Goal: Task Accomplishment & Management: Manage account settings

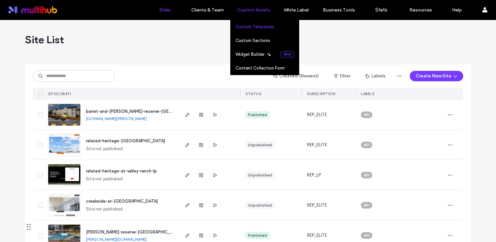
click at [260, 27] on label "Custom Templates" at bounding box center [254, 26] width 38 height 5
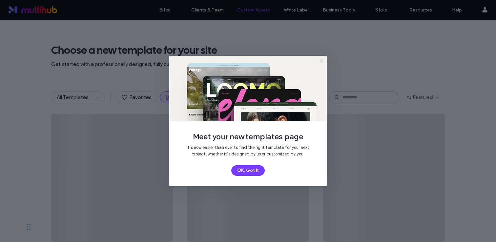
click at [320, 60] on icon at bounding box center [321, 60] width 5 height 5
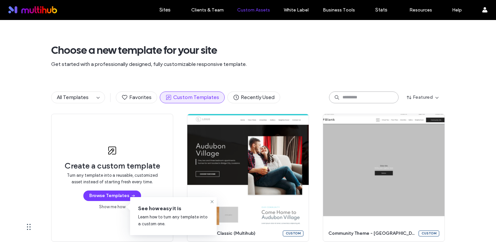
click at [349, 93] on input at bounding box center [363, 97] width 69 height 12
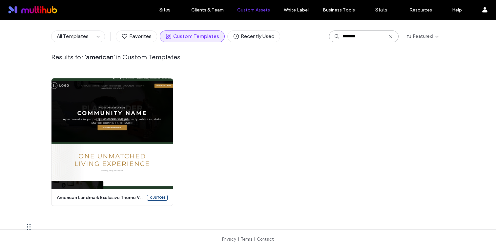
scroll to position [197, 0]
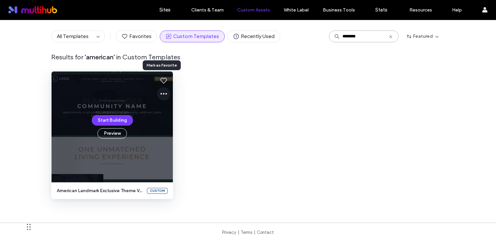
type input "********"
click at [160, 93] on use at bounding box center [163, 94] width 7 height 2
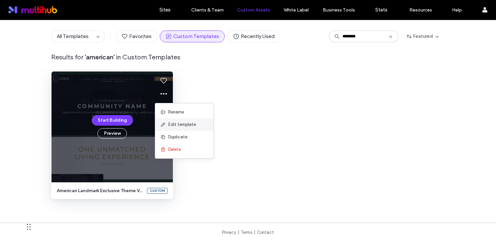
click at [177, 124] on span "Edit template" at bounding box center [182, 124] width 28 height 7
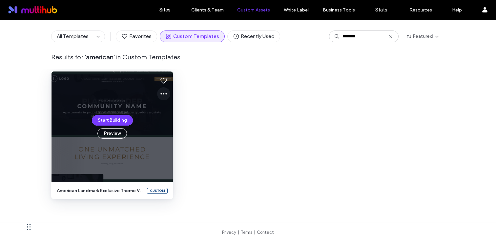
click at [162, 97] on icon at bounding box center [164, 94] width 8 height 8
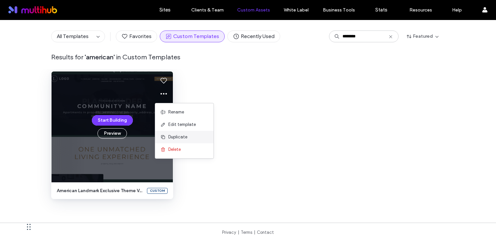
click at [184, 137] on span "Duplicate" at bounding box center [177, 137] width 19 height 7
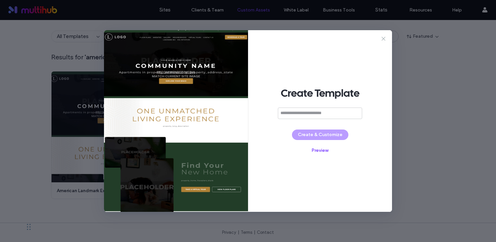
click at [382, 40] on icon at bounding box center [383, 38] width 7 height 7
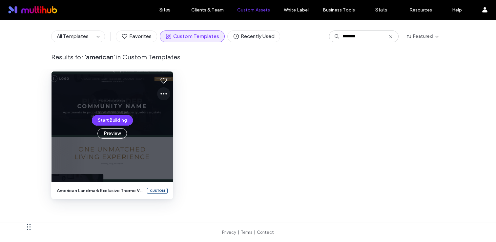
click at [161, 90] on icon at bounding box center [164, 94] width 8 height 8
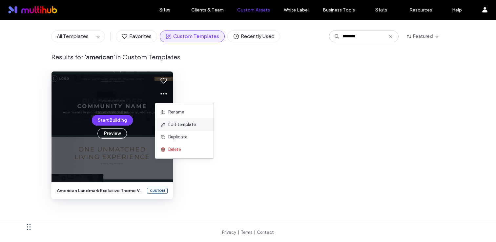
click at [173, 123] on span "Edit template" at bounding box center [182, 124] width 28 height 7
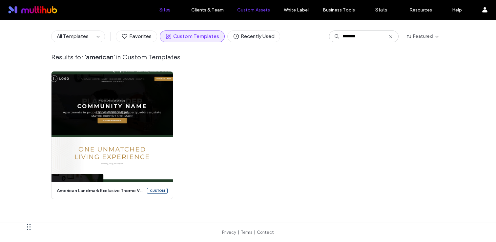
click at [165, 11] on label "Sites" at bounding box center [164, 10] width 11 height 6
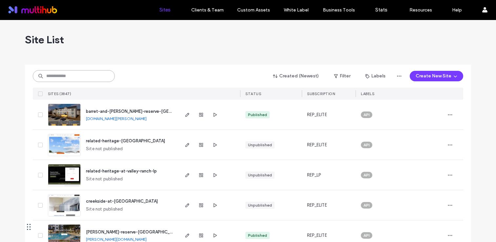
click at [71, 72] on input at bounding box center [74, 76] width 82 height 12
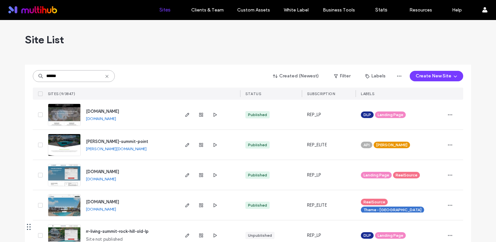
type input "******"
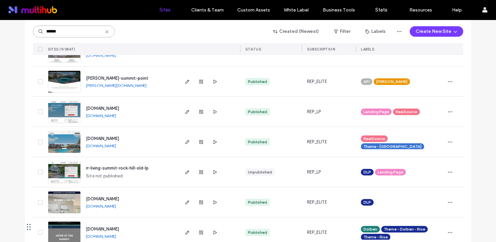
scroll to position [69, 0]
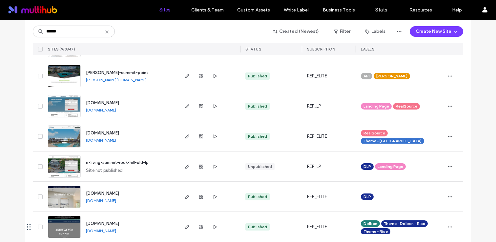
click at [119, 192] on span "www.thesummitatrockhill.com" at bounding box center [102, 193] width 33 height 5
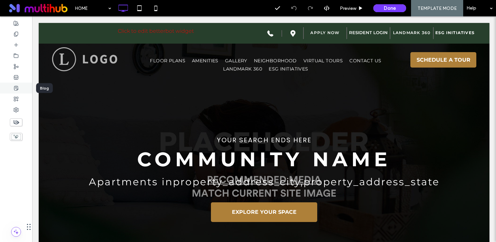
click at [16, 88] on icon at bounding box center [15, 88] width 5 height 5
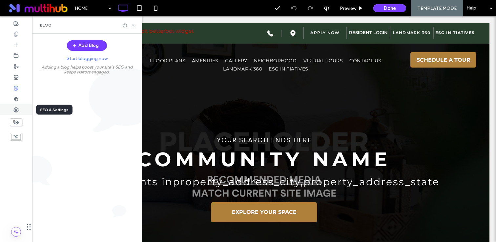
click at [14, 113] on div at bounding box center [16, 109] width 32 height 11
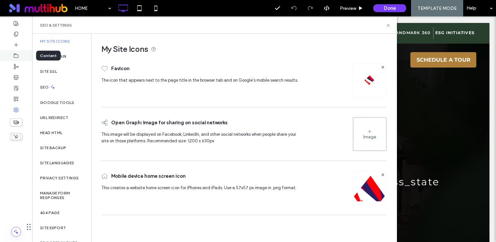
click at [21, 56] on div at bounding box center [16, 55] width 32 height 11
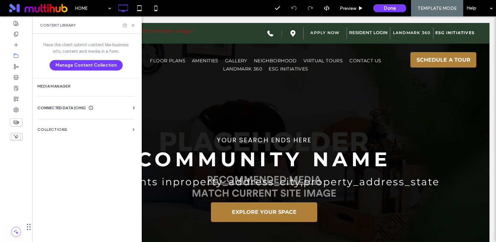
click at [72, 121] on div "Have the client submit content like business info, content and media in a form.…" at bounding box center [86, 137] width 108 height 207
click at [68, 130] on label "Collections" at bounding box center [83, 129] width 92 height 5
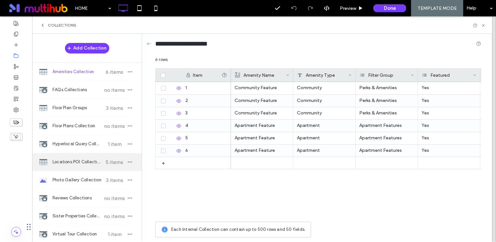
click at [92, 159] on span "Locations POI Collection" at bounding box center [76, 162] width 49 height 7
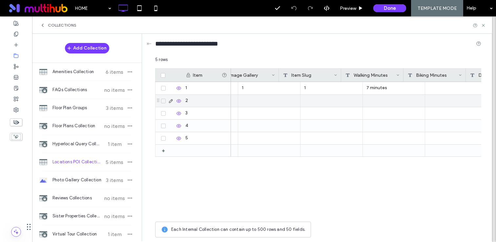
scroll to position [0, 1018]
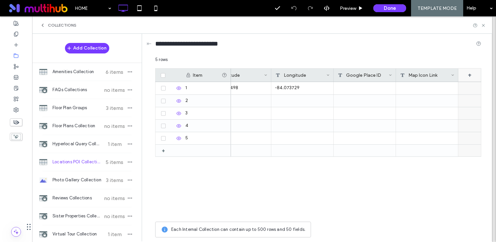
click at [469, 71] on div "+" at bounding box center [469, 75] width 23 height 13
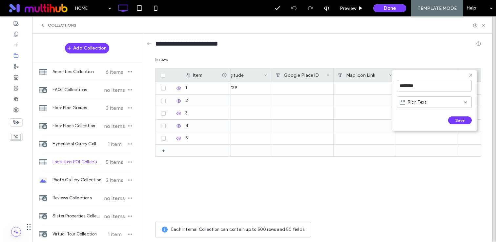
click at [421, 102] on span "Rich Text" at bounding box center [416, 102] width 19 height 7
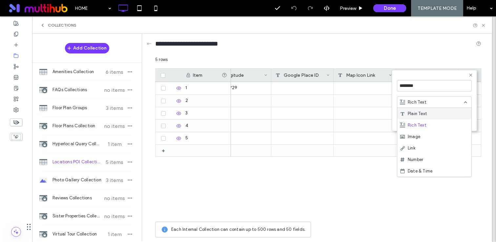
click at [421, 115] on span "Plain Text" at bounding box center [416, 113] width 19 height 7
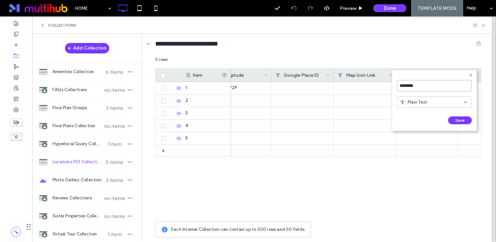
click at [421, 85] on input "********" at bounding box center [434, 85] width 75 height 11
type input "*********"
click at [462, 118] on button "Save" at bounding box center [460, 120] width 24 height 8
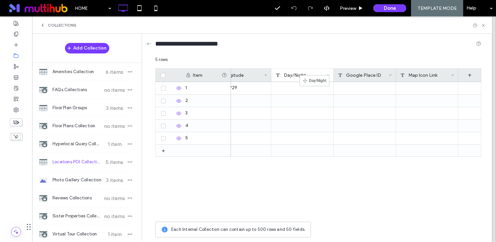
drag, startPoint x: 419, startPoint y: 77, endPoint x: 213, endPoint y: 76, distance: 205.2
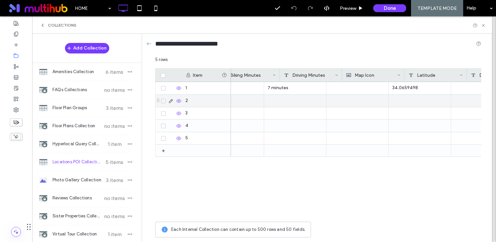
scroll to position [0, 840]
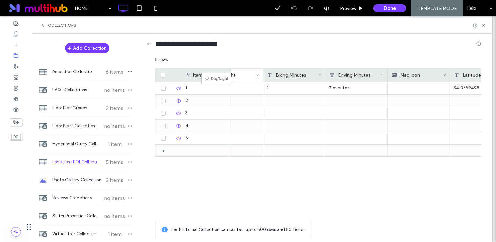
drag, startPoint x: 462, startPoint y: 76, endPoint x: 211, endPoint y: 76, distance: 251.4
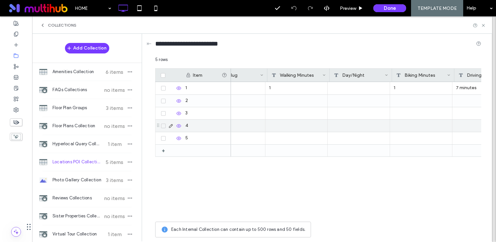
scroll to position [0, 703]
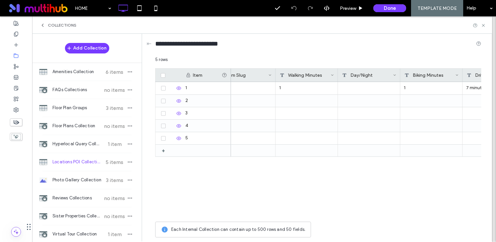
click at [364, 79] on div "Day/Night" at bounding box center [367, 75] width 51 height 13
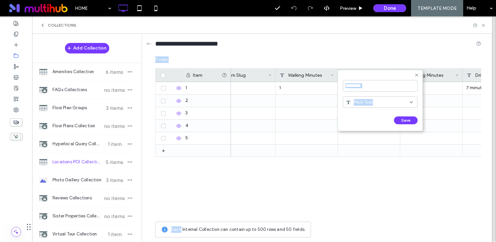
drag, startPoint x: 364, startPoint y: 79, endPoint x: 266, endPoint y: 80, distance: 97.7
click at [266, 80] on div "********* Plain Text Save ****** 5 rows Drag here to set row groups Drag here t…" at bounding box center [318, 148] width 326 height 184
click at [415, 73] on icon at bounding box center [416, 74] width 5 height 5
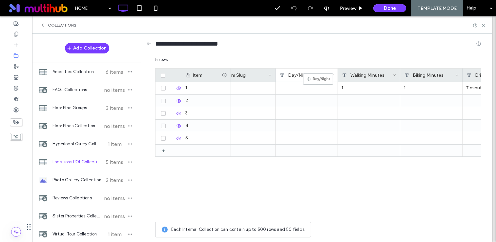
drag, startPoint x: 358, startPoint y: 76, endPoint x: 259, endPoint y: 76, distance: 98.3
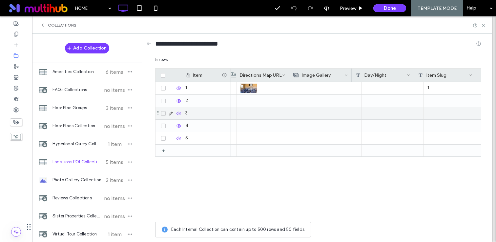
scroll to position [0, 553]
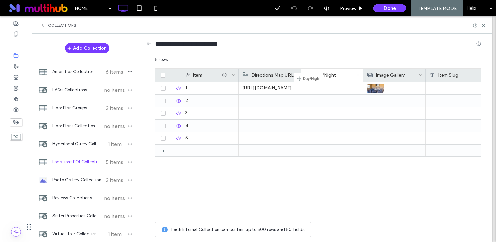
drag, startPoint x: 382, startPoint y: 72, endPoint x: 273, endPoint y: 76, distance: 109.5
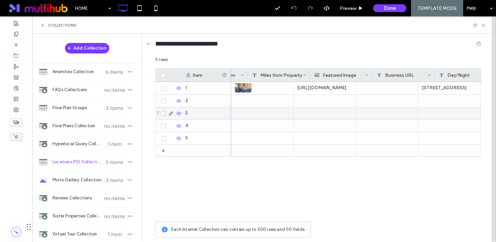
scroll to position [0, 285]
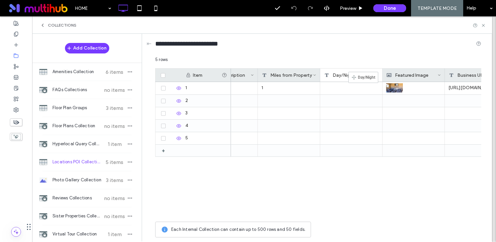
drag, startPoint x: 467, startPoint y: 73, endPoint x: 269, endPoint y: 73, distance: 198.3
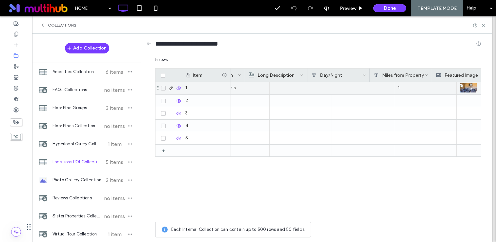
scroll to position [0, 203]
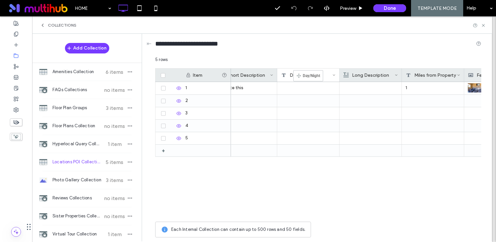
drag, startPoint x: 372, startPoint y: 73, endPoint x: 249, endPoint y: 73, distance: 122.9
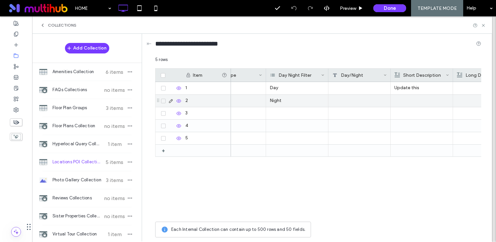
scroll to position [0, 89]
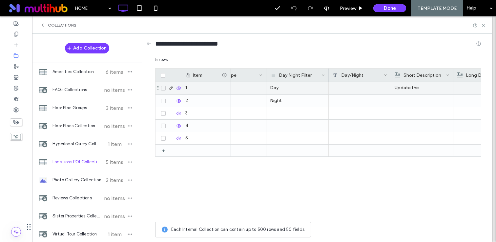
click at [354, 90] on div at bounding box center [359, 88] width 62 height 12
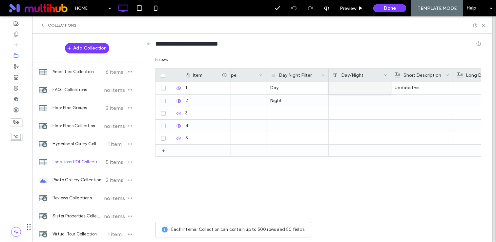
click at [361, 58] on div "5 rows" at bounding box center [318, 62] width 326 height 12
click at [275, 75] on icon at bounding box center [272, 74] width 5 height 5
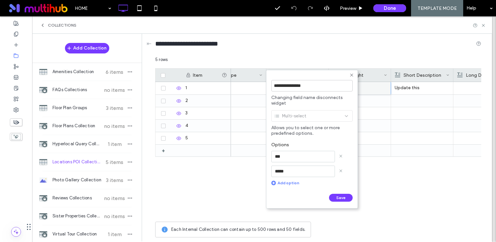
click at [352, 76] on icon at bounding box center [351, 74] width 5 height 5
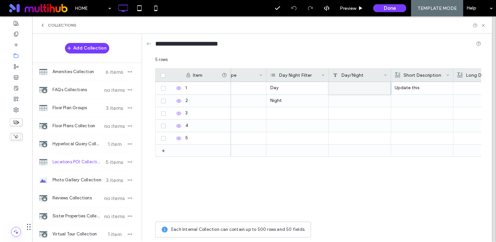
click at [324, 74] on icon at bounding box center [322, 74] width 3 height 3
click at [291, 87] on div "Delete Field" at bounding box center [296, 89] width 60 height 12
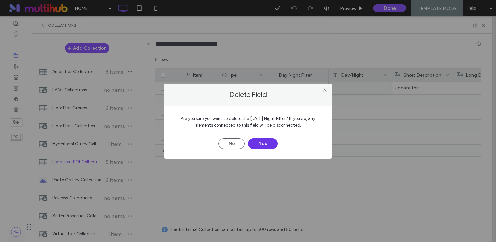
drag, startPoint x: 256, startPoint y: 153, endPoint x: 259, endPoint y: 147, distance: 6.5
click at [257, 151] on div "Are you sure you want to delete the field: Day Night Filter? If you do, any ele…" at bounding box center [247, 132] width 167 height 53
click at [265, 141] on button "Yes" at bounding box center [262, 143] width 29 height 10
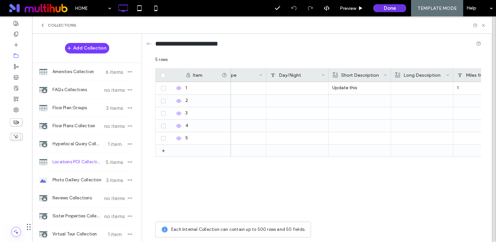
click at [392, 8] on button "Done" at bounding box center [389, 8] width 33 height 8
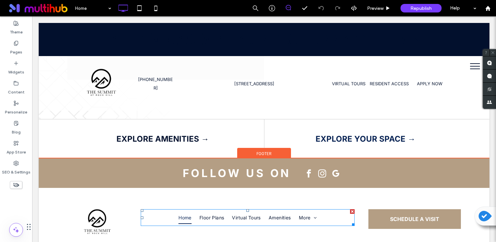
scroll to position [1270, 0]
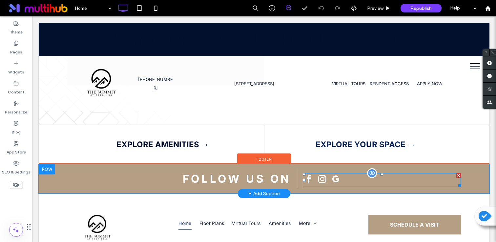
click at [336, 173] on span "google_my_business" at bounding box center [335, 179] width 12 height 12
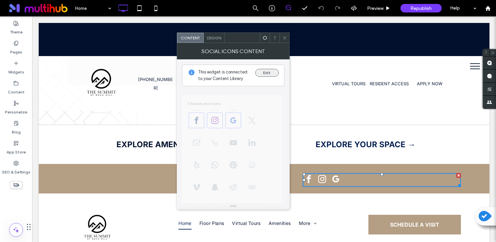
click at [265, 75] on button "Edit" at bounding box center [267, 73] width 24 height 8
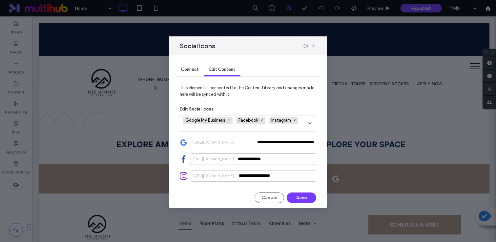
drag, startPoint x: 282, startPoint y: 159, endPoint x: 221, endPoint y: 159, distance: 61.0
click at [221, 159] on div "**********" at bounding box center [253, 158] width 126 height 11
paste input "**********"
type input "**********"
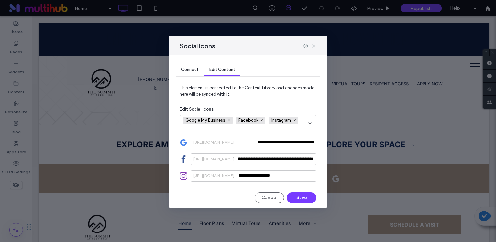
scroll to position [0, 0]
click at [248, 151] on div "**********" at bounding box center [248, 148] width 136 height 67
drag, startPoint x: 285, startPoint y: 177, endPoint x: 212, endPoint y: 177, distance: 73.7
click at [212, 177] on div "**********" at bounding box center [253, 175] width 126 height 11
click at [302, 195] on button "Save" at bounding box center [300, 197] width 29 height 10
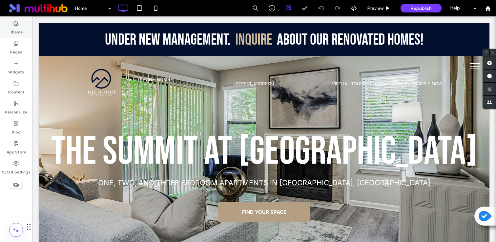
click at [26, 28] on div "Theme" at bounding box center [16, 28] width 32 height 20
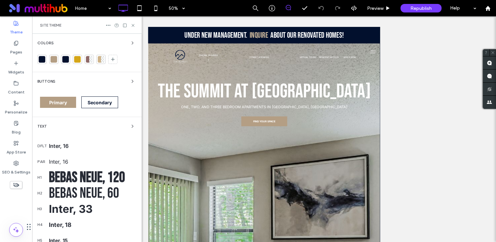
click at [45, 47] on div "Colors" at bounding box center [86, 53] width 99 height 28
click at [45, 45] on span "Colors" at bounding box center [45, 43] width 16 height 4
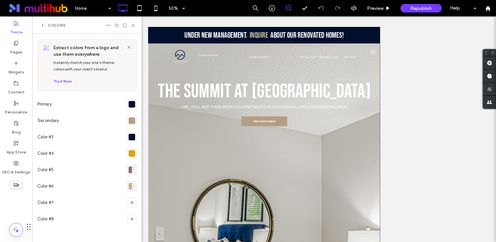
click at [129, 122] on div at bounding box center [131, 120] width 7 height 7
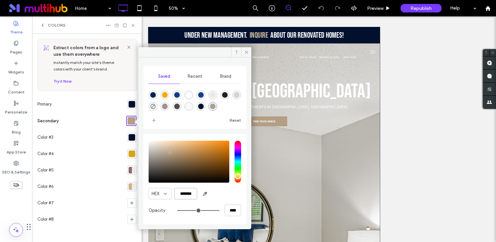
click at [187, 195] on input "*******" at bounding box center [185, 193] width 23 height 11
paste input "color picker textbox"
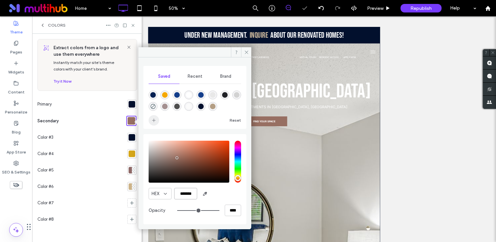
type input "*******"
click at [153, 119] on use "add color" at bounding box center [153, 120] width 3 height 3
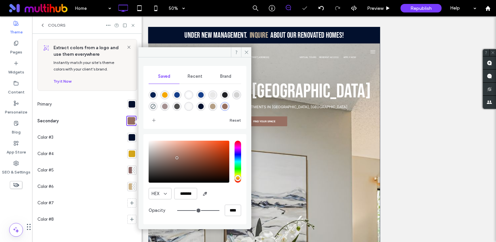
click at [134, 103] on div at bounding box center [131, 104] width 7 height 7
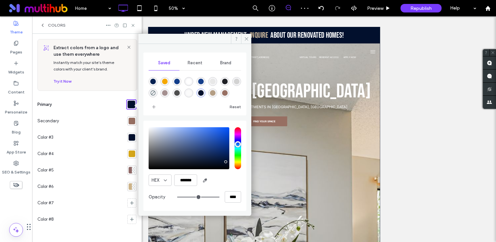
click at [226, 79] on div "rgba(31,32,37,1)" at bounding box center [225, 82] width 6 height 6
type input "*******"
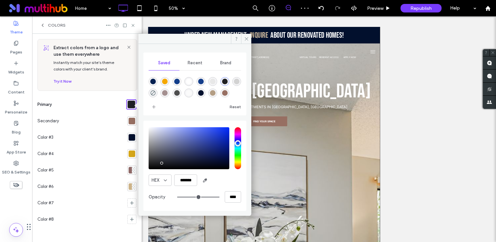
click at [129, 154] on div at bounding box center [131, 153] width 7 height 7
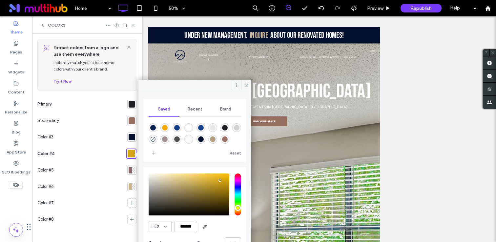
click at [224, 142] on div "rgba(151,111,98,1)" at bounding box center [224, 139] width 9 height 9
type input "*******"
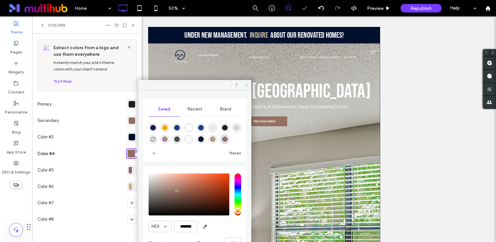
click at [245, 83] on icon at bounding box center [246, 85] width 5 height 5
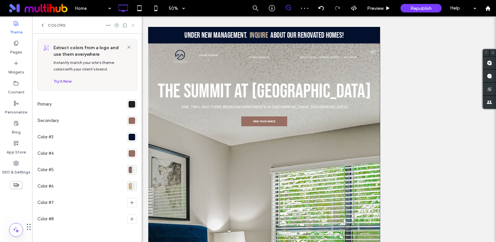
click at [132, 25] on icon at bounding box center [132, 25] width 5 height 5
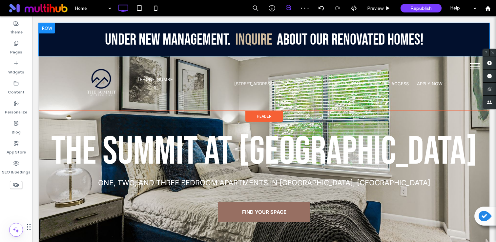
click at [48, 27] on div at bounding box center [47, 28] width 16 height 10
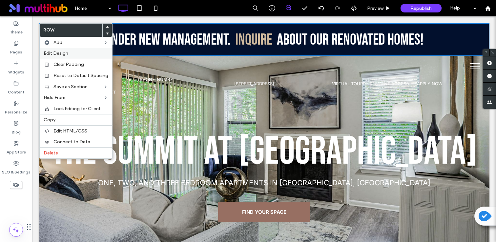
click at [53, 52] on span "Edit Design" at bounding box center [56, 53] width 25 height 6
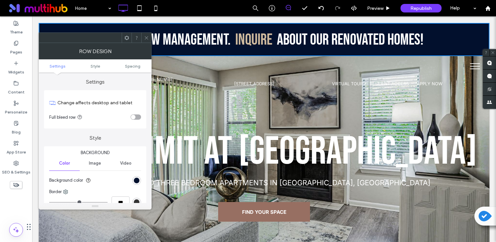
click at [134, 183] on div "rgb(2, 16, 45)" at bounding box center [137, 181] width 6 height 6
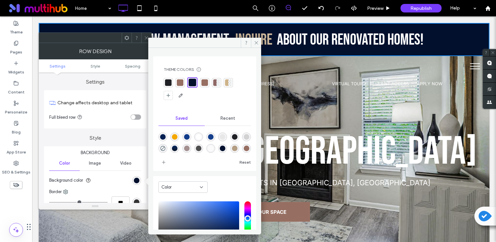
click at [181, 83] on div at bounding box center [180, 82] width 7 height 7
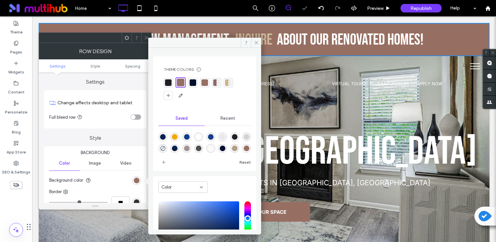
scroll to position [10, 0]
click at [244, 148] on div "rgba(151,111,98,1)" at bounding box center [247, 149] width 6 height 6
type input "*******"
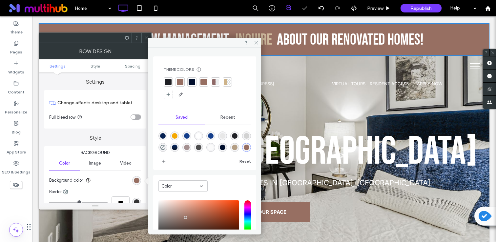
click at [144, 38] on icon at bounding box center [146, 37] width 5 height 5
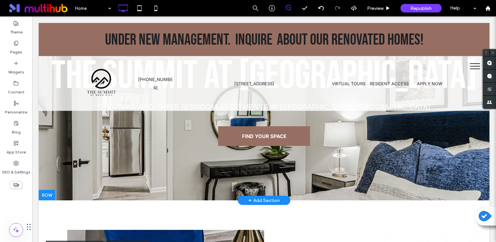
scroll to position [81, 0]
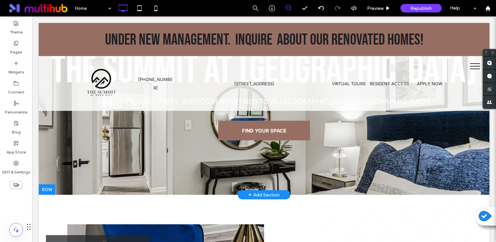
click at [90, 181] on div at bounding box center [264, 43] width 450 height 302
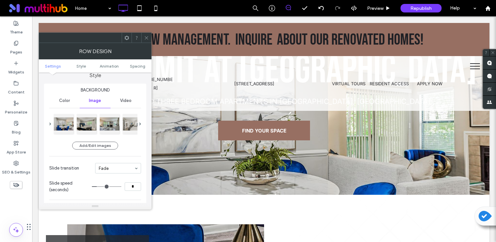
scroll to position [71, 0]
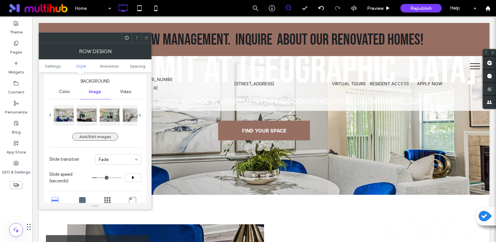
click at [102, 137] on button "Add/Edit images" at bounding box center [95, 137] width 46 height 8
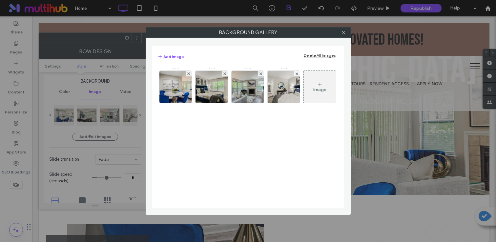
click at [316, 87] on div "Image" at bounding box center [319, 90] width 13 height 6
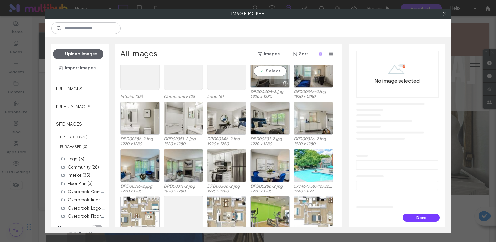
scroll to position [72, 0]
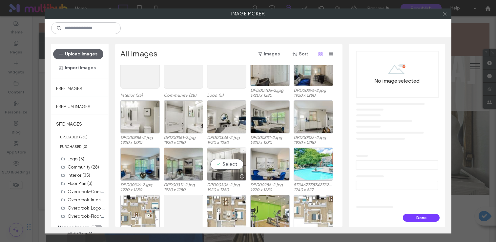
click at [226, 162] on div "Select" at bounding box center [226, 163] width 39 height 33
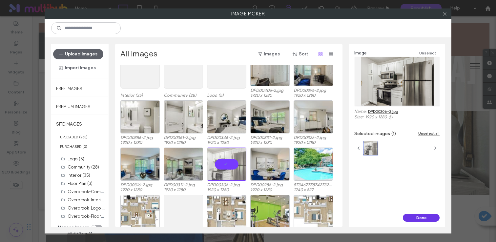
click at [417, 215] on button "Done" at bounding box center [421, 218] width 37 height 8
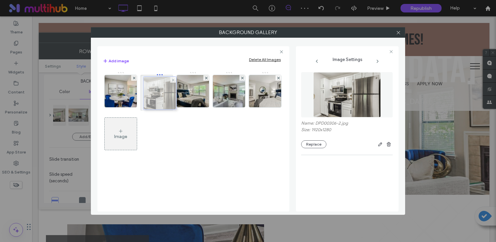
drag, startPoint x: 264, startPoint y: 82, endPoint x: 157, endPoint y: 84, distance: 107.2
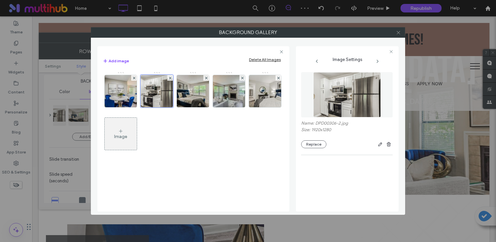
click at [399, 34] on icon at bounding box center [398, 32] width 5 height 5
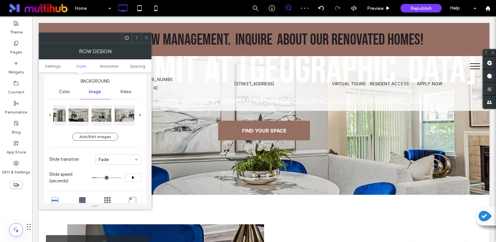
click at [146, 39] on icon at bounding box center [146, 37] width 5 height 5
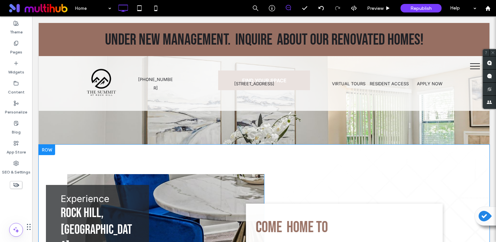
scroll to position [129, 0]
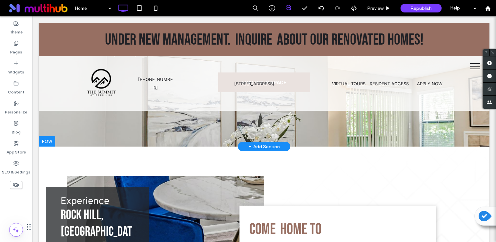
click at [259, 144] on div "+ Add Section" at bounding box center [263, 146] width 31 height 7
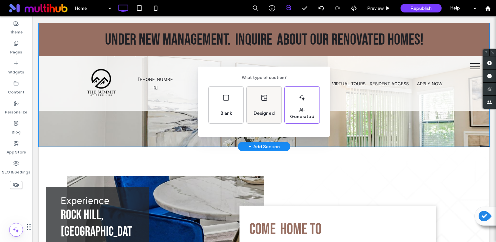
click at [257, 115] on span "Designed" at bounding box center [264, 113] width 27 height 7
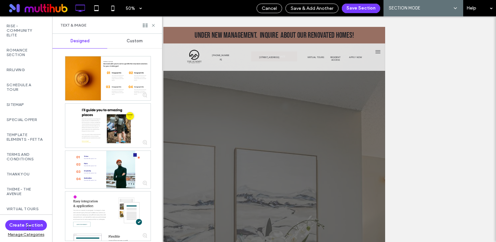
scroll to position [1610, 1]
click at [19, 62] on div "Romance Section" at bounding box center [25, 52] width 52 height 20
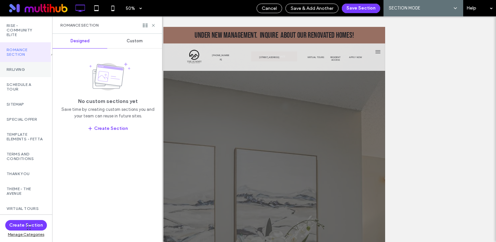
click at [15, 77] on div "RRLiving" at bounding box center [25, 69] width 52 height 15
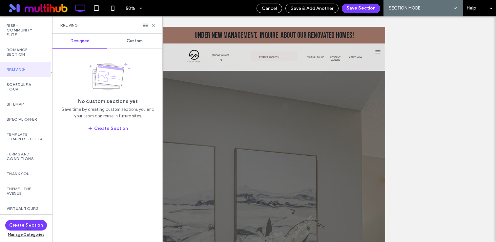
click at [122, 39] on div "Custom" at bounding box center [134, 41] width 55 height 14
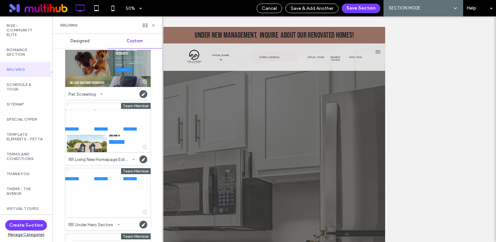
scroll to position [19, 0]
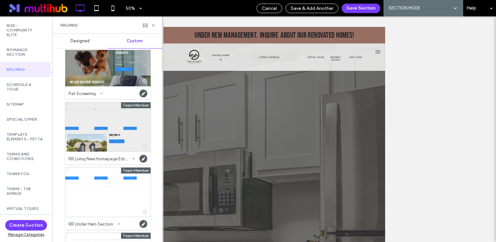
click at [108, 134] on div at bounding box center [107, 126] width 85 height 49
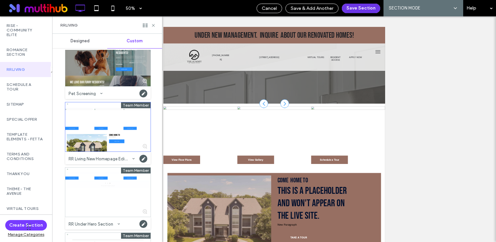
click at [355, 4] on button "Save Section" at bounding box center [361, 9] width 38 height 10
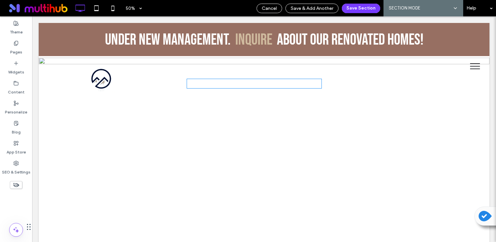
scroll to position [753, 0]
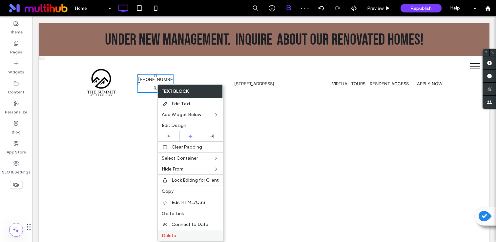
click at [173, 233] on span "Delete" at bounding box center [169, 236] width 14 height 6
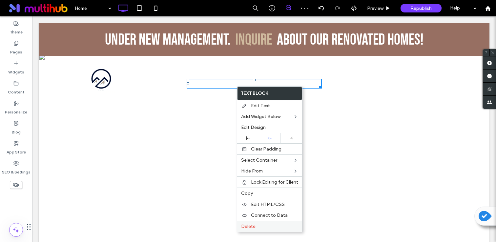
click at [273, 226] on label "Delete" at bounding box center [269, 227] width 57 height 6
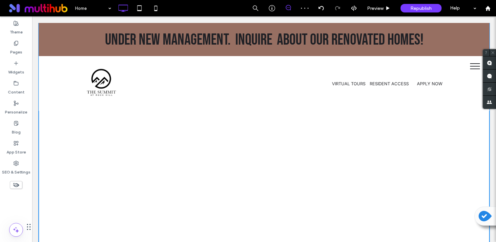
scroll to position [797, 0]
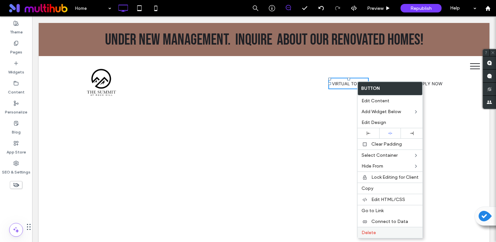
click at [374, 230] on span "Delete" at bounding box center [368, 233] width 14 height 6
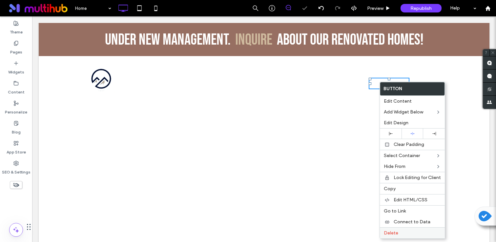
click at [395, 234] on span "Delete" at bounding box center [390, 233] width 14 height 6
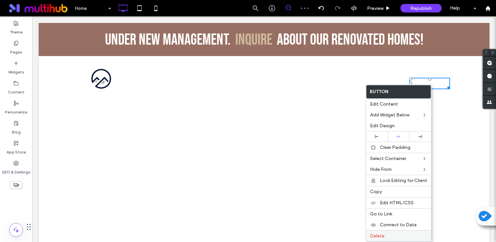
click at [385, 230] on div "Delete" at bounding box center [398, 235] width 65 height 11
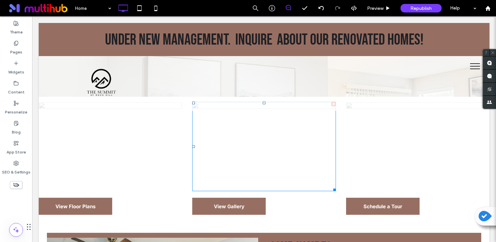
scroll to position [204, 0]
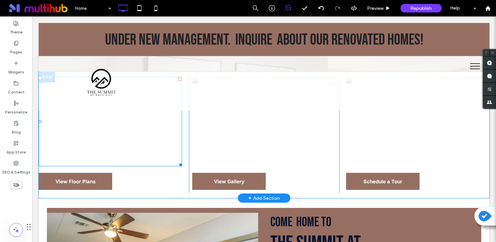
click at [126, 151] on img at bounding box center [110, 121] width 143 height 89
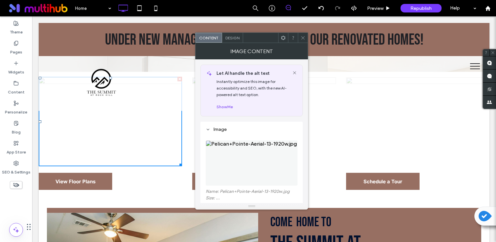
scroll to position [59, 0]
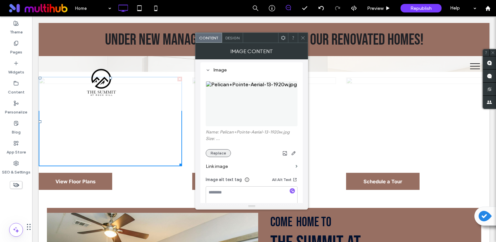
click at [223, 155] on button "Replace" at bounding box center [218, 153] width 25 height 8
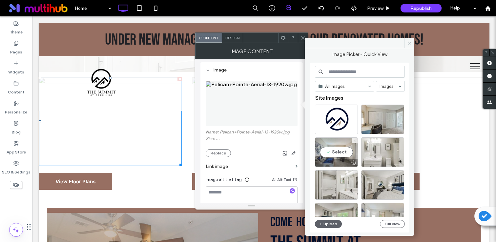
click at [341, 159] on div at bounding box center [336, 163] width 42 height 8
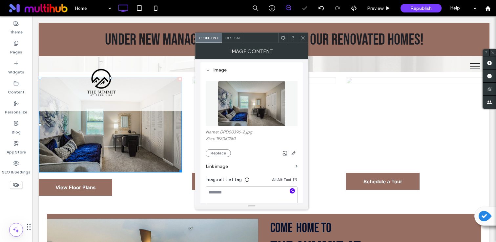
click at [291, 192] on use "button" at bounding box center [292, 191] width 4 height 4
type textarea "**********"
click at [302, 37] on icon at bounding box center [302, 37] width 5 height 5
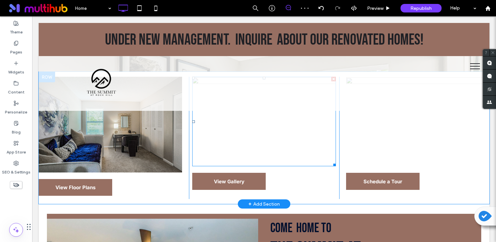
click at [278, 137] on img at bounding box center [263, 121] width 143 height 89
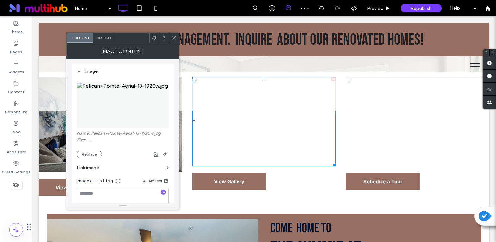
scroll to position [74, 0]
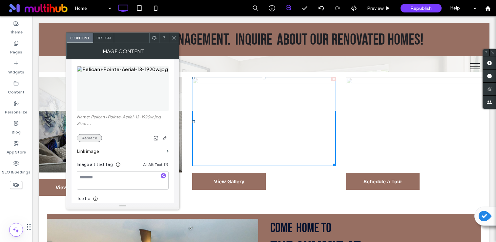
click at [83, 140] on button "Replace" at bounding box center [89, 138] width 25 height 8
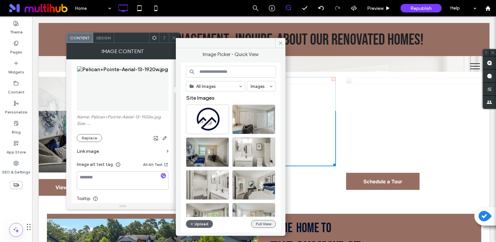
click at [269, 226] on button "Full View" at bounding box center [263, 224] width 25 height 8
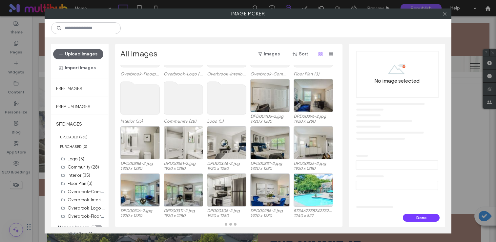
scroll to position [47, 0]
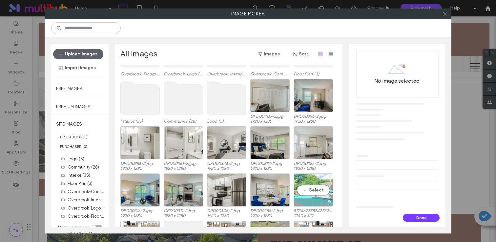
click at [302, 194] on div "Select" at bounding box center [312, 189] width 39 height 33
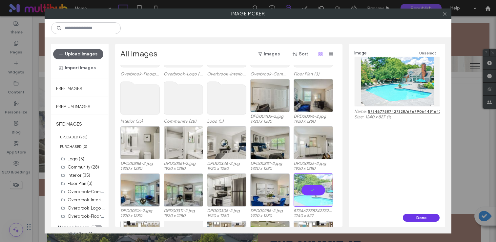
click at [423, 215] on button "Done" at bounding box center [421, 218] width 37 height 8
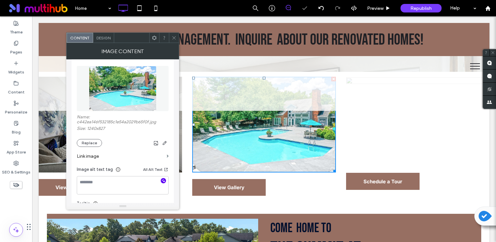
click at [163, 180] on icon "button" at bounding box center [163, 180] width 5 height 5
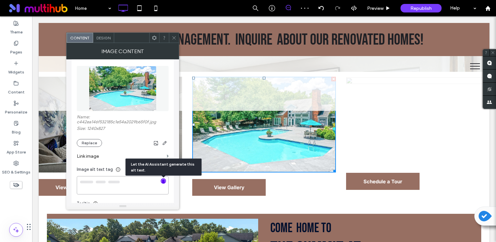
type textarea "**********"
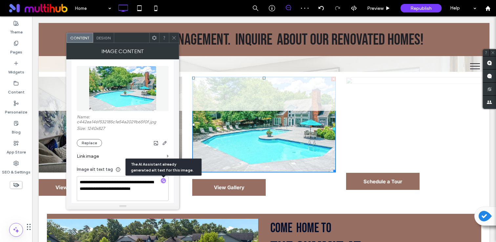
click at [172, 38] on icon at bounding box center [173, 37] width 5 height 5
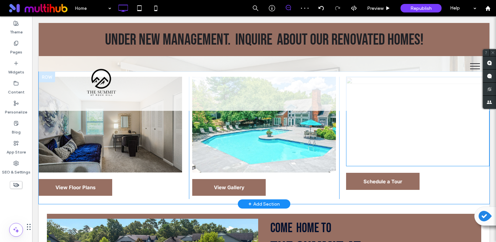
click at [447, 130] on img at bounding box center [417, 121] width 143 height 89
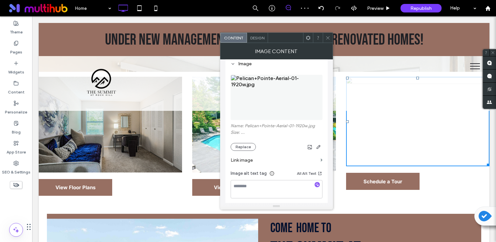
scroll to position [67, 0]
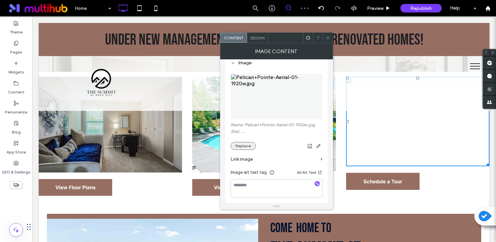
click at [246, 146] on button "Replace" at bounding box center [242, 146] width 25 height 8
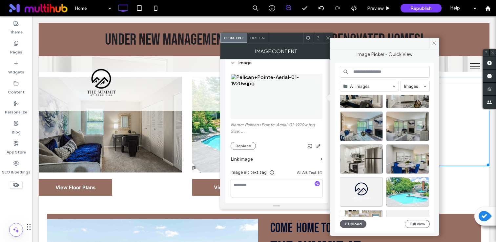
scroll to position [132, 0]
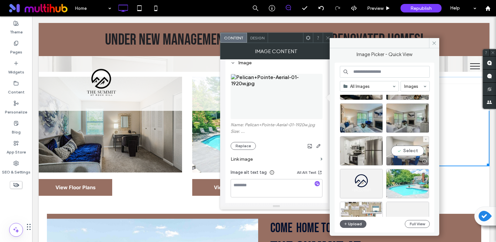
click at [412, 155] on div "Select" at bounding box center [407, 150] width 43 height 29
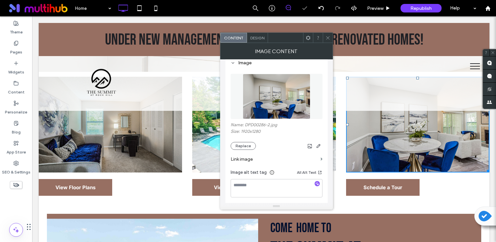
click at [320, 183] on div at bounding box center [317, 184] width 10 height 6
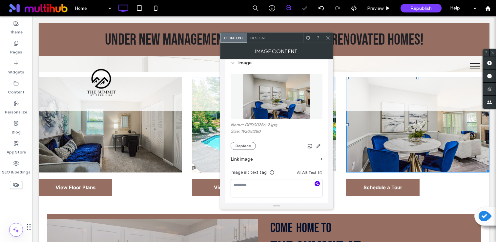
click at [316, 184] on icon "button" at bounding box center [317, 183] width 5 height 5
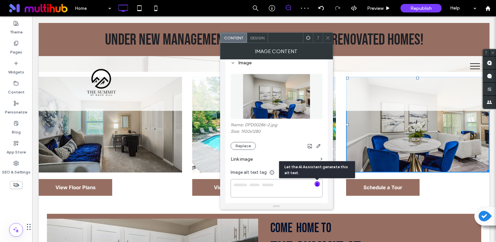
type textarea "**********"
click at [328, 41] on span at bounding box center [327, 38] width 5 height 10
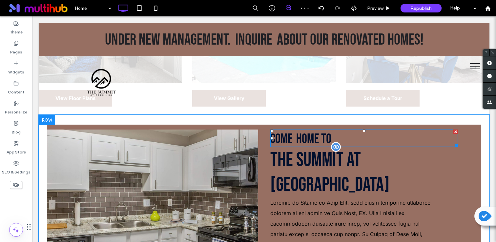
scroll to position [293, 0]
click at [456, 130] on div at bounding box center [455, 132] width 5 height 5
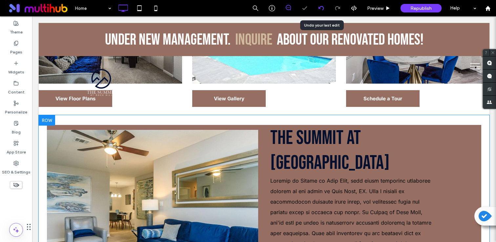
click at [319, 8] on use at bounding box center [320, 8] width 5 height 4
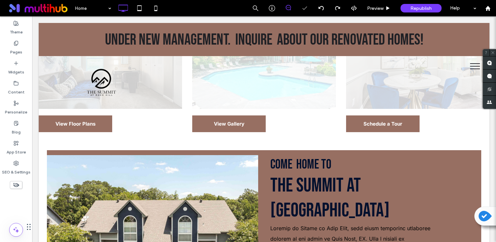
scroll to position [279, 0]
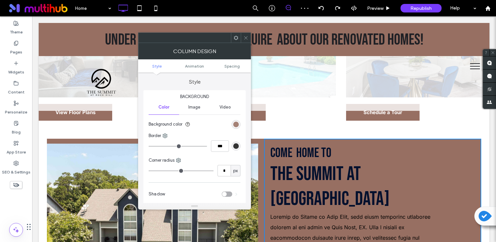
click at [237, 124] on div "rgb(151, 111, 98)" at bounding box center [236, 125] width 6 height 6
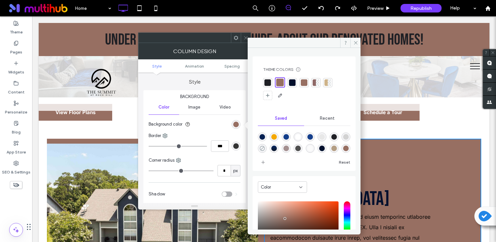
click at [265, 146] on use "rgba(0,0,0,0)" at bounding box center [262, 148] width 5 height 5
type input "*******"
type input "*"
type input "**"
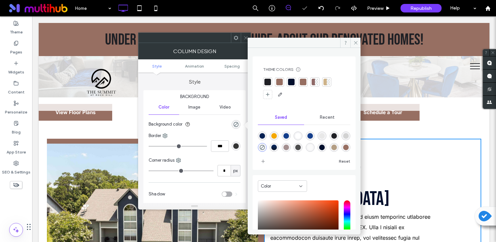
click at [244, 34] on span at bounding box center [245, 38] width 5 height 10
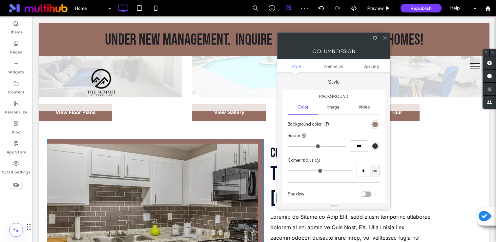
click at [375, 124] on div "rgb(151, 111, 98)" at bounding box center [375, 125] width 6 height 6
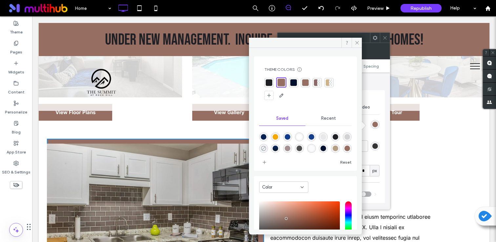
click at [266, 148] on icon "rgba(0,0,0,0)" at bounding box center [264, 149] width 6 height 6
type input "*******"
type input "*"
type input "**"
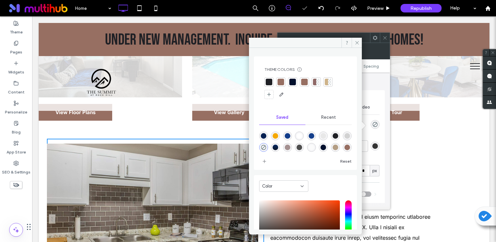
click at [386, 38] on icon at bounding box center [384, 37] width 5 height 5
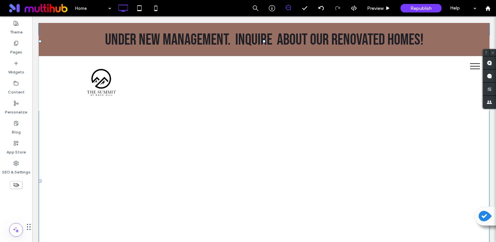
scroll to position [779, 0]
click at [186, 147] on img at bounding box center [264, 174] width 450 height 282
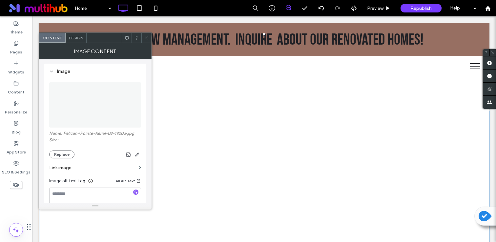
scroll to position [63, 0]
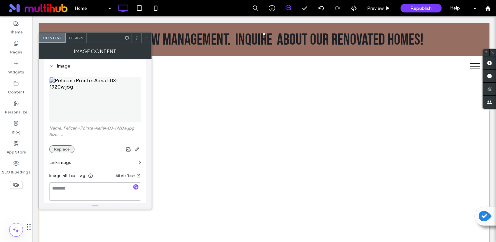
click at [65, 152] on button "Replace" at bounding box center [61, 149] width 25 height 8
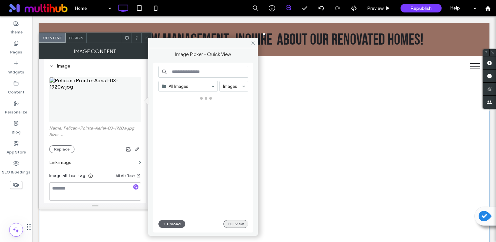
click at [231, 224] on button "Full View" at bounding box center [235, 224] width 25 height 8
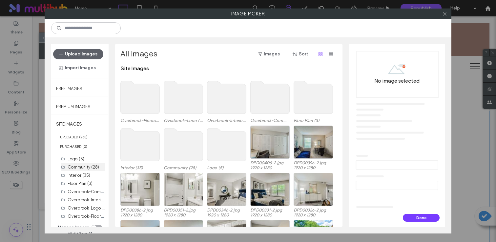
click at [81, 169] on label "Community (28)" at bounding box center [83, 167] width 31 height 5
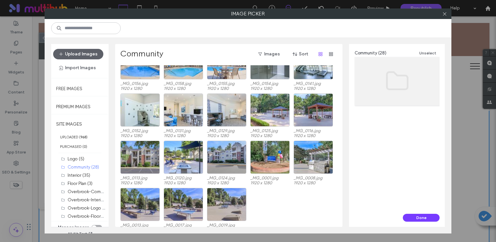
scroll to position [122, 0]
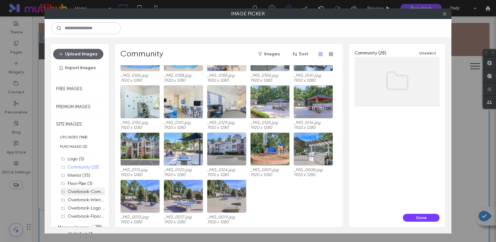
click at [84, 192] on label "Overbrook-Community (60)" at bounding box center [95, 191] width 55 height 6
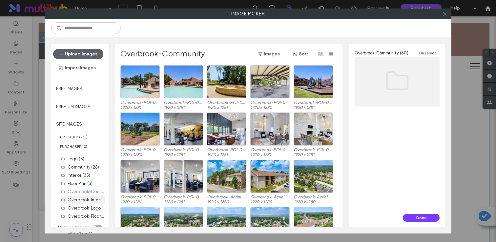
click at [83, 199] on label "Overbrook-Interior (23)" at bounding box center [91, 199] width 46 height 6
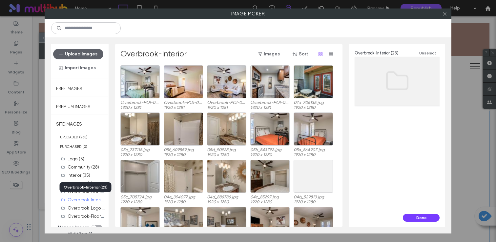
click at [83, 192] on div "Overbrook-Interior (23)" at bounding box center [86, 187] width 52 height 10
click at [88, 190] on div "Overbrook-Interior (23)" at bounding box center [86, 187] width 52 height 10
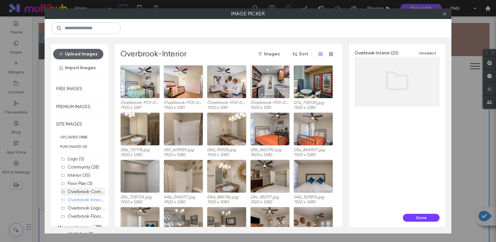
click at [88, 192] on label "Overbrook-Community (60)" at bounding box center [95, 191] width 55 height 6
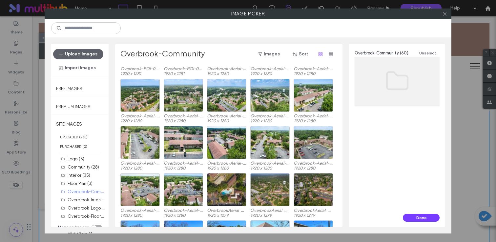
scroll to position [125, 0]
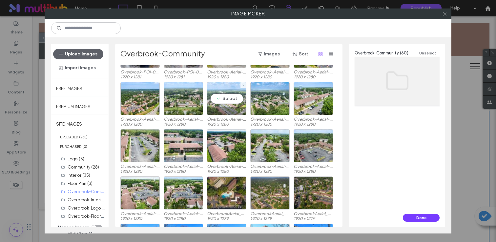
click at [230, 95] on div "Select" at bounding box center [226, 98] width 39 height 33
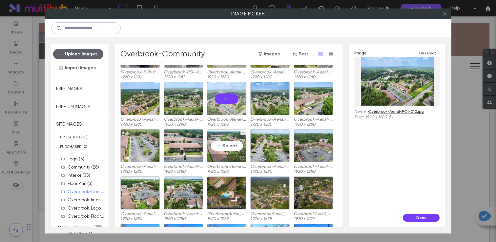
click at [240, 151] on div "Select" at bounding box center [226, 145] width 39 height 33
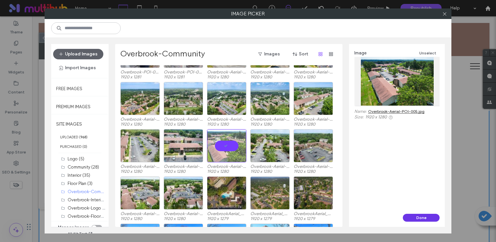
click at [419, 219] on button "Done" at bounding box center [421, 218] width 37 height 8
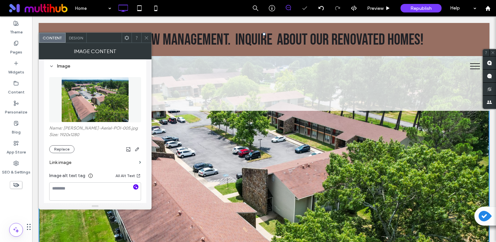
click at [136, 186] on icon "button" at bounding box center [135, 187] width 5 height 5
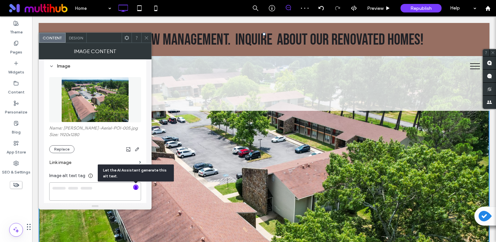
type textarea "**********"
click at [147, 35] on span at bounding box center [146, 38] width 5 height 10
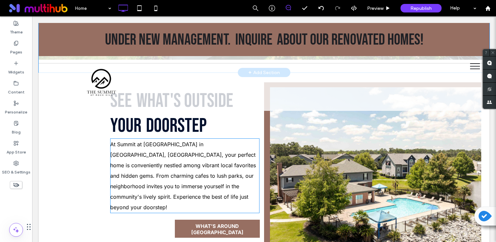
scroll to position [1080, 0]
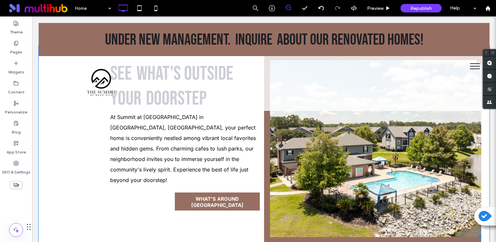
click at [344, 156] on li "Slide title Write your caption here Button" at bounding box center [375, 148] width 211 height 177
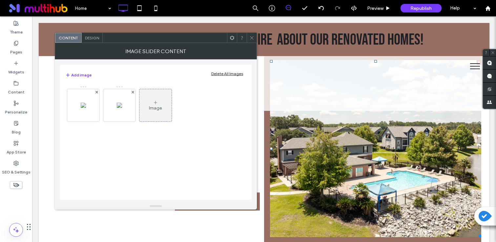
click at [220, 71] on div "Delete All Images" at bounding box center [227, 73] width 32 height 5
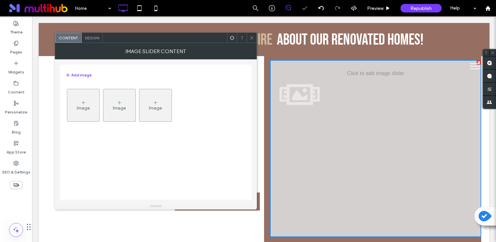
click at [82, 108] on div "Image" at bounding box center [83, 108] width 13 height 6
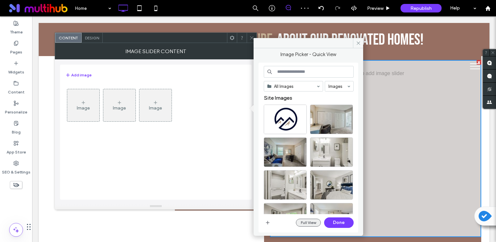
click at [314, 224] on button "Full View" at bounding box center [308, 223] width 25 height 8
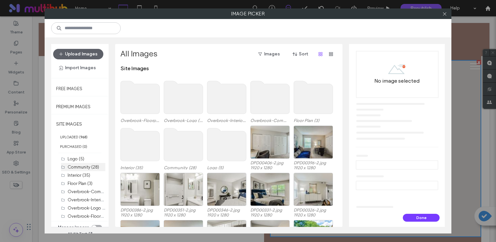
click at [78, 170] on div "Community (28)" at bounding box center [87, 167] width 38 height 7
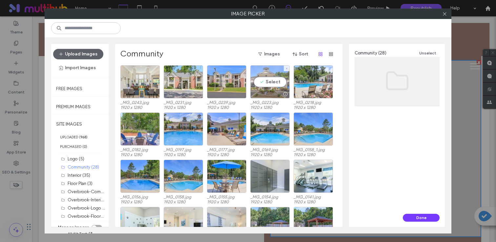
click at [257, 90] on div at bounding box center [269, 94] width 39 height 8
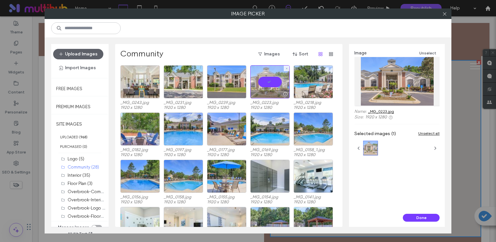
click at [257, 90] on div at bounding box center [269, 94] width 39 height 8
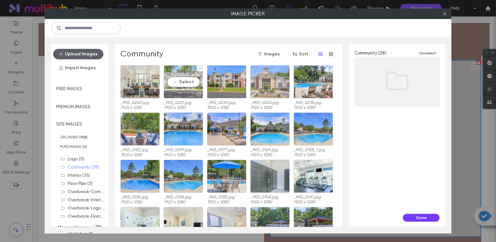
click at [192, 88] on div "Select" at bounding box center [183, 81] width 39 height 33
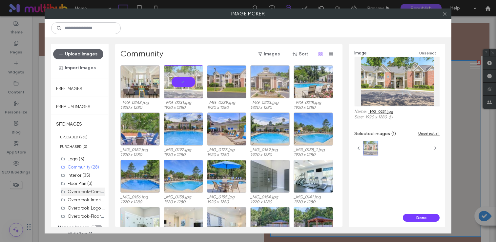
click at [84, 190] on label "Overbrook-Community (60)" at bounding box center [95, 191] width 55 height 6
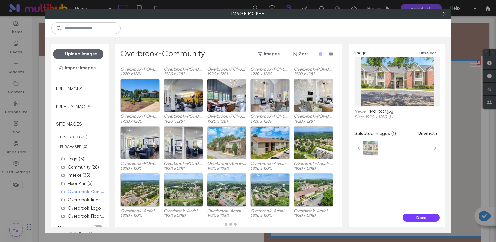
scroll to position [33, 0]
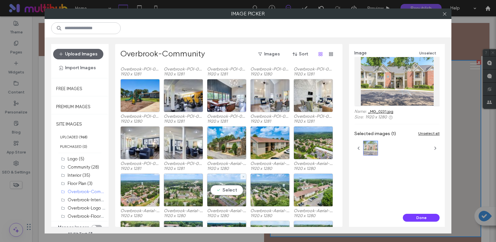
click at [228, 190] on div "Select" at bounding box center [226, 189] width 39 height 33
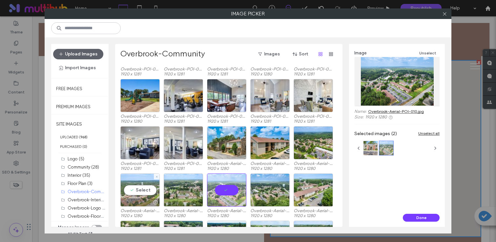
click at [148, 194] on div "Select" at bounding box center [139, 189] width 39 height 33
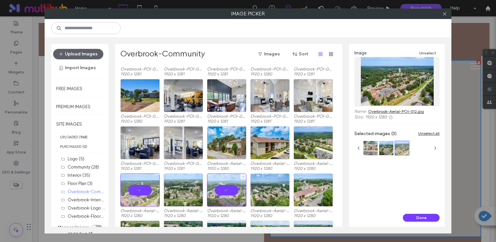
click at [226, 195] on div at bounding box center [226, 189] width 39 height 33
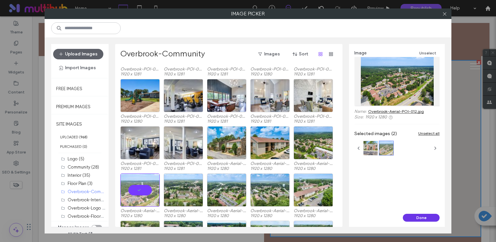
click at [420, 216] on button "Done" at bounding box center [421, 218] width 37 height 8
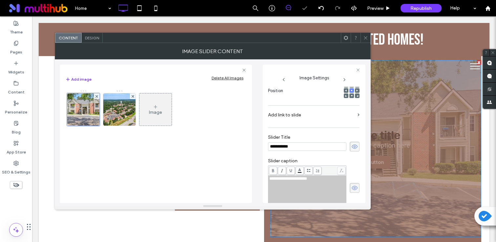
scroll to position [0, 0]
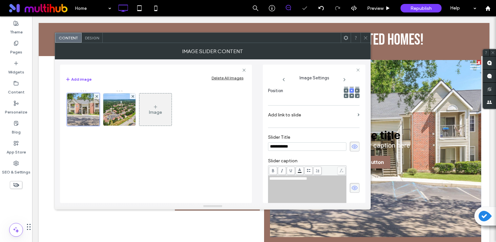
click at [351, 150] on icon at bounding box center [354, 146] width 7 height 7
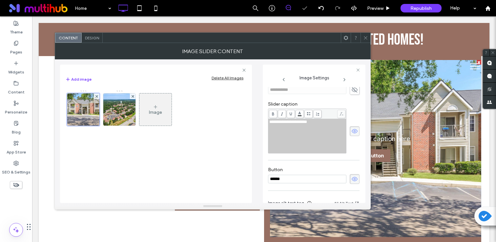
click at [351, 136] on span at bounding box center [354, 131] width 10 height 10
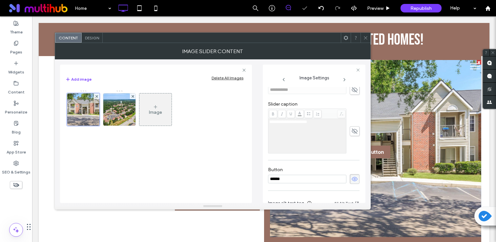
scroll to position [188, 0]
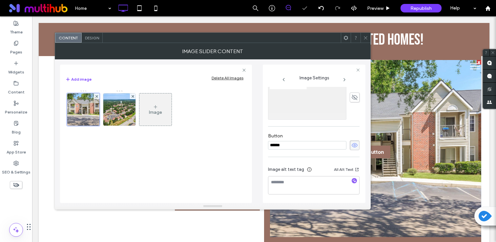
click at [351, 143] on icon at bounding box center [354, 145] width 7 height 7
click at [352, 180] on use "button" at bounding box center [354, 181] width 4 height 4
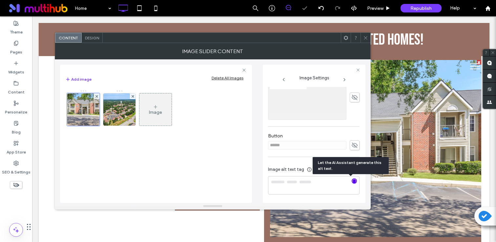
type textarea "**********"
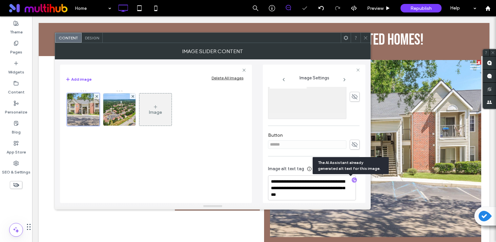
click at [366, 39] on icon at bounding box center [365, 37] width 5 height 5
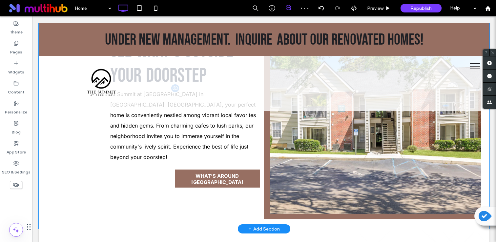
scroll to position [1105, 0]
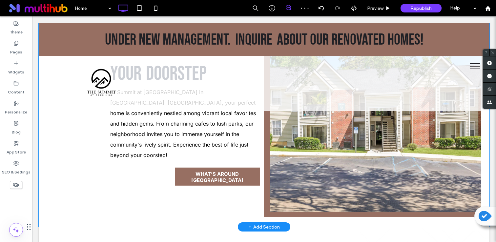
click at [266, 162] on div "Slide title Write your caption here Button Slide title Write your caption here …" at bounding box center [372, 123] width 217 height 187
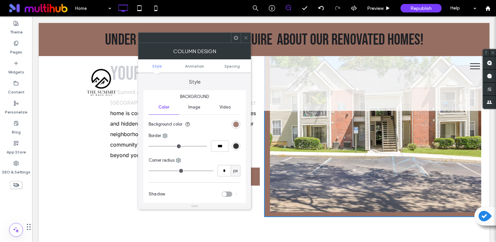
click at [235, 123] on div "rgb(151, 111, 98)" at bounding box center [236, 125] width 6 height 6
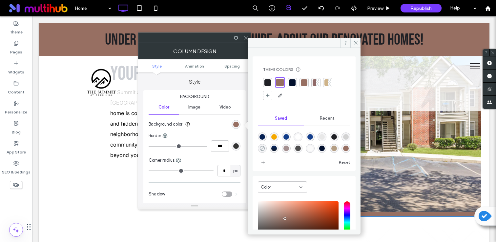
click at [265, 149] on icon "rgba(0,0,0,0)" at bounding box center [262, 149] width 6 height 6
type input "*******"
type input "*"
type input "**"
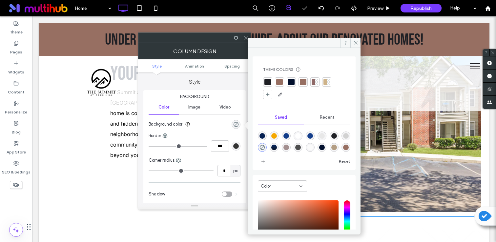
click at [244, 36] on icon at bounding box center [245, 37] width 5 height 5
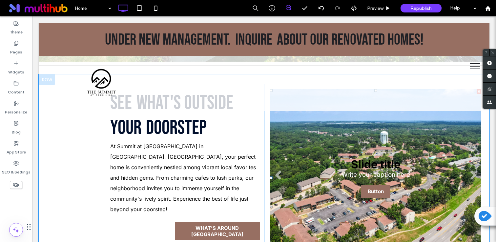
scroll to position [1049, 0]
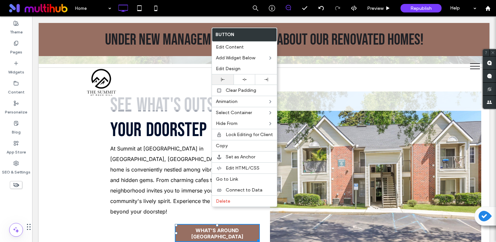
click at [223, 82] on div at bounding box center [223, 79] width 22 height 10
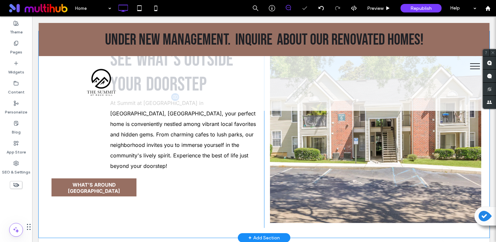
scroll to position [1114, 0]
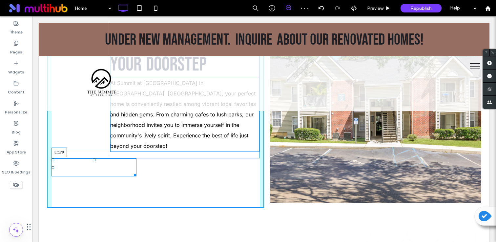
drag, startPoint x: 52, startPoint y: 147, endPoint x: 141, endPoint y: 149, distance: 88.2
click at [111, 144] on div "SEE What's Outside Your DOORSTEP At Summit at Rock Hill in Rock Hill, SC, your …" at bounding box center [155, 114] width 217 height 187
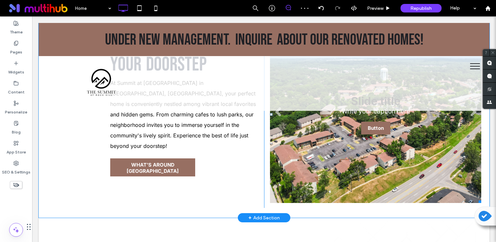
click at [347, 141] on li "Slide title Write your caption here Button" at bounding box center [375, 114] width 211 height 177
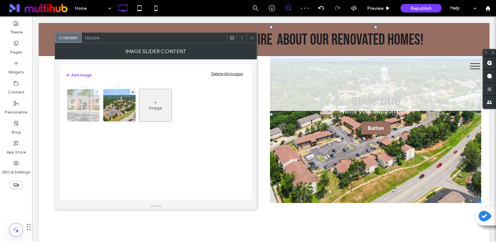
click at [86, 105] on img at bounding box center [83, 105] width 48 height 32
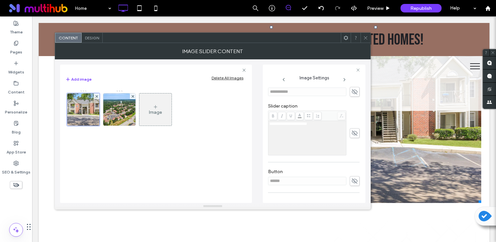
scroll to position [194, 0]
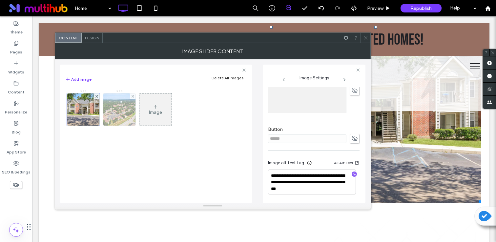
click at [121, 116] on img at bounding box center [119, 109] width 48 height 32
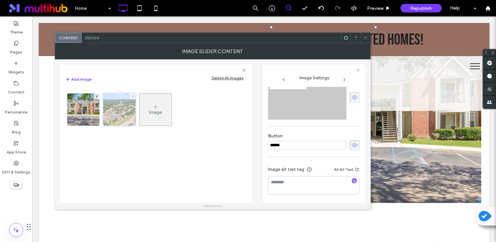
scroll to position [99, 0]
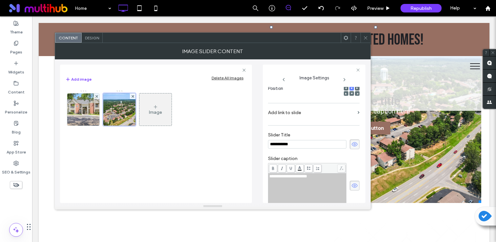
click at [349, 145] on span at bounding box center [354, 144] width 10 height 10
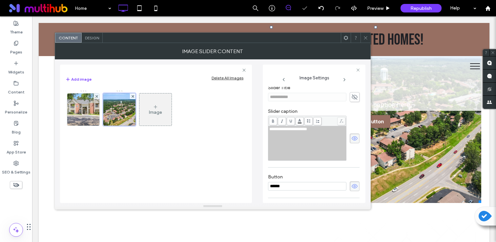
scroll to position [159, 0]
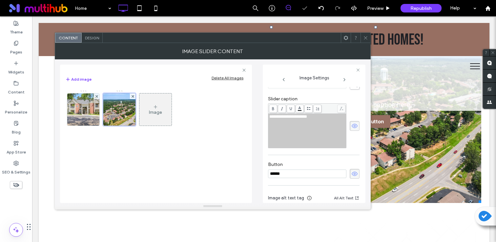
click at [351, 127] on use at bounding box center [354, 126] width 6 height 4
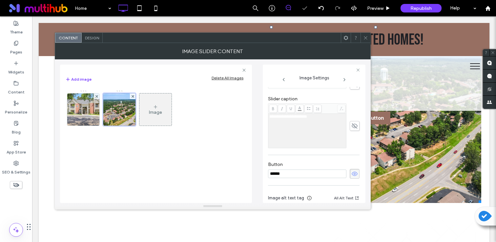
click at [353, 175] on icon at bounding box center [354, 173] width 7 height 7
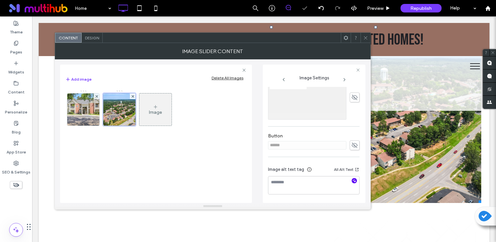
click at [352, 181] on use "button" at bounding box center [354, 181] width 4 height 4
type textarea "**********"
click at [366, 40] on span at bounding box center [365, 38] width 5 height 10
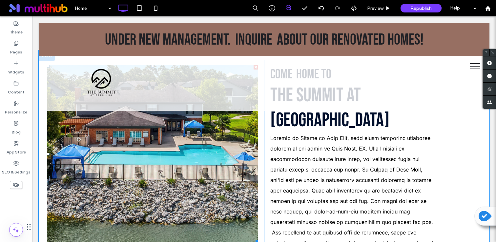
scroll to position [357, 0]
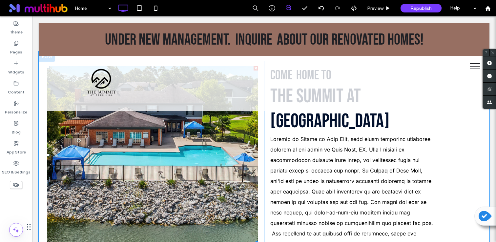
click at [155, 191] on li "Slide title Write your caption here Button" at bounding box center [152, 155] width 211 height 178
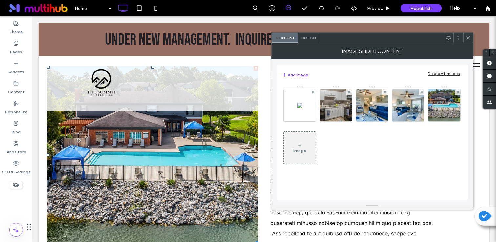
click at [446, 73] on div "Delete All Images" at bounding box center [443, 73] width 32 height 5
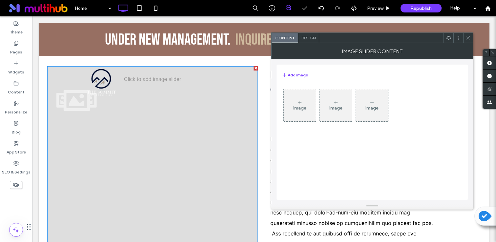
click at [297, 110] on div "Image" at bounding box center [299, 108] width 13 height 6
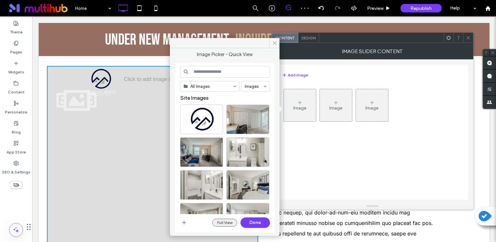
click at [227, 220] on button "Full View" at bounding box center [224, 223] width 25 height 8
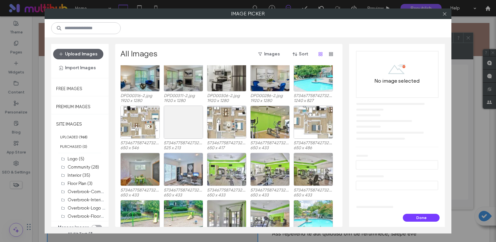
scroll to position [169, 0]
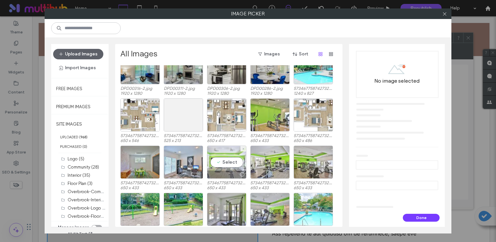
click at [238, 159] on div "Select" at bounding box center [226, 162] width 39 height 33
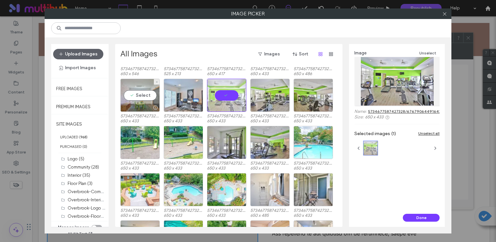
scroll to position [248, 0]
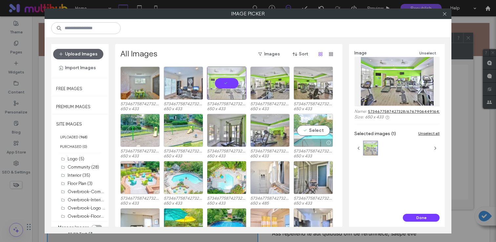
click at [315, 135] on div "Select" at bounding box center [312, 130] width 39 height 33
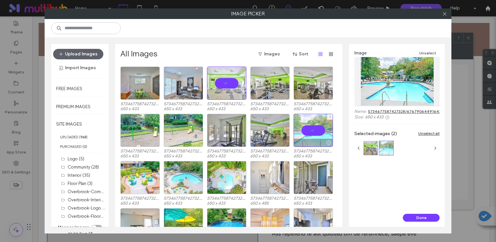
scroll to position [283, 0]
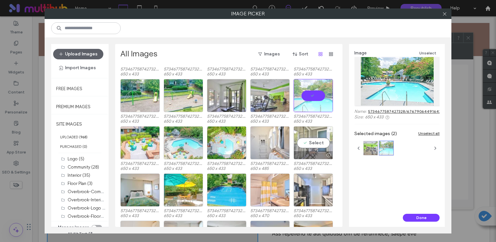
click at [310, 148] on div "Select" at bounding box center [312, 142] width 39 height 33
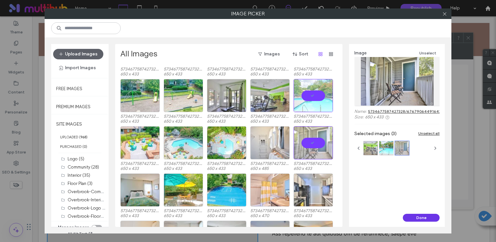
click at [422, 219] on button "Done" at bounding box center [421, 218] width 37 height 8
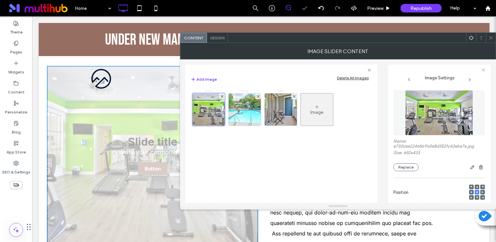
scroll to position [0, 0]
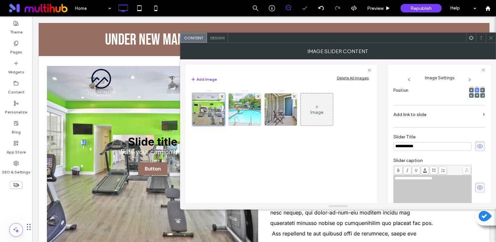
click at [476, 145] on icon at bounding box center [479, 146] width 7 height 7
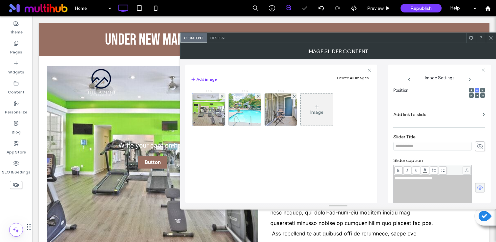
click at [476, 187] on icon at bounding box center [479, 187] width 7 height 7
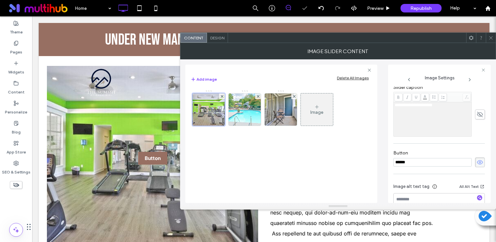
scroll to position [193, 0]
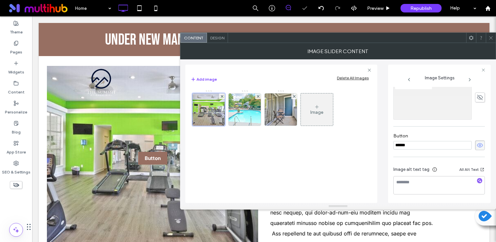
click at [477, 144] on icon at bounding box center [479, 145] width 7 height 7
click at [477, 182] on icon "button" at bounding box center [479, 180] width 5 height 5
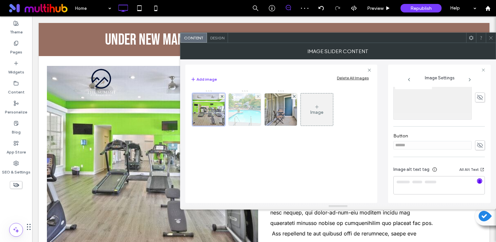
type textarea "**********"
click at [243, 114] on img at bounding box center [244, 109] width 48 height 32
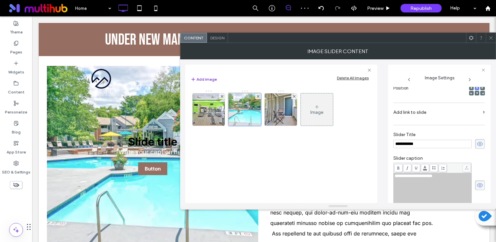
click at [477, 143] on use at bounding box center [480, 144] width 6 height 4
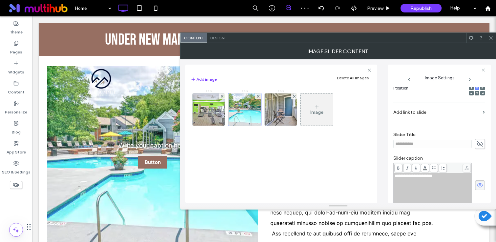
click at [476, 182] on span at bounding box center [480, 185] width 10 height 10
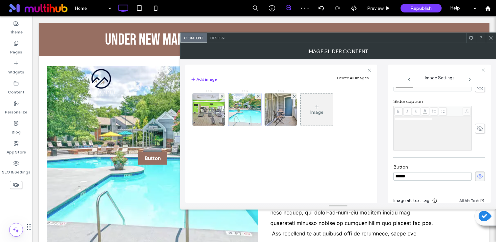
scroll to position [193, 0]
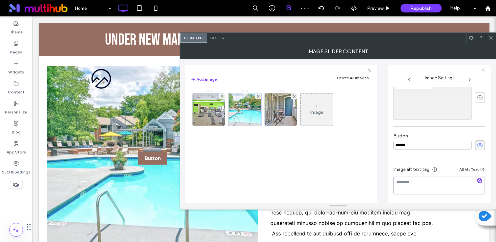
click at [476, 145] on icon at bounding box center [479, 145] width 7 height 7
click at [476, 178] on textarea at bounding box center [438, 185] width 91 height 18
click at [478, 181] on use "button" at bounding box center [480, 181] width 4 height 4
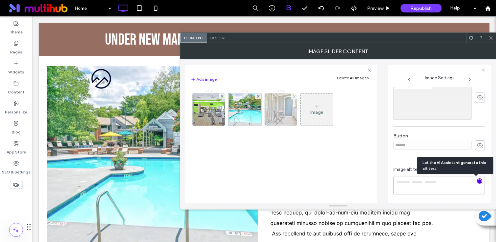
type textarea "**********"
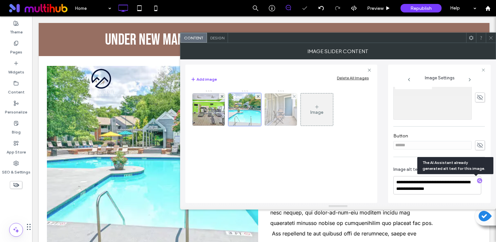
click at [285, 118] on img at bounding box center [280, 109] width 48 height 32
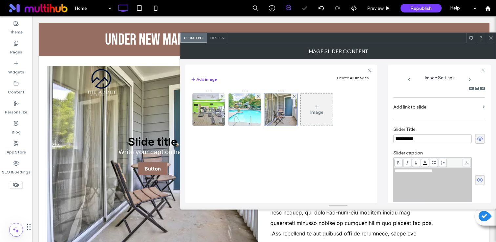
click at [477, 141] on use at bounding box center [480, 139] width 6 height 4
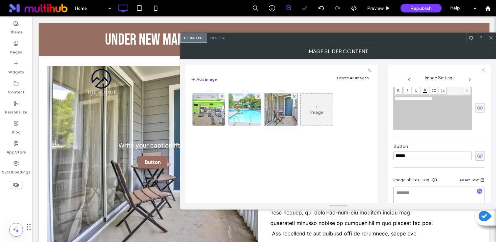
scroll to position [198, 0]
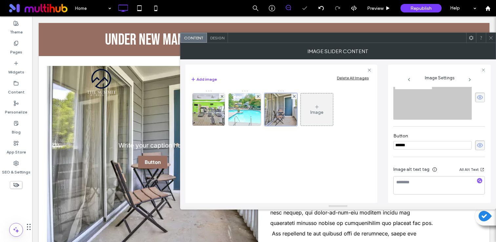
click at [477, 99] on use at bounding box center [480, 97] width 6 height 4
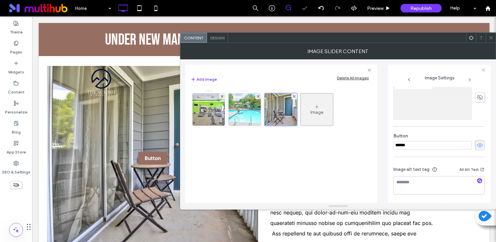
click at [479, 147] on icon at bounding box center [479, 145] width 7 height 7
click at [477, 181] on icon "button" at bounding box center [479, 180] width 5 height 5
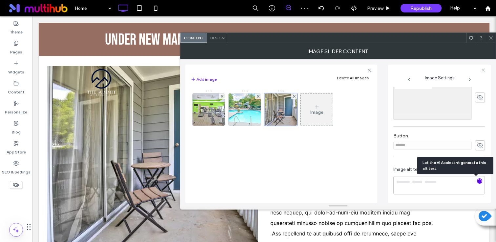
type textarea "**********"
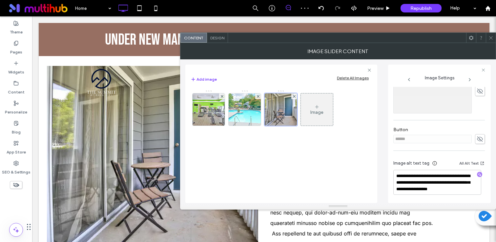
click at [491, 36] on icon at bounding box center [490, 37] width 5 height 5
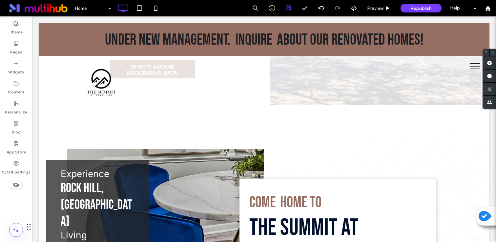
scroll to position [1196, 0]
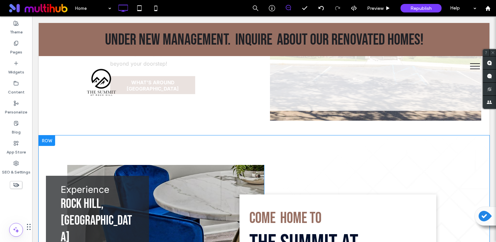
click at [44, 135] on div at bounding box center [47, 140] width 16 height 10
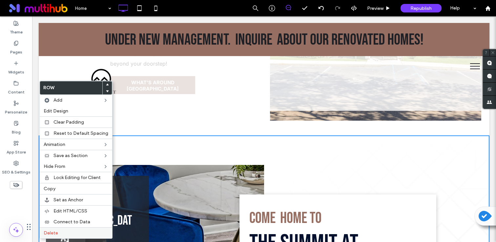
click at [78, 229] on div "Delete" at bounding box center [76, 232] width 72 height 11
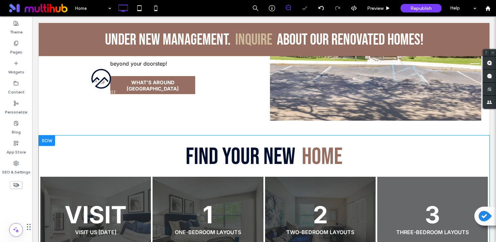
click at [50, 135] on div at bounding box center [47, 140] width 16 height 10
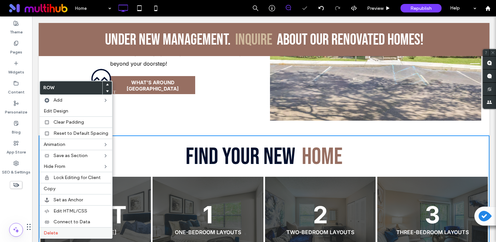
click at [77, 229] on div "Delete" at bounding box center [76, 232] width 72 height 11
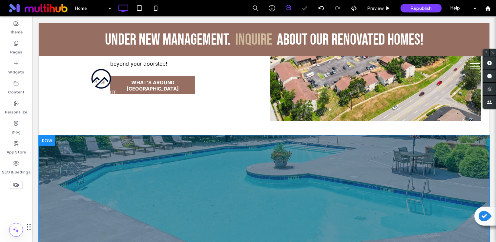
click at [42, 135] on div at bounding box center [47, 140] width 16 height 10
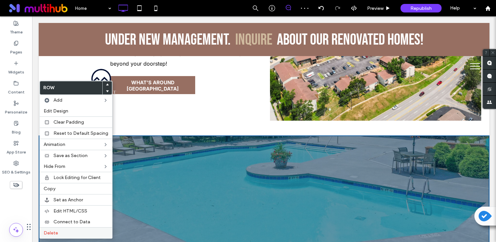
click at [94, 230] on label "Delete" at bounding box center [76, 233] width 65 height 6
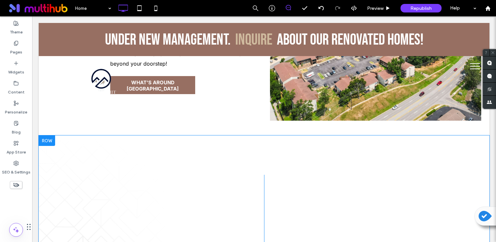
click at [48, 135] on div at bounding box center [47, 140] width 16 height 10
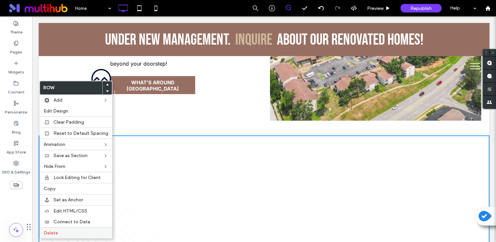
click at [95, 231] on label "Delete" at bounding box center [76, 233] width 65 height 6
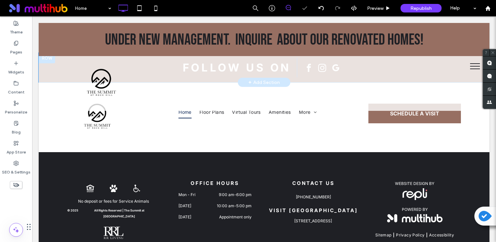
scroll to position [1338, 0]
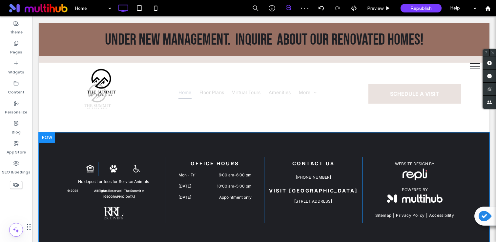
click at [46, 132] on div at bounding box center [47, 137] width 16 height 10
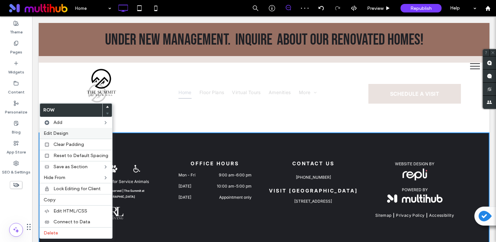
click at [61, 136] on span "Edit Design" at bounding box center [56, 133] width 25 height 6
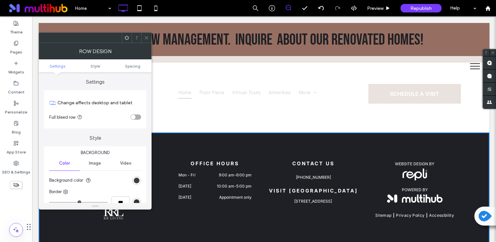
click at [136, 181] on div "rgb(31, 32, 37)" at bounding box center [137, 181] width 6 height 6
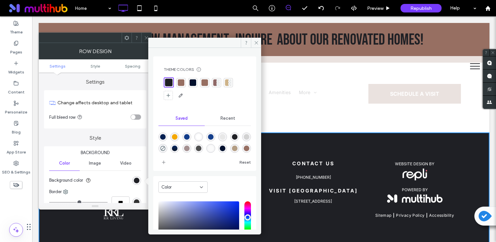
click at [177, 83] on div at bounding box center [180, 82] width 9 height 9
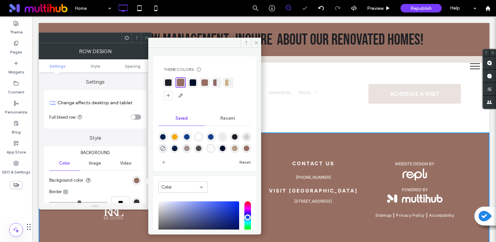
click at [148, 38] on div at bounding box center [204, 43] width 113 height 10
click at [146, 38] on icon at bounding box center [146, 37] width 5 height 5
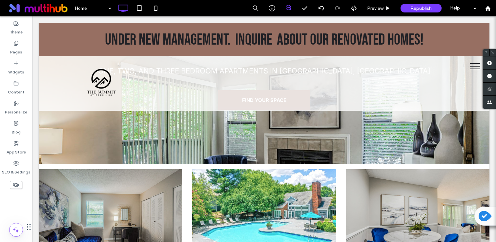
scroll to position [0, 0]
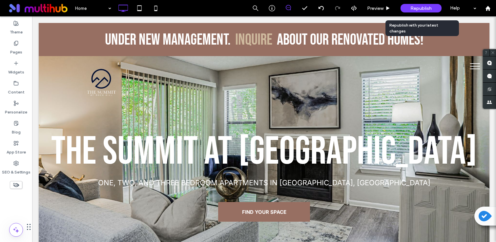
click at [410, 8] on span "Republish" at bounding box center [420, 9] width 21 height 6
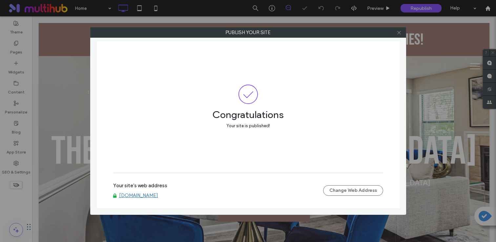
click at [399, 33] on icon at bounding box center [398, 32] width 5 height 5
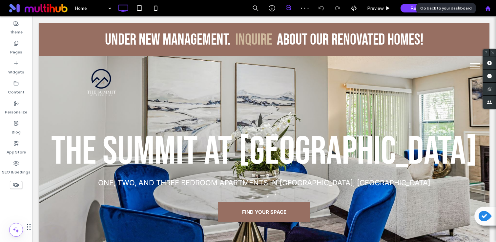
click at [487, 9] on use at bounding box center [487, 8] width 5 height 5
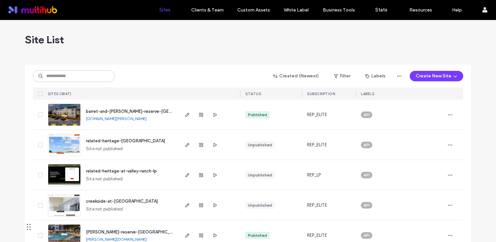
click at [78, 69] on div "Created (Newest) Filter Labels Create New Site SITES (3847) STATUS SUBSCRIPTION…" at bounding box center [248, 82] width 430 height 35
click at [78, 73] on input at bounding box center [74, 76] width 82 height 12
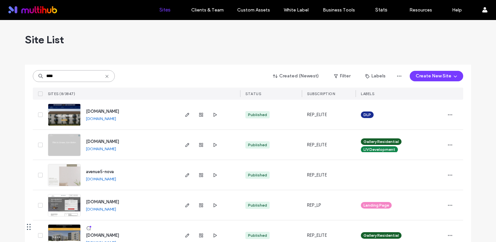
type input "****"
click at [119, 111] on span "www.novalakenorman.com" at bounding box center [102, 111] width 33 height 5
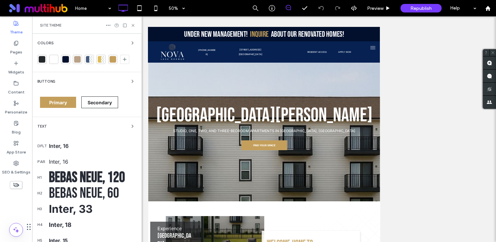
click at [46, 42] on span "Colors" at bounding box center [45, 43] width 16 height 4
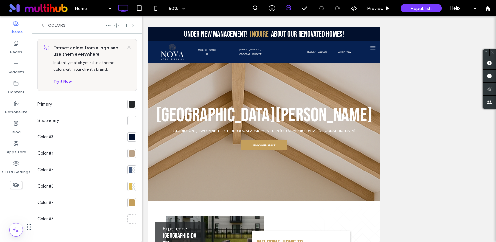
click at [131, 107] on div at bounding box center [131, 104] width 7 height 7
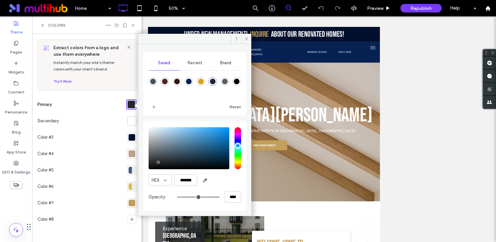
click at [134, 137] on div at bounding box center [131, 137] width 7 height 7
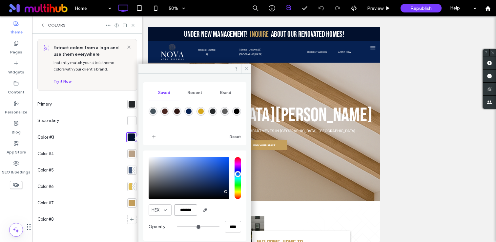
click at [184, 209] on input "*******" at bounding box center [185, 209] width 23 height 11
paste input "color picker textbox"
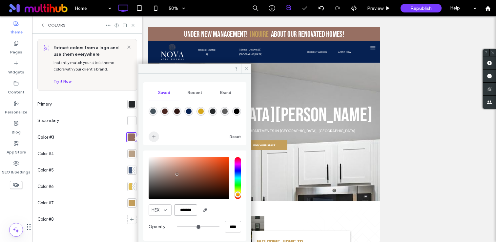
type input "*******"
click at [154, 139] on icon "add color" at bounding box center [153, 136] width 5 height 5
click at [248, 68] on icon at bounding box center [246, 68] width 5 height 5
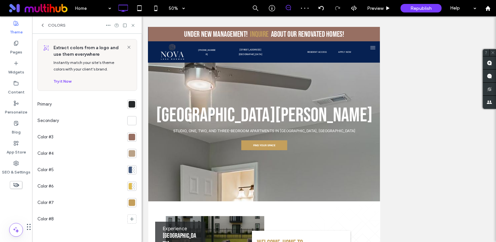
click at [133, 23] on div at bounding box center [121, 25] width 30 height 5
click at [131, 24] on icon at bounding box center [132, 25] width 5 height 5
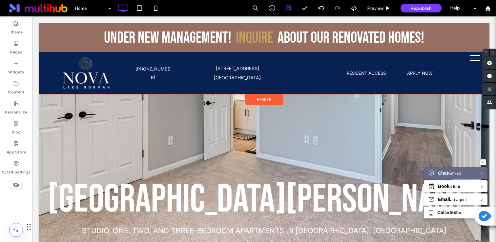
click at [263, 100] on span "Header" at bounding box center [264, 100] width 15 height 6
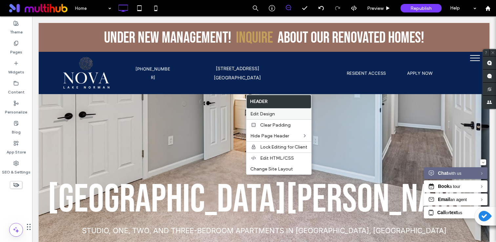
click at [261, 109] on div "Edit Design" at bounding box center [278, 113] width 65 height 11
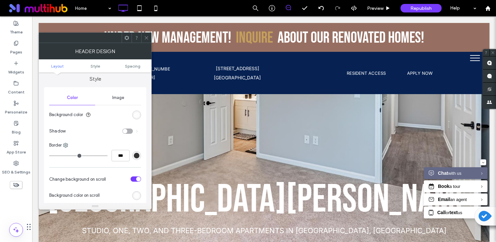
scroll to position [61, 0]
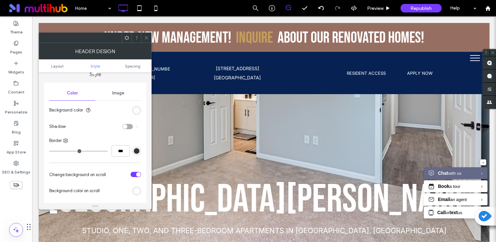
click at [136, 107] on div "rgba(255, 255, 255, 0.8)" at bounding box center [136, 110] width 9 height 9
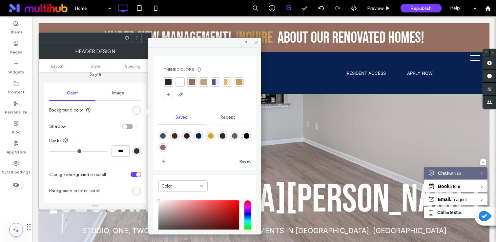
scroll to position [54, 0]
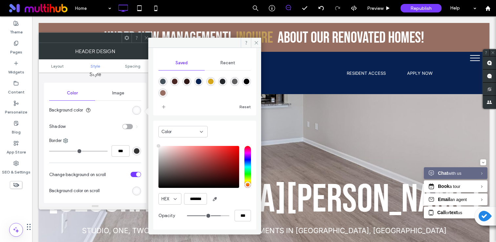
type input "**"
type input "***"
type input "**"
type input "***"
type input "**"
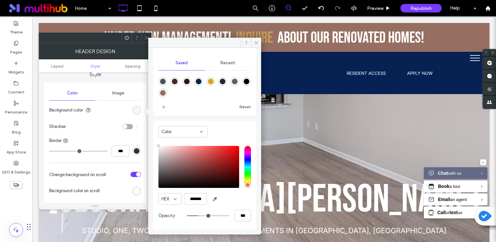
type input "***"
type input "*"
type input "**"
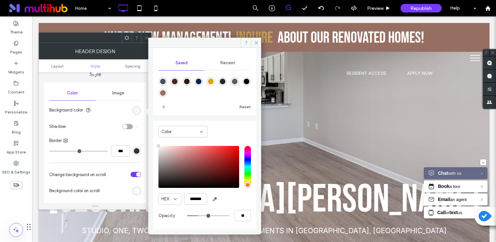
drag, startPoint x: 214, startPoint y: 215, endPoint x: 159, endPoint y: 215, distance: 55.4
type input "*"
click at [187, 215] on input "range" at bounding box center [208, 215] width 42 height 1
click at [165, 109] on icon "add color" at bounding box center [163, 106] width 5 height 5
click at [144, 36] on icon at bounding box center [146, 37] width 5 height 5
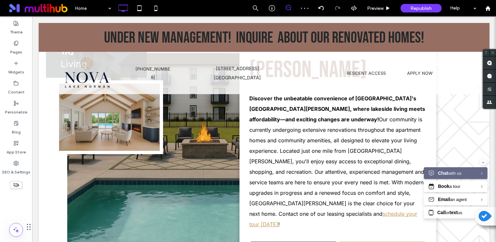
scroll to position [0, 0]
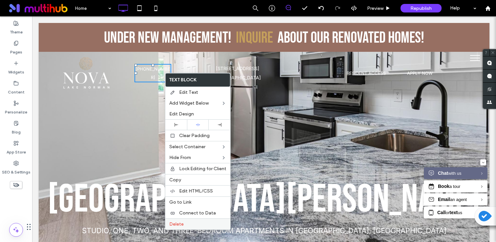
click at [176, 224] on span "Delete" at bounding box center [176, 224] width 14 height 6
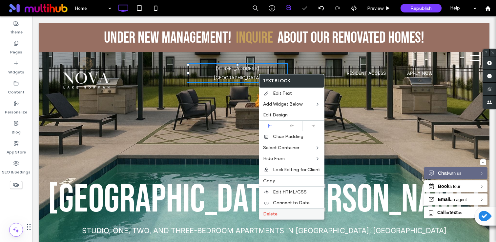
click at [282, 213] on label "Delete" at bounding box center [291, 214] width 57 height 6
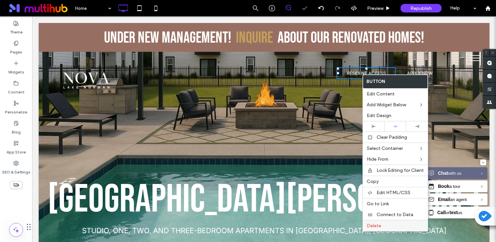
click at [375, 223] on span "Delete" at bounding box center [373, 226] width 14 height 6
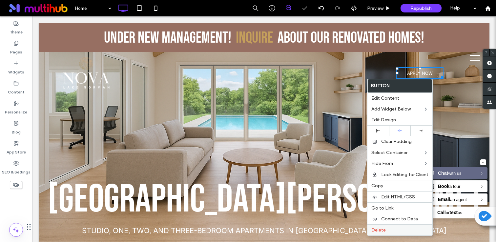
click at [389, 226] on div "Delete" at bounding box center [399, 229] width 65 height 11
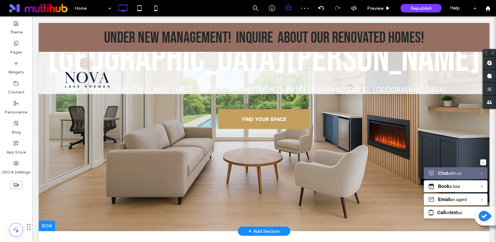
scroll to position [141, 0]
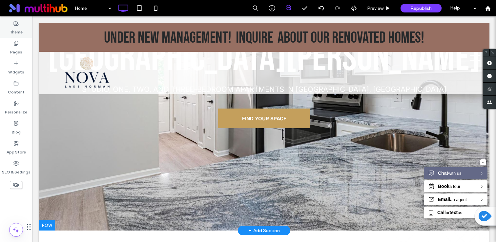
click at [15, 27] on label "Theme" at bounding box center [16, 30] width 13 height 9
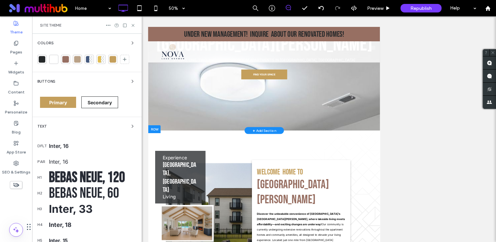
click at [47, 80] on span "Buttons" at bounding box center [46, 82] width 18 height 4
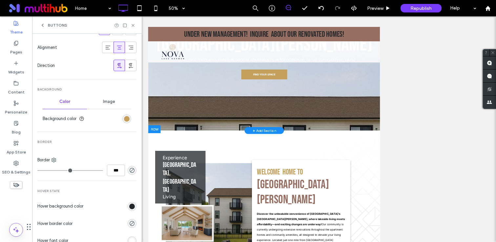
scroll to position [159, 0]
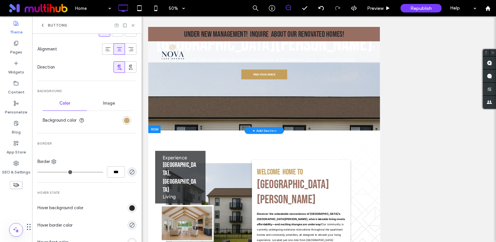
click at [124, 118] on div "rgb(196, 159, 92)" at bounding box center [127, 121] width 6 height 6
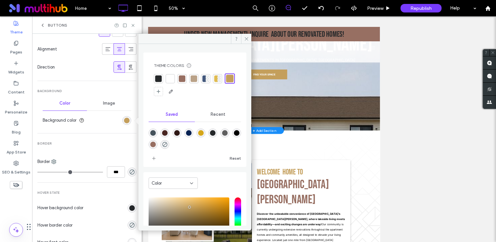
scroll to position [54, 0]
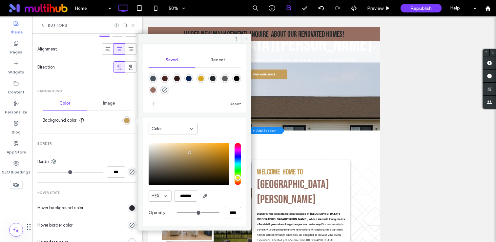
click at [165, 84] on div at bounding box center [194, 83] width 92 height 25
click at [156, 87] on div "rgba(151,111,98,1)" at bounding box center [153, 90] width 6 height 6
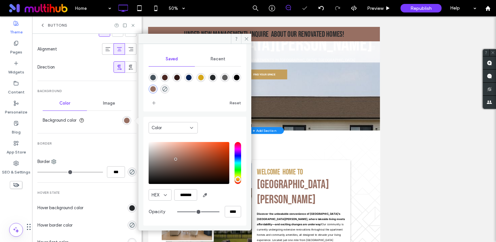
type input "*******"
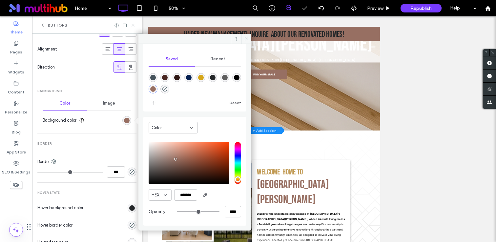
click at [132, 26] on use at bounding box center [132, 25] width 3 height 3
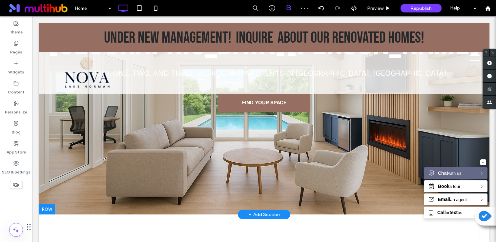
scroll to position [114, 0]
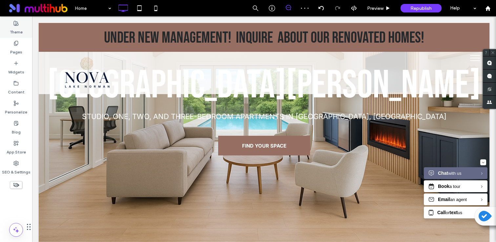
click at [12, 25] on div "Theme" at bounding box center [16, 28] width 32 height 20
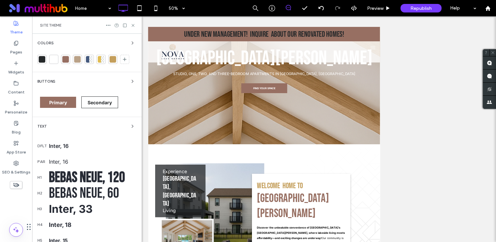
click at [44, 79] on div "Buttons" at bounding box center [86, 81] width 99 height 8
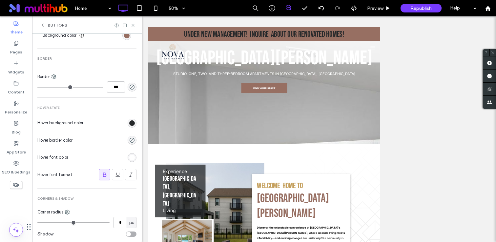
scroll to position [258, 0]
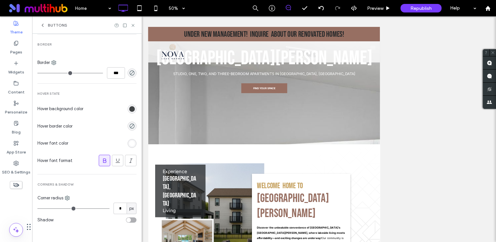
click at [129, 109] on div "rgb(37, 40, 42)" at bounding box center [132, 109] width 6 height 6
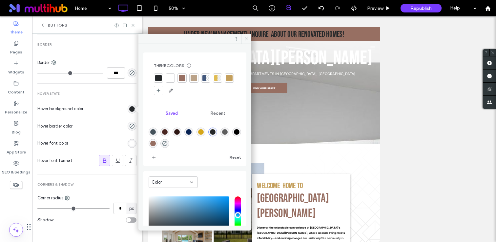
click at [158, 79] on div at bounding box center [158, 78] width 7 height 7
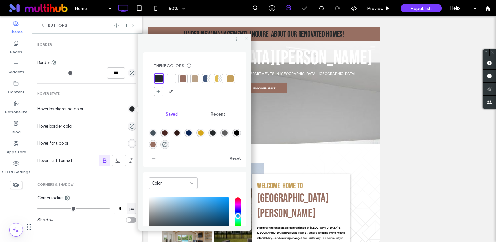
click at [216, 131] on div "rgba(37,40,42,1)" at bounding box center [212, 132] width 9 height 9
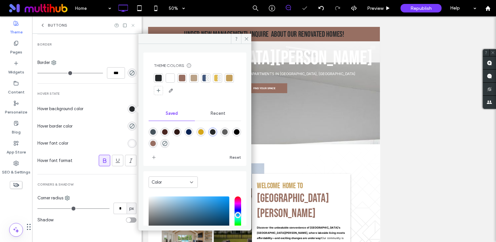
click at [135, 27] on icon at bounding box center [132, 25] width 5 height 5
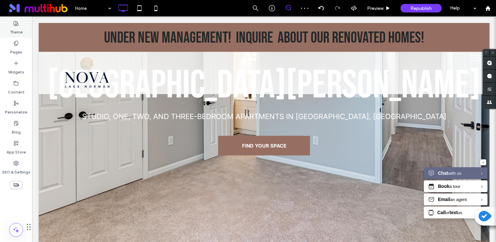
click at [18, 32] on label "Theme" at bounding box center [16, 30] width 13 height 9
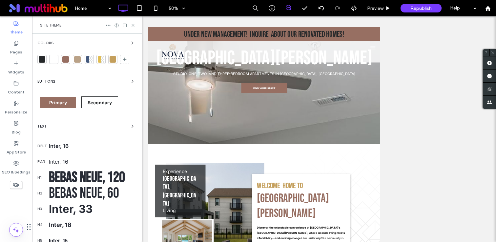
click at [57, 85] on div "Buttons" at bounding box center [86, 81] width 99 height 8
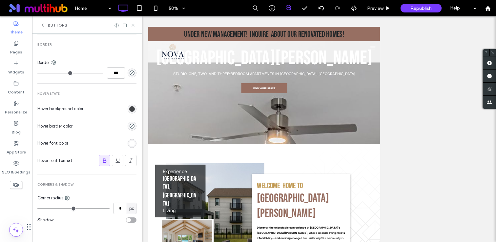
click at [129, 110] on div "rgb(37, 40, 42)" at bounding box center [132, 109] width 6 height 6
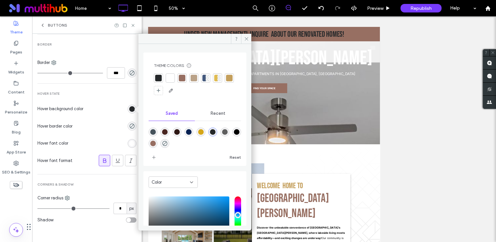
click at [215, 132] on div "rgba(37,40,42,1)" at bounding box center [213, 132] width 6 height 6
click at [234, 135] on div "rgba(0,0,0,1)" at bounding box center [237, 132] width 6 height 6
type input "*******"
click at [133, 26] on icon at bounding box center [132, 25] width 5 height 5
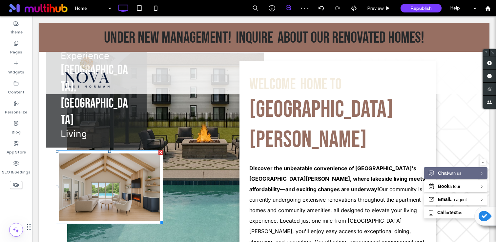
scroll to position [300, 0]
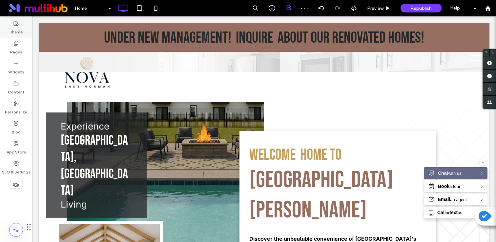
click at [11, 23] on div "Theme" at bounding box center [16, 28] width 32 height 20
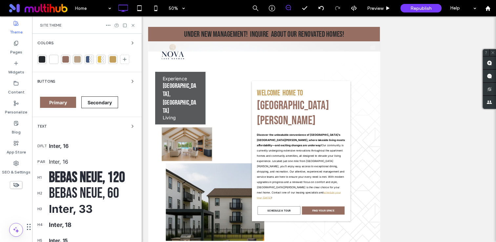
click at [115, 63] on div at bounding box center [112, 59] width 9 height 9
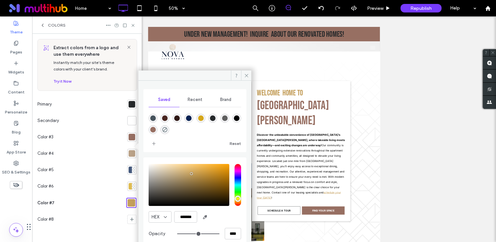
click at [237, 119] on div "rgba(0,0,0,1)" at bounding box center [237, 118] width 6 height 6
type input "*******"
click at [243, 77] on span at bounding box center [246, 75] width 10 height 10
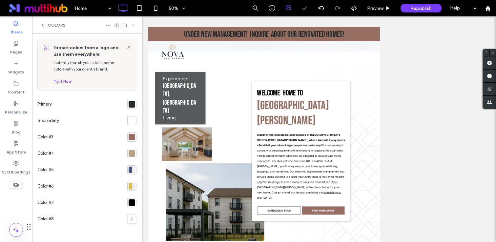
click at [135, 25] on icon at bounding box center [132, 25] width 5 height 5
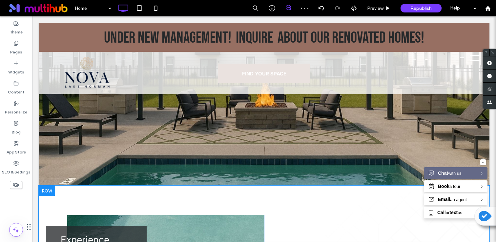
scroll to position [187, 0]
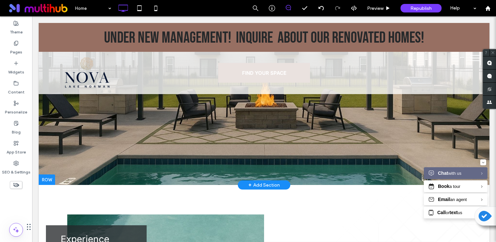
click at [265, 187] on div "+ Add Section" at bounding box center [263, 184] width 31 height 7
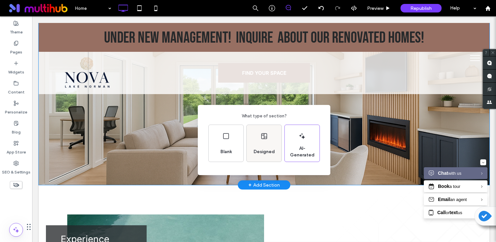
click at [260, 135] on icon at bounding box center [264, 136] width 8 height 8
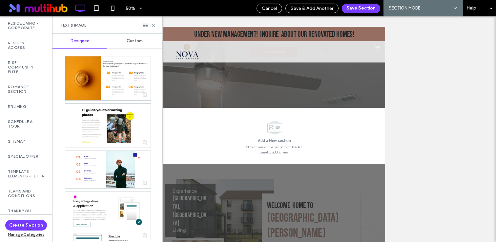
scroll to position [1579, 0]
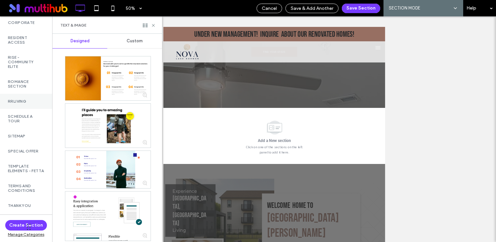
click at [23, 104] on label "RRLiving" at bounding box center [26, 101] width 36 height 5
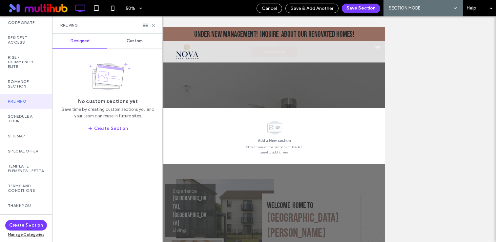
click at [143, 37] on div "Custom" at bounding box center [134, 41] width 55 height 14
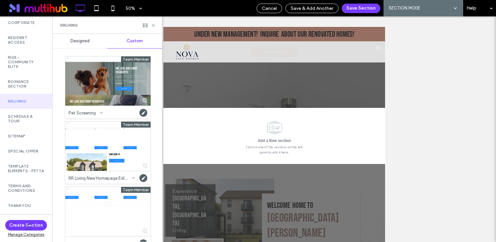
scroll to position [77, 0]
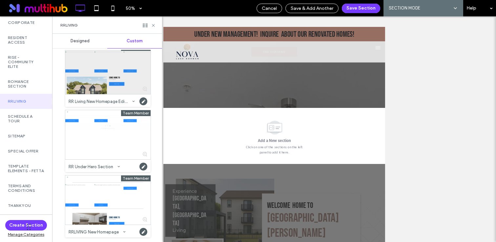
click at [113, 86] on div at bounding box center [107, 69] width 85 height 49
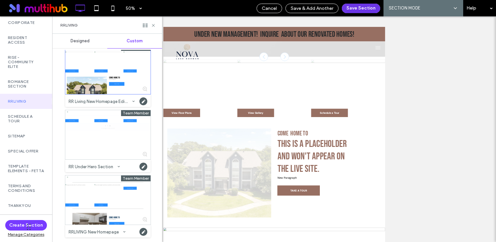
click at [365, 11] on button "Save Section" at bounding box center [361, 9] width 38 height 10
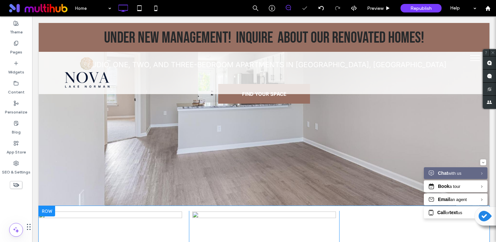
scroll to position [128, 0]
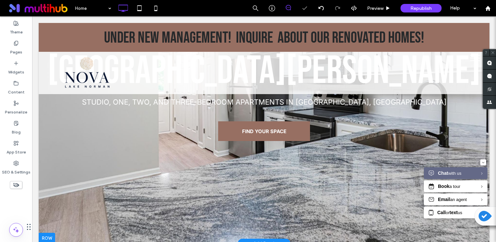
click at [144, 213] on div at bounding box center [264, 44] width 450 height 398
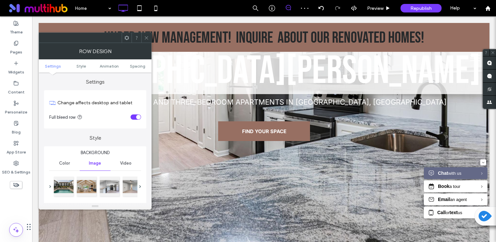
click at [145, 35] on icon at bounding box center [146, 37] width 5 height 5
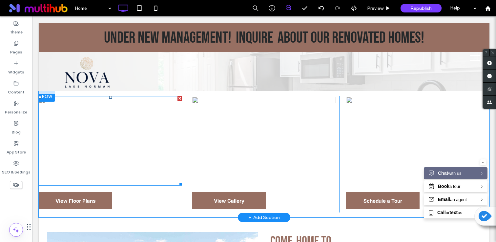
scroll to position [277, 0]
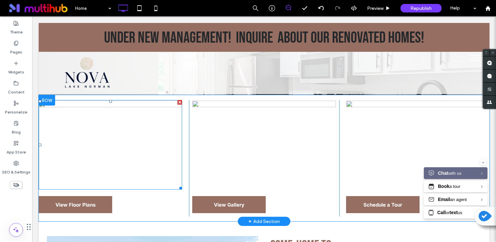
click at [123, 143] on img at bounding box center [110, 144] width 143 height 89
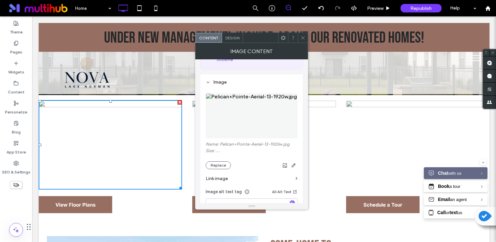
scroll to position [50, 0]
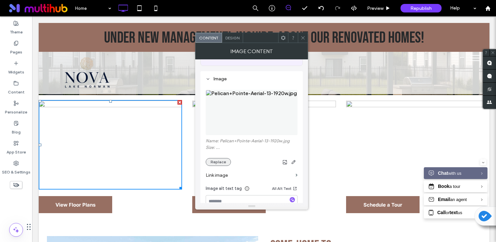
click at [219, 166] on button "Replace" at bounding box center [218, 162] width 25 height 8
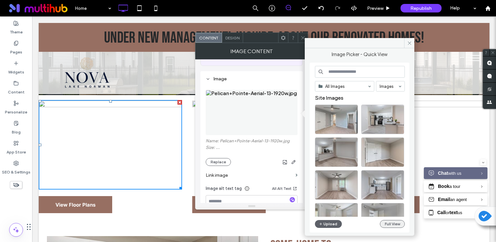
click at [395, 226] on button "Full View" at bounding box center [392, 224] width 25 height 8
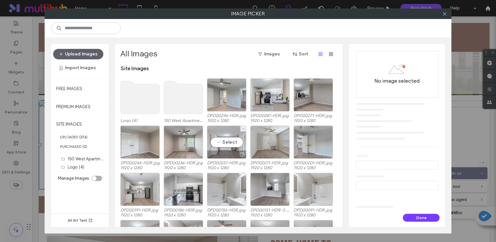
click at [231, 133] on div "Select" at bounding box center [226, 142] width 39 height 33
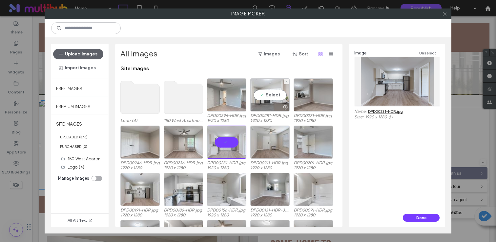
click at [265, 101] on div "Select" at bounding box center [269, 94] width 39 height 33
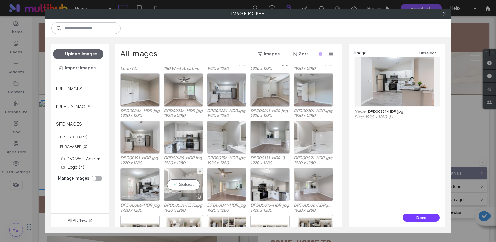
scroll to position [45, 0]
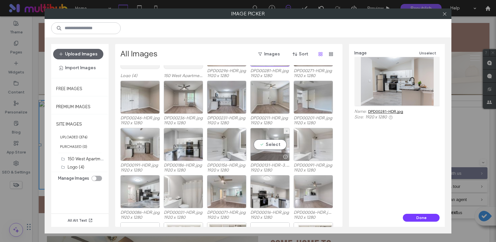
click at [269, 143] on div "Select" at bounding box center [269, 144] width 39 height 33
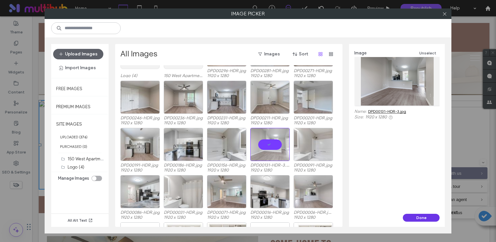
click at [424, 217] on button "Done" at bounding box center [421, 218] width 37 height 8
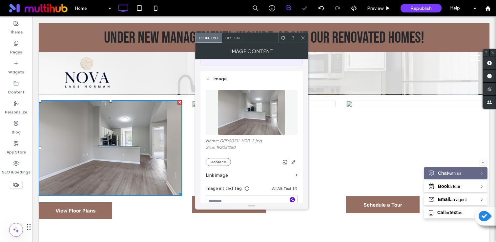
click at [292, 199] on use "button" at bounding box center [292, 200] width 4 height 4
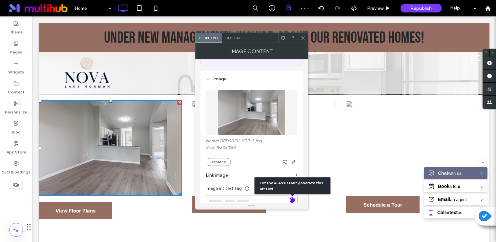
type textarea "**********"
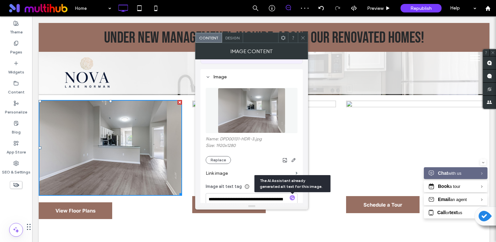
click at [303, 41] on span at bounding box center [302, 38] width 5 height 10
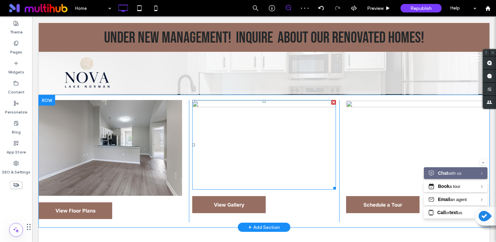
click at [257, 166] on img at bounding box center [263, 144] width 143 height 89
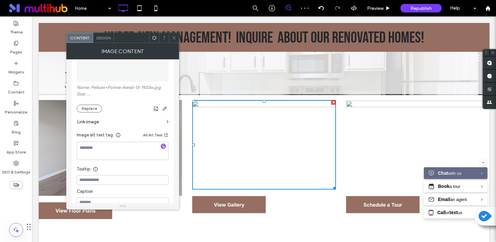
scroll to position [107, 0]
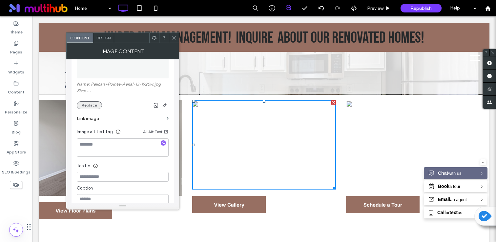
click at [92, 108] on button "Replace" at bounding box center [89, 105] width 25 height 8
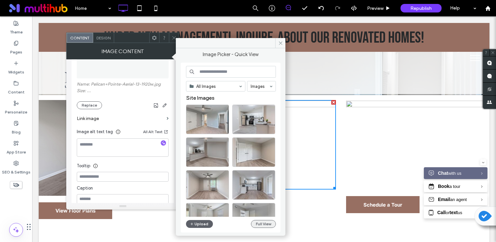
click at [270, 226] on button "Full View" at bounding box center [263, 224] width 25 height 8
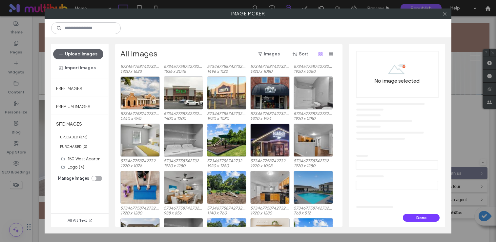
scroll to position [678, 0]
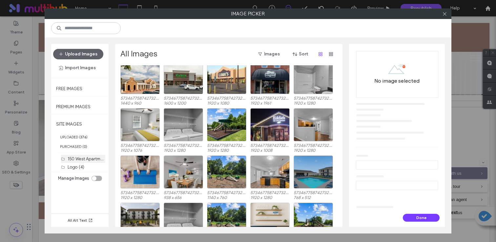
click at [75, 161] on label "150 West Apartment Homes (17)" at bounding box center [99, 158] width 62 height 6
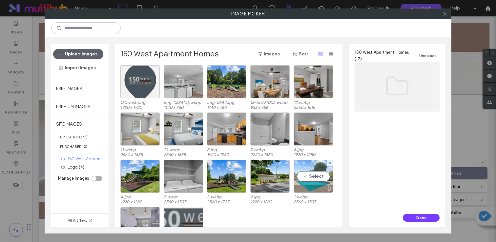
click at [315, 188] on div at bounding box center [313, 189] width 39 height 8
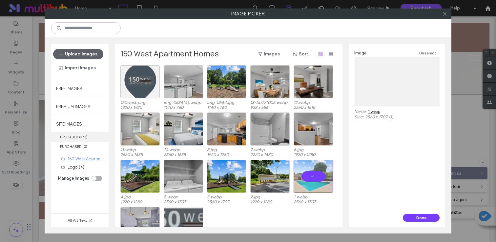
click at [72, 137] on label "UPLOADED ( 376 )" at bounding box center [79, 137] width 57 height 10
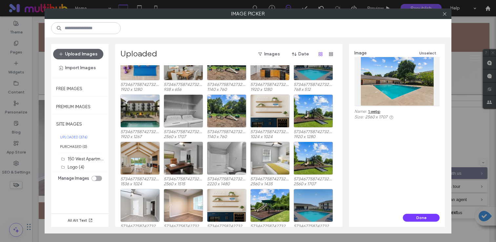
scroll to position [737, 0]
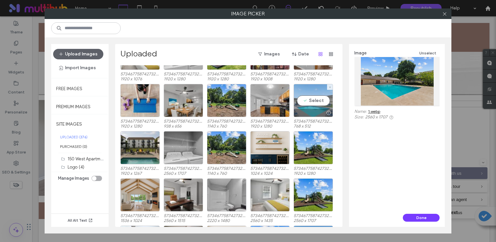
click at [310, 113] on div at bounding box center [313, 113] width 39 height 8
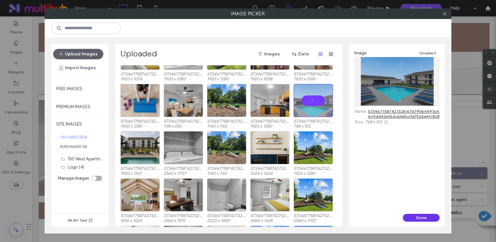
click at [414, 215] on button "Done" at bounding box center [421, 218] width 37 height 8
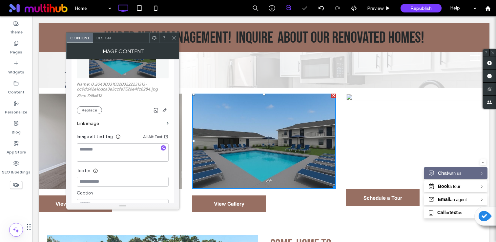
scroll to position [285, 0]
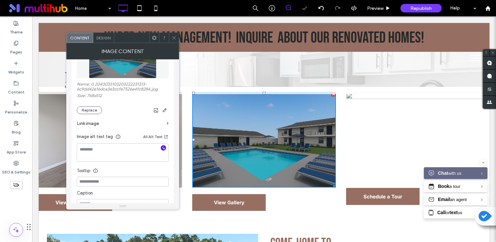
click at [165, 149] on icon "button" at bounding box center [163, 148] width 5 height 5
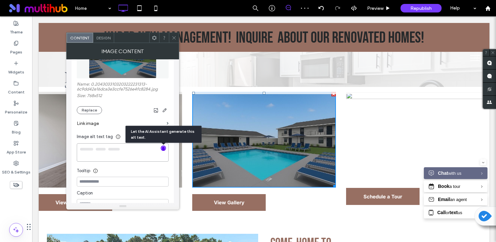
type textarea "**********"
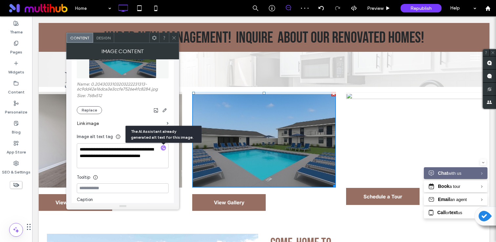
click at [172, 37] on icon at bounding box center [173, 37] width 5 height 5
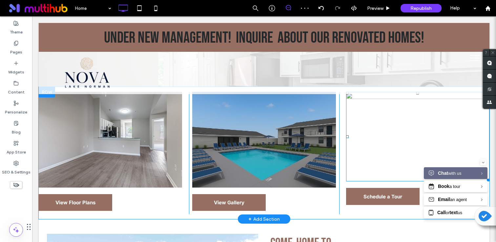
click at [391, 145] on img at bounding box center [417, 136] width 143 height 89
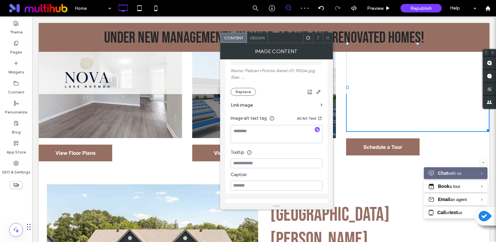
scroll to position [122, 0]
click at [250, 91] on button "Replace" at bounding box center [242, 90] width 25 height 8
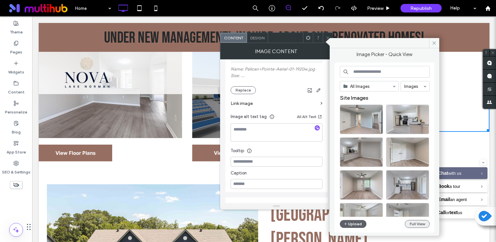
click at [424, 226] on button "Full View" at bounding box center [416, 224] width 25 height 8
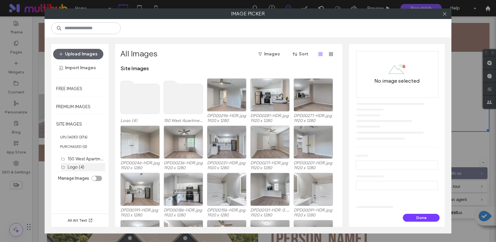
click at [82, 165] on label "Logo (4)" at bounding box center [76, 167] width 17 height 5
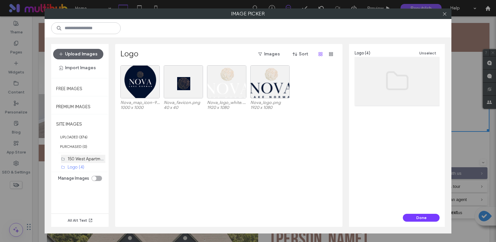
click at [83, 158] on label "150 West Apartment Homes (17)" at bounding box center [99, 158] width 62 height 6
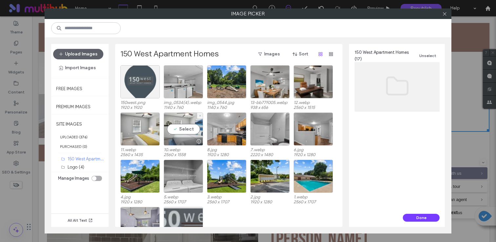
click at [189, 132] on div "Select" at bounding box center [183, 128] width 39 height 33
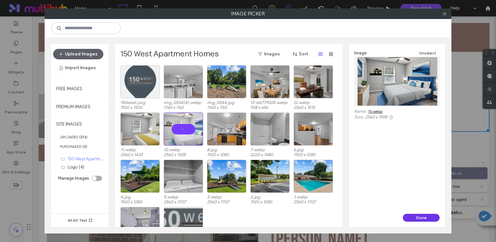
click at [417, 220] on button "Done" at bounding box center [421, 218] width 37 height 8
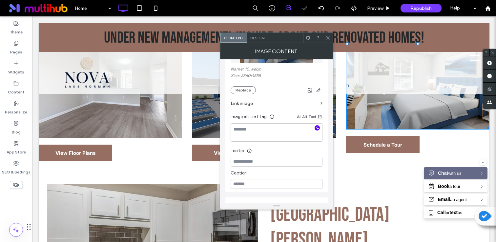
click at [316, 130] on icon "button" at bounding box center [317, 128] width 5 height 5
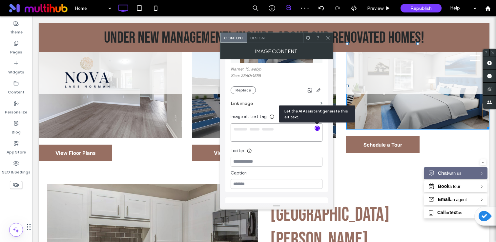
type textarea "**********"
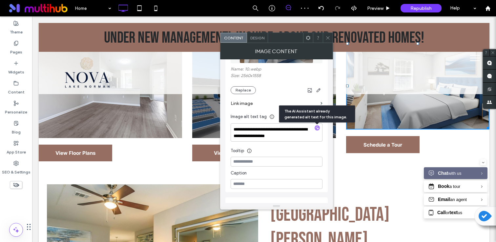
click at [328, 38] on icon at bounding box center [327, 37] width 5 height 5
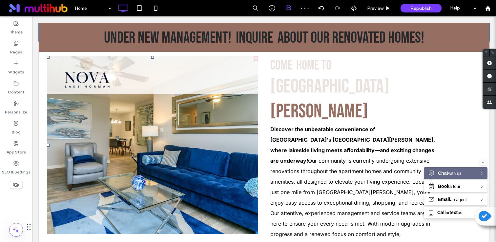
scroll to position [466, 0]
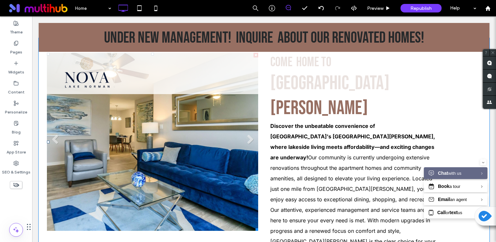
click at [175, 157] on li "Slide title Write your caption here Button" at bounding box center [152, 142] width 211 height 178
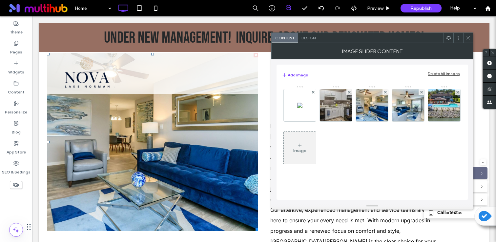
click at [441, 74] on div "Delete All Images" at bounding box center [443, 73] width 32 height 5
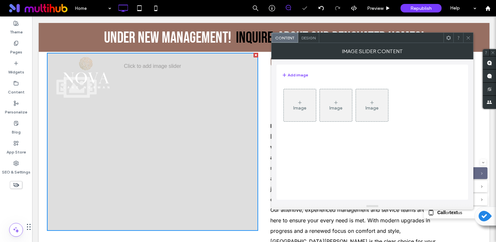
click at [317, 99] on div "Image Image Image" at bounding box center [372, 107] width 180 height 43
click at [307, 101] on div "Image" at bounding box center [300, 105] width 32 height 31
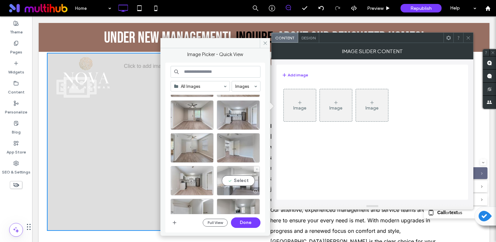
click at [246, 182] on div "Select" at bounding box center [238, 180] width 43 height 29
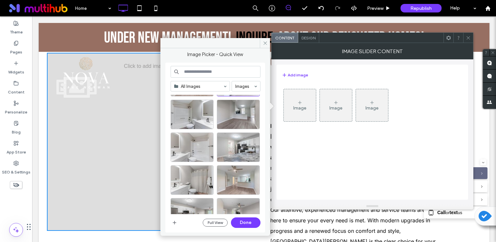
scroll to position [175, 0]
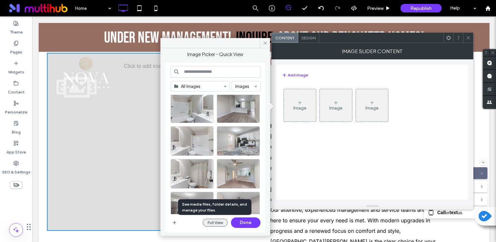
click at [219, 220] on button "Full View" at bounding box center [215, 223] width 25 height 8
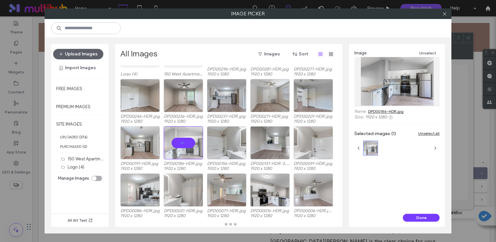
scroll to position [47, 0]
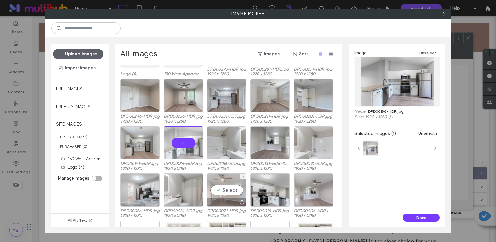
click at [236, 197] on div "Select" at bounding box center [226, 189] width 39 height 33
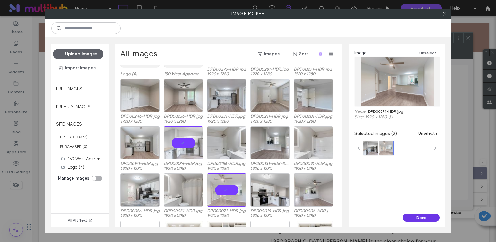
click at [416, 214] on button "Done" at bounding box center [421, 218] width 37 height 8
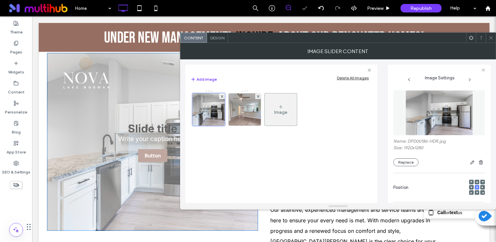
scroll to position [97, 0]
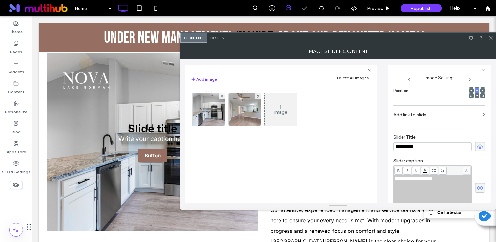
click at [476, 150] on icon at bounding box center [479, 146] width 7 height 7
click at [479, 183] on div "**********" at bounding box center [438, 187] width 91 height 45
click at [477, 185] on icon at bounding box center [479, 187] width 7 height 7
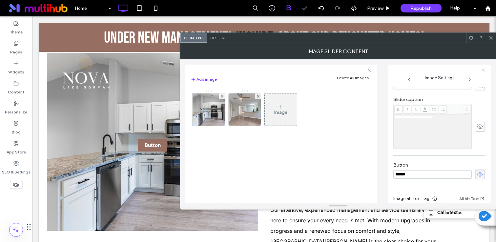
scroll to position [176, 0]
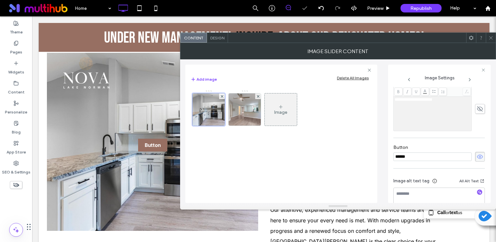
click at [476, 154] on icon at bounding box center [479, 156] width 7 height 7
click at [477, 192] on icon "button" at bounding box center [479, 192] width 5 height 5
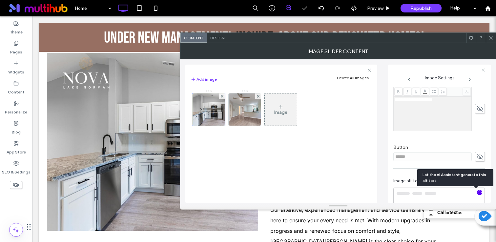
type textarea "**********"
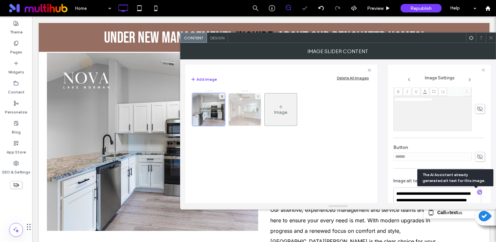
click at [237, 115] on img at bounding box center [245, 109] width 48 height 32
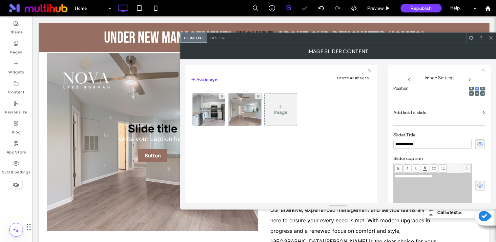
click at [476, 143] on icon at bounding box center [479, 144] width 7 height 7
click at [477, 186] on icon at bounding box center [479, 185] width 7 height 7
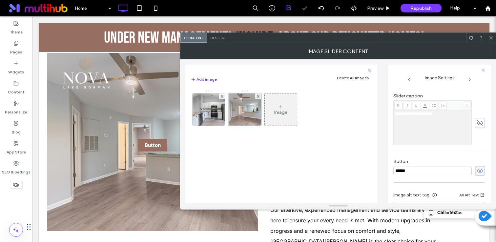
scroll to position [188, 0]
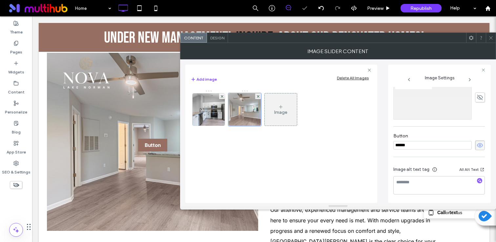
click at [477, 142] on icon at bounding box center [479, 145] width 7 height 7
click at [477, 180] on icon "button" at bounding box center [479, 180] width 5 height 5
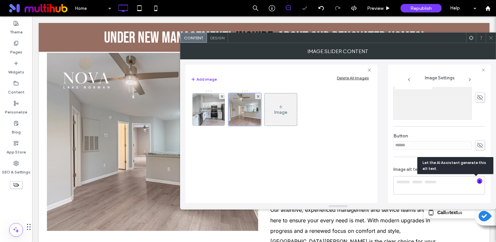
type textarea "**********"
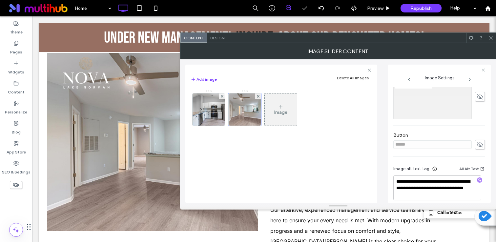
click at [493, 41] on span at bounding box center [490, 38] width 5 height 10
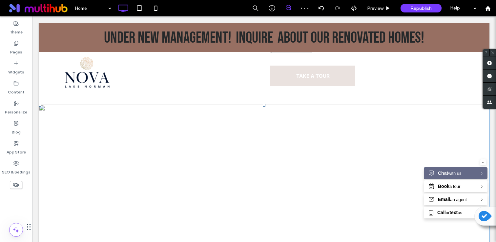
scroll to position [631, 0]
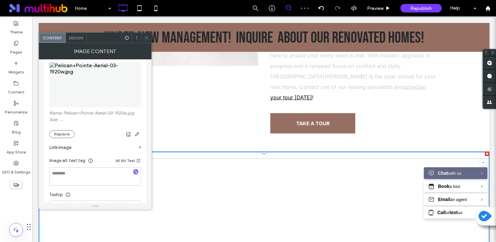
scroll to position [77, 0]
click at [61, 139] on button "Replace" at bounding box center [61, 135] width 25 height 8
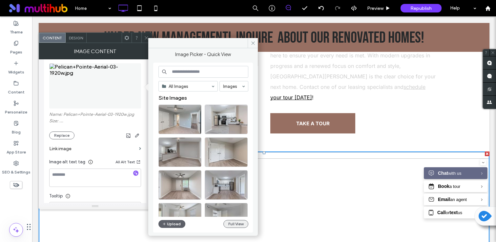
click at [234, 220] on button "Full View" at bounding box center [235, 224] width 25 height 8
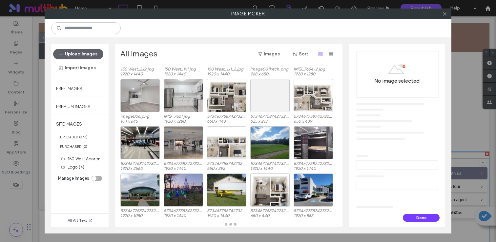
scroll to position [369, 0]
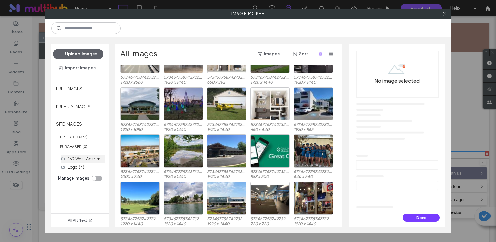
click at [85, 158] on label "150 West Apartment Homes (17)" at bounding box center [99, 158] width 62 height 6
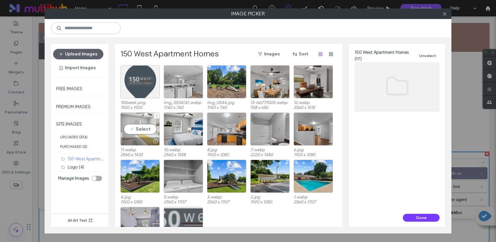
scroll to position [27, 0]
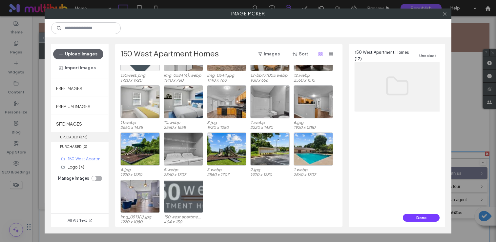
click at [77, 135] on label "UPLOADED ( 376 )" at bounding box center [79, 137] width 57 height 10
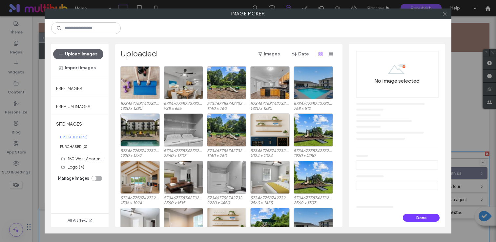
scroll to position [753, 0]
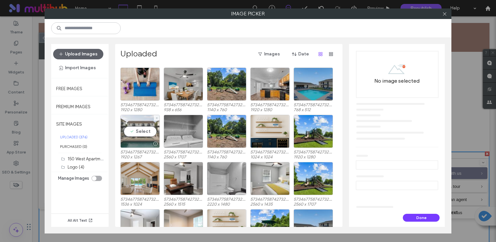
click at [139, 131] on div "Select" at bounding box center [139, 131] width 39 height 33
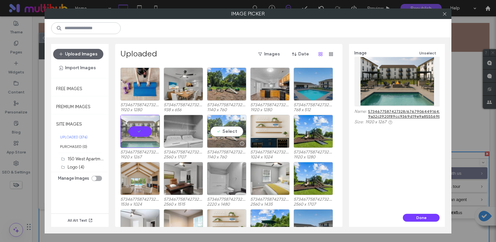
click at [241, 132] on div "Select" at bounding box center [226, 131] width 39 height 33
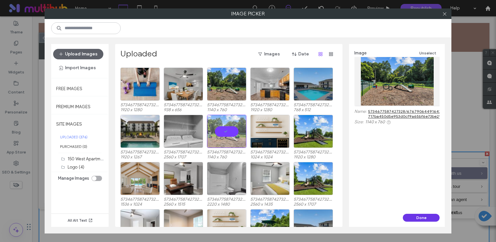
click at [425, 214] on button "Done" at bounding box center [421, 218] width 37 height 8
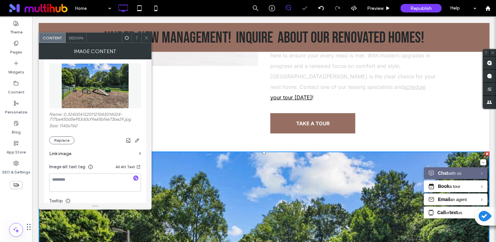
click at [149, 37] on div at bounding box center [146, 38] width 10 height 10
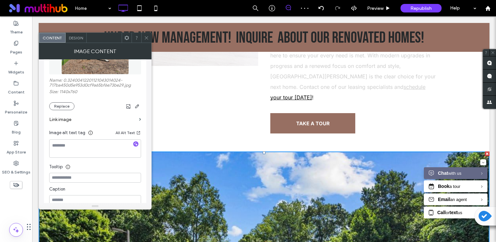
scroll to position [117, 0]
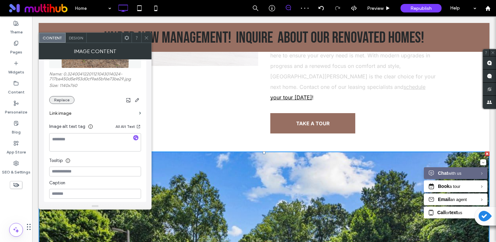
click at [64, 105] on div "Name: 0.32400412201121043014024-717ba450d5e953d0cf9a65bf6e73be29.jpg Size: 1140…" at bounding box center [95, 107] width 92 height 182
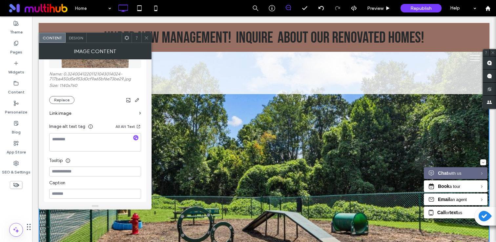
scroll to position [744, 0]
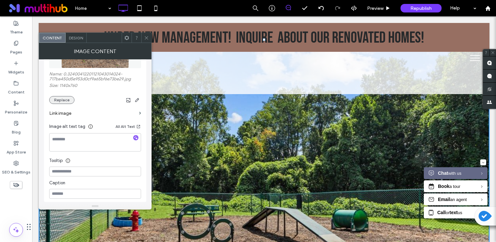
click at [67, 99] on button "Replace" at bounding box center [61, 100] width 25 height 8
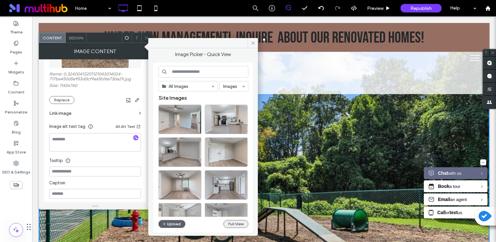
click at [228, 226] on button "Full View" at bounding box center [235, 224] width 25 height 8
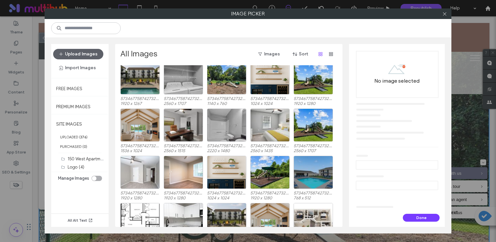
scroll to position [821, 0]
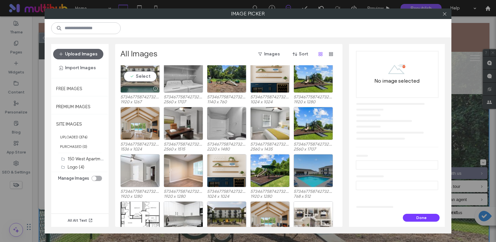
click at [147, 85] on div at bounding box center [140, 89] width 39 height 8
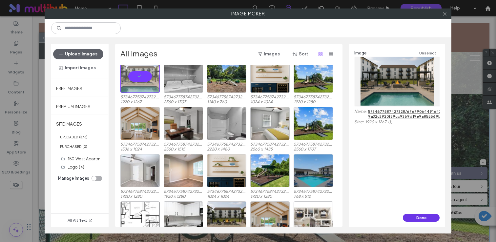
click at [420, 219] on button "Done" at bounding box center [421, 218] width 37 height 8
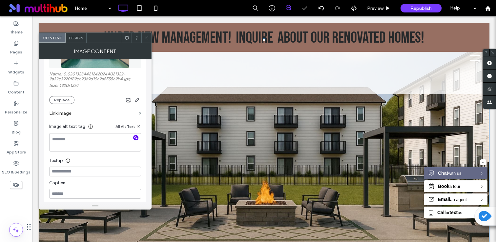
click at [137, 138] on icon "button" at bounding box center [135, 137] width 5 height 5
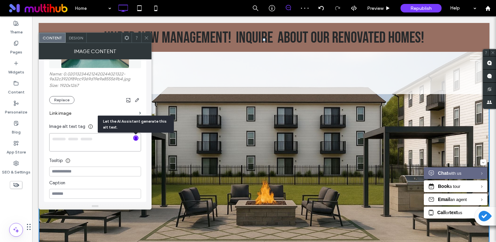
type textarea "**********"
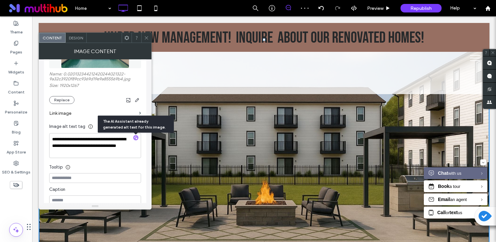
click at [142, 38] on div at bounding box center [146, 38] width 10 height 10
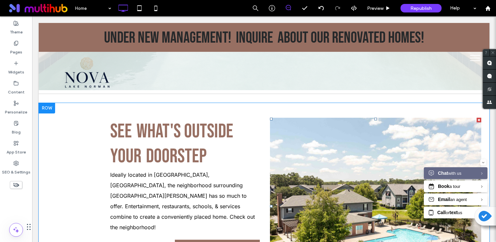
scroll to position [981, 0]
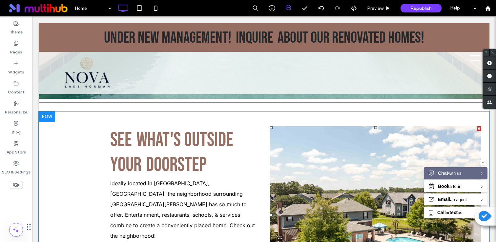
click at [334, 159] on li "Slide title Write your caption here Button" at bounding box center [375, 214] width 211 height 177
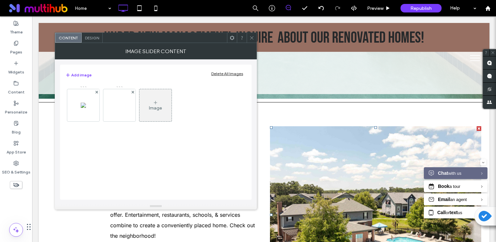
click at [222, 74] on div "Delete All Images" at bounding box center [227, 73] width 32 height 5
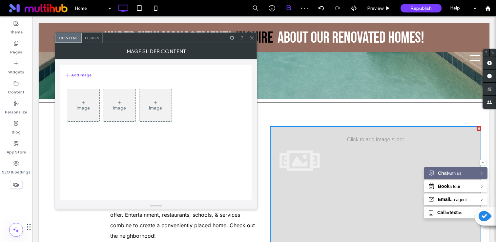
click at [97, 93] on div "Image" at bounding box center [83, 105] width 32 height 31
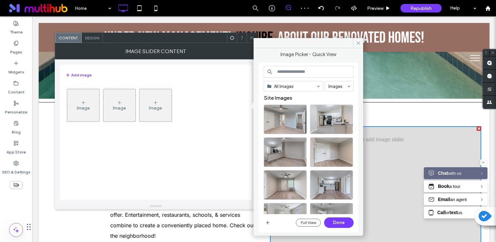
click at [83, 110] on div "Image" at bounding box center [83, 108] width 13 height 6
click at [313, 228] on div "All Images Images Site Images Full View Done" at bounding box center [309, 148] width 90 height 164
click at [312, 222] on button "Full View" at bounding box center [308, 223] width 25 height 8
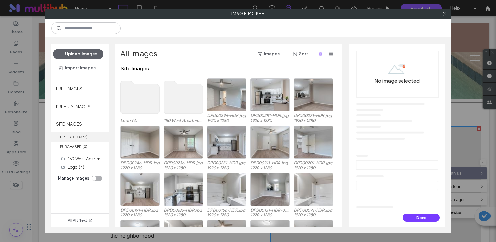
click at [81, 137] on b "376" at bounding box center [83, 137] width 6 height 5
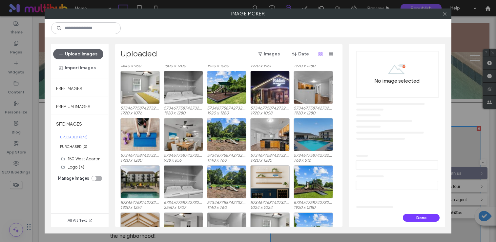
scroll to position [695, 0]
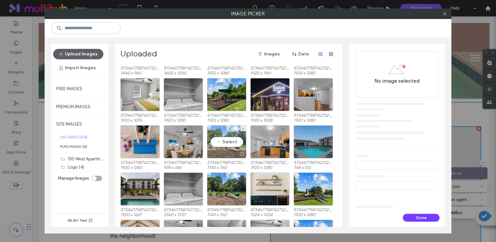
click at [223, 130] on div "Select" at bounding box center [226, 141] width 39 height 33
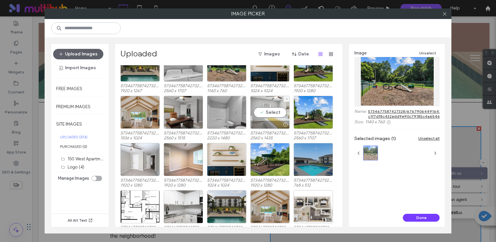
scroll to position [821, 0]
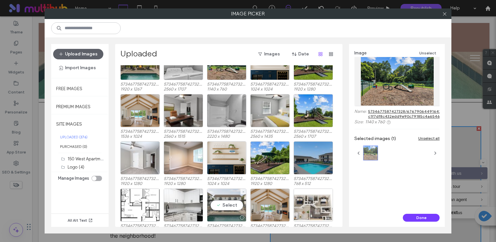
click at [228, 203] on div "Select" at bounding box center [226, 204] width 39 height 33
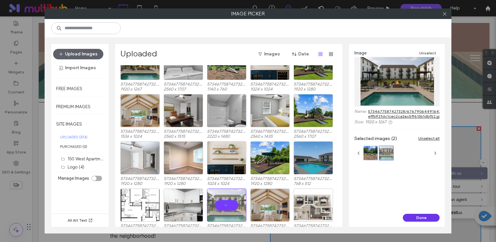
click at [419, 216] on button "Done" at bounding box center [421, 218] width 37 height 8
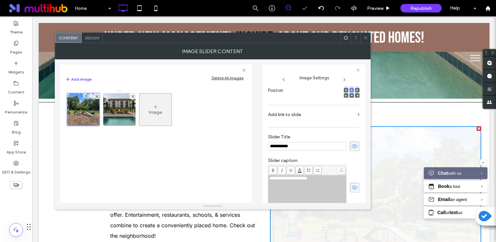
scroll to position [0, 0]
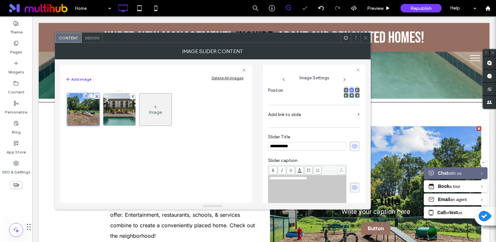
click at [351, 148] on use at bounding box center [354, 146] width 6 height 4
click at [349, 183] on div "**********" at bounding box center [313, 187] width 91 height 45
click at [351, 187] on icon at bounding box center [354, 187] width 7 height 7
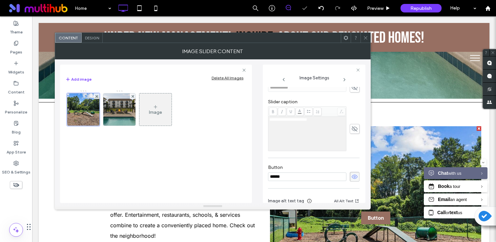
scroll to position [193, 0]
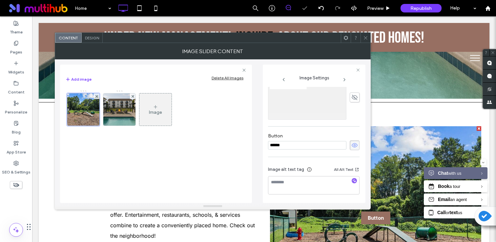
click at [351, 143] on icon at bounding box center [354, 145] width 7 height 7
click at [352, 180] on icon "button" at bounding box center [354, 180] width 5 height 5
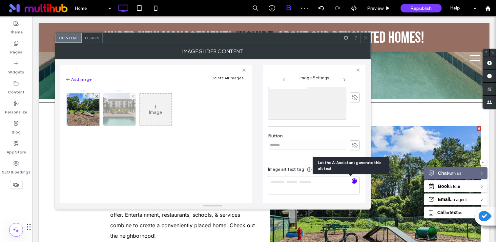
type textarea "**********"
click at [120, 122] on img at bounding box center [119, 109] width 49 height 32
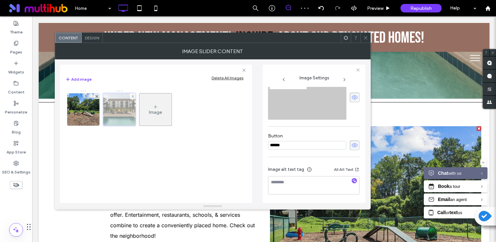
scroll to position [104, 0]
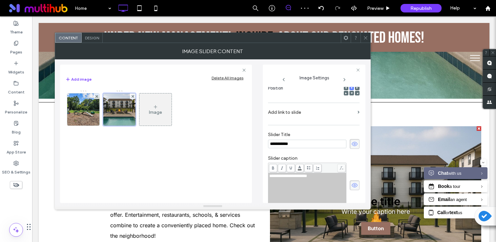
click at [351, 142] on icon at bounding box center [354, 143] width 7 height 7
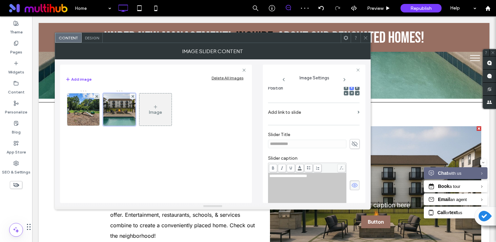
click at [352, 185] on use at bounding box center [354, 185] width 6 height 4
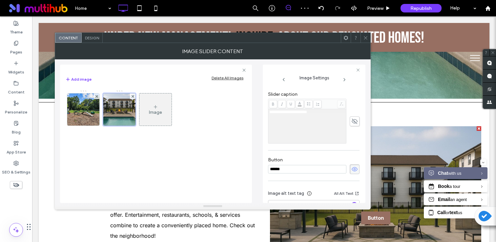
scroll to position [193, 0]
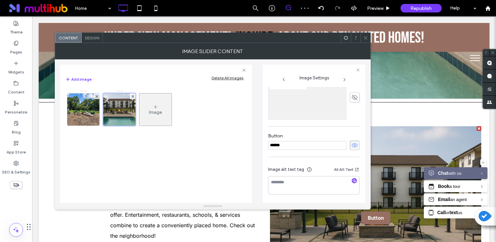
click at [352, 143] on icon at bounding box center [354, 145] width 7 height 7
click at [352, 179] on icon "button" at bounding box center [354, 180] width 5 height 5
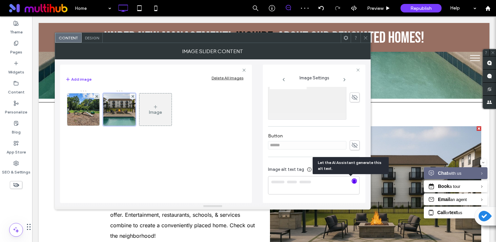
type textarea "**********"
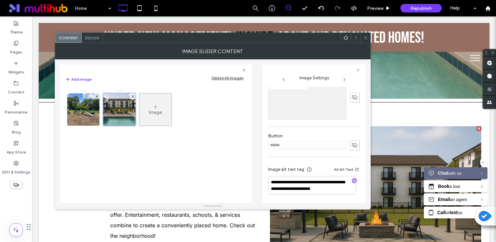
click at [364, 42] on span at bounding box center [365, 38] width 5 height 10
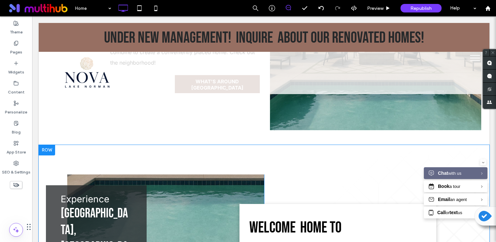
scroll to position [1154, 0]
click at [48, 145] on div at bounding box center [47, 150] width 16 height 10
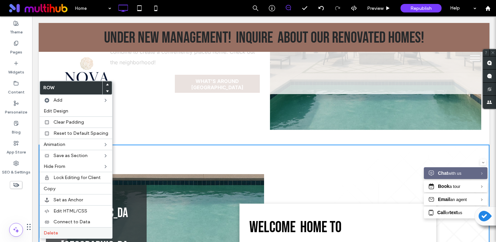
click at [89, 231] on label "Delete" at bounding box center [76, 233] width 65 height 6
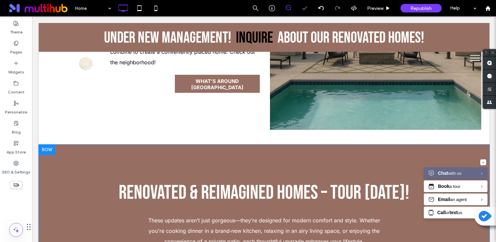
click at [47, 145] on div at bounding box center [47, 150] width 16 height 10
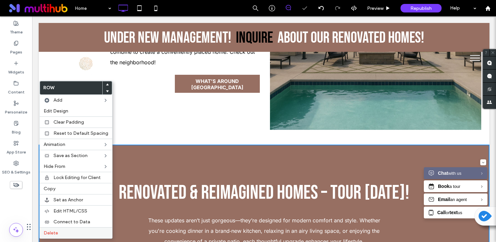
click at [97, 236] on div "Delete" at bounding box center [76, 232] width 72 height 11
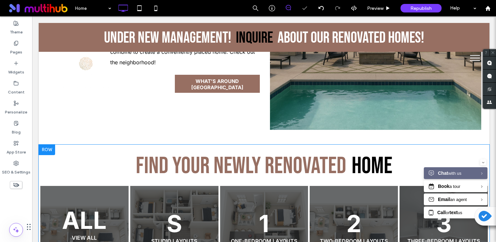
click at [46, 145] on div at bounding box center [47, 150] width 16 height 10
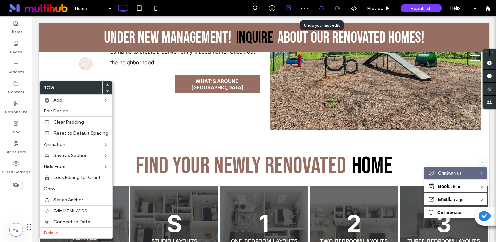
click at [321, 9] on icon at bounding box center [320, 8] width 5 height 5
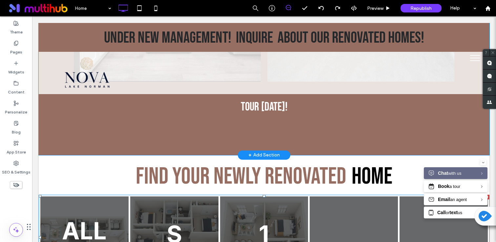
scroll to position [1720, 0]
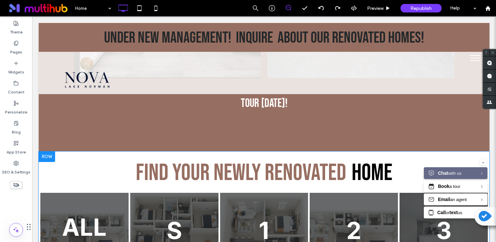
click at [41, 151] on div at bounding box center [47, 156] width 16 height 10
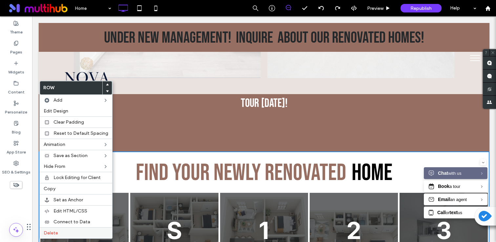
click at [93, 231] on label "Delete" at bounding box center [76, 233] width 65 height 6
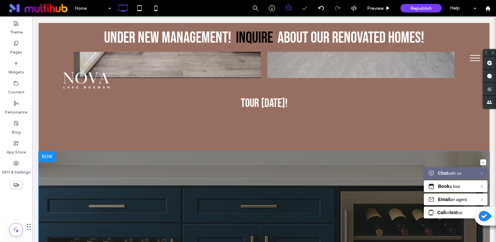
click at [50, 151] on div at bounding box center [47, 156] width 16 height 10
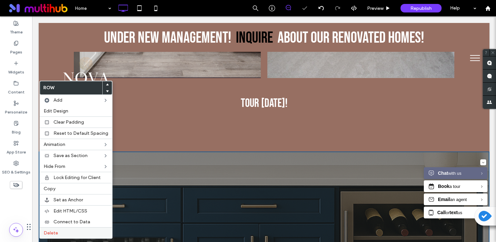
click at [94, 234] on label "Delete" at bounding box center [76, 233] width 65 height 6
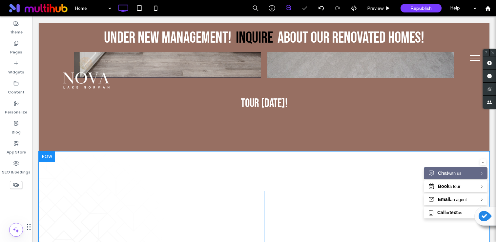
click at [52, 151] on div at bounding box center [47, 156] width 16 height 10
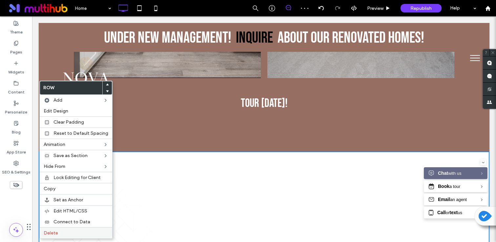
click at [90, 227] on div "Delete" at bounding box center [76, 232] width 72 height 11
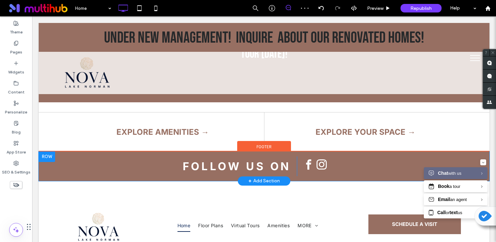
scroll to position [1870, 0]
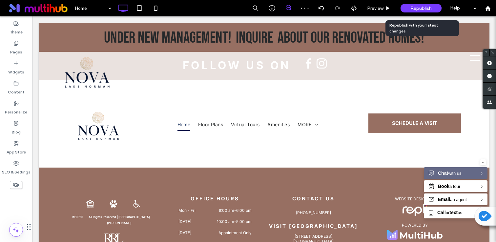
click at [427, 8] on span "Republish" at bounding box center [420, 9] width 21 height 6
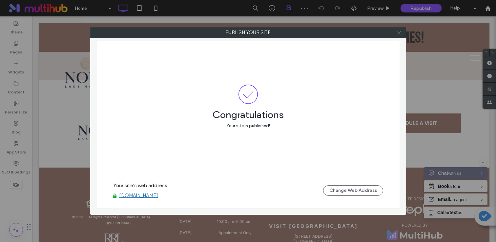
click at [397, 29] on span at bounding box center [398, 33] width 5 height 10
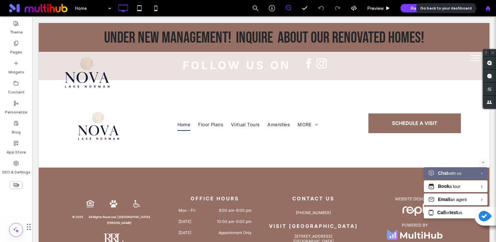
click at [488, 9] on icon at bounding box center [488, 9] width 6 height 6
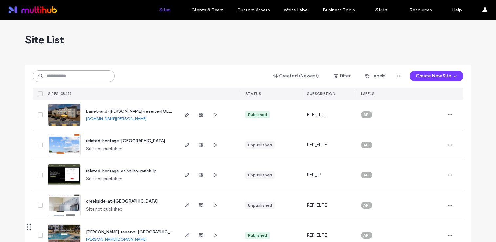
click at [80, 76] on input at bounding box center [74, 76] width 82 height 12
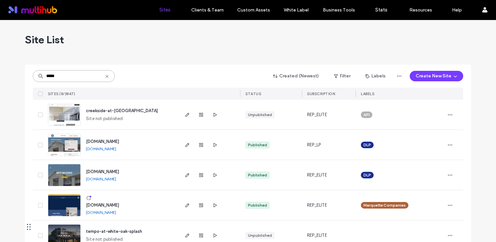
type input "*****"
click at [119, 171] on span "[DOMAIN_NAME]" at bounding box center [102, 171] width 33 height 5
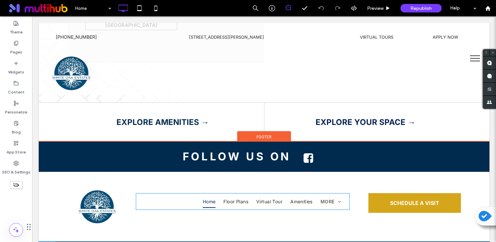
scroll to position [1079, 0]
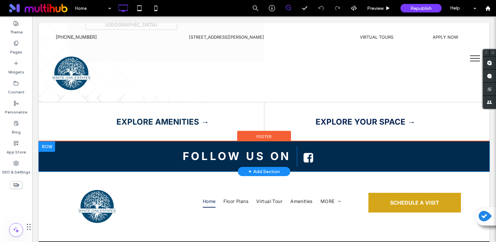
click at [342, 146] on div "Click To Paste" at bounding box center [379, 156] width 164 height 20
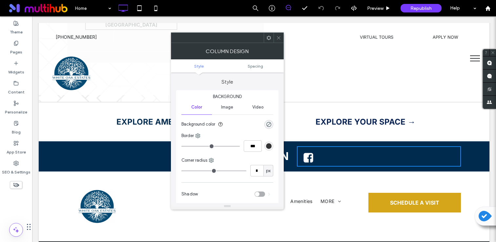
click at [280, 40] on icon at bounding box center [278, 37] width 5 height 5
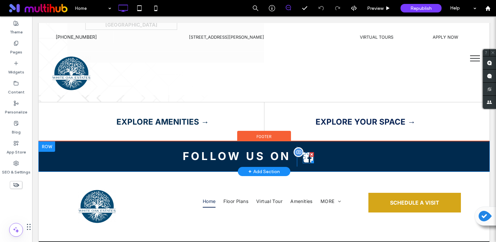
click at [306, 153] on icon at bounding box center [308, 158] width 10 height 10
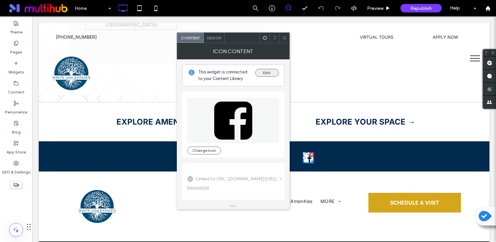
click at [271, 74] on button "Edit" at bounding box center [267, 73] width 24 height 8
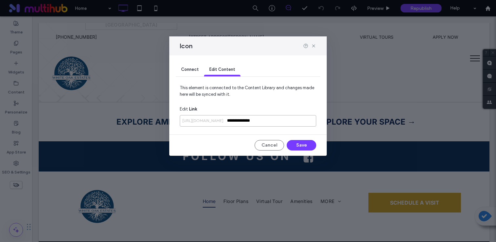
drag, startPoint x: 271, startPoint y: 118, endPoint x: 199, endPoint y: 118, distance: 72.1
click at [199, 118] on div "**********" at bounding box center [248, 120] width 136 height 11
drag, startPoint x: 285, startPoint y: 119, endPoint x: 207, endPoint y: 119, distance: 78.3
click at [207, 119] on div "**********" at bounding box center [248, 120] width 136 height 11
paste input "**********"
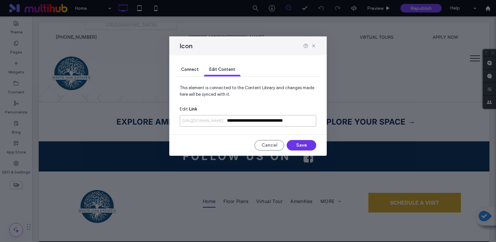
type input "**********"
click at [295, 144] on button "Save" at bounding box center [300, 145] width 29 height 10
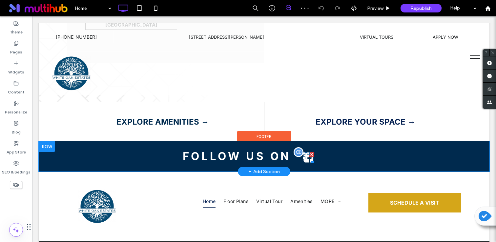
click at [311, 158] on div at bounding box center [311, 160] width 5 height 5
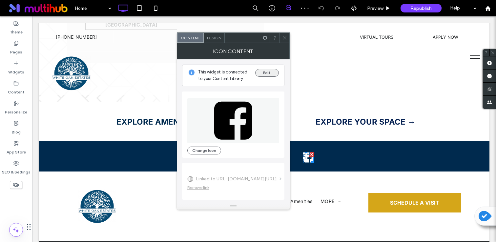
click at [274, 73] on button "Edit" at bounding box center [267, 73] width 24 height 8
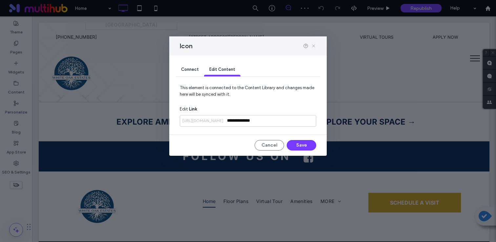
click at [311, 46] on icon at bounding box center [313, 45] width 5 height 5
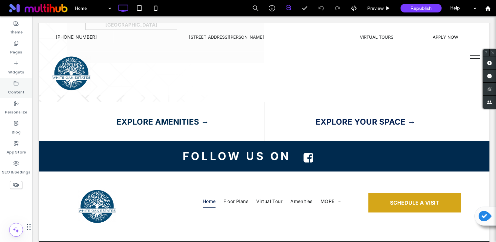
click at [1, 82] on div "Content" at bounding box center [16, 88] width 32 height 20
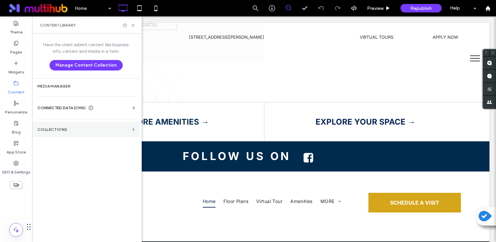
click at [71, 127] on section "Collections" at bounding box center [86, 129] width 108 height 15
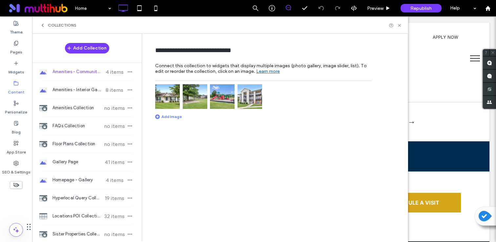
click at [45, 27] on icon at bounding box center [42, 25] width 5 height 5
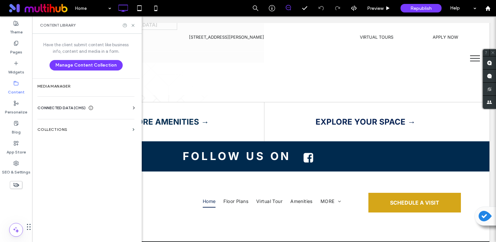
click at [65, 102] on div "CONNECTED DATA (CMS) Business Info Business Text Business Images Find and Repla…" at bounding box center [86, 107] width 108 height 17
click at [64, 107] on span "CONNECTED DATA (CMS)" at bounding box center [61, 108] width 48 height 7
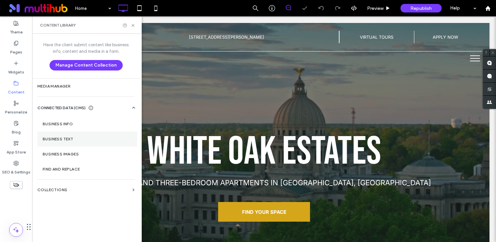
scroll to position [0, 0]
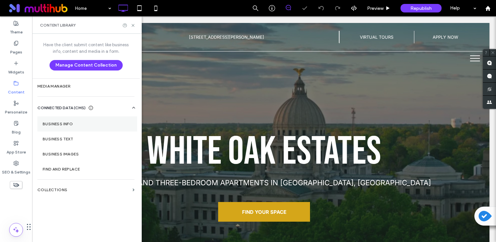
click at [68, 127] on section "Business Info" at bounding box center [87, 123] width 100 height 15
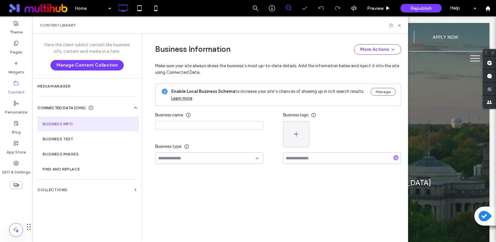
type input "**********"
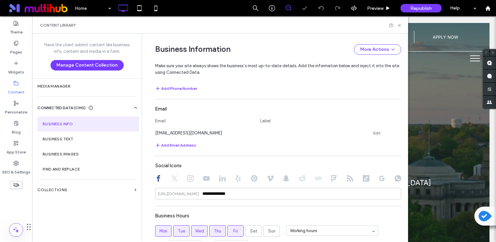
scroll to position [321, 0]
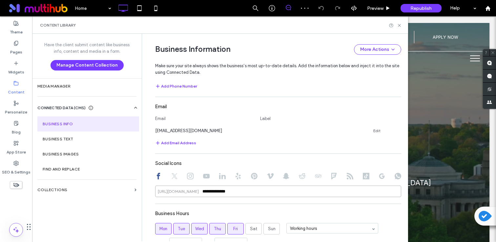
drag, startPoint x: 190, startPoint y: 194, endPoint x: 179, endPoint y: 194, distance: 11.1
click at [179, 194] on div "**********" at bounding box center [278, 191] width 246 height 11
paste input "**********"
type input "**********"
click at [256, 206] on div "**********" at bounding box center [278, 145] width 246 height 425
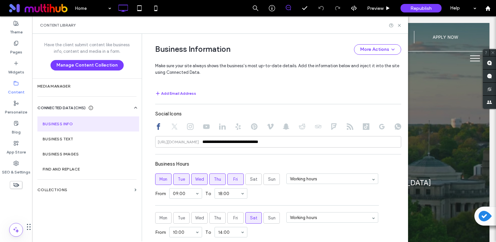
scroll to position [376, 0]
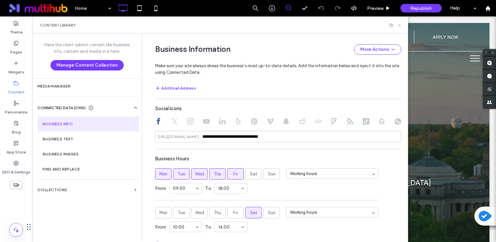
drag, startPoint x: 400, startPoint y: 26, endPoint x: 302, endPoint y: 57, distance: 102.8
click at [400, 26] on use at bounding box center [399, 25] width 3 height 3
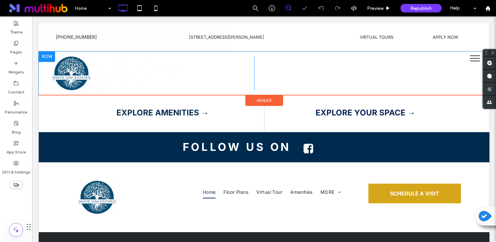
scroll to position [1083, 0]
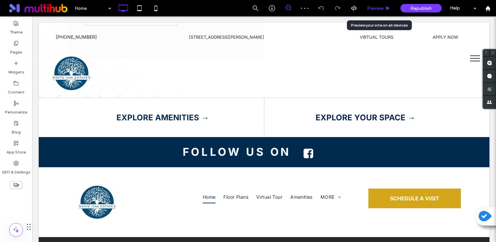
click at [379, 6] on span "Preview" at bounding box center [375, 9] width 16 height 6
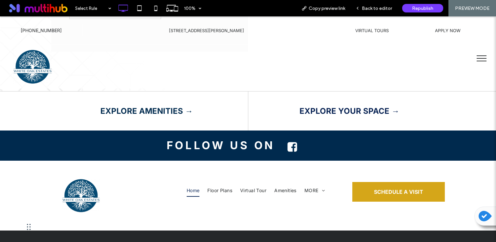
click at [291, 142] on icon at bounding box center [292, 147] width 10 height 10
click at [292, 141] on icon at bounding box center [291, 146] width 11 height 11
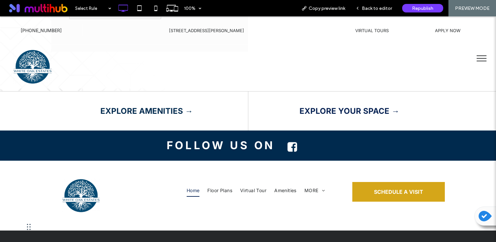
click at [292, 141] on icon at bounding box center [291, 146] width 11 height 11
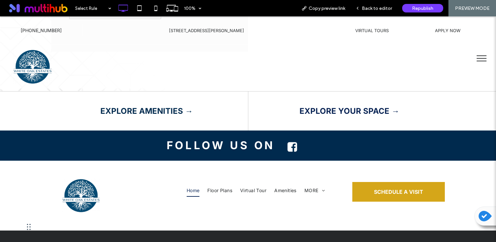
click at [213, 161] on div "Click To Paste Home Floor Plans Virtual Tour Amenities MORE Gallery Neighborhoo…" at bounding box center [248, 196] width 496 height 70
click at [296, 142] on icon at bounding box center [292, 147] width 10 height 10
click at [372, 12] on div "Back to editor" at bounding box center [373, 8] width 47 height 16
click at [369, 10] on span "Back to editor" at bounding box center [377, 9] width 30 height 6
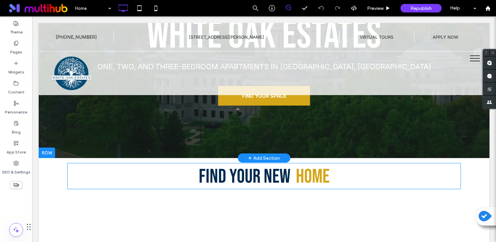
scroll to position [119, 0]
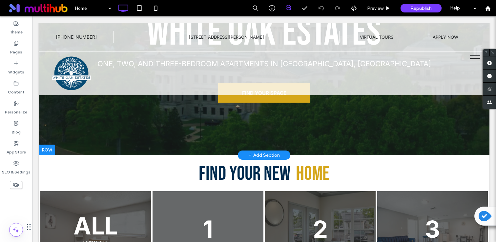
click at [167, 124] on div at bounding box center [264, 5] width 450 height 300
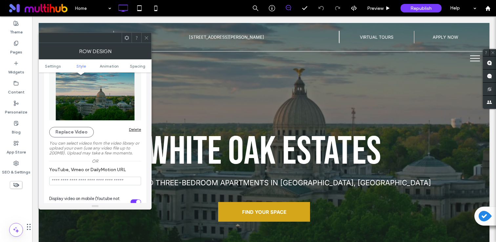
scroll to position [108, 0]
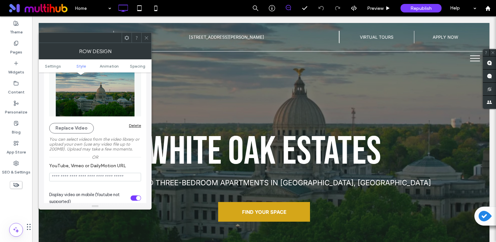
click at [138, 127] on div "Delete" at bounding box center [135, 125] width 12 height 5
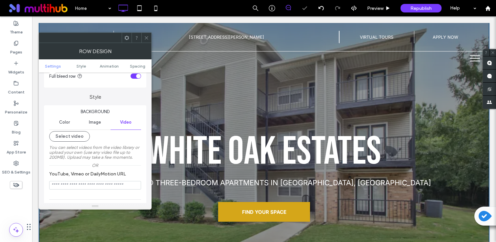
scroll to position [42, 0]
click at [97, 117] on div "Image" at bounding box center [95, 121] width 30 height 14
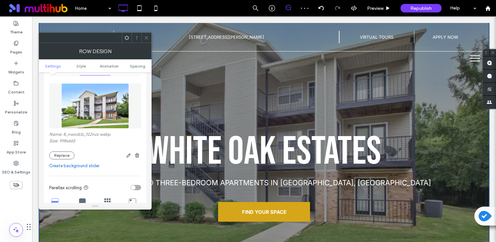
scroll to position [96, 0]
click at [69, 156] on button "Replace" at bounding box center [61, 155] width 25 height 8
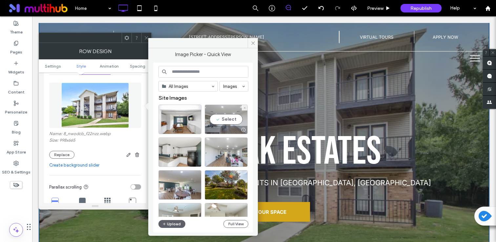
click at [229, 134] on div "Select" at bounding box center [226, 119] width 43 height 29
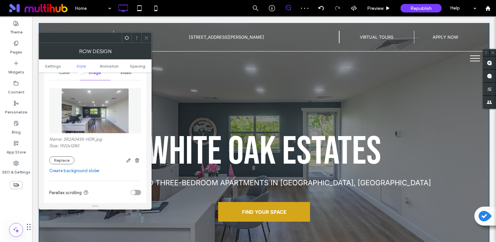
scroll to position [94, 0]
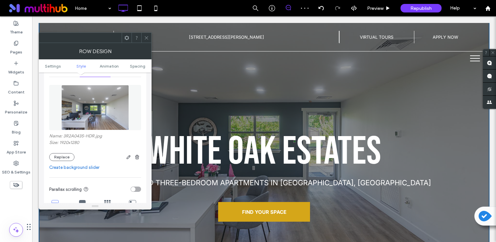
click at [77, 171] on link "Create background slider" at bounding box center [95, 167] width 92 height 7
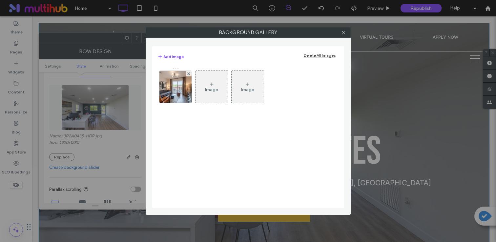
click at [208, 82] on div "Image" at bounding box center [211, 86] width 32 height 31
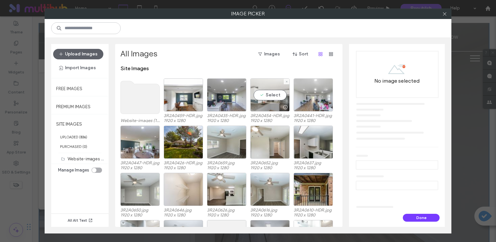
click at [265, 98] on div "Select" at bounding box center [269, 94] width 39 height 33
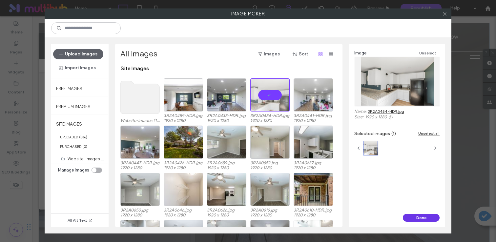
click at [419, 214] on button "Done" at bounding box center [421, 218] width 37 height 8
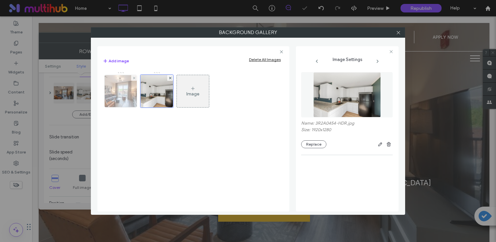
click at [113, 76] on img at bounding box center [120, 91] width 49 height 32
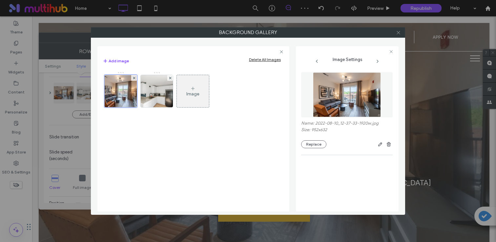
click at [399, 33] on use at bounding box center [397, 32] width 3 height 3
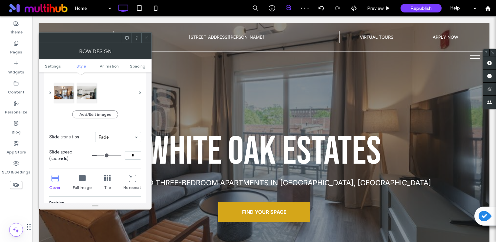
click at [147, 38] on use at bounding box center [146, 37] width 3 height 3
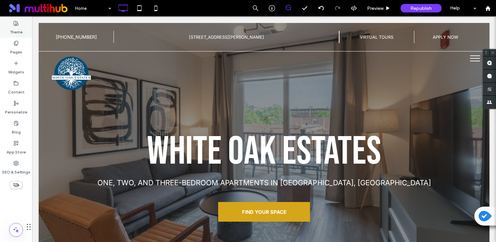
click at [18, 33] on label "Theme" at bounding box center [16, 30] width 13 height 9
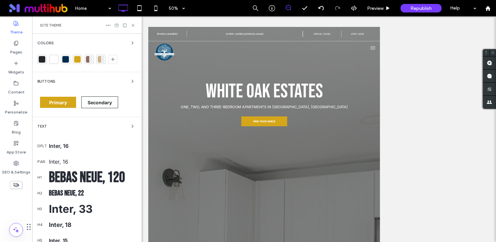
click at [47, 45] on div "Colors" at bounding box center [86, 43] width 99 height 8
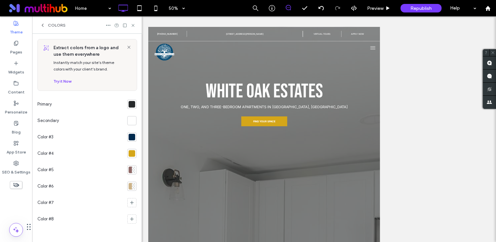
click at [132, 153] on div at bounding box center [131, 153] width 7 height 7
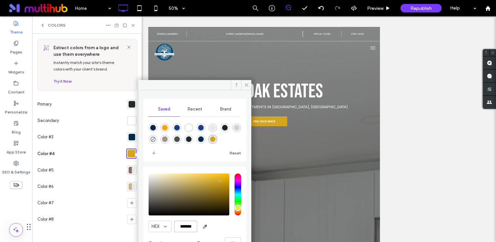
click at [182, 224] on input "*******" at bounding box center [185, 226] width 23 height 11
paste input "**********"
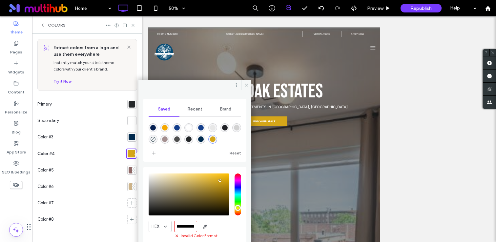
scroll to position [0, 0]
click at [186, 226] on input "**********" at bounding box center [185, 226] width 23 height 11
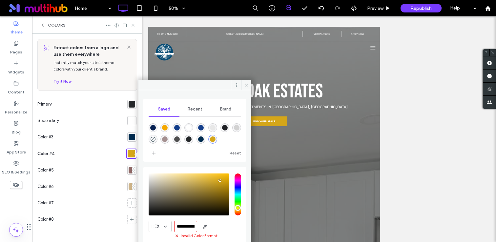
click at [186, 226] on input "**********" at bounding box center [185, 226] width 23 height 11
paste input "color picker textbox"
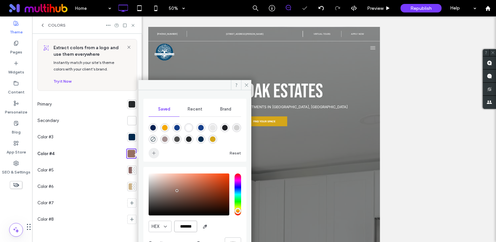
type input "*******"
click at [151, 152] on icon "add color" at bounding box center [153, 152] width 5 height 5
click at [246, 82] on span at bounding box center [246, 85] width 10 height 10
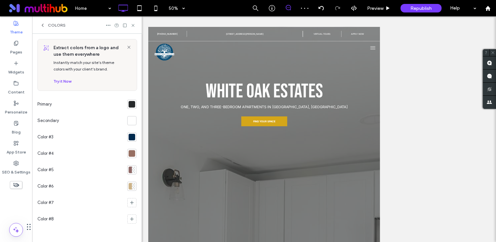
click at [133, 138] on div at bounding box center [131, 137] width 7 height 7
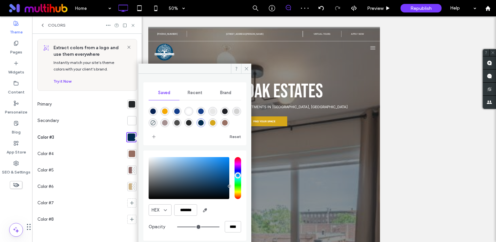
click at [223, 121] on div "rgba(151,111,98,1)" at bounding box center [225, 123] width 6 height 6
type input "*******"
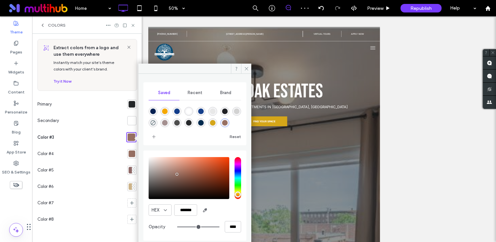
click at [133, 104] on div at bounding box center [131, 104] width 7 height 7
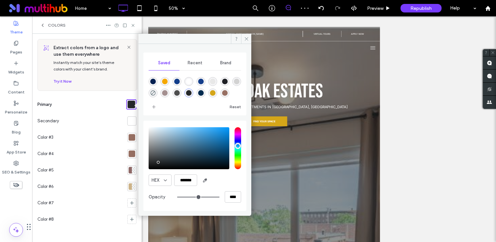
click at [227, 81] on div "rgba(31,32,37,1)" at bounding box center [225, 82] width 6 height 6
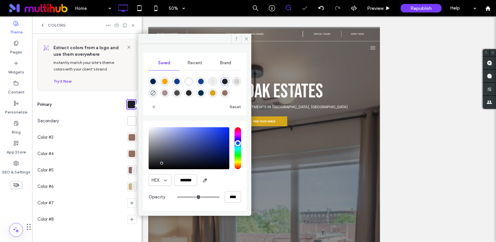
click at [201, 95] on div "rgba(0,42,78,1)" at bounding box center [201, 93] width 6 height 6
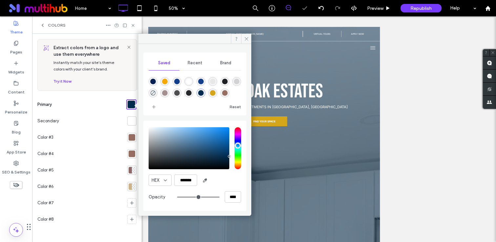
drag, startPoint x: 230, startPoint y: 155, endPoint x: 227, endPoint y: 194, distance: 39.1
click at [227, 195] on div "HEX ******* Opacity ****" at bounding box center [194, 166] width 92 height 84
type input "*******"
drag, startPoint x: 228, startPoint y: 156, endPoint x: 228, endPoint y: 191, distance: 35.1
click at [228, 191] on div "HEX ******* Opacity ****" at bounding box center [194, 166] width 92 height 84
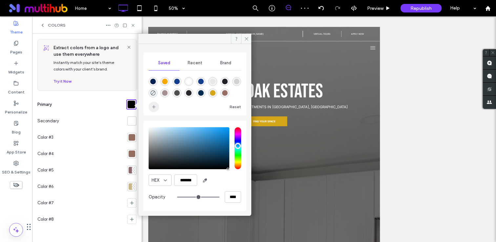
click at [149, 104] on span "add color" at bounding box center [153, 107] width 10 height 10
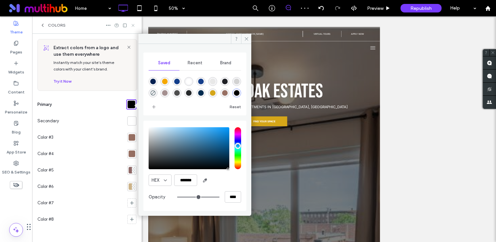
click at [133, 24] on icon at bounding box center [132, 25] width 5 height 5
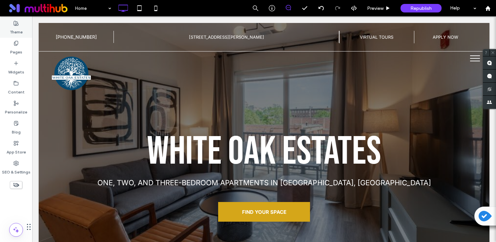
click at [17, 27] on label "Theme" at bounding box center [16, 30] width 13 height 9
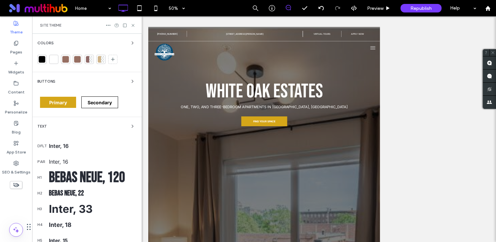
click at [45, 82] on span "Buttons" at bounding box center [46, 82] width 18 height 4
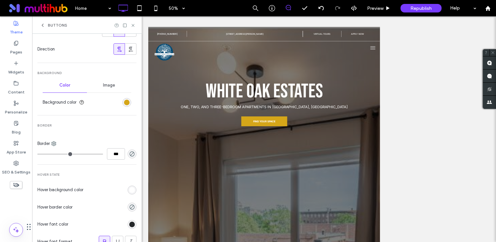
scroll to position [185, 0]
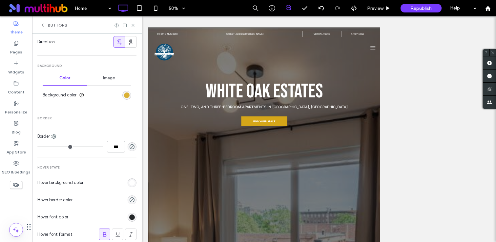
click at [124, 96] on div "rgb(213, 166, 25)" at bounding box center [127, 95] width 6 height 6
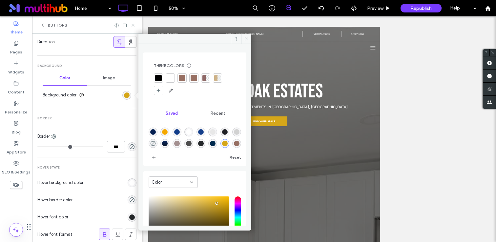
click at [187, 79] on div at bounding box center [195, 84] width 82 height 22
click at [181, 78] on div at bounding box center [182, 78] width 7 height 7
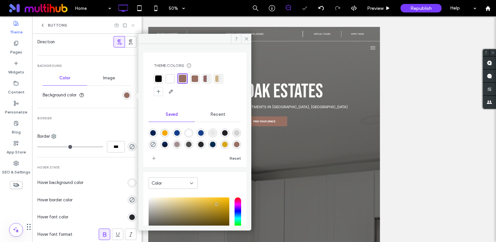
click at [133, 24] on icon at bounding box center [132, 25] width 5 height 5
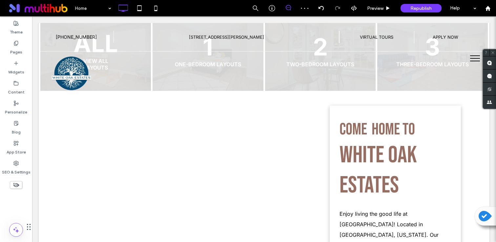
scroll to position [303, 0]
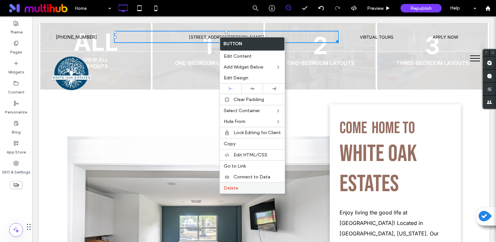
click at [246, 186] on label "Delete" at bounding box center [252, 188] width 57 height 6
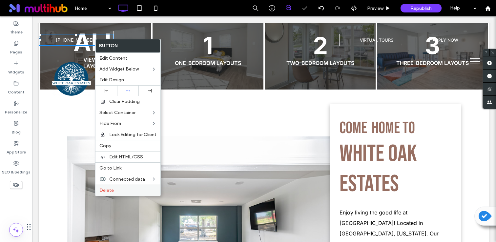
click at [106, 187] on div "Delete" at bounding box center [127, 190] width 65 height 11
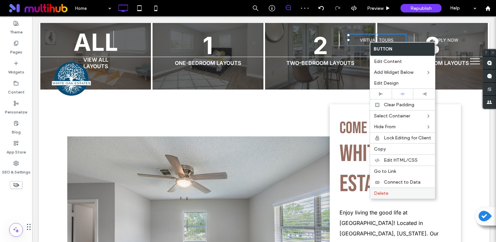
click at [408, 194] on label "Delete" at bounding box center [402, 193] width 57 height 6
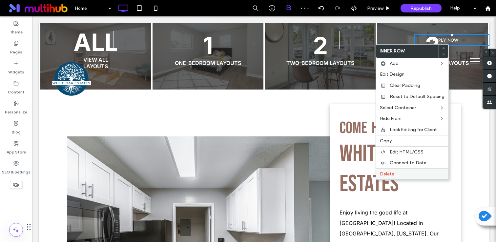
click at [403, 168] on div "Delete" at bounding box center [412, 173] width 72 height 11
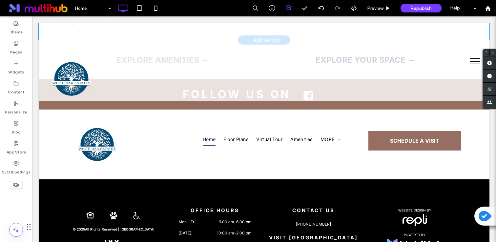
scroll to position [1141, 0]
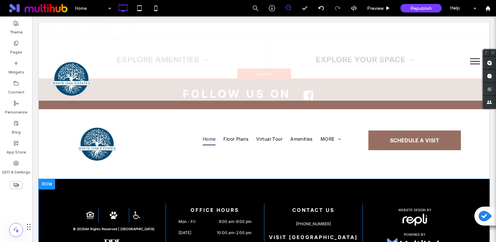
click at [44, 179] on div at bounding box center [47, 184] width 16 height 10
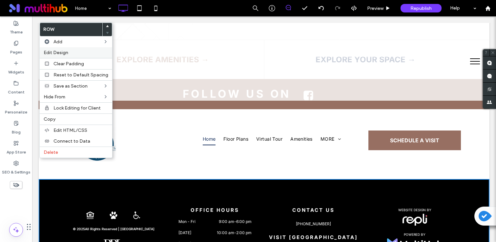
click at [78, 50] on label "Edit Design" at bounding box center [76, 53] width 65 height 6
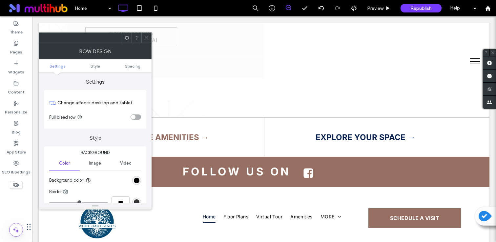
click at [139, 177] on div "rgb(0, 0, 0)" at bounding box center [136, 180] width 9 height 9
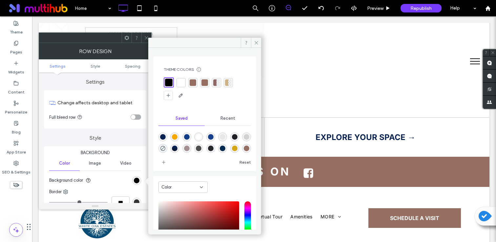
click at [196, 85] on div at bounding box center [192, 82] width 9 height 9
click at [143, 38] on div at bounding box center [146, 38] width 10 height 10
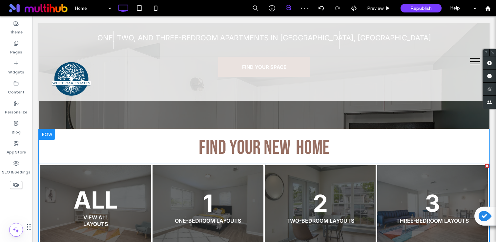
scroll to position [145, 0]
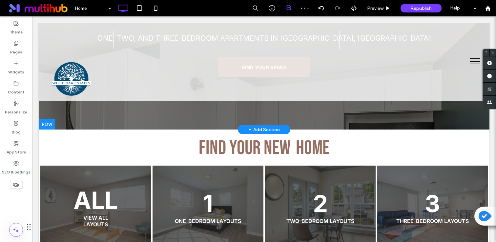
click at [262, 128] on div "+ Add Section" at bounding box center [263, 129] width 31 height 7
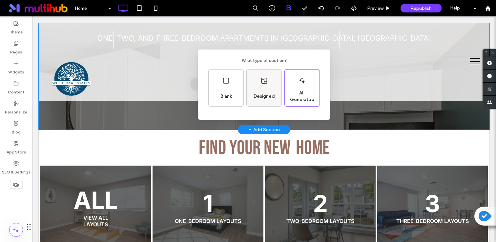
click at [265, 95] on span "Designed" at bounding box center [264, 96] width 27 height 7
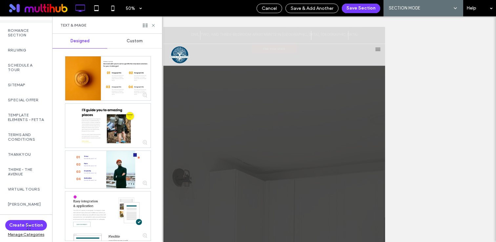
scroll to position [1632, 0]
click at [29, 50] on label "RRLiving" at bounding box center [26, 48] width 36 height 5
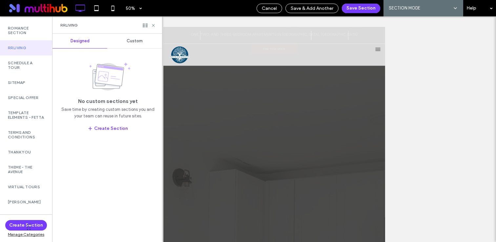
click at [141, 48] on div "Custom" at bounding box center [134, 41] width 55 height 14
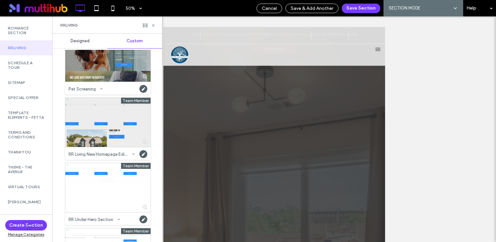
scroll to position [33, 0]
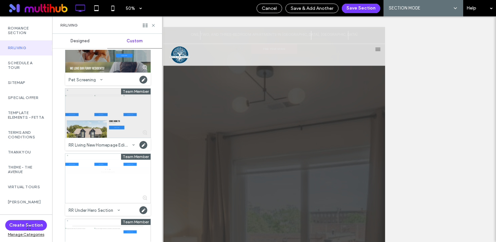
click at [113, 120] on div at bounding box center [107, 112] width 85 height 49
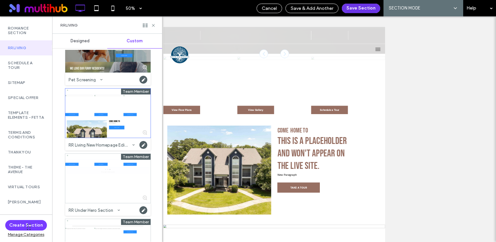
scroll to position [749, 0]
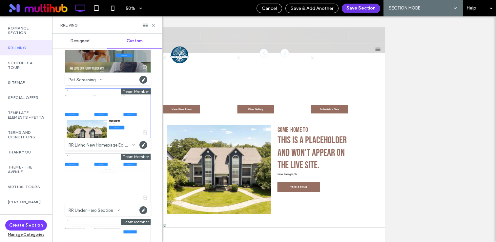
click at [353, 6] on button "Save Section" at bounding box center [361, 9] width 38 height 10
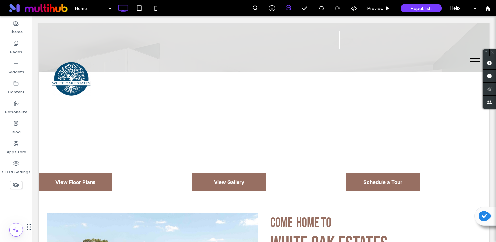
scroll to position [210, 0]
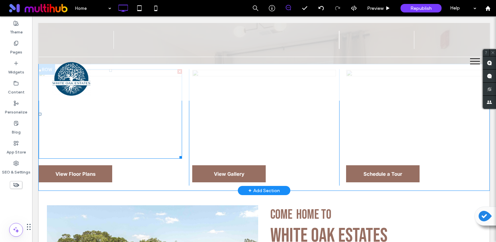
click at [114, 120] on img at bounding box center [110, 113] width 143 height 89
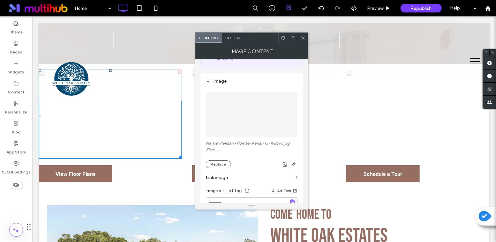
scroll to position [49, 0]
click at [215, 169] on section "Link image" at bounding box center [252, 176] width 92 height 19
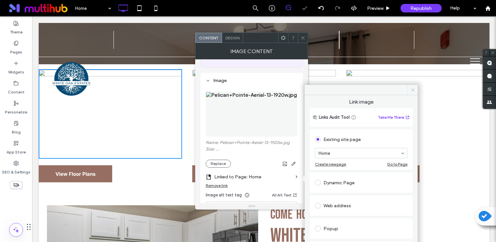
click at [412, 88] on icon at bounding box center [412, 90] width 5 height 5
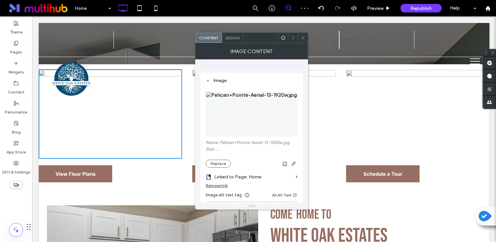
click at [219, 186] on div "Remove link" at bounding box center [217, 185] width 22 height 5
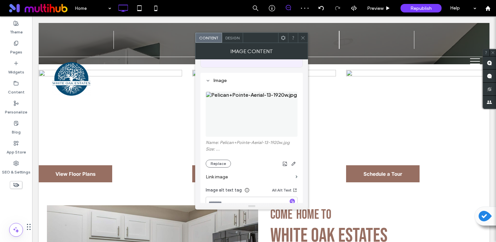
click at [220, 159] on div "Name: Pelican+Pointe-Aerial-13-1920w.jpg Size: ... Replace" at bounding box center [252, 154] width 92 height 28
click at [219, 164] on button "Replace" at bounding box center [218, 164] width 25 height 8
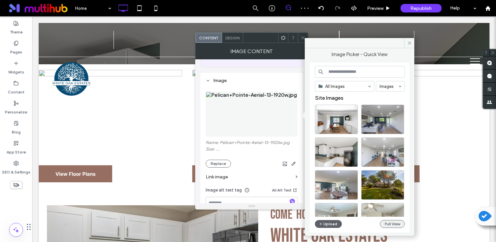
click at [392, 222] on button "Full View" at bounding box center [392, 224] width 25 height 8
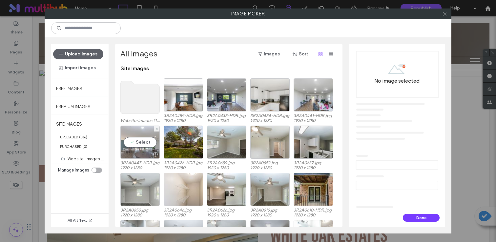
click at [143, 152] on div at bounding box center [140, 154] width 39 height 8
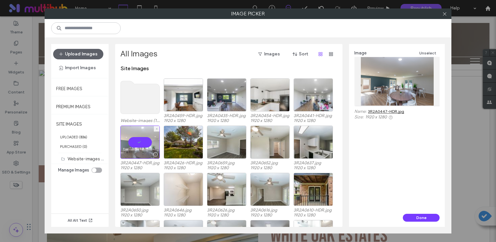
click at [143, 146] on div at bounding box center [139, 142] width 39 height 33
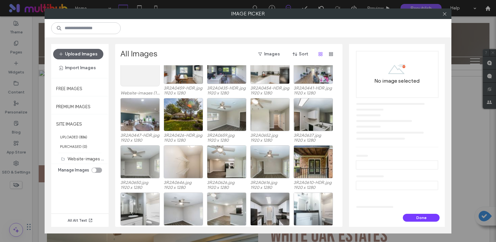
scroll to position [29, 0]
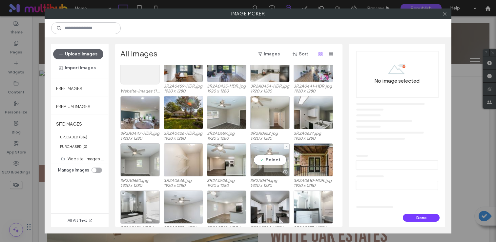
click at [269, 155] on div "Select" at bounding box center [269, 159] width 39 height 33
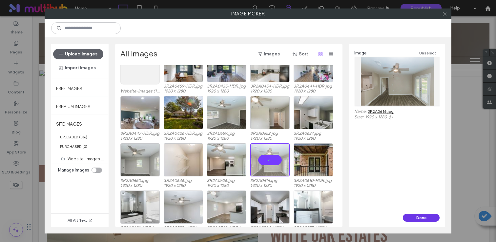
click at [415, 218] on button "Done" at bounding box center [421, 218] width 37 height 8
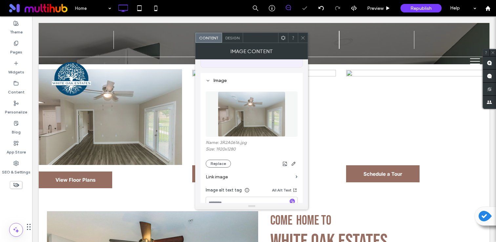
click at [304, 39] on icon at bounding box center [302, 37] width 5 height 5
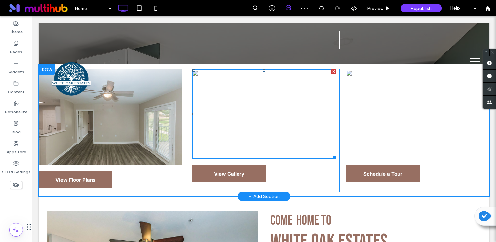
click at [292, 130] on img at bounding box center [263, 113] width 143 height 89
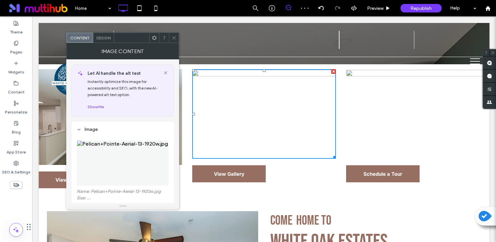
click at [172, 35] on icon at bounding box center [173, 37] width 5 height 5
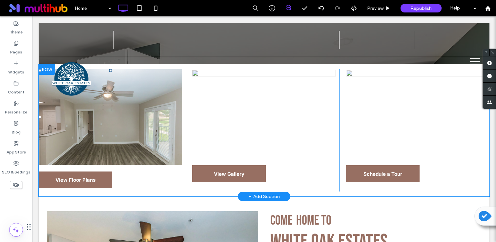
click at [124, 143] on img at bounding box center [110, 117] width 143 height 96
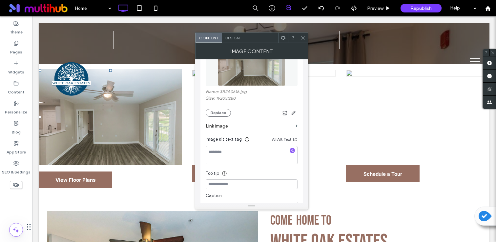
scroll to position [101, 0]
click at [296, 153] on div at bounding box center [292, 150] width 10 height 6
click at [294, 151] on icon "button" at bounding box center [292, 149] width 5 height 5
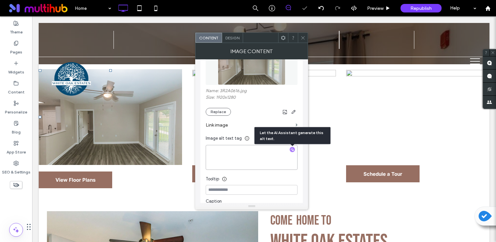
type textarea "**********"
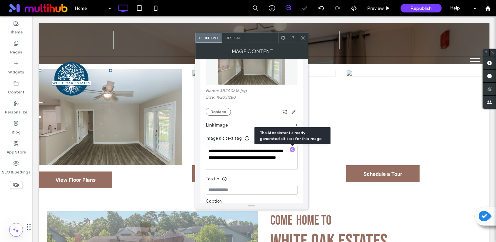
click at [305, 38] on icon at bounding box center [302, 37] width 5 height 5
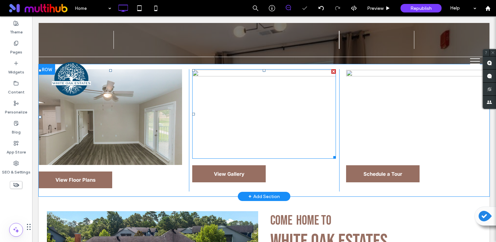
click at [268, 129] on img at bounding box center [263, 113] width 143 height 89
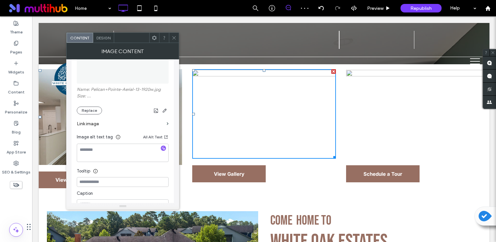
scroll to position [104, 0]
click at [82, 108] on button "Replace" at bounding box center [89, 109] width 25 height 8
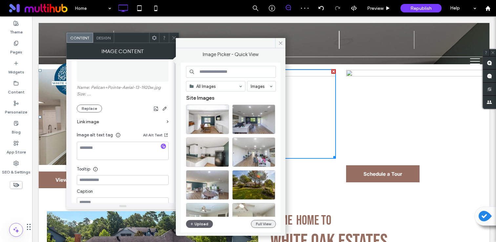
click at [266, 224] on button "Full View" at bounding box center [263, 224] width 25 height 8
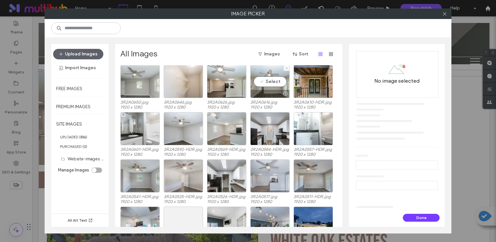
scroll to position [0, 0]
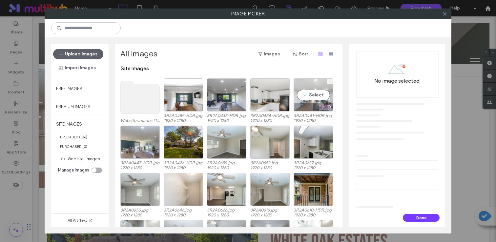
click at [296, 105] on div at bounding box center [313, 107] width 39 height 8
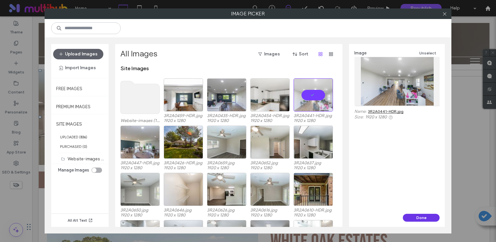
click at [422, 217] on button "Done" at bounding box center [421, 218] width 37 height 8
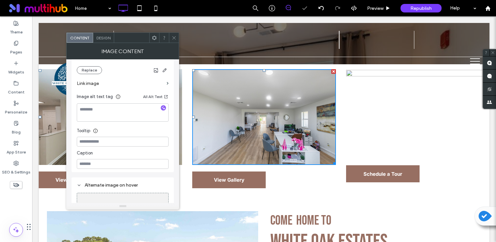
scroll to position [145, 0]
click at [161, 108] on icon "button" at bounding box center [163, 105] width 5 height 5
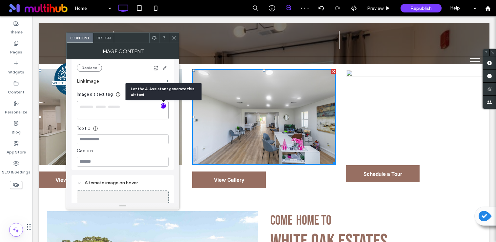
type textarea "**********"
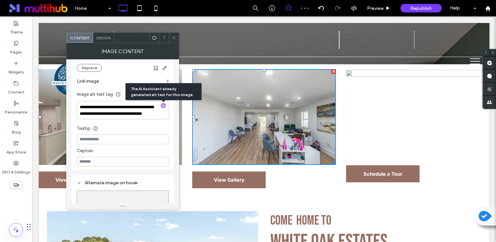
click at [173, 38] on use at bounding box center [173, 37] width 3 height 3
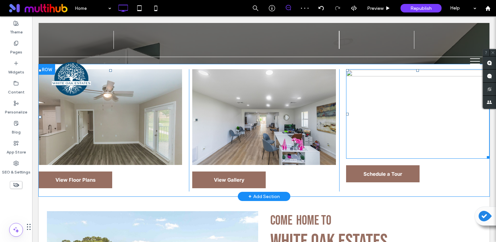
click at [386, 118] on img at bounding box center [417, 113] width 143 height 89
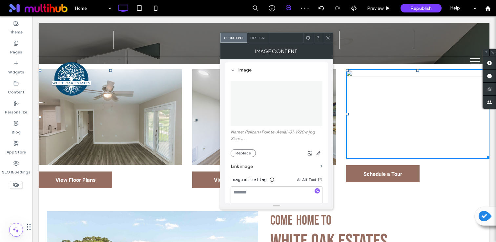
scroll to position [61, 0]
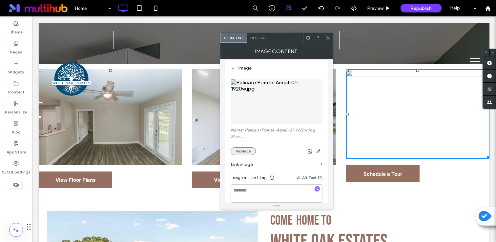
click at [242, 149] on button "Replace" at bounding box center [242, 151] width 25 height 8
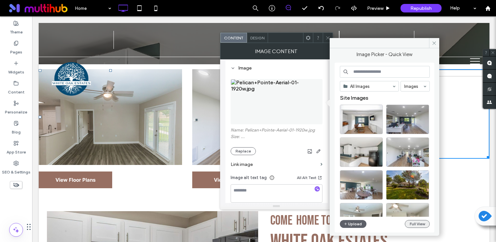
click at [410, 224] on button "Full View" at bounding box center [416, 224] width 25 height 8
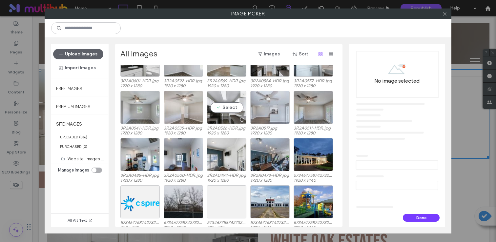
scroll to position [181, 0]
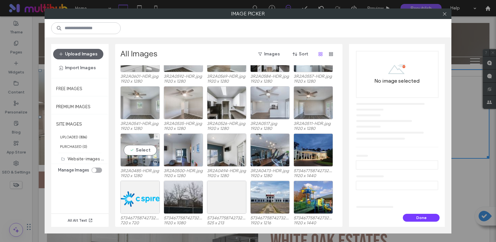
click at [144, 147] on div "Select" at bounding box center [139, 149] width 39 height 33
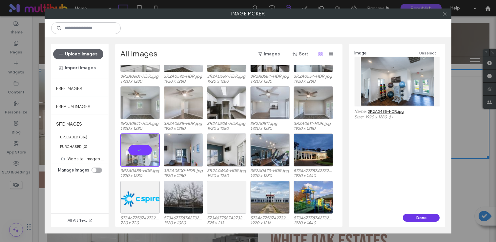
click at [414, 214] on button "Done" at bounding box center [421, 218] width 37 height 8
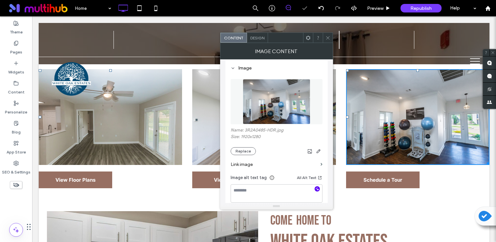
click at [316, 188] on icon "button" at bounding box center [317, 189] width 5 height 5
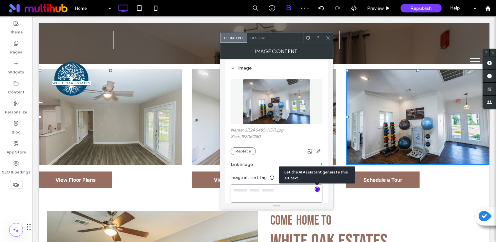
type textarea "**********"
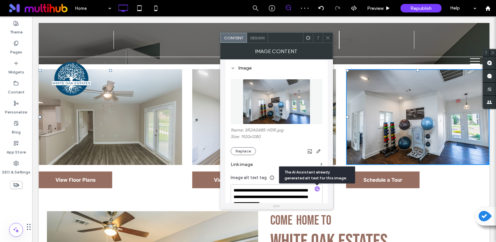
click at [328, 37] on use at bounding box center [327, 37] width 3 height 3
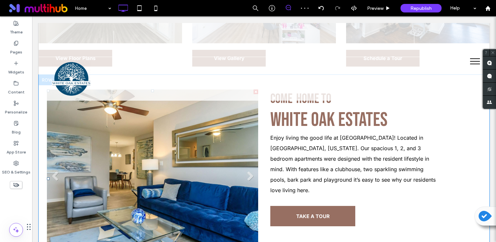
scroll to position [311, 0]
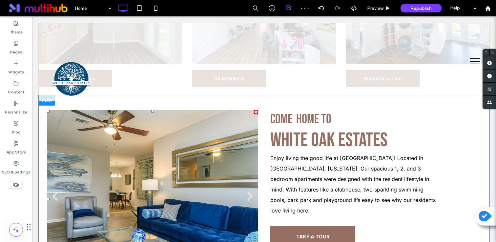
click at [175, 144] on li "Slide title Write your caption here Button" at bounding box center [152, 199] width 211 height 178
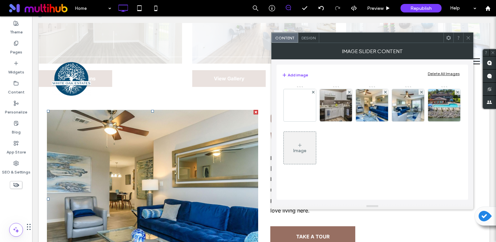
click at [442, 71] on div "Delete All Images" at bounding box center [443, 73] width 32 height 5
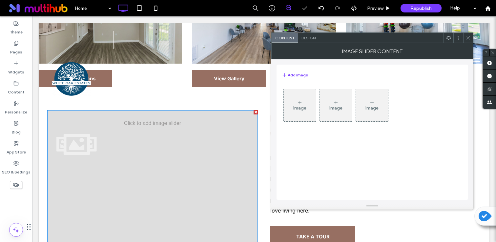
click at [309, 99] on div "Image" at bounding box center [300, 105] width 32 height 31
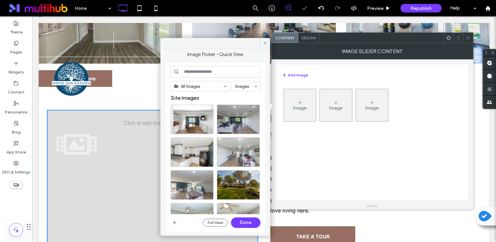
click at [302, 98] on div "Image" at bounding box center [300, 105] width 32 height 31
click at [220, 220] on button "Full View" at bounding box center [215, 223] width 25 height 8
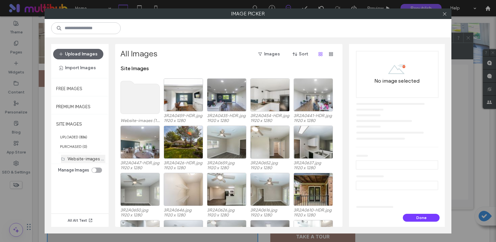
click at [94, 157] on label "Website-images (16)" at bounding box center [88, 158] width 40 height 6
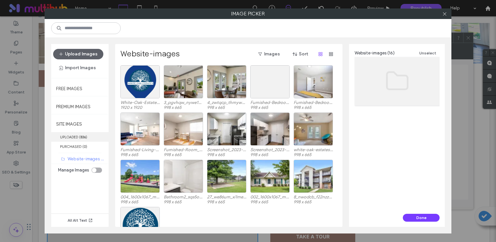
click at [80, 136] on span "( 836 )" at bounding box center [83, 137] width 8 height 5
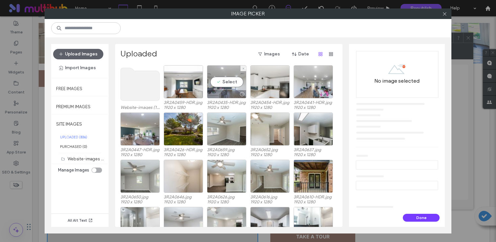
click at [231, 86] on div "Select" at bounding box center [226, 81] width 39 height 33
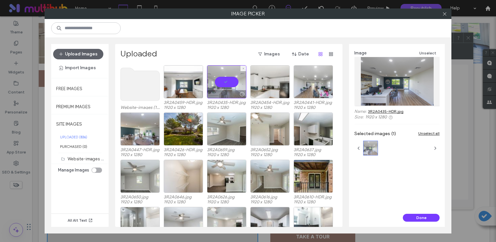
click at [231, 86] on div at bounding box center [226, 81] width 39 height 33
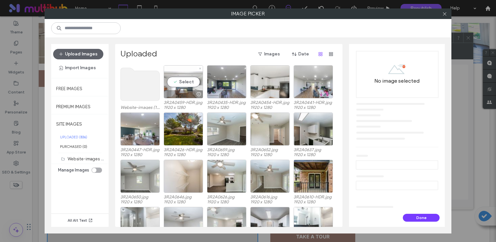
click at [187, 87] on div "Select" at bounding box center [183, 81] width 39 height 33
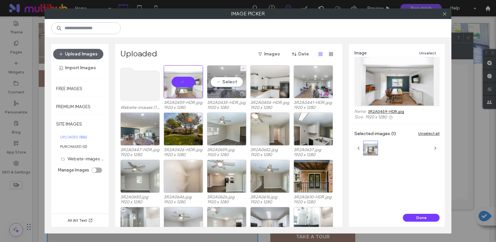
click at [215, 82] on div "Select" at bounding box center [226, 81] width 39 height 33
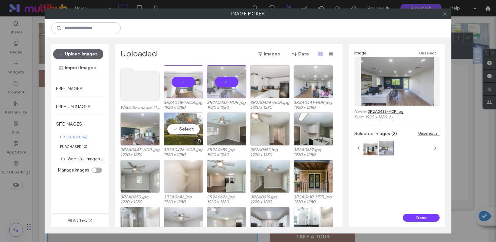
click at [187, 131] on div "Select" at bounding box center [183, 128] width 39 height 33
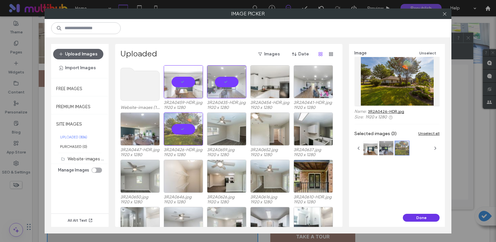
click at [417, 218] on button "Done" at bounding box center [421, 218] width 37 height 8
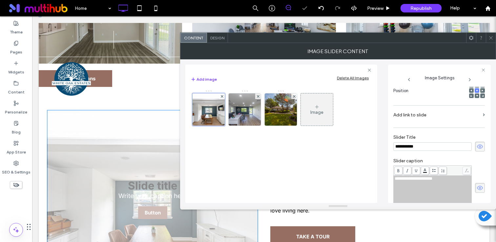
scroll to position [0, 0]
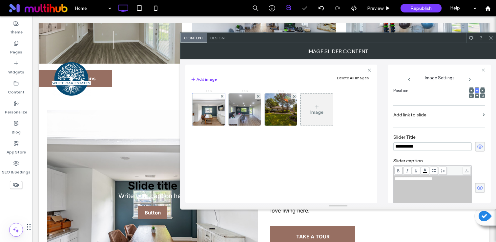
click at [477, 148] on icon at bounding box center [479, 146] width 7 height 7
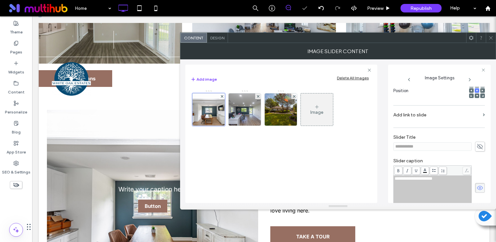
click at [480, 184] on span at bounding box center [480, 188] width 10 height 10
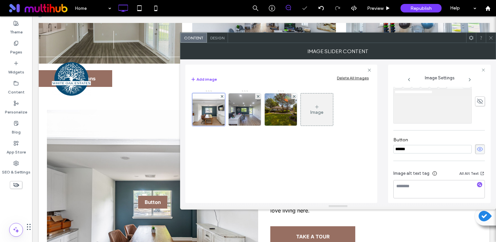
scroll to position [188, 0]
click at [477, 145] on use at bounding box center [480, 145] width 6 height 4
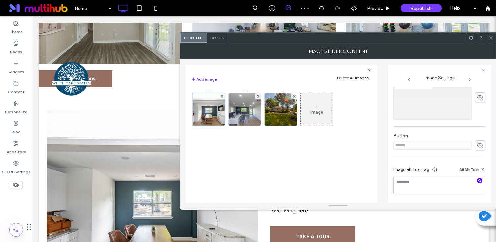
click at [477, 183] on span "button" at bounding box center [479, 180] width 5 height 5
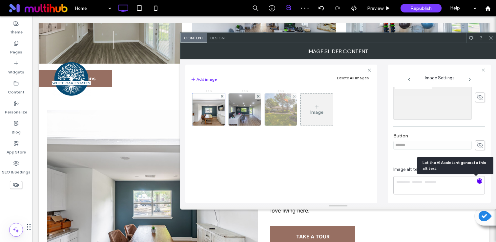
type textarea "**********"
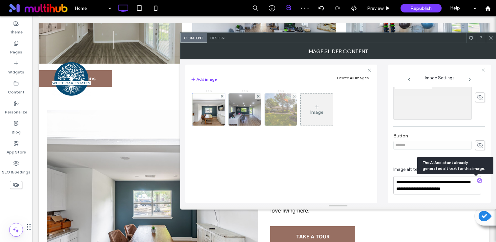
click at [292, 96] on div at bounding box center [294, 96] width 6 height 6
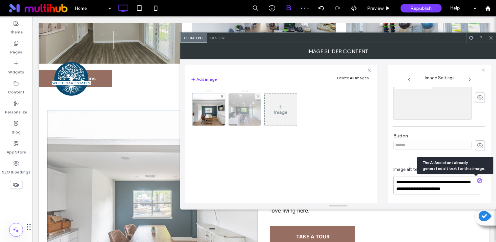
click at [243, 122] on img at bounding box center [245, 109] width 48 height 32
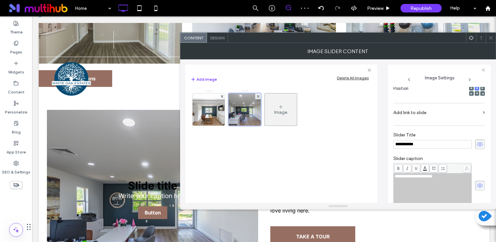
click at [470, 140] on div "**********" at bounding box center [438, 144] width 91 height 10
click at [476, 145] on icon at bounding box center [479, 144] width 7 height 7
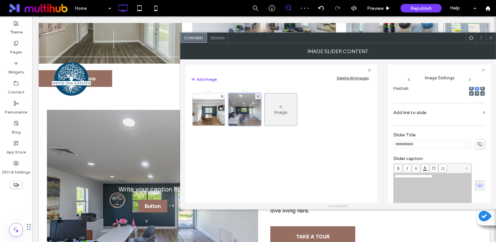
click at [479, 190] on span at bounding box center [480, 186] width 10 height 10
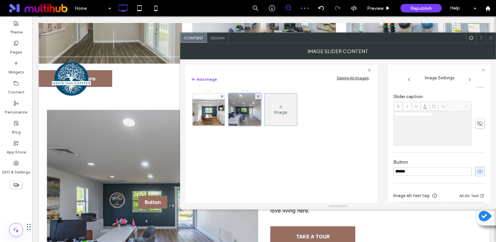
scroll to position [188, 0]
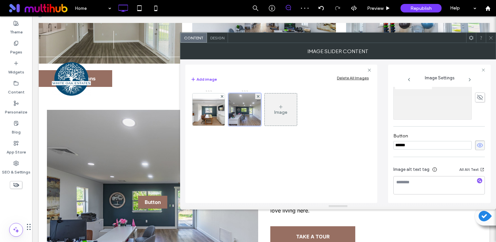
click at [479, 144] on icon at bounding box center [479, 145] width 7 height 7
click at [478, 178] on icon "button" at bounding box center [479, 180] width 5 height 5
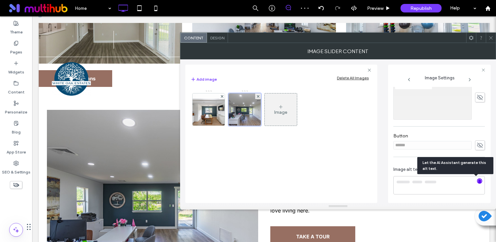
type textarea "**********"
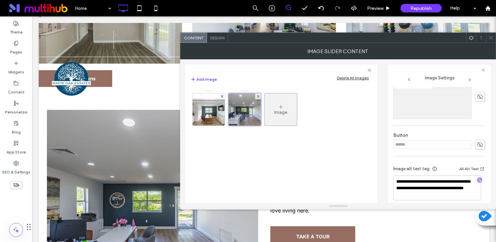
click at [487, 42] on div at bounding box center [490, 38] width 10 height 10
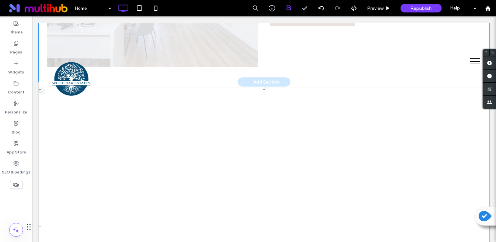
scroll to position [538, 0]
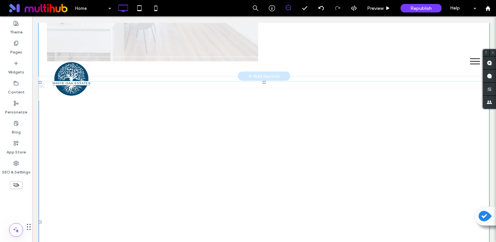
click at [303, 124] on img at bounding box center [264, 222] width 450 height 282
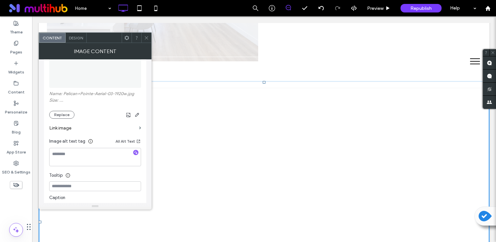
scroll to position [99, 0]
click at [68, 116] on button "Replace" at bounding box center [61, 113] width 25 height 8
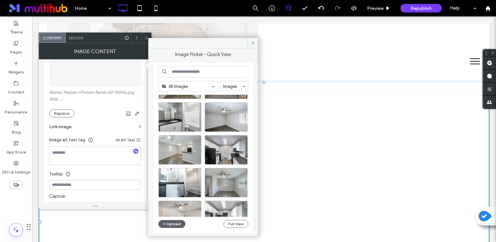
scroll to position [266, 0]
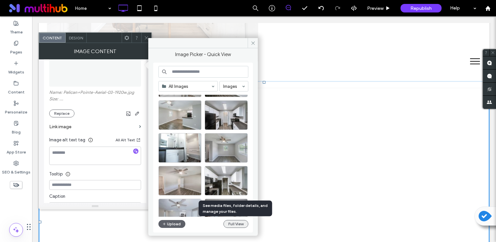
click at [240, 223] on button "Full View" at bounding box center [235, 224] width 25 height 8
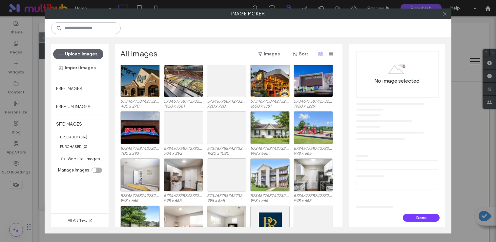
scroll to position [1651, 0]
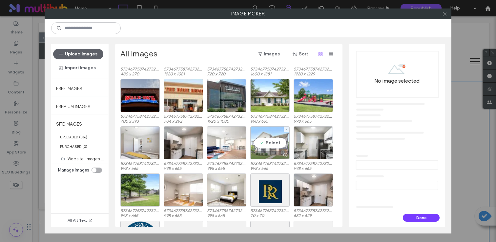
click at [273, 154] on div at bounding box center [269, 155] width 39 height 8
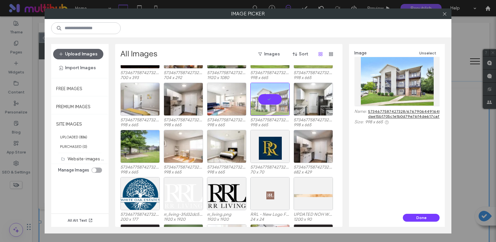
scroll to position [1703, 0]
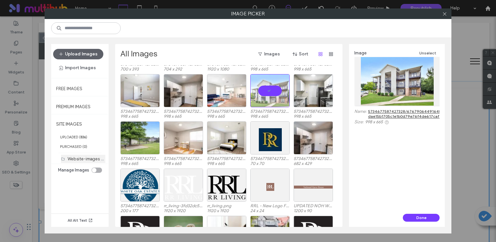
click at [71, 159] on label "Website-images (16)" at bounding box center [88, 158] width 40 height 6
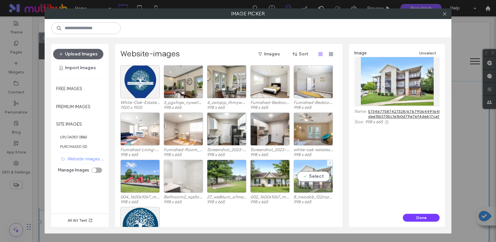
click at [322, 183] on div "Select" at bounding box center [312, 176] width 39 height 33
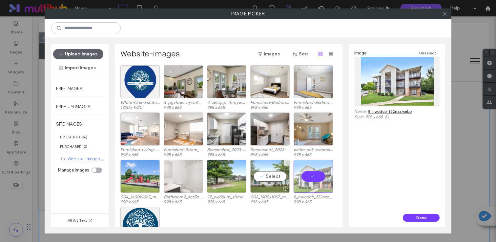
click at [269, 178] on div "Select" at bounding box center [269, 176] width 39 height 33
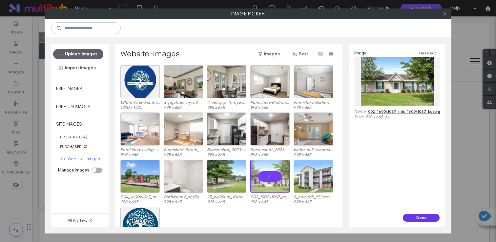
drag, startPoint x: 427, startPoint y: 220, endPoint x: 395, endPoint y: 204, distance: 36.1
click at [427, 220] on button "Done" at bounding box center [421, 218] width 37 height 8
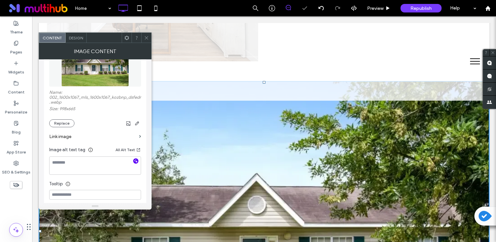
click at [135, 161] on icon "button" at bounding box center [135, 161] width 5 height 5
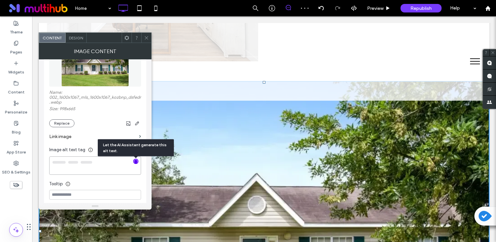
type textarea "**********"
click at [147, 38] on icon at bounding box center [146, 37] width 5 height 5
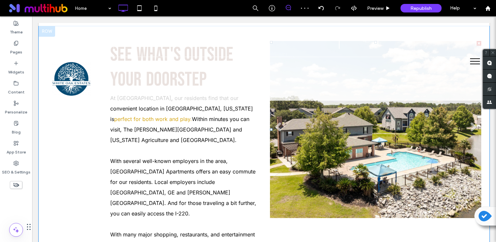
scroll to position [902, 0]
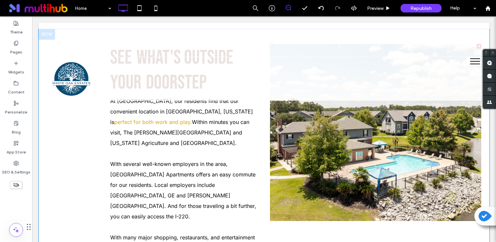
click at [346, 186] on li "Slide title Write your caption here Button" at bounding box center [375, 132] width 211 height 177
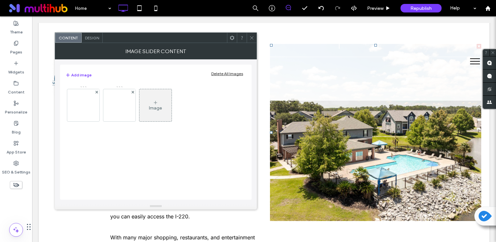
click at [217, 74] on div "Delete All Images" at bounding box center [227, 73] width 32 height 5
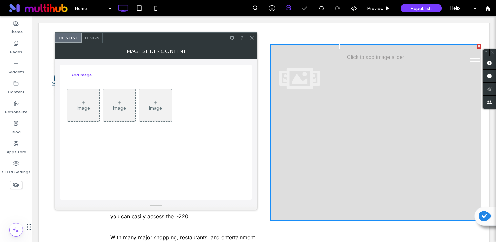
click at [92, 109] on div "Image" at bounding box center [83, 105] width 32 height 31
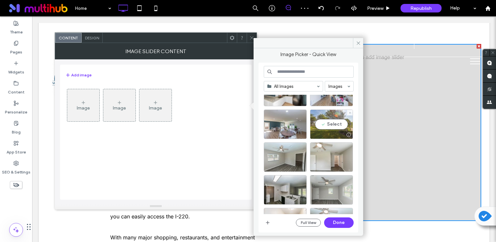
scroll to position [65, 0]
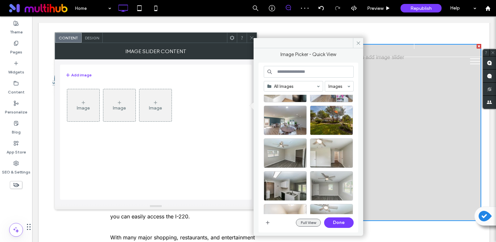
click at [307, 224] on button "Full View" at bounding box center [308, 223] width 25 height 8
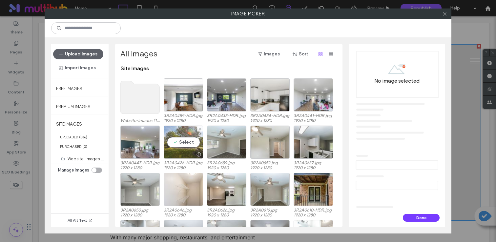
click at [184, 144] on div "Select" at bounding box center [183, 142] width 39 height 33
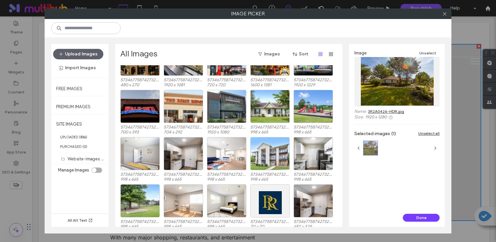
scroll to position [1641, 0]
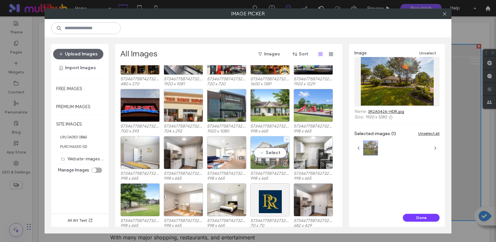
click at [256, 155] on div "Select" at bounding box center [269, 152] width 39 height 33
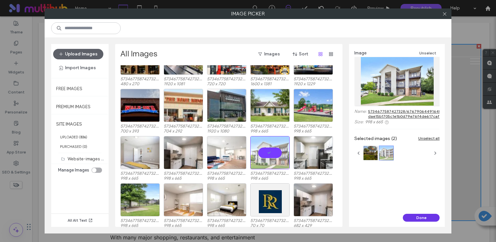
click at [411, 221] on button "Done" at bounding box center [421, 218] width 37 height 8
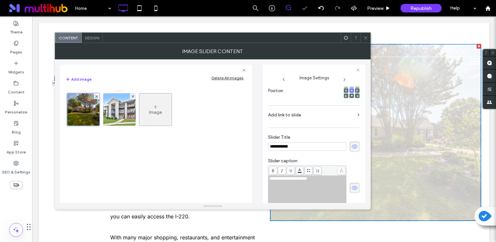
scroll to position [0, 0]
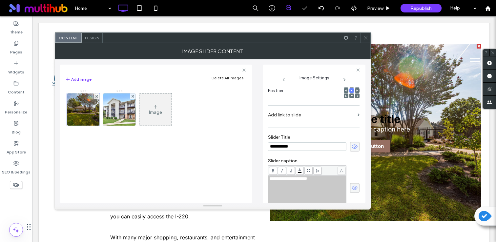
click at [353, 145] on icon at bounding box center [354, 146] width 7 height 7
click at [351, 187] on use at bounding box center [354, 188] width 6 height 4
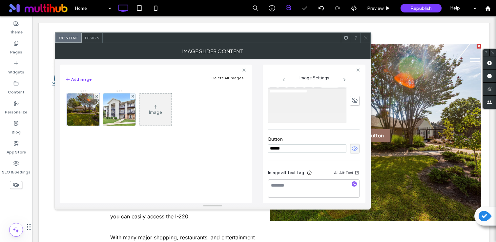
scroll to position [188, 0]
click at [351, 147] on use at bounding box center [354, 145] width 6 height 4
click at [352, 180] on icon "button" at bounding box center [354, 180] width 5 height 5
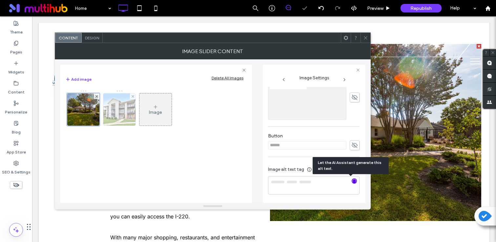
type textarea "**********"
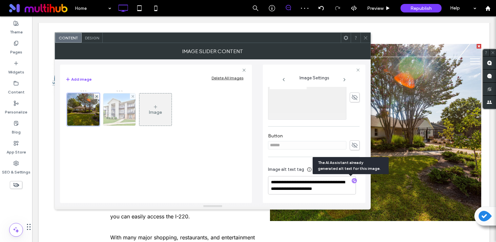
click at [109, 111] on img at bounding box center [119, 109] width 48 height 32
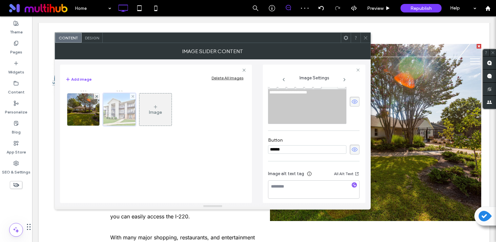
scroll to position [104, 0]
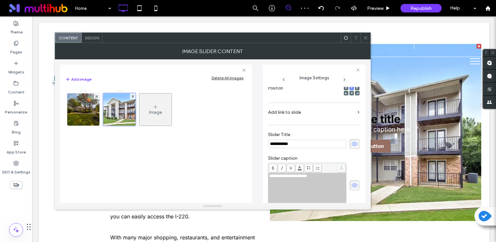
click at [351, 186] on icon at bounding box center [354, 185] width 7 height 7
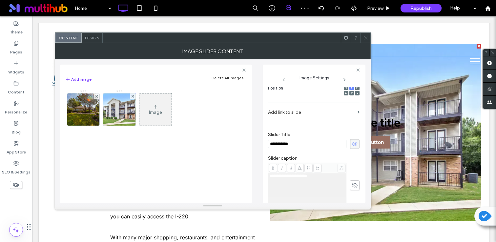
click at [351, 147] on icon at bounding box center [354, 143] width 7 height 7
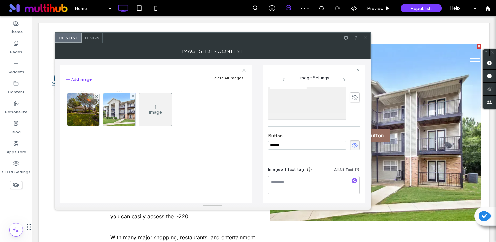
click at [351, 145] on icon at bounding box center [354, 145] width 7 height 7
click at [354, 183] on div at bounding box center [354, 181] width 10 height 6
click at [352, 181] on icon "button" at bounding box center [354, 180] width 5 height 5
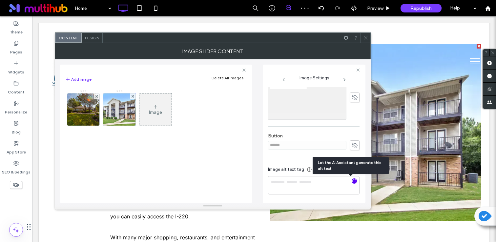
type textarea "**********"
click at [364, 40] on span at bounding box center [365, 38] width 5 height 10
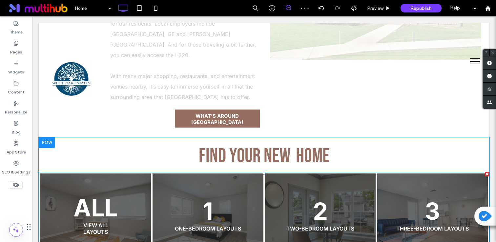
scroll to position [1062, 0]
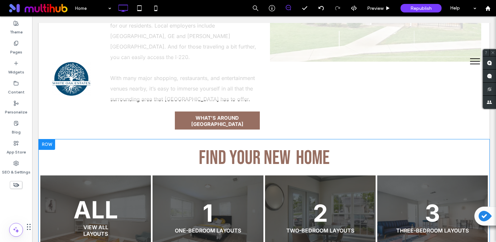
click at [47, 139] on div at bounding box center [47, 144] width 16 height 10
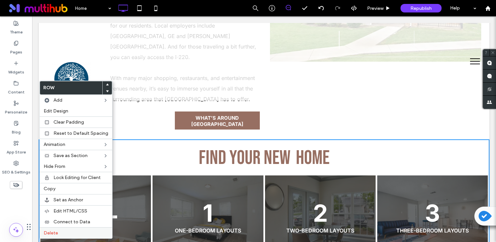
click at [81, 231] on label "Delete" at bounding box center [76, 233] width 65 height 6
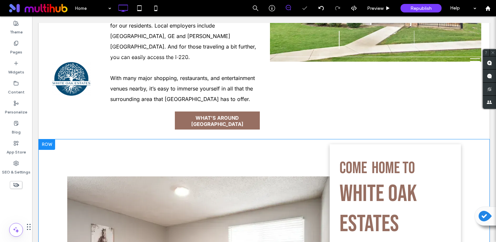
click at [44, 139] on div at bounding box center [47, 144] width 16 height 10
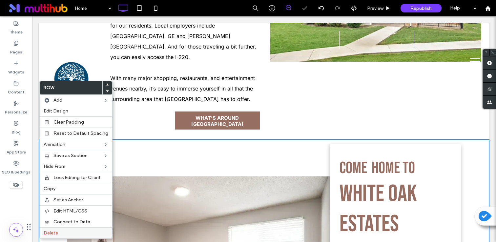
click at [100, 229] on div "Delete" at bounding box center [76, 232] width 72 height 11
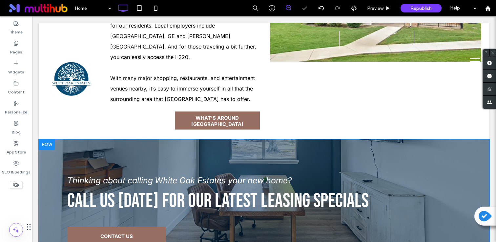
click at [49, 139] on div at bounding box center [47, 144] width 16 height 10
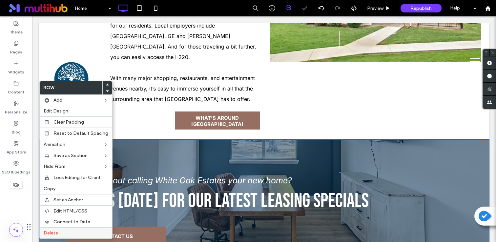
click at [94, 228] on div "Delete" at bounding box center [76, 232] width 72 height 11
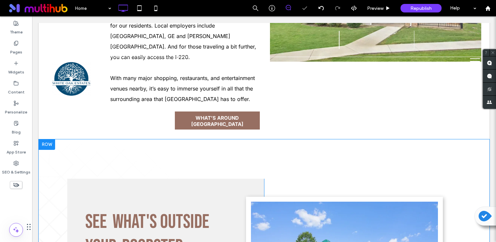
click at [47, 139] on div at bounding box center [47, 144] width 16 height 10
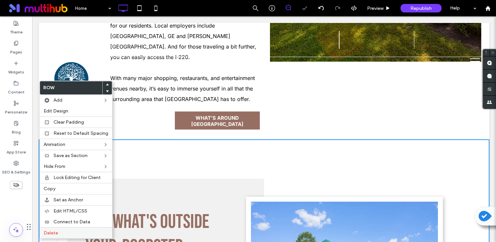
click at [95, 230] on label "Delete" at bounding box center [76, 233] width 65 height 6
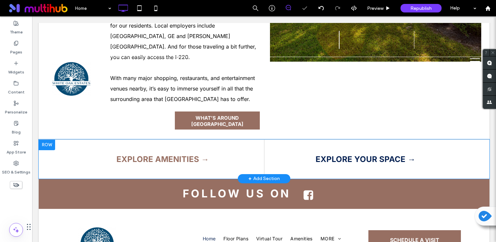
scroll to position [1205, 0]
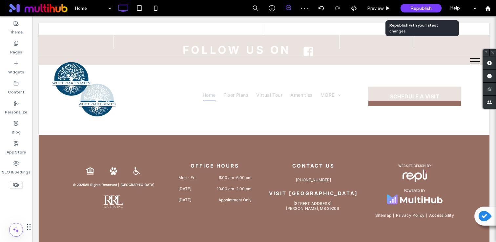
click at [423, 10] on span "Republish" at bounding box center [420, 9] width 21 height 6
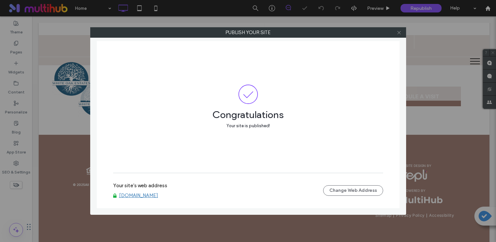
click at [398, 29] on span at bounding box center [398, 33] width 5 height 10
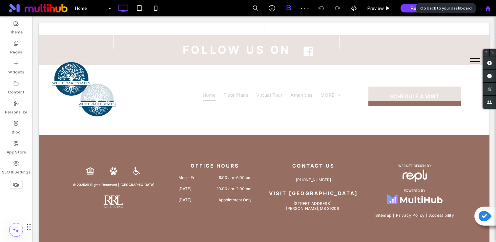
click at [487, 7] on use at bounding box center [487, 8] width 5 height 5
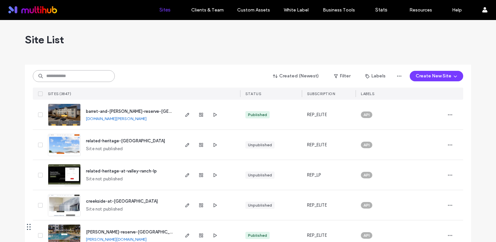
click at [84, 70] on input at bounding box center [74, 76] width 82 height 12
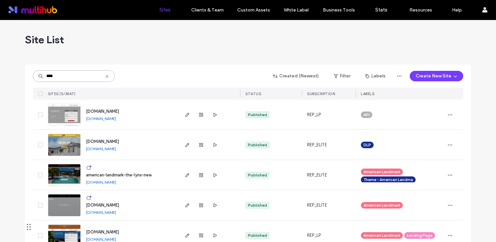
type input "****"
click at [115, 139] on span "[DOMAIN_NAME]" at bounding box center [102, 141] width 33 height 5
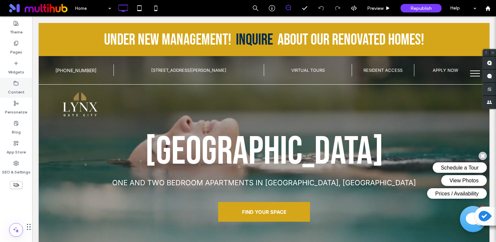
click at [17, 85] on icon at bounding box center [15, 83] width 5 height 5
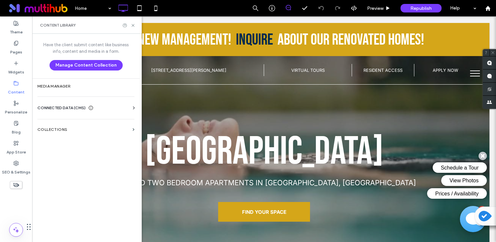
click at [66, 109] on span "CONNECTED DATA (CMS)" at bounding box center [61, 108] width 48 height 7
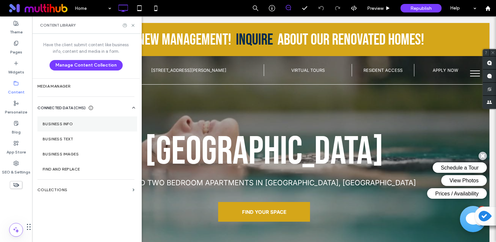
click at [63, 122] on label "Business Info" at bounding box center [87, 124] width 89 height 5
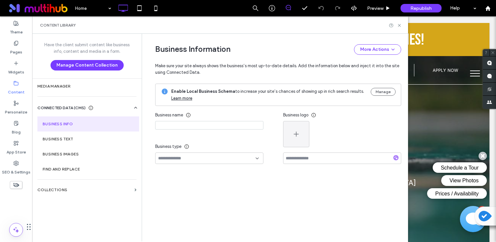
type input "**********"
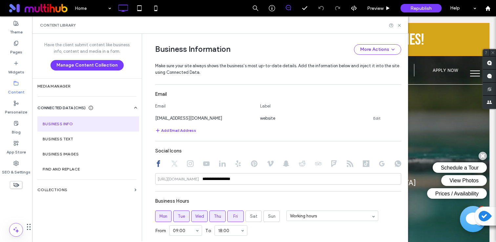
scroll to position [321, 0]
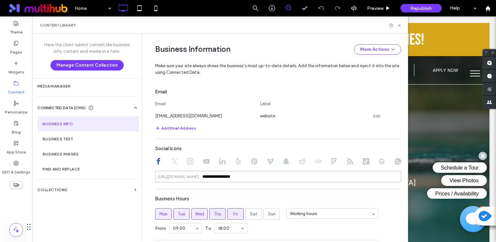
drag, startPoint x: 249, startPoint y: 175, endPoint x: 183, endPoint y: 179, distance: 67.0
click at [183, 179] on div "**********" at bounding box center [278, 176] width 246 height 11
click at [402, 24] on div "Content Library" at bounding box center [220, 24] width 376 height 17
click at [400, 24] on use at bounding box center [399, 25] width 3 height 3
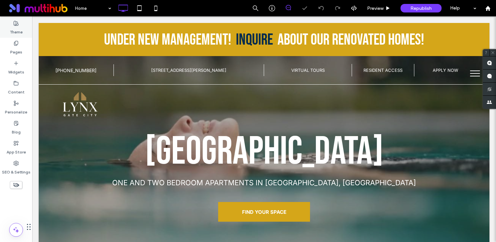
scroll to position [0, 0]
click at [21, 29] on label "Theme" at bounding box center [16, 30] width 13 height 9
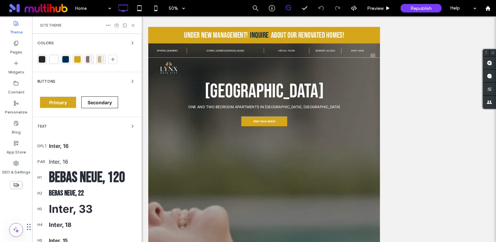
click at [53, 83] on span "Buttons" at bounding box center [46, 82] width 18 height 4
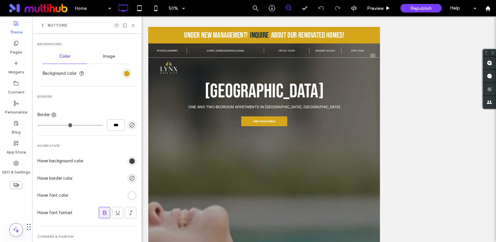
scroll to position [199, 0]
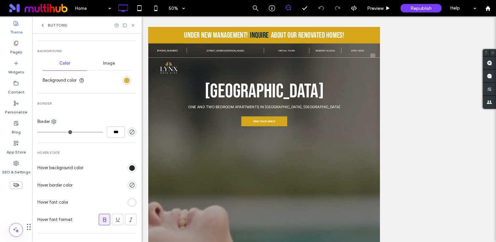
click at [124, 79] on div "rgb(213, 166, 25)" at bounding box center [127, 81] width 6 height 6
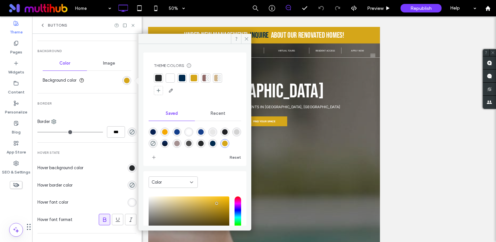
scroll to position [54, 0]
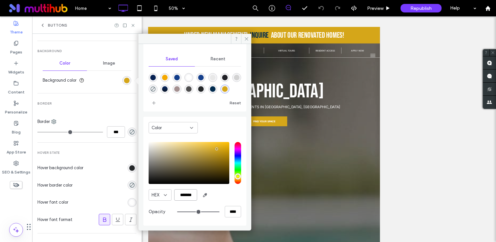
click at [190, 194] on input "*******" at bounding box center [185, 194] width 23 height 11
paste input "color picker textbox"
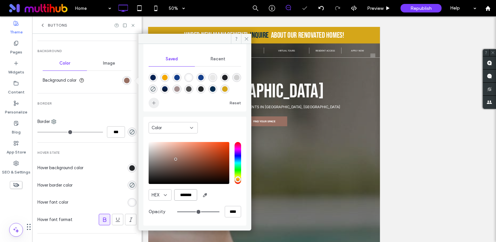
type input "*******"
click at [152, 105] on icon "add color" at bounding box center [153, 102] width 5 height 5
click at [249, 37] on span at bounding box center [246, 39] width 10 height 10
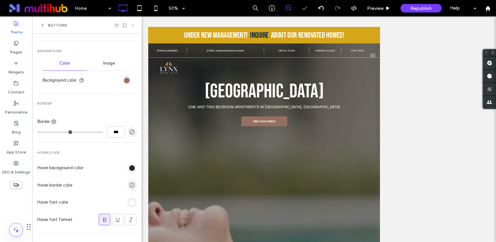
click at [135, 25] on icon at bounding box center [132, 25] width 5 height 5
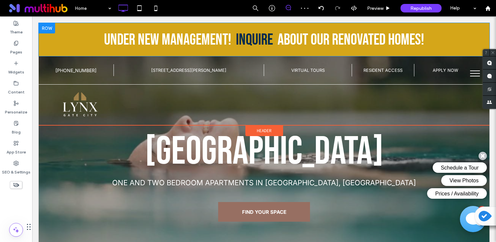
click at [43, 25] on div at bounding box center [47, 28] width 16 height 10
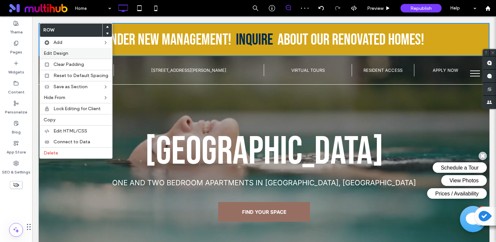
click at [55, 55] on span "Edit Design" at bounding box center [56, 53] width 25 height 6
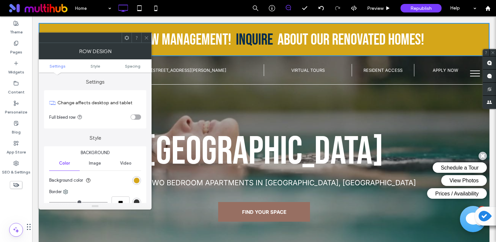
click at [142, 179] on div "Background Color Image Video Background color Border *** Shadow" at bounding box center [95, 191] width 102 height 91
click at [136, 179] on div "rgb(213, 166, 25)" at bounding box center [137, 181] width 6 height 6
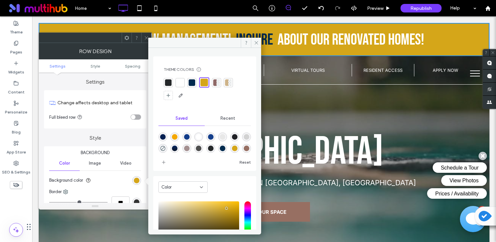
click at [147, 38] on icon at bounding box center [146, 37] width 5 height 5
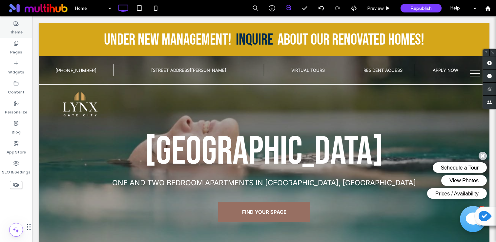
click at [28, 21] on div "Theme" at bounding box center [16, 28] width 32 height 20
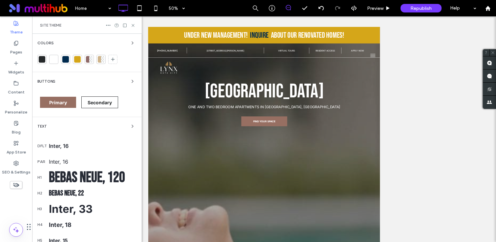
click at [48, 42] on span "Colors" at bounding box center [45, 43] width 16 height 4
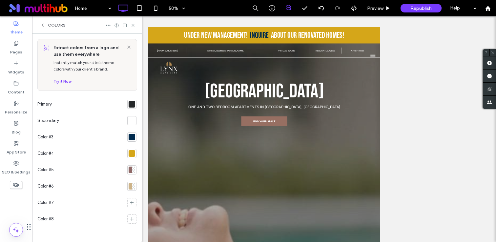
click at [133, 154] on div at bounding box center [131, 153] width 7 height 7
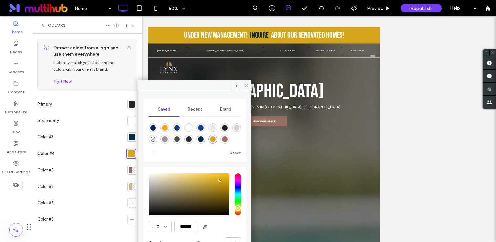
click at [227, 137] on div "rgba(151,111,98,1)" at bounding box center [224, 139] width 9 height 9
type input "*******"
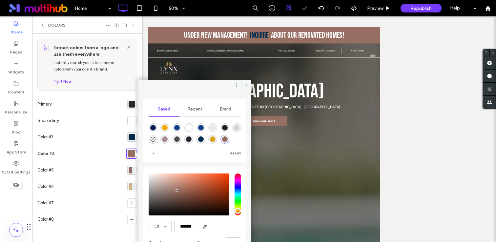
drag, startPoint x: 133, startPoint y: 24, endPoint x: 109, endPoint y: 20, distance: 24.2
click at [133, 24] on icon at bounding box center [132, 25] width 5 height 5
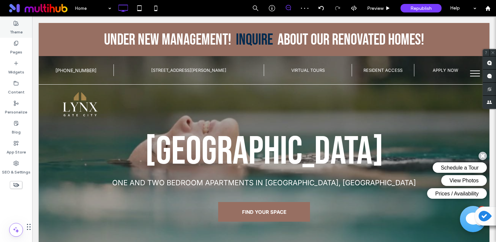
click at [15, 29] on label "Theme" at bounding box center [16, 30] width 13 height 9
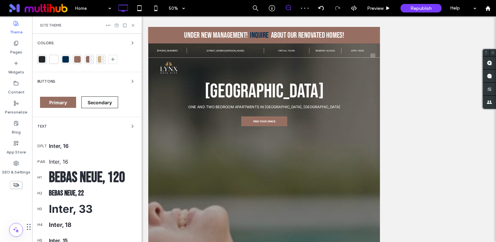
click at [45, 47] on div "Colors" at bounding box center [86, 53] width 99 height 28
click at [45, 45] on span "Colors" at bounding box center [45, 43] width 16 height 4
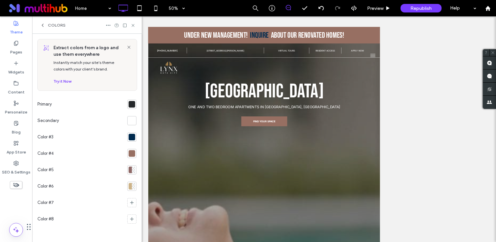
click at [135, 103] on div at bounding box center [131, 104] width 7 height 7
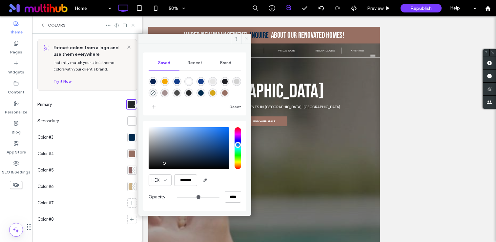
type input "*******"
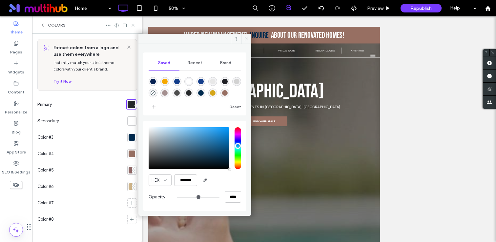
drag, startPoint x: 159, startPoint y: 163, endPoint x: 245, endPoint y: 180, distance: 87.2
click at [245, 180] on div "HEX ******* Opacity ****" at bounding box center [194, 166] width 103 height 90
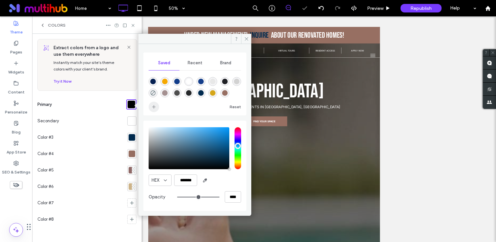
click at [151, 103] on span "add color" at bounding box center [153, 107] width 10 height 10
click at [132, 25] on use at bounding box center [132, 25] width 3 height 3
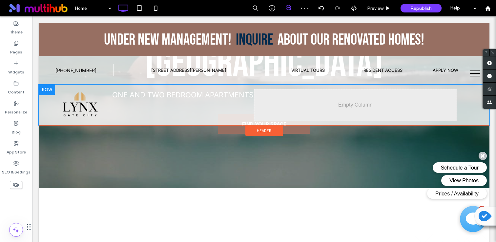
scroll to position [59, 0]
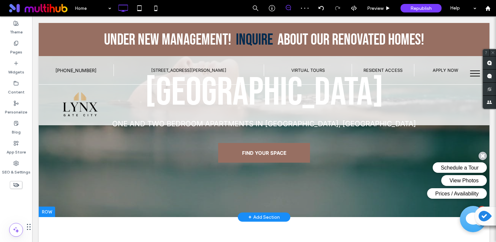
click at [158, 201] on div at bounding box center [264, 66] width 450 height 302
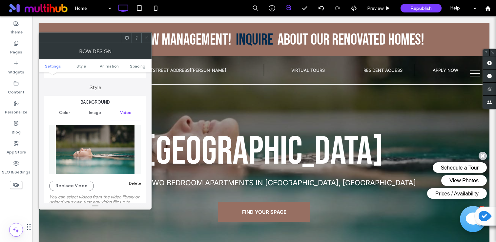
scroll to position [63, 0]
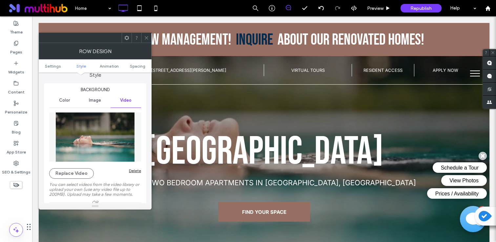
click at [137, 171] on div "Delete" at bounding box center [135, 170] width 12 height 5
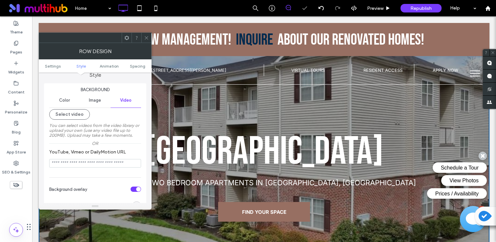
click at [99, 103] on div "Image" at bounding box center [95, 100] width 30 height 14
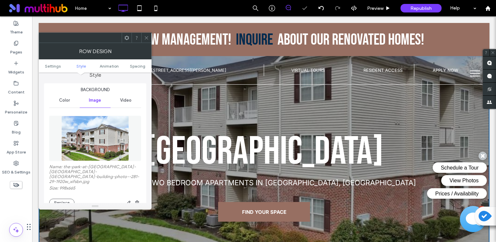
click at [78, 134] on img at bounding box center [95, 138] width 68 height 45
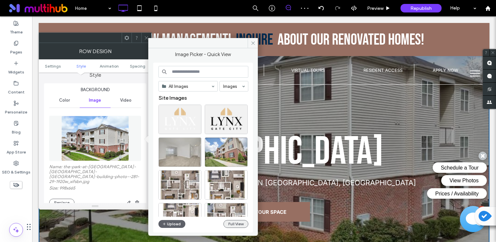
click at [241, 226] on button "Full View" at bounding box center [235, 224] width 25 height 8
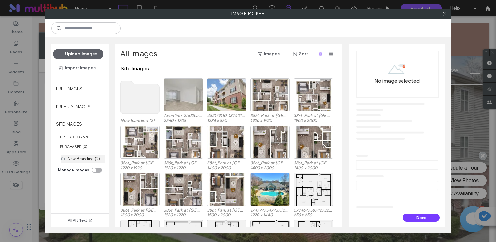
click at [78, 158] on label "New Branding (2)" at bounding box center [84, 158] width 32 height 5
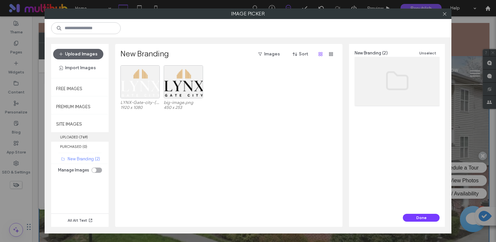
click at [76, 134] on label "UPLOADED ( 769 )" at bounding box center [79, 137] width 57 height 10
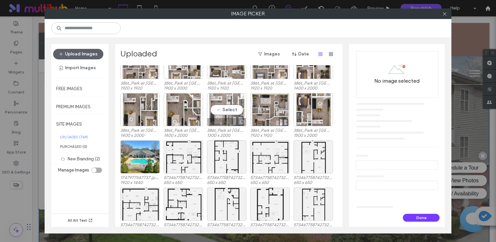
scroll to position [69, 0]
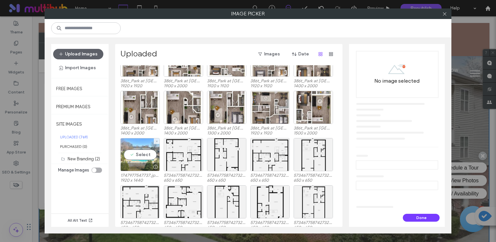
click at [142, 162] on div "Select" at bounding box center [139, 154] width 39 height 33
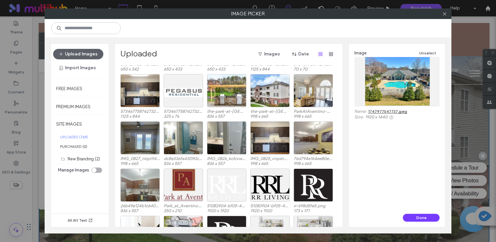
scroll to position [1214, 0]
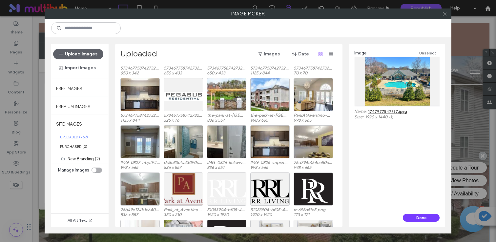
click at [416, 224] on div "Done" at bounding box center [397, 220] width 96 height 13
click at [416, 220] on button "Done" at bounding box center [421, 218] width 37 height 8
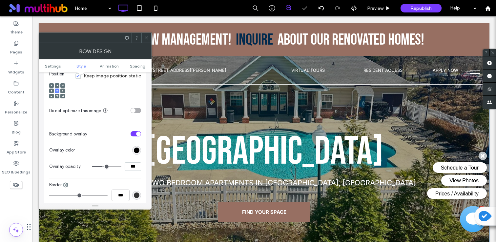
scroll to position [255, 0]
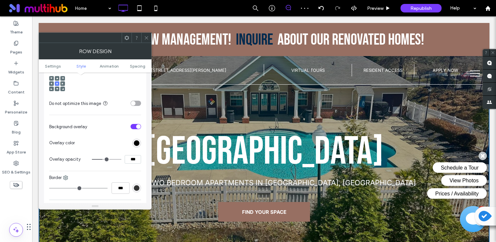
click at [148, 34] on span at bounding box center [146, 38] width 5 height 10
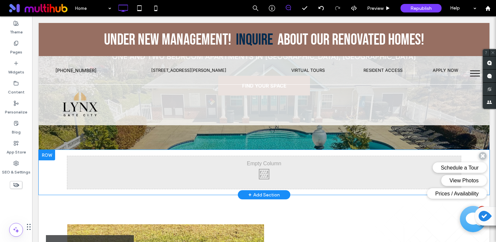
scroll to position [115, 0]
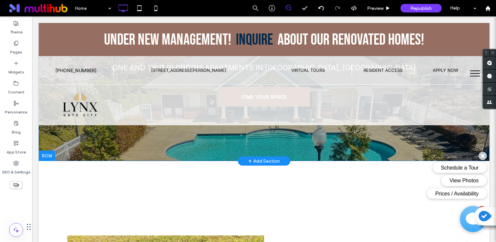
click at [272, 157] on div "+ Add Section" at bounding box center [263, 160] width 31 height 7
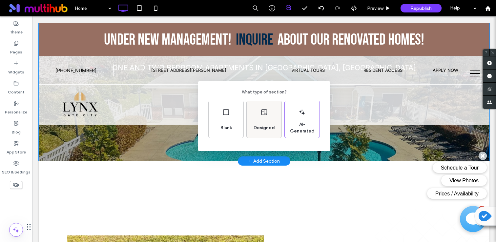
click at [264, 119] on div "Designed" at bounding box center [263, 119] width 35 height 37
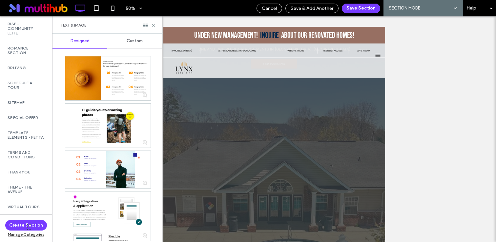
scroll to position [1609, 0]
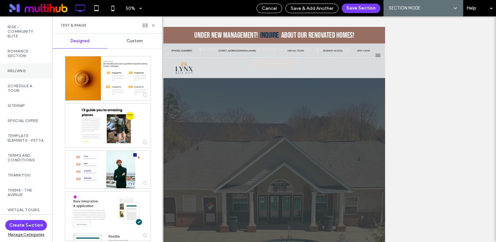
click at [23, 73] on label "RRLiving" at bounding box center [26, 71] width 36 height 5
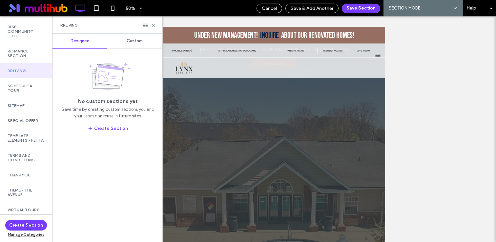
click at [135, 44] on div "Custom" at bounding box center [134, 41] width 55 height 14
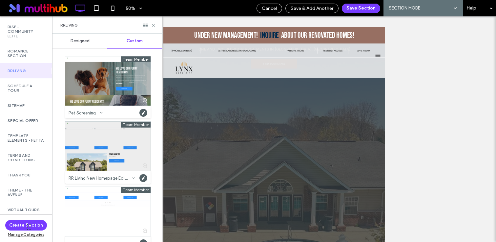
click at [96, 161] on div at bounding box center [107, 146] width 85 height 49
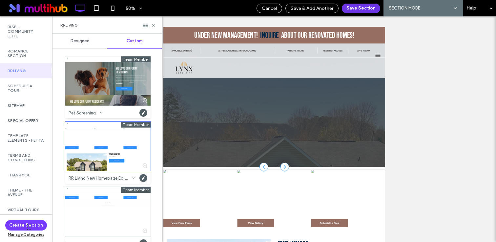
click at [363, 8] on button "Save Section" at bounding box center [361, 9] width 38 height 10
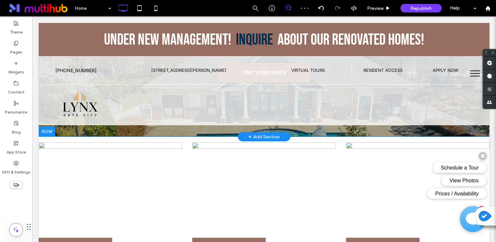
scroll to position [154, 0]
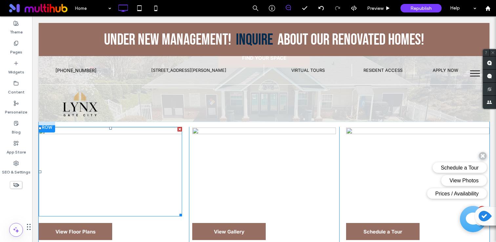
click at [126, 179] on img at bounding box center [110, 171] width 143 height 89
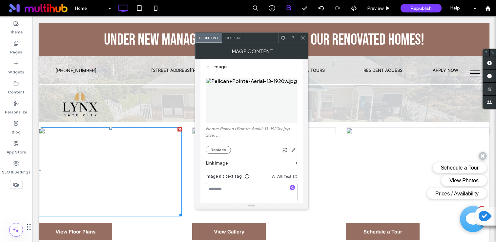
scroll to position [76, 0]
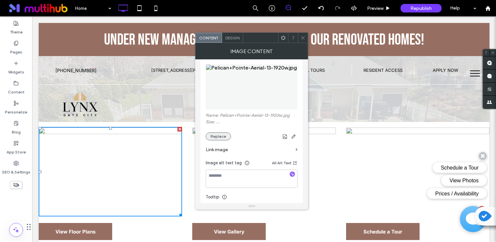
click at [226, 138] on button "Replace" at bounding box center [218, 136] width 25 height 8
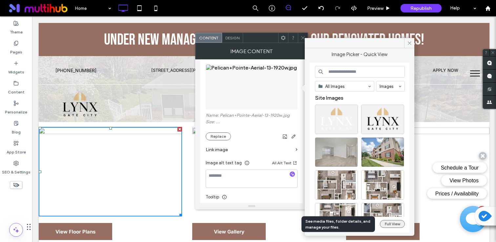
click at [393, 225] on button "Full View" at bounding box center [392, 224] width 25 height 8
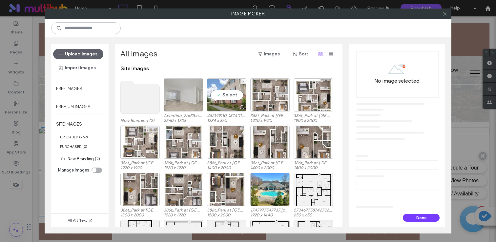
click at [214, 114] on label "482199110_1374017413590659_1935572290003312534_n.jpg" at bounding box center [226, 115] width 39 height 5
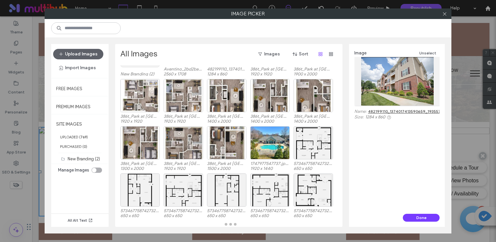
scroll to position [47, 0]
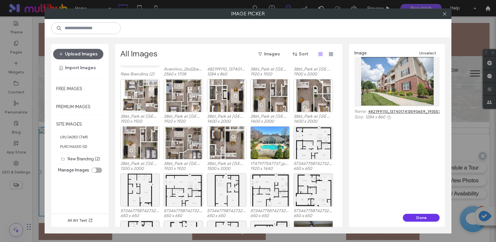
click at [416, 216] on button "Done" at bounding box center [421, 218] width 37 height 8
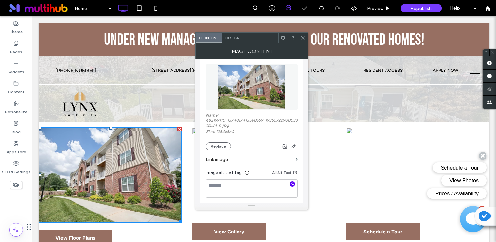
click at [290, 186] on icon "button" at bounding box center [292, 184] width 5 height 5
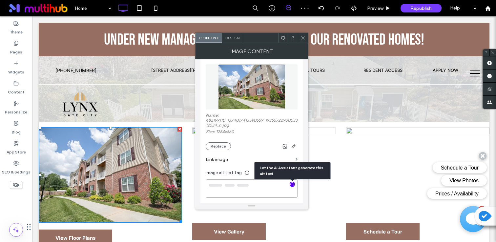
type textarea "**********"
click at [304, 40] on span at bounding box center [302, 38] width 5 height 10
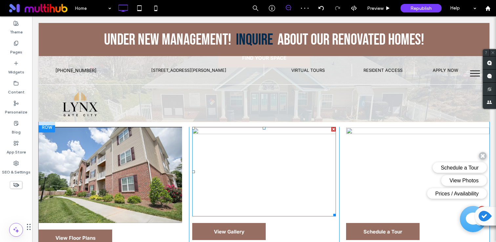
click at [225, 166] on img at bounding box center [263, 171] width 143 height 89
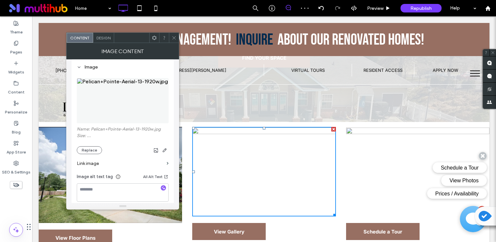
scroll to position [64, 0]
click at [85, 148] on button "Replace" at bounding box center [89, 149] width 25 height 8
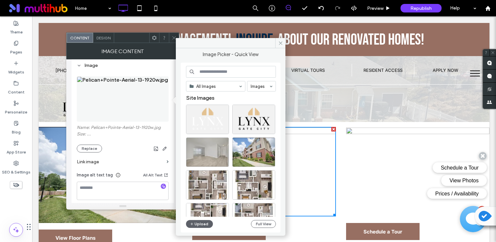
click at [263, 228] on div "All Images Images Site Images Upload Full View" at bounding box center [231, 148] width 90 height 164
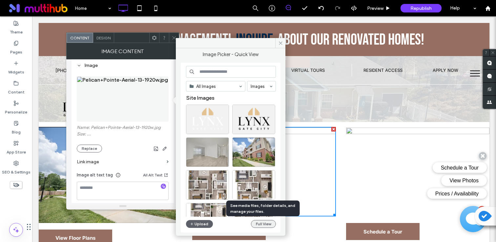
click at [264, 223] on button "Full View" at bounding box center [263, 224] width 25 height 8
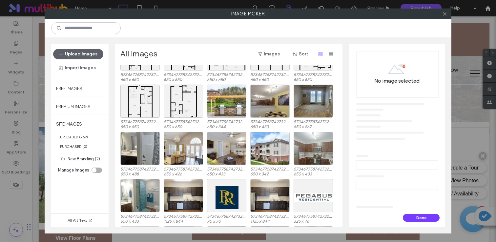
scroll to position [1077, 0]
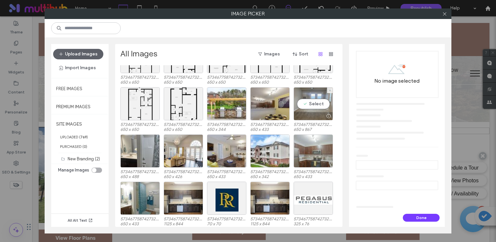
drag, startPoint x: 323, startPoint y: 120, endPoint x: 326, endPoint y: 118, distance: 4.0
click at [326, 118] on div at bounding box center [328, 115] width 8 height 5
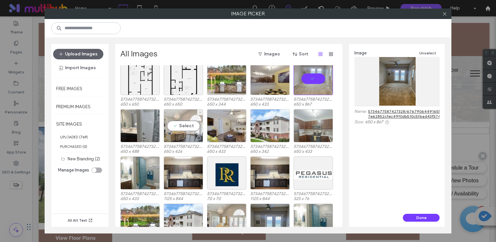
scroll to position [1105, 0]
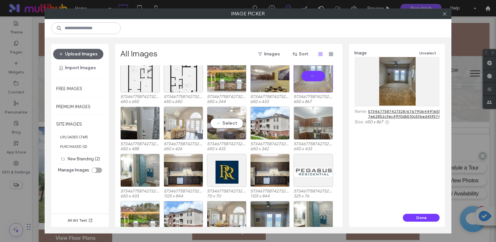
click at [231, 118] on div "Select" at bounding box center [226, 123] width 39 height 33
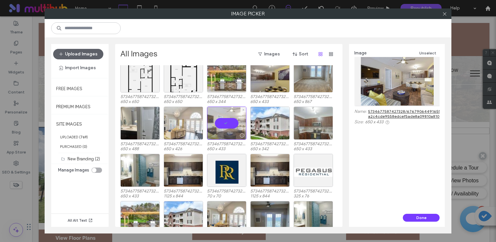
click at [231, 118] on div at bounding box center [226, 123] width 39 height 33
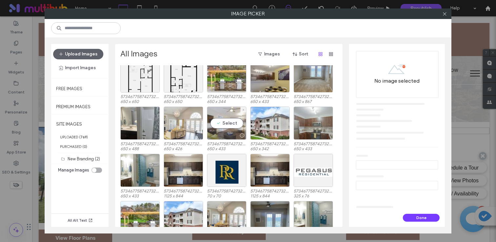
click at [229, 125] on div "Select" at bounding box center [226, 123] width 39 height 33
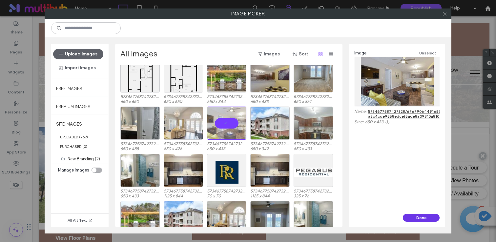
click at [406, 218] on button "Done" at bounding box center [421, 218] width 37 height 8
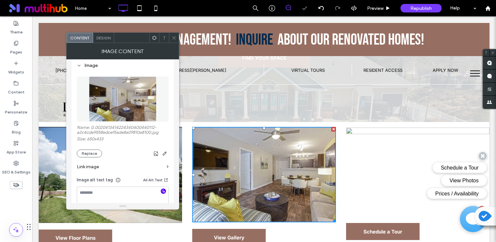
click at [164, 192] on icon "button" at bounding box center [163, 191] width 5 height 5
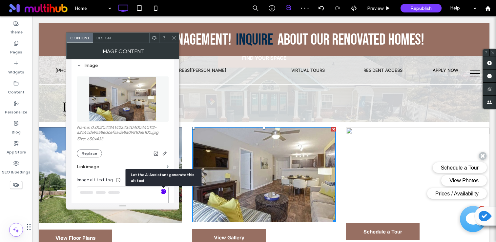
type textarea "**********"
click at [174, 36] on icon at bounding box center [173, 37] width 5 height 5
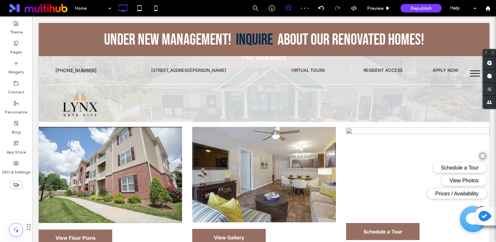
scroll to position [191, 0]
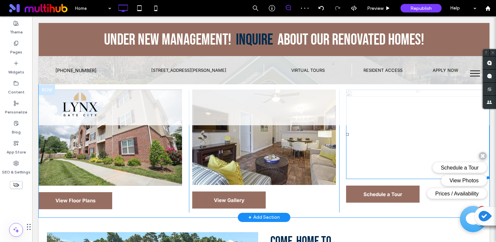
click at [397, 144] on img at bounding box center [417, 133] width 143 height 89
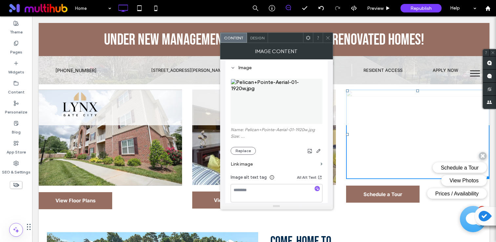
scroll to position [64, 0]
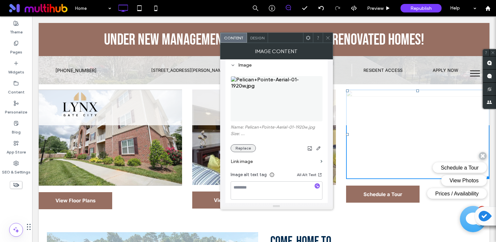
click at [239, 149] on button "Replace" at bounding box center [242, 148] width 25 height 8
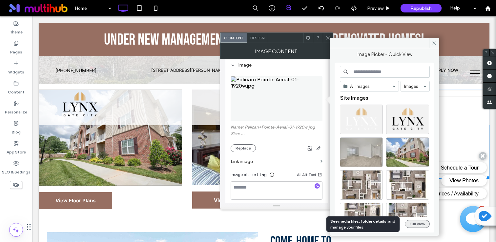
click at [407, 226] on button "Full View" at bounding box center [416, 224] width 25 height 8
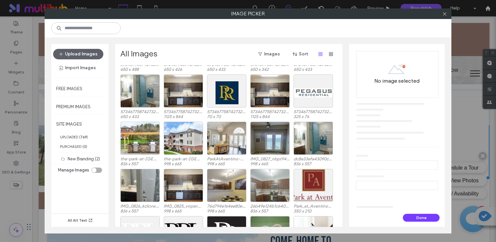
scroll to position [1185, 0]
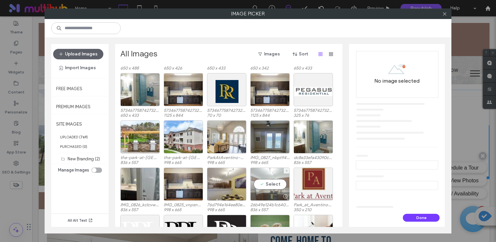
click at [274, 187] on div "Select" at bounding box center [269, 183] width 39 height 33
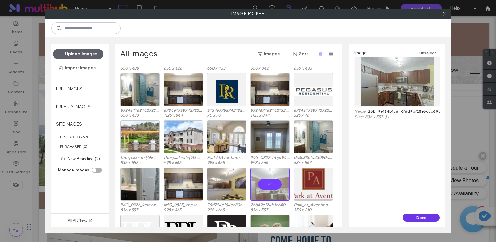
click at [411, 215] on button "Done" at bounding box center [421, 218] width 37 height 8
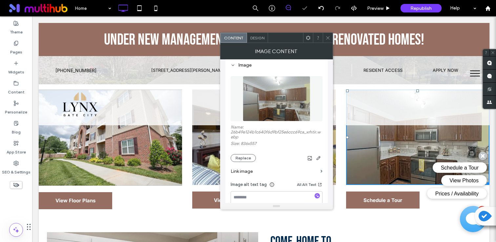
click at [314, 195] on div at bounding box center [317, 196] width 10 height 6
click at [317, 196] on icon "button" at bounding box center [317, 195] width 5 height 5
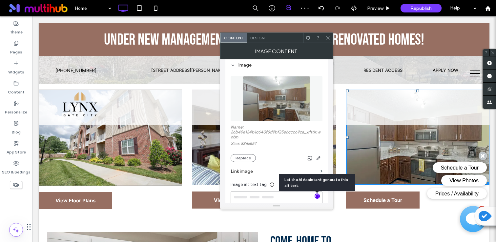
type textarea "**********"
click at [326, 36] on icon at bounding box center [327, 37] width 5 height 5
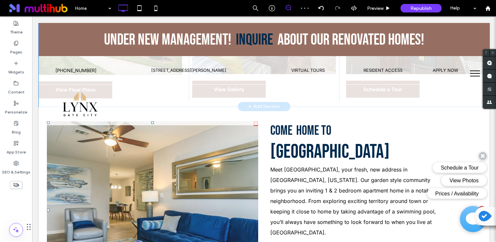
scroll to position [303, 0]
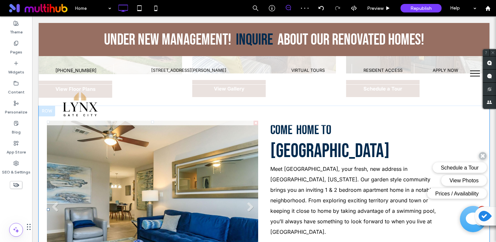
click at [196, 181] on li "Slide title Write your caption here Button" at bounding box center [152, 210] width 211 height 178
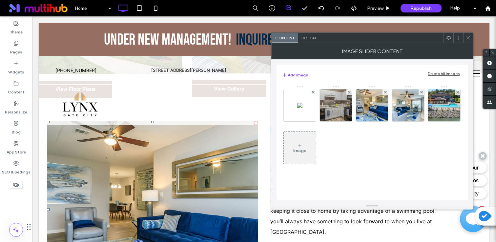
click at [452, 73] on div "Delete All Images" at bounding box center [443, 73] width 32 height 5
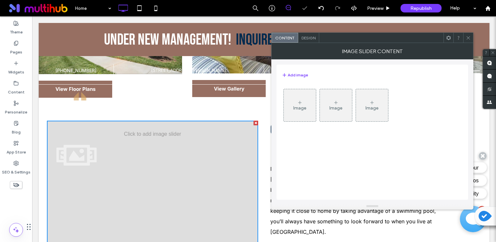
click at [307, 109] on div "Image" at bounding box center [300, 105] width 32 height 31
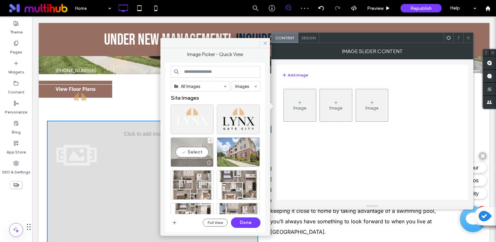
click at [201, 159] on div at bounding box center [192, 163] width 42 height 8
click at [251, 220] on button "Done" at bounding box center [245, 222] width 29 height 10
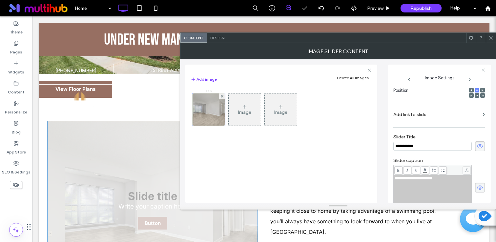
scroll to position [0, 0]
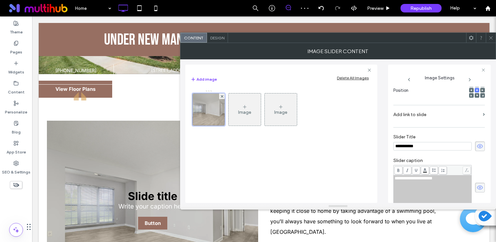
click at [245, 111] on div "Image" at bounding box center [244, 112] width 13 height 6
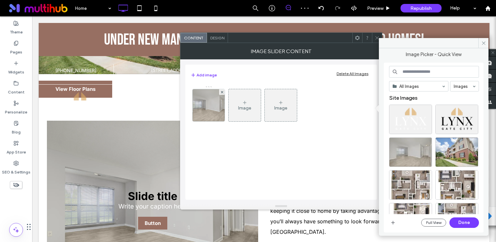
click at [250, 111] on div "Image" at bounding box center [244, 105] width 32 height 31
click at [442, 223] on button "Full View" at bounding box center [433, 223] width 25 height 8
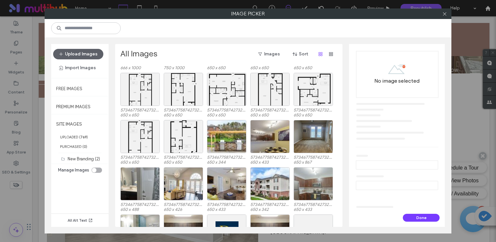
scroll to position [1036, 0]
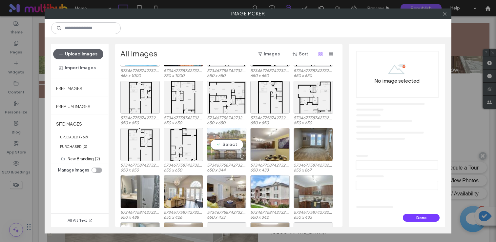
click at [226, 148] on div "Select" at bounding box center [226, 144] width 39 height 33
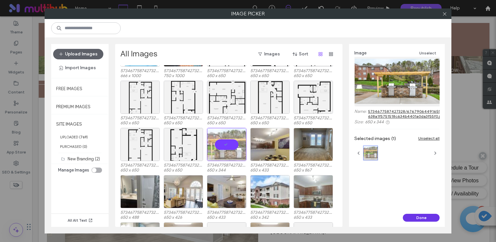
click at [426, 215] on button "Done" at bounding box center [421, 218] width 37 height 8
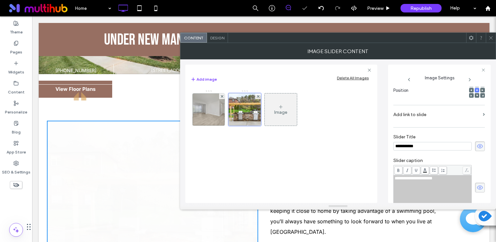
scroll to position [0, 0]
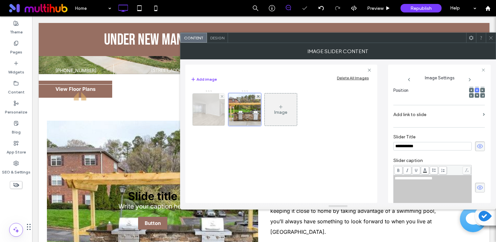
click at [224, 110] on img at bounding box center [209, 109] width 48 height 32
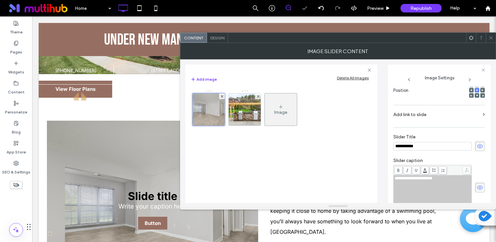
click at [476, 150] on icon at bounding box center [479, 146] width 7 height 7
click at [477, 187] on icon at bounding box center [479, 187] width 7 height 7
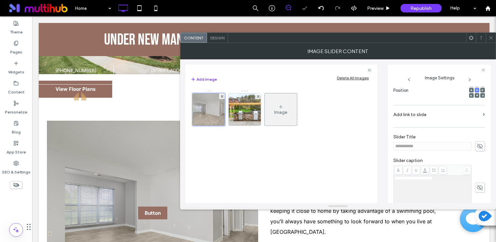
scroll to position [193, 0]
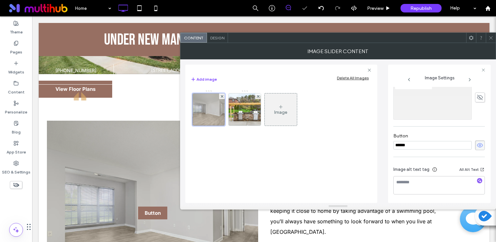
click at [476, 143] on icon at bounding box center [479, 145] width 7 height 7
click at [477, 178] on span "button" at bounding box center [479, 180] width 5 height 5
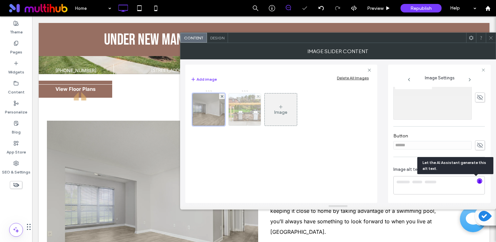
type textarea "**********"
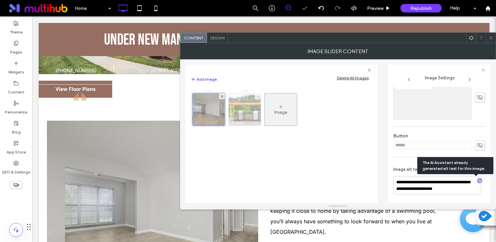
click at [244, 119] on img at bounding box center [244, 109] width 61 height 32
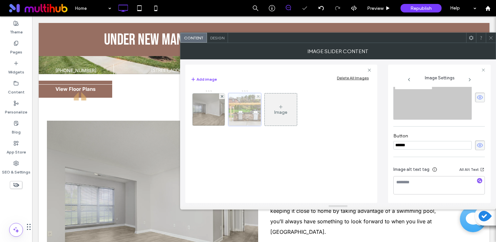
scroll to position [104, 0]
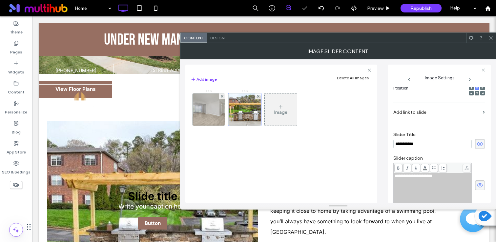
click at [475, 149] on span at bounding box center [480, 144] width 10 height 10
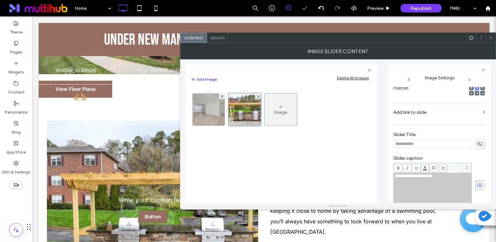
click at [476, 187] on icon at bounding box center [479, 185] width 7 height 7
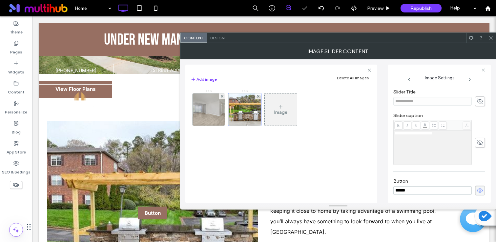
scroll to position [193, 0]
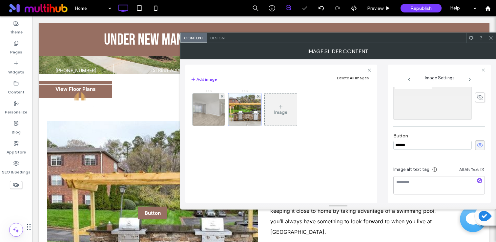
click at [476, 142] on icon at bounding box center [479, 145] width 7 height 7
click at [476, 185] on textarea at bounding box center [438, 185] width 91 height 18
click at [477, 179] on icon "button" at bounding box center [479, 180] width 5 height 5
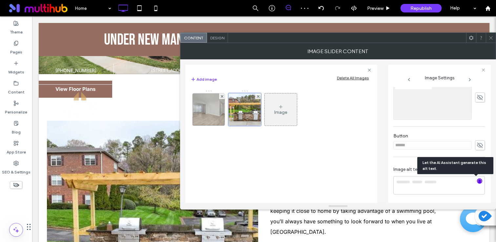
type textarea "**********"
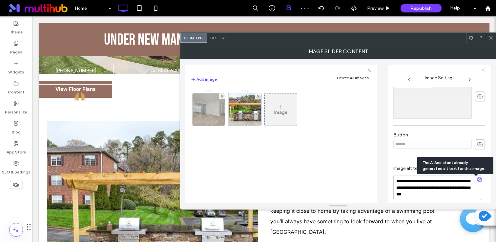
click at [490, 36] on icon at bounding box center [490, 37] width 5 height 5
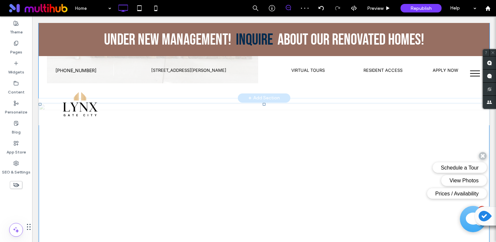
scroll to position [530, 0]
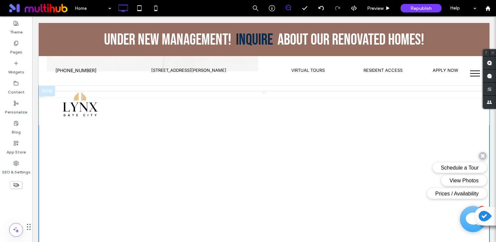
click at [117, 151] on img at bounding box center [264, 232] width 450 height 282
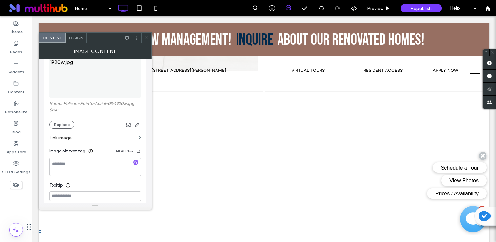
scroll to position [96, 0]
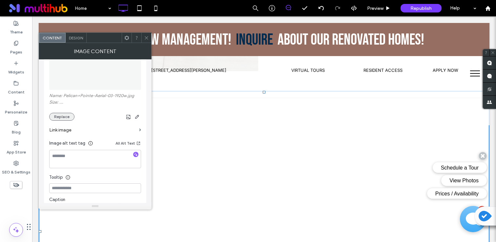
click at [59, 118] on button "Replace" at bounding box center [61, 117] width 25 height 8
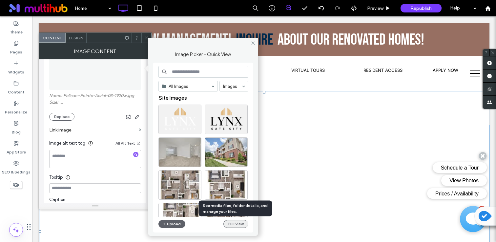
click at [231, 224] on button "Full View" at bounding box center [235, 224] width 25 height 8
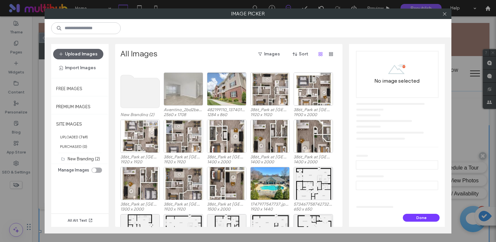
scroll to position [0, 0]
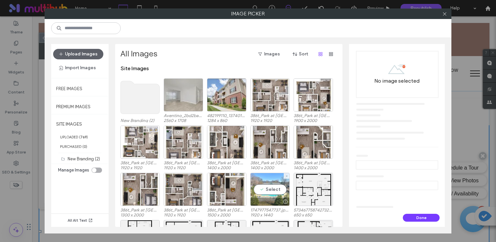
click at [277, 196] on div "Select" at bounding box center [269, 189] width 39 height 33
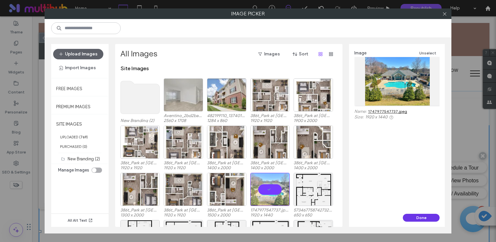
click at [408, 215] on button "Done" at bounding box center [421, 218] width 37 height 8
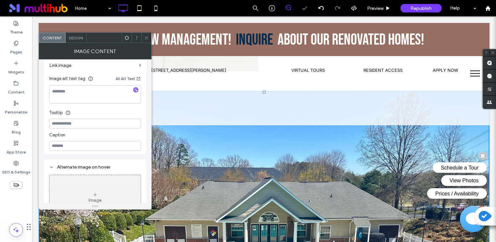
scroll to position [168, 0]
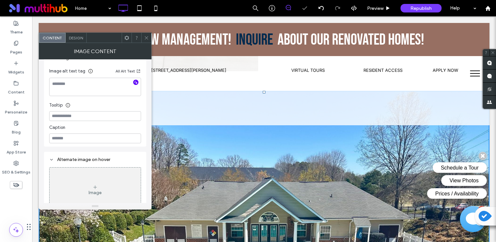
click at [137, 85] on icon "button" at bounding box center [135, 82] width 5 height 5
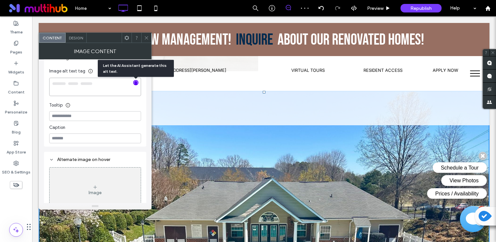
type textarea "**********"
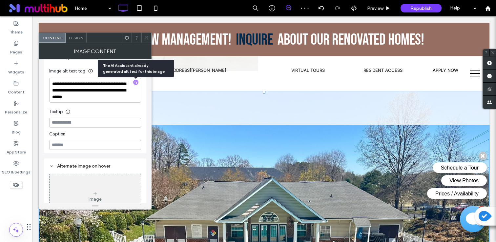
click at [145, 35] on icon at bounding box center [146, 37] width 5 height 5
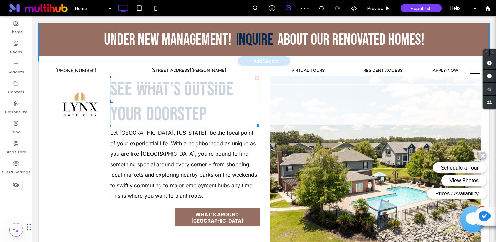
scroll to position [912, 0]
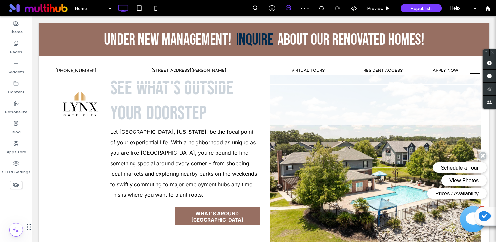
click at [419, 187] on li "View Photos" at bounding box center [427, 181] width 119 height 13
click at [375, 193] on li "Prices / Availability" at bounding box center [427, 194] width 119 height 13
click at [305, 169] on li "Slide title Write your caption here Button" at bounding box center [375, 163] width 211 height 177
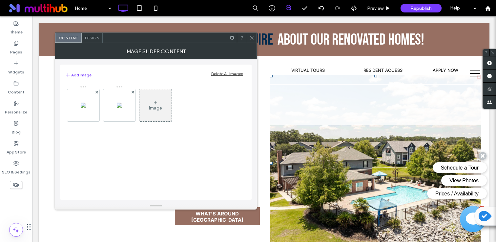
click at [224, 72] on div "Delete All Images" at bounding box center [227, 73] width 32 height 5
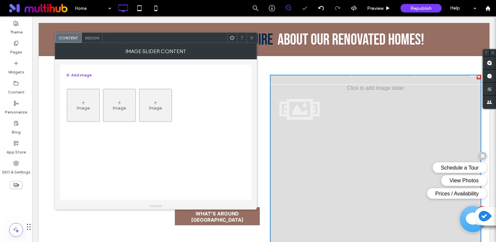
click at [100, 105] on div "Image Image Image" at bounding box center [155, 107] width 180 height 43
click at [85, 108] on div "Image" at bounding box center [83, 108] width 13 height 6
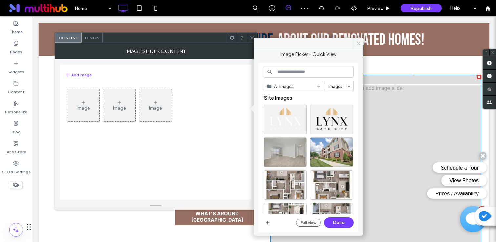
click at [296, 221] on div "Full View" at bounding box center [308, 223] width 25 height 8
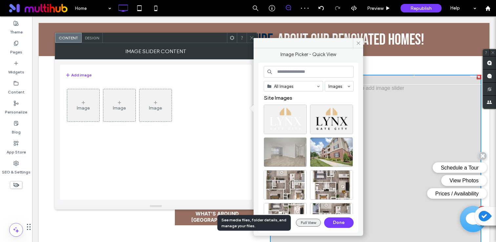
click at [310, 223] on button "Full View" at bounding box center [308, 223] width 25 height 8
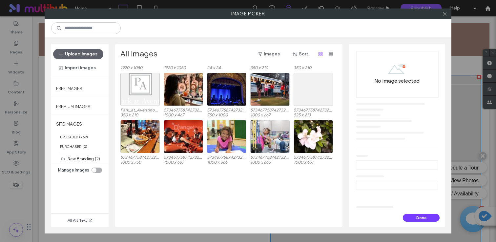
scroll to position [0, 0]
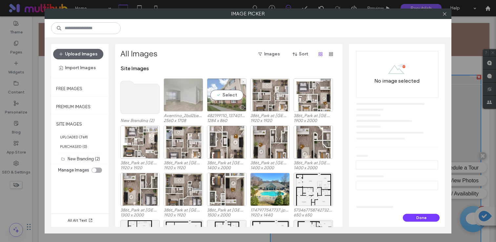
click at [228, 106] on div at bounding box center [226, 107] width 39 height 8
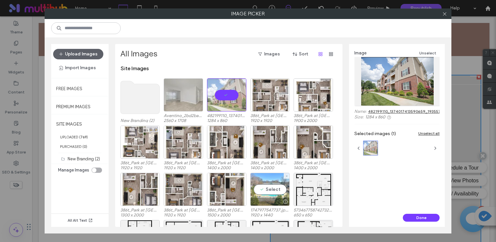
click at [276, 190] on div "Select" at bounding box center [269, 189] width 39 height 33
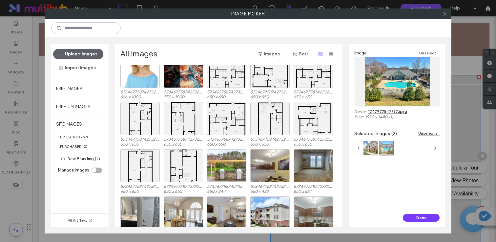
scroll to position [1027, 0]
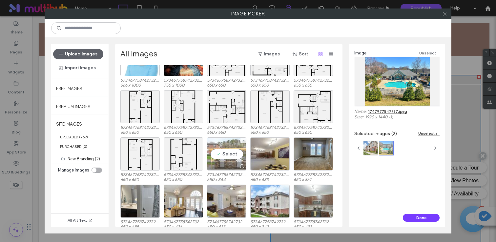
click at [221, 156] on div "Select" at bounding box center [226, 153] width 39 height 33
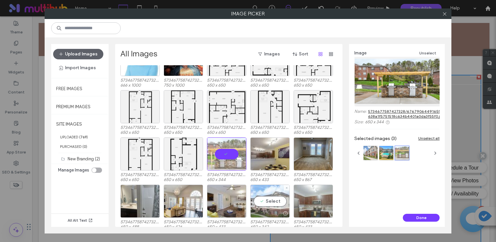
click at [256, 203] on div "Select" at bounding box center [269, 201] width 39 height 33
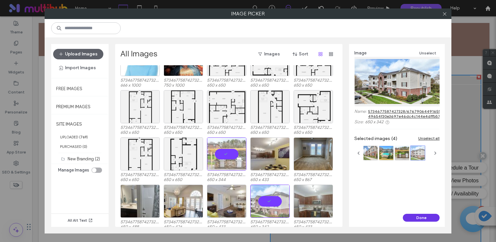
click at [423, 221] on button "Done" at bounding box center [421, 218] width 37 height 8
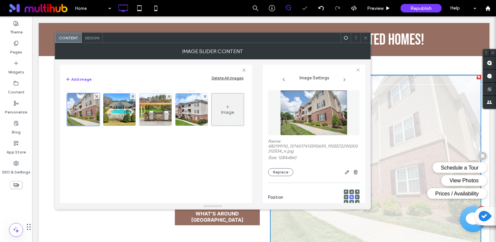
scroll to position [0, 0]
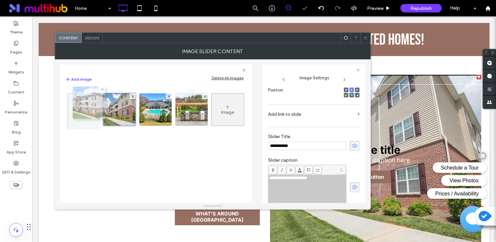
drag, startPoint x: 192, startPoint y: 113, endPoint x: 88, endPoint y: 106, distance: 104.5
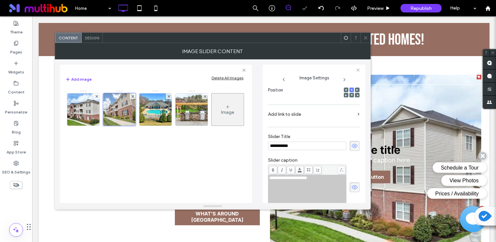
click at [353, 145] on icon at bounding box center [354, 145] width 7 height 7
click at [351, 183] on div "**********" at bounding box center [313, 187] width 91 height 45
click at [351, 187] on icon at bounding box center [354, 187] width 7 height 7
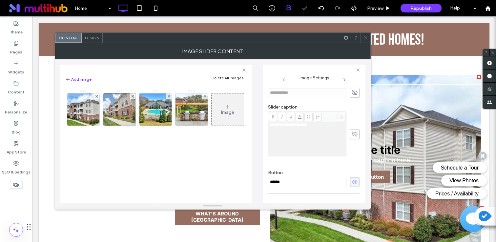
scroll to position [198, 0]
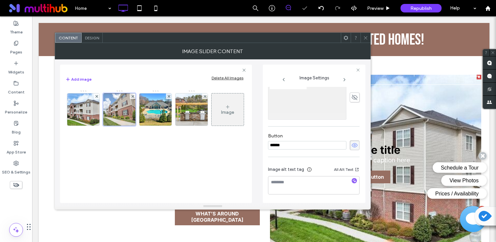
click at [352, 148] on icon at bounding box center [354, 145] width 7 height 7
click at [350, 177] on textarea at bounding box center [313, 185] width 91 height 18
click at [352, 180] on icon "button" at bounding box center [354, 180] width 5 height 5
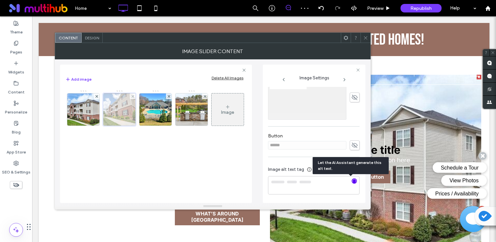
type textarea "**********"
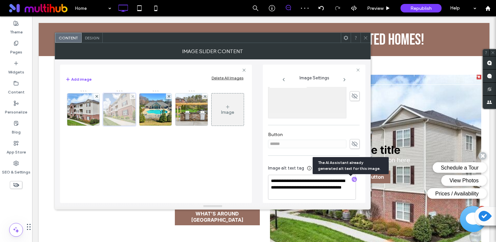
click at [117, 116] on div at bounding box center [119, 109] width 33 height 33
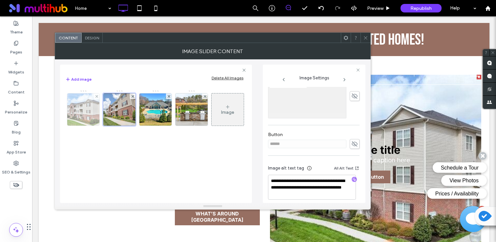
click at [84, 111] on img at bounding box center [83, 109] width 61 height 32
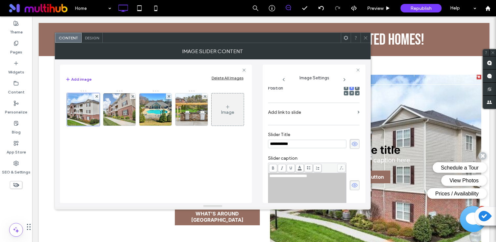
click at [349, 144] on span at bounding box center [354, 144] width 10 height 10
click at [351, 183] on icon at bounding box center [354, 185] width 7 height 7
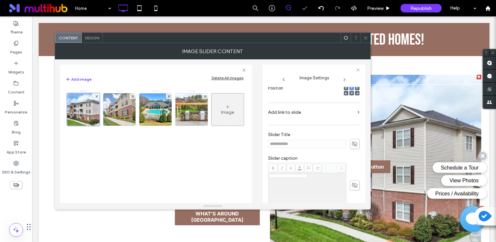
scroll to position [193, 0]
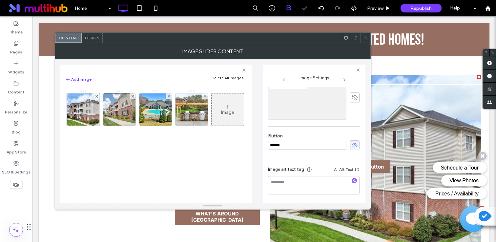
click at [351, 142] on icon at bounding box center [354, 145] width 7 height 7
click at [352, 182] on use "button" at bounding box center [354, 181] width 4 height 4
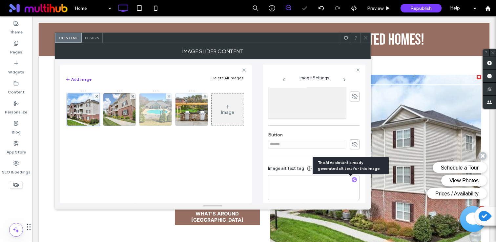
type textarea "**********"
click at [150, 118] on img at bounding box center [155, 109] width 43 height 32
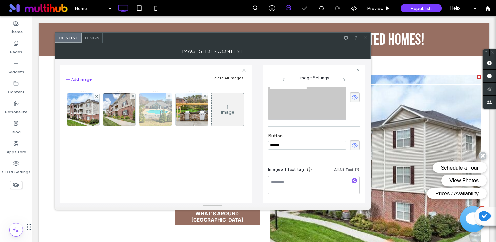
scroll to position [99, 0]
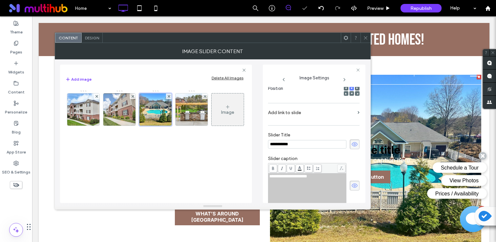
click at [356, 145] on div "**********" at bounding box center [314, 145] width 92 height 116
click at [354, 146] on icon at bounding box center [354, 144] width 7 height 7
click at [351, 186] on use at bounding box center [354, 185] width 6 height 4
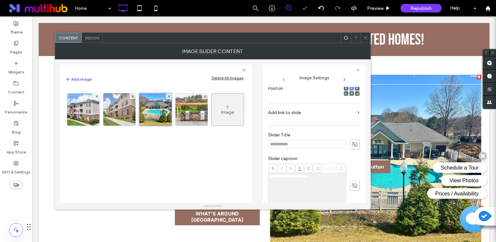
scroll to position [188, 0]
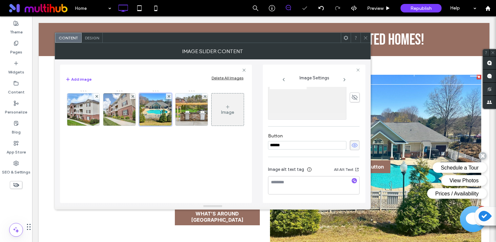
click at [351, 146] on use at bounding box center [354, 145] width 6 height 4
click at [352, 183] on icon "button" at bounding box center [354, 180] width 5 height 5
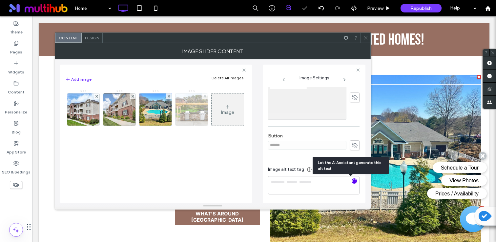
type textarea "**********"
click at [205, 119] on img at bounding box center [191, 109] width 61 height 32
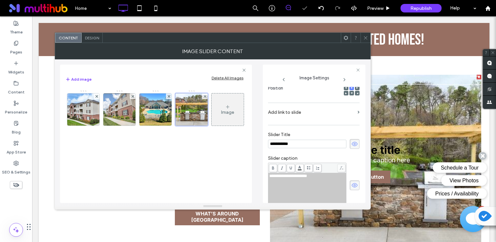
click at [349, 145] on span at bounding box center [354, 144] width 10 height 10
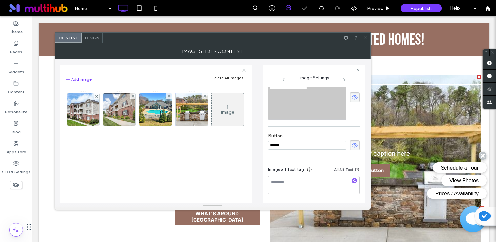
click at [351, 97] on icon at bounding box center [354, 97] width 7 height 7
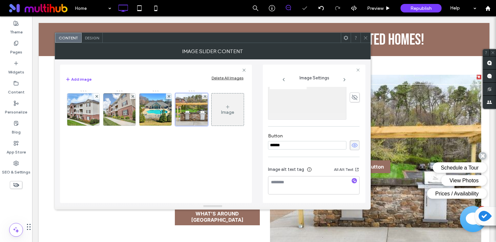
click at [351, 146] on icon at bounding box center [354, 145] width 7 height 7
click at [352, 181] on icon "button" at bounding box center [354, 180] width 5 height 5
type textarea "**********"
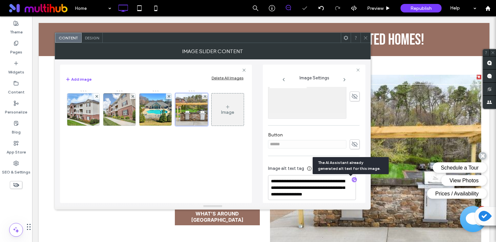
click at [365, 36] on icon at bounding box center [365, 37] width 5 height 5
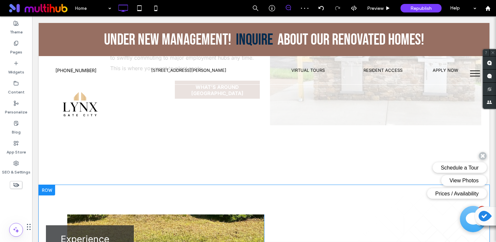
scroll to position [1038, 0]
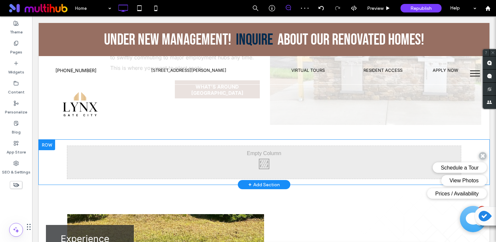
click at [51, 147] on div at bounding box center [47, 145] width 16 height 10
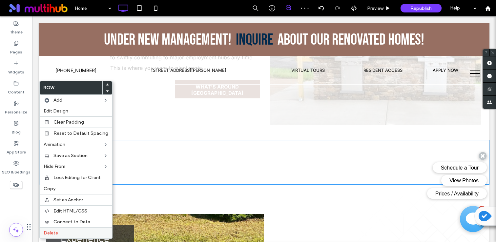
click at [97, 232] on label "Delete" at bounding box center [76, 233] width 65 height 6
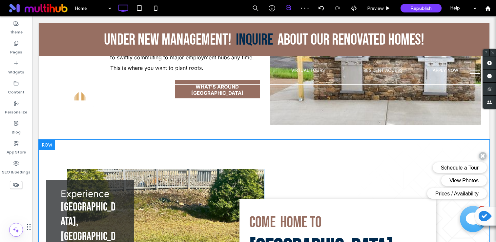
click at [49, 147] on div at bounding box center [47, 145] width 16 height 10
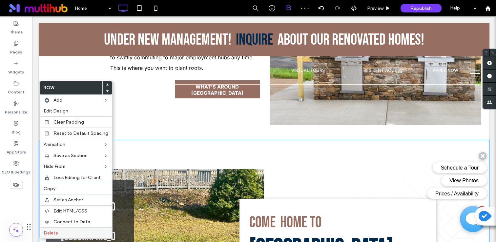
click at [96, 230] on label "Delete" at bounding box center [76, 233] width 65 height 6
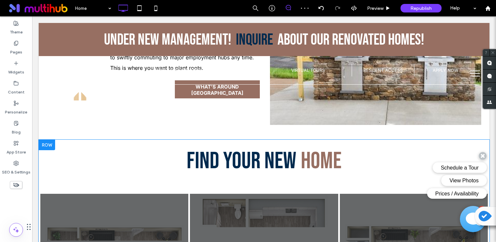
click at [48, 141] on div at bounding box center [47, 145] width 16 height 10
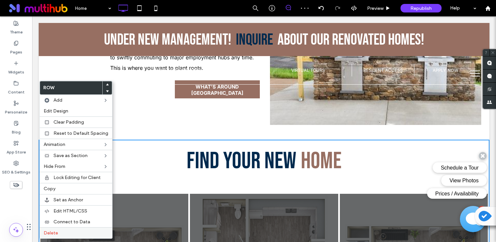
click at [95, 228] on div "Delete" at bounding box center [76, 232] width 72 height 11
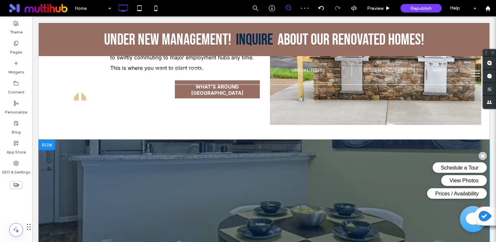
click at [48, 143] on div at bounding box center [47, 145] width 16 height 10
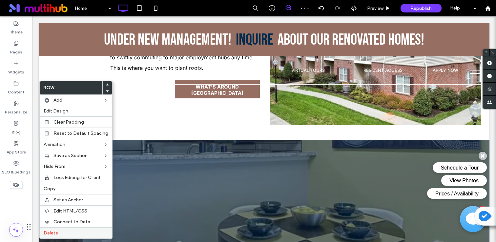
click at [102, 228] on div "Delete" at bounding box center [76, 232] width 72 height 11
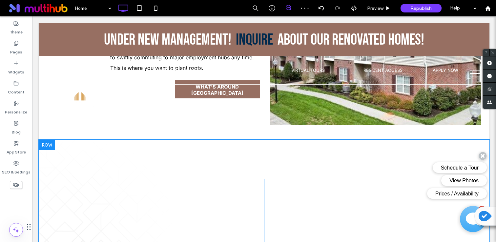
click at [49, 140] on div at bounding box center [47, 145] width 16 height 10
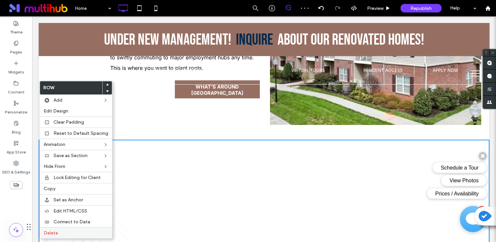
click at [98, 229] on div "Delete" at bounding box center [76, 232] width 72 height 11
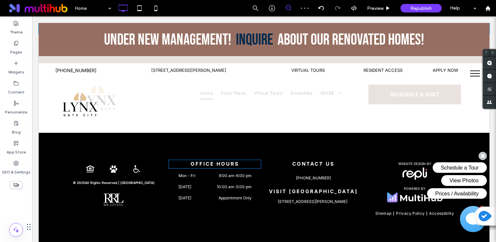
scroll to position [1192, 0]
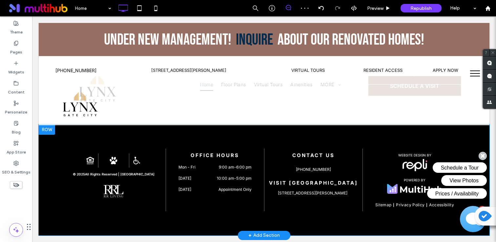
click at [46, 132] on div at bounding box center [47, 129] width 16 height 10
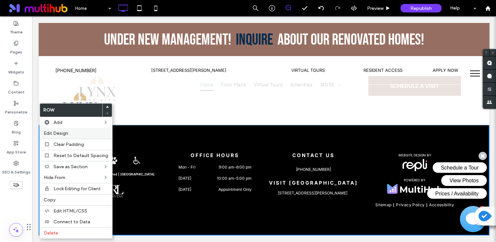
click at [62, 133] on span "Edit Design" at bounding box center [56, 133] width 25 height 6
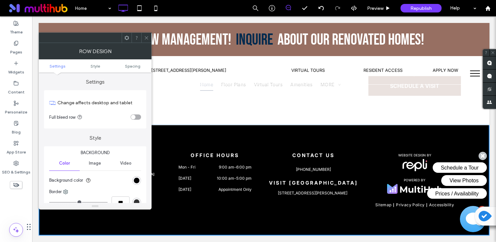
scroll to position [40, 0]
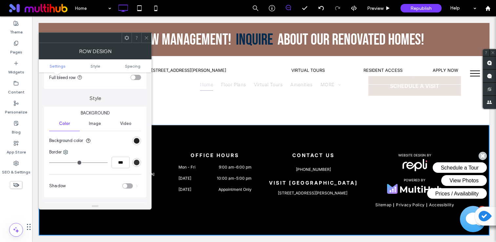
click at [137, 140] on div "rgb(0, 0, 0)" at bounding box center [137, 141] width 6 height 6
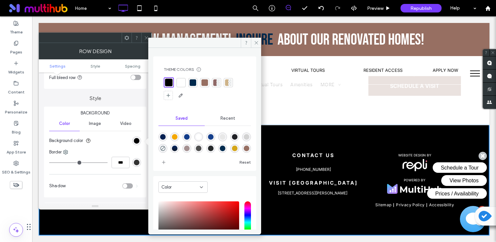
click at [204, 84] on div at bounding box center [204, 82] width 7 height 7
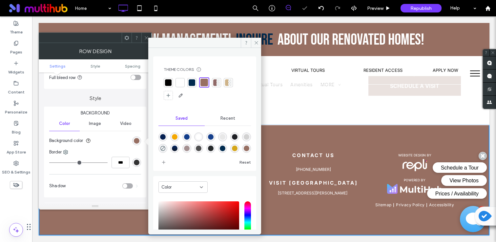
click at [145, 38] on use at bounding box center [146, 37] width 3 height 3
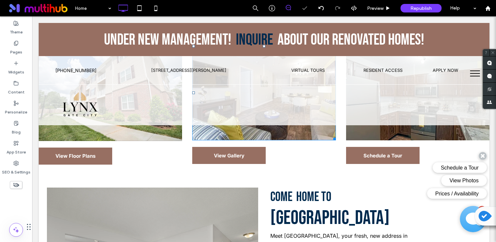
scroll to position [0, 0]
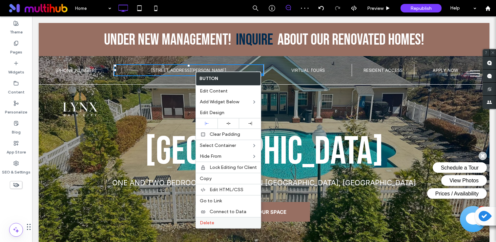
click at [217, 224] on label "Delete" at bounding box center [228, 223] width 57 height 6
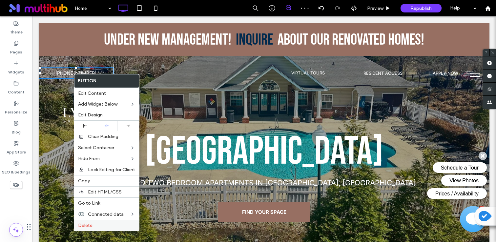
click at [110, 225] on label "Delete" at bounding box center [106, 226] width 57 height 6
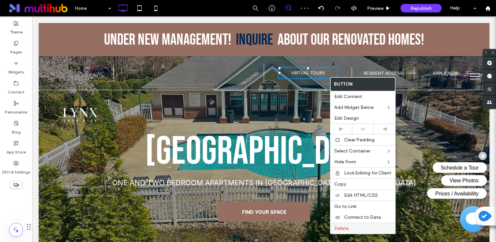
click at [345, 226] on span "Delete" at bounding box center [341, 229] width 14 height 6
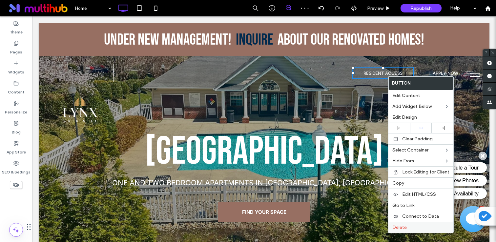
click at [408, 226] on label "Delete" at bounding box center [420, 228] width 57 height 6
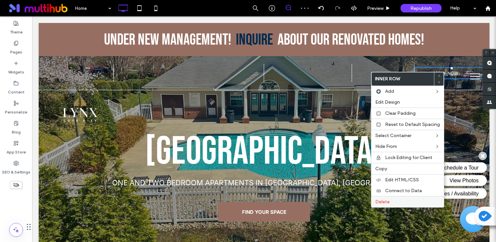
click at [400, 202] on label "Delete" at bounding box center [407, 202] width 65 height 6
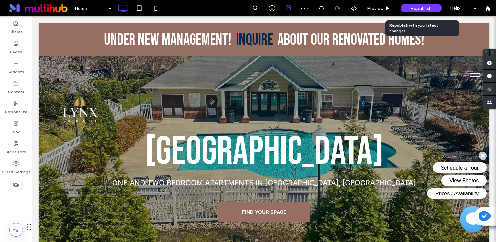
click at [408, 9] on div "Republish" at bounding box center [420, 8] width 41 height 9
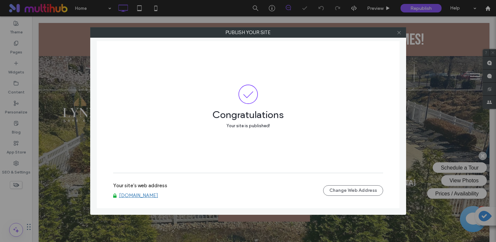
click at [400, 31] on icon at bounding box center [398, 32] width 5 height 5
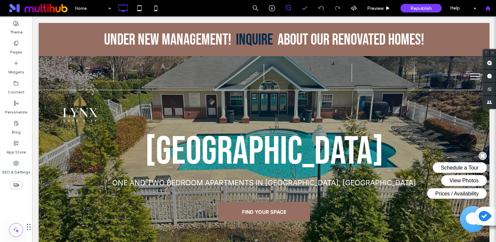
click at [487, 8] on use at bounding box center [487, 8] width 5 height 5
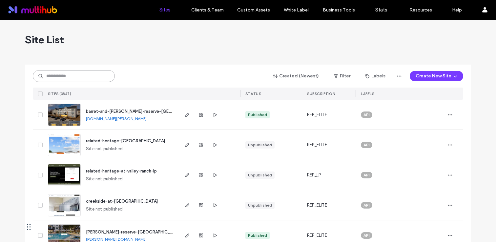
click at [88, 78] on input at bounding box center [74, 76] width 82 height 12
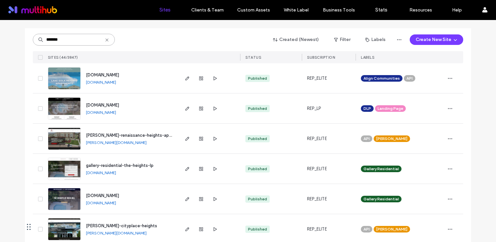
scroll to position [37, 0]
type input "*******"
click at [119, 193] on span "[DOMAIN_NAME]" at bounding box center [102, 195] width 33 height 5
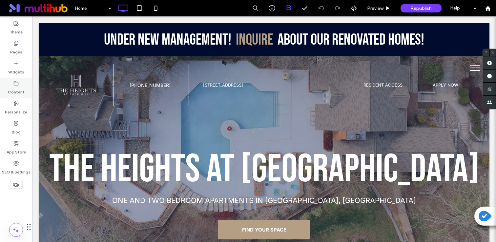
click at [15, 84] on icon at bounding box center [15, 83] width 5 height 5
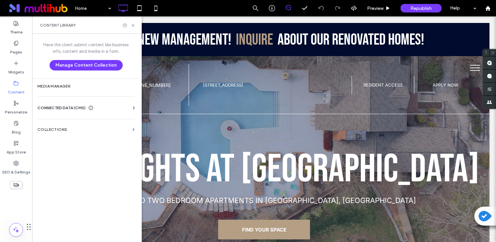
click at [70, 113] on div "Business Info Business Text Business Images Find and Replace" at bounding box center [87, 113] width 100 height 5
click at [73, 109] on span "CONNECTED DATA (CMS)" at bounding box center [61, 108] width 48 height 7
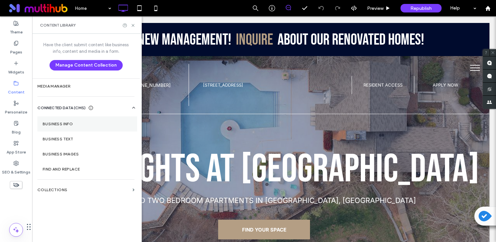
click at [67, 128] on section "Business Info" at bounding box center [87, 123] width 100 height 15
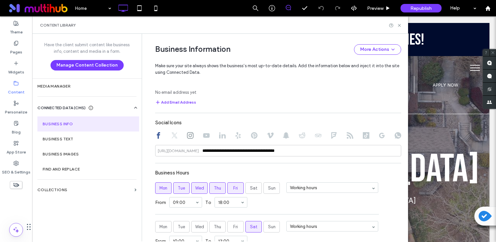
scroll to position [335, 0]
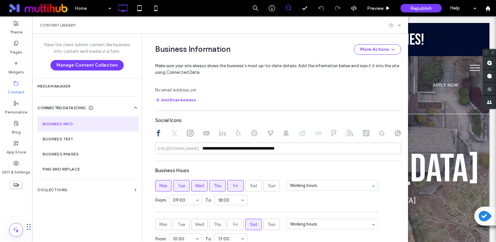
click at [188, 133] on icon at bounding box center [190, 133] width 7 height 7
drag, startPoint x: 255, startPoint y: 151, endPoint x: 179, endPoint y: 155, distance: 75.8
click at [179, 155] on div "**********" at bounding box center [278, 117] width 246 height 396
drag, startPoint x: 253, startPoint y: 150, endPoint x: 173, endPoint y: 150, distance: 80.3
click at [173, 150] on div "**********" at bounding box center [278, 148] width 246 height 11
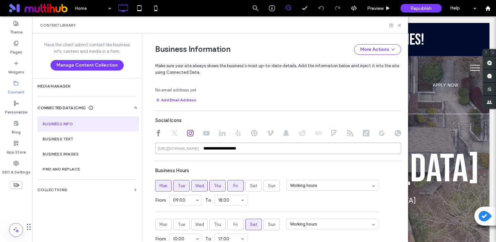
paste input
click at [229, 170] on div "Business Hours" at bounding box center [278, 170] width 246 height 12
click at [155, 138] on div at bounding box center [158, 134] width 7 height 8
click at [157, 136] on use at bounding box center [158, 133] width 3 height 7
drag, startPoint x: 305, startPoint y: 148, endPoint x: 187, endPoint y: 145, distance: 117.7
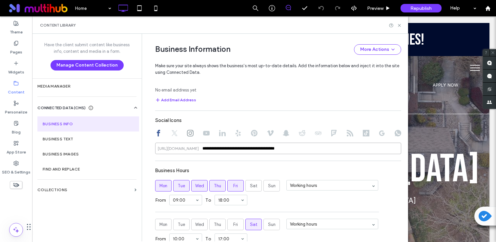
click at [187, 145] on input "**********" at bounding box center [278, 148] width 246 height 11
paste input
type input "**********"
click at [308, 172] on div "Business Hours" at bounding box center [278, 170] width 246 height 12
click at [400, 26] on use at bounding box center [399, 25] width 3 height 3
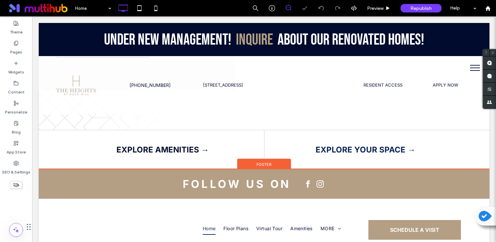
scroll to position [1164, 0]
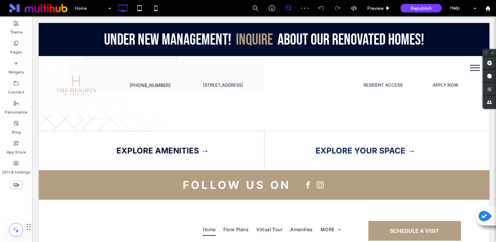
click at [22, 16] on div "Theme Pages Widgets Content Personalize Blog App Store SEO & Settings" at bounding box center [16, 129] width 32 height 226
click at [18, 26] on label "Theme" at bounding box center [16, 30] width 13 height 9
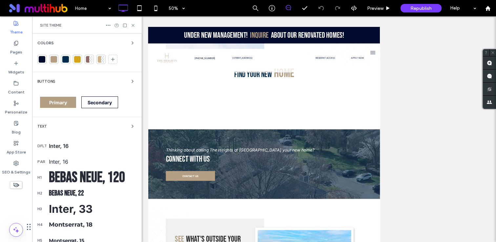
scroll to position [1156, 0]
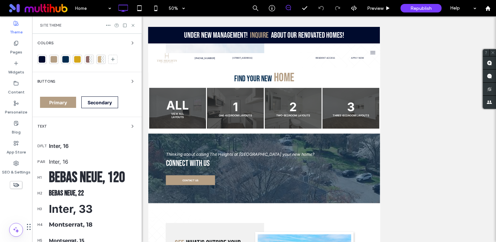
click at [41, 43] on span "Colors" at bounding box center [45, 43] width 16 height 4
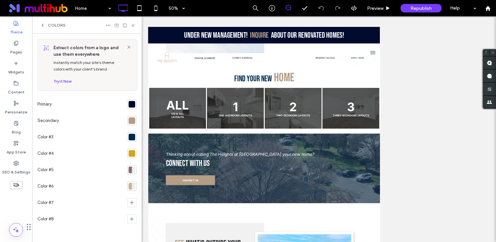
click at [129, 119] on div at bounding box center [131, 120] width 7 height 7
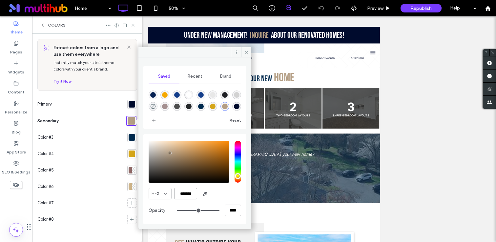
click at [188, 196] on input "*******" at bounding box center [185, 193] width 23 height 11
paste input "color picker textbox"
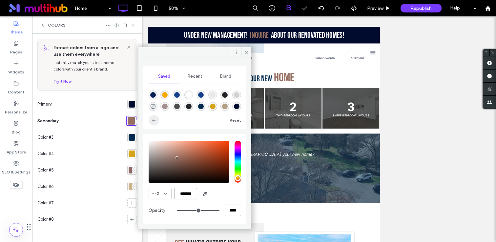
type input "*******"
click at [150, 121] on span "add color" at bounding box center [153, 120] width 10 height 10
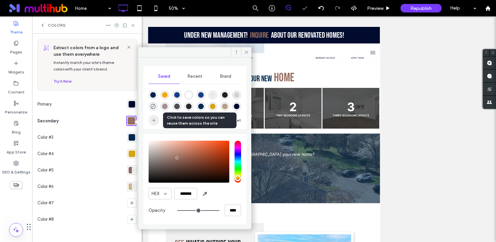
scroll to position [10, 0]
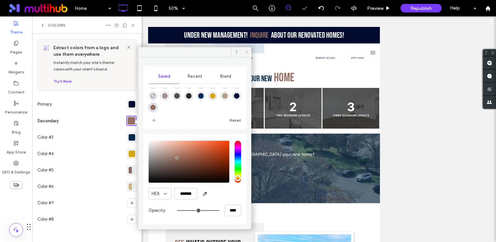
click at [244, 53] on icon at bounding box center [246, 52] width 5 height 5
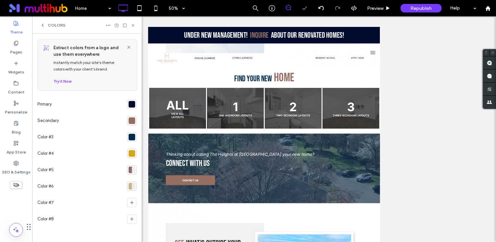
click at [131, 109] on div at bounding box center [131, 104] width 9 height 9
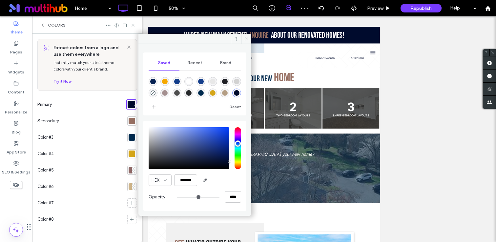
click at [236, 94] on div "rgba(0,11,45,1)" at bounding box center [237, 93] width 6 height 6
click at [128, 122] on div at bounding box center [131, 120] width 9 height 9
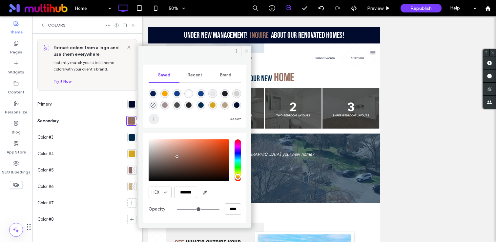
click at [151, 119] on icon "add color" at bounding box center [153, 118] width 5 height 5
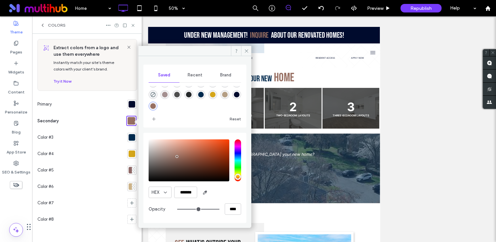
click at [133, 106] on div at bounding box center [131, 104] width 7 height 7
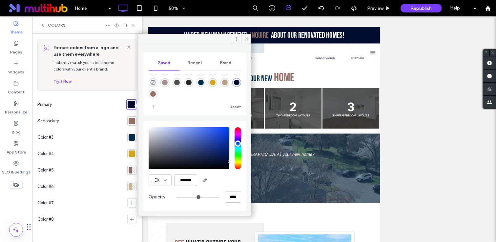
click at [152, 96] on div "rgba(151,111,98,1)" at bounding box center [153, 94] width 6 height 6
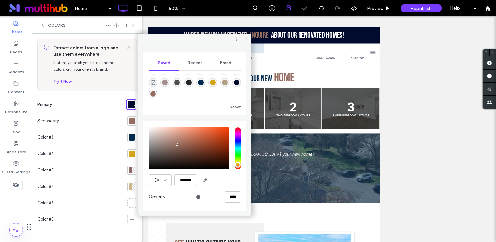
type input "*******"
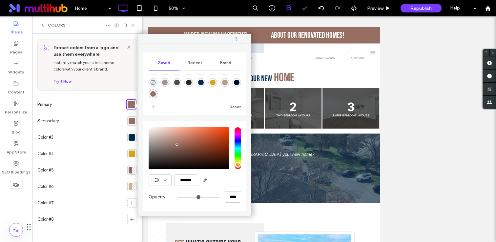
click at [250, 40] on span at bounding box center [246, 39] width 10 height 10
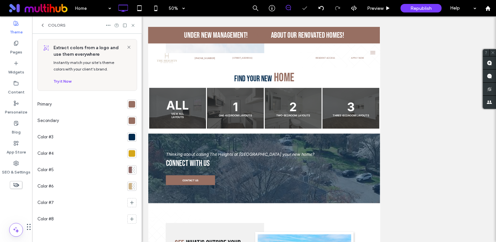
click at [136, 156] on div at bounding box center [131, 153] width 9 height 9
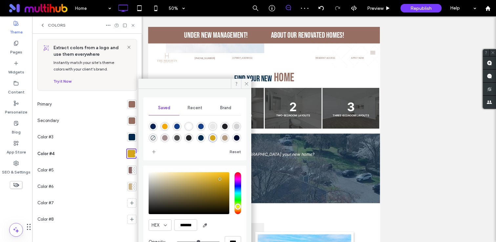
click at [225, 125] on div "rgba(31,32,37,1)" at bounding box center [225, 127] width 6 height 6
type input "*******"
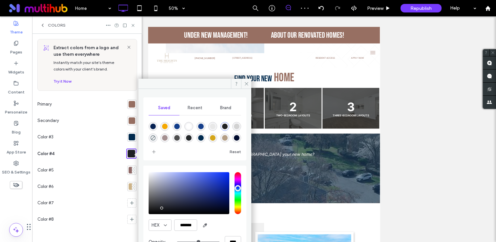
click at [129, 138] on div at bounding box center [131, 137] width 7 height 7
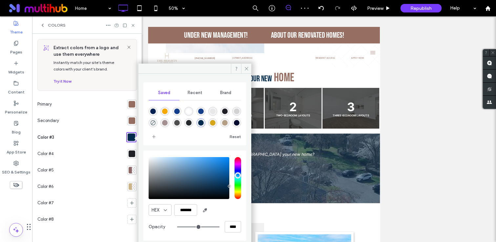
click at [224, 110] on div "rgba(31,32,37,1)" at bounding box center [225, 111] width 6 height 6
type input "*******"
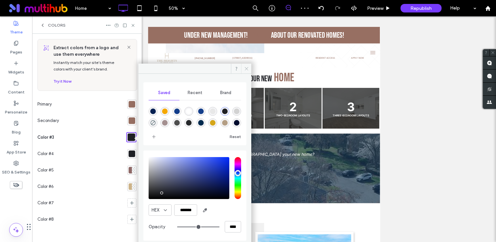
click at [247, 69] on icon at bounding box center [246, 68] width 5 height 5
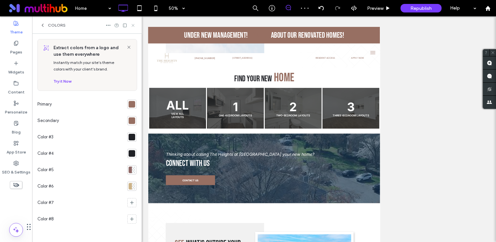
click at [132, 26] on icon at bounding box center [132, 25] width 5 height 5
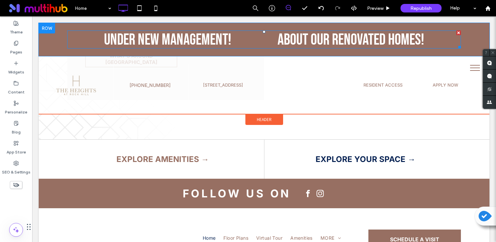
click at [257, 41] on link "Inquire" at bounding box center [254, 39] width 37 height 19
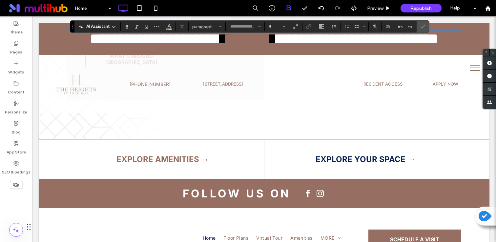
type input "**"
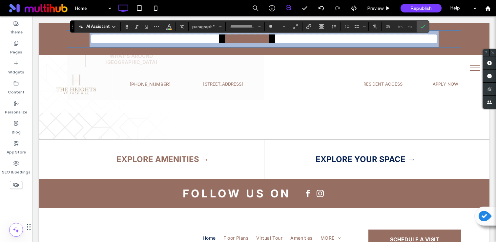
click at [243, 38] on link "*******" at bounding box center [248, 38] width 44 height 15
type input "**********"
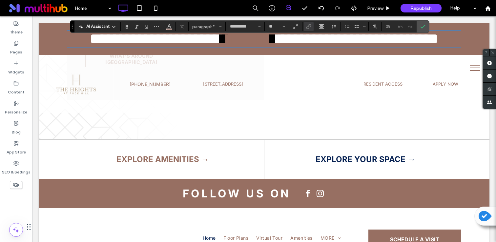
click at [243, 38] on link "*******" at bounding box center [248, 38] width 44 height 15
click at [173, 27] on button "Color" at bounding box center [169, 26] width 10 height 9
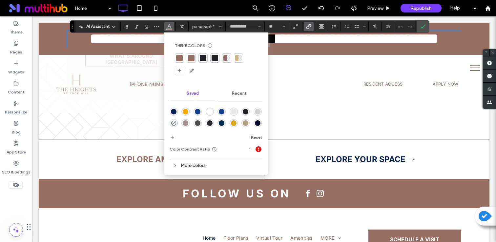
click at [212, 53] on div at bounding box center [214, 57] width 9 height 9
click at [425, 27] on icon "Confirm" at bounding box center [422, 26] width 5 height 5
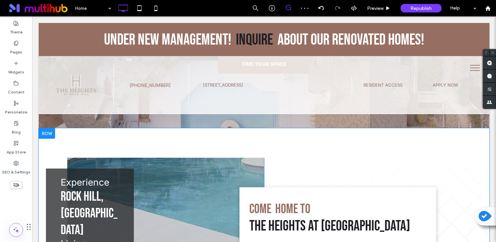
scroll to position [157, 0]
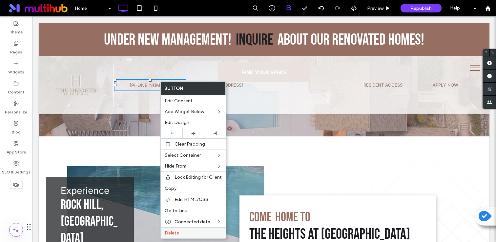
click at [168, 229] on div "Delete" at bounding box center [193, 232] width 65 height 11
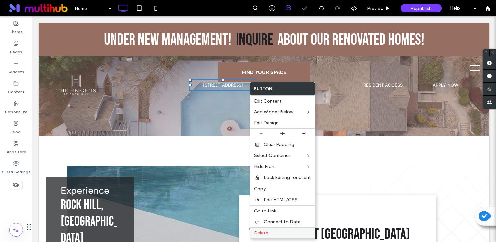
click at [265, 231] on span "Delete" at bounding box center [261, 233] width 14 height 6
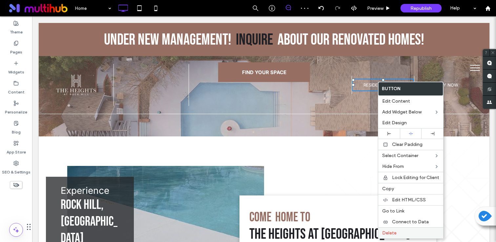
click at [402, 231] on label "Delete" at bounding box center [410, 233] width 57 height 6
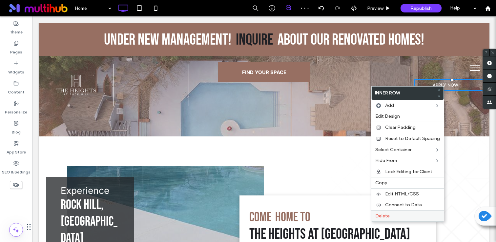
click at [409, 218] on label "Delete" at bounding box center [407, 216] width 65 height 6
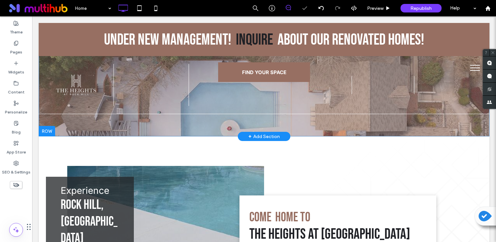
click at [264, 133] on div "+ Add Section" at bounding box center [263, 136] width 31 height 7
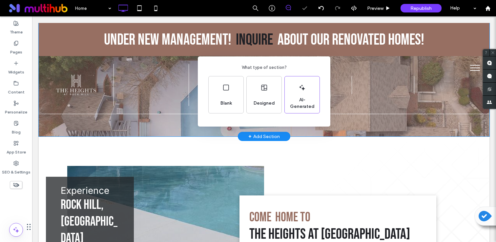
click at [250, 114] on div "What type of section? Blank Designed AI-Generated" at bounding box center [264, 91] width 132 height 70
click at [257, 108] on div "Designed" at bounding box center [264, 103] width 27 height 14
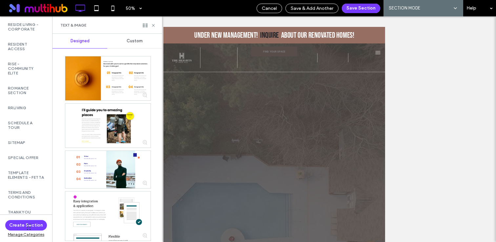
scroll to position [1586, 0]
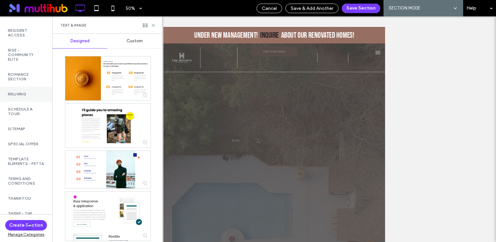
click at [26, 102] on div "RRLiving" at bounding box center [26, 94] width 52 height 15
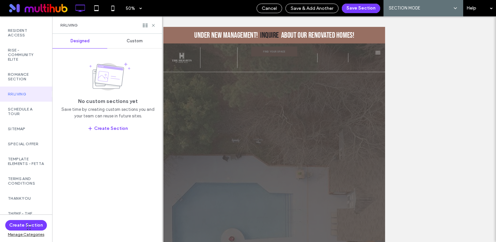
click at [138, 42] on span "Custom" at bounding box center [135, 40] width 16 height 5
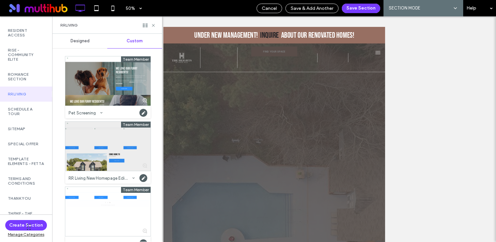
click at [130, 141] on div at bounding box center [107, 146] width 85 height 49
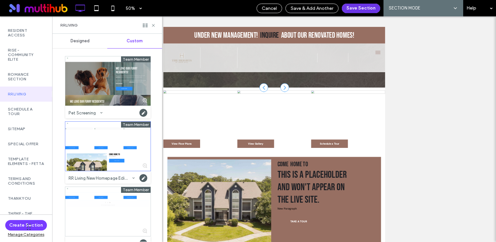
scroll to position [749, 0]
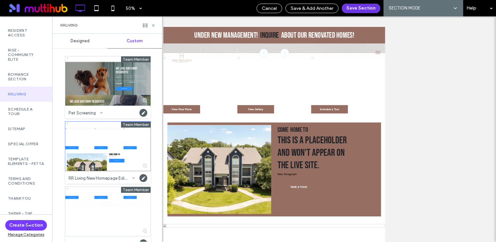
click at [361, 8] on button "Save Section" at bounding box center [361, 9] width 38 height 10
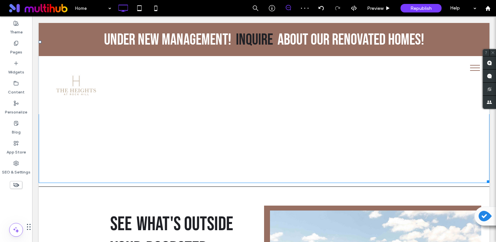
scroll to position [874, 0]
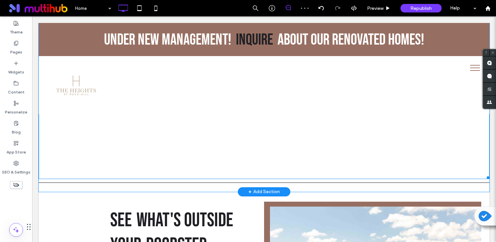
click at [97, 130] on img at bounding box center [264, 38] width 450 height 282
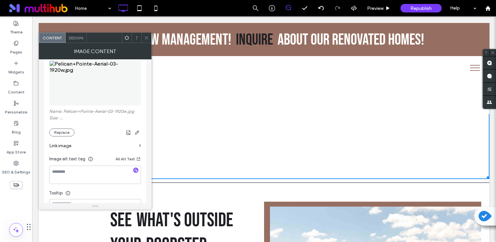
scroll to position [83, 0]
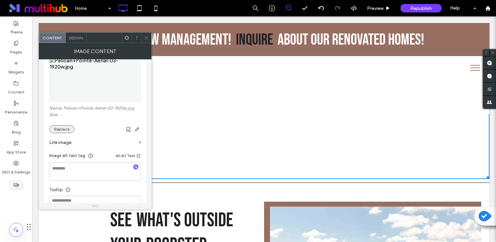
click at [61, 131] on button "Replace" at bounding box center [61, 129] width 25 height 8
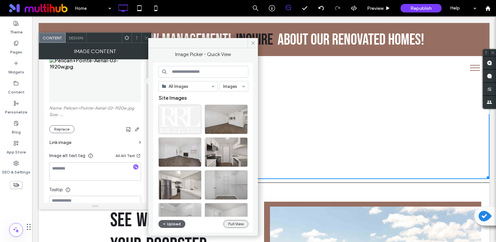
click at [231, 225] on button "Full View" at bounding box center [235, 224] width 25 height 8
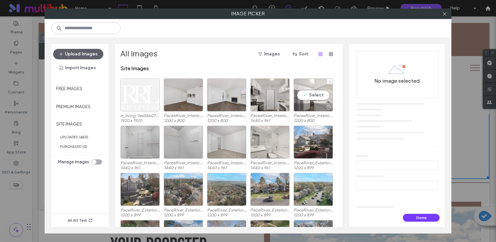
click at [319, 99] on div "Select" at bounding box center [312, 94] width 39 height 33
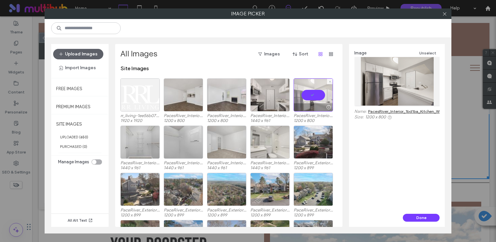
click at [316, 103] on div at bounding box center [313, 107] width 39 height 8
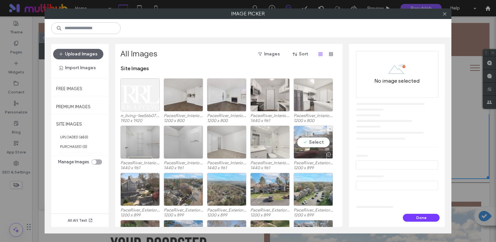
click at [311, 143] on div "Select" at bounding box center [312, 142] width 39 height 33
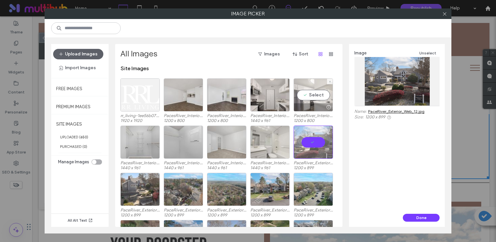
click at [312, 98] on div "Select" at bounding box center [312, 94] width 39 height 33
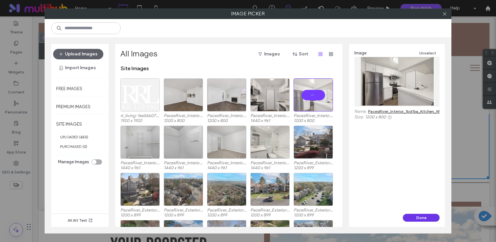
click at [412, 216] on button "Done" at bounding box center [421, 218] width 37 height 8
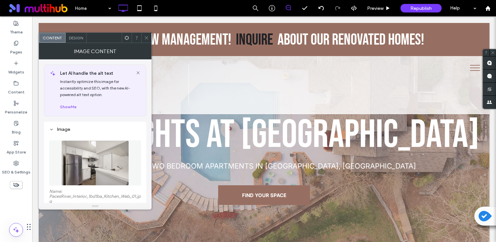
scroll to position [0, 0]
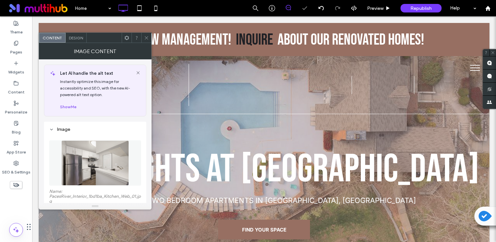
click at [141, 36] on div at bounding box center [146, 38] width 10 height 10
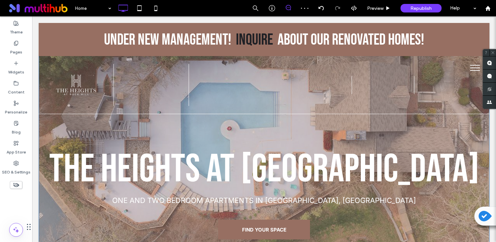
click at [97, 214] on div "The Heights at Rock Hill ONE AND TWO BEDROOM APARTMENTS IN ROCK HILL, SC FIND Y…" at bounding box center [264, 184] width 450 height 118
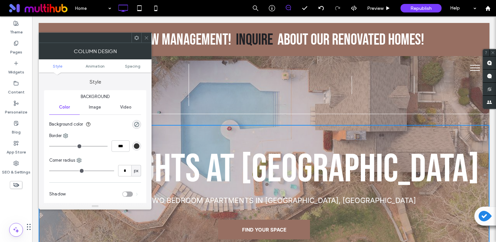
click at [98, 109] on span "Image" at bounding box center [95, 107] width 12 height 5
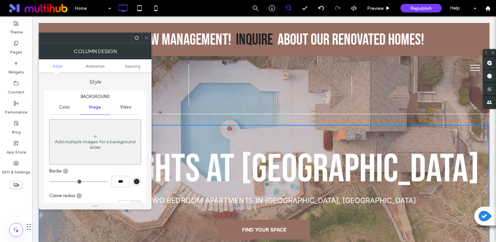
click at [89, 140] on div "Add multiple images for a background slider" at bounding box center [94, 144] width 91 height 11
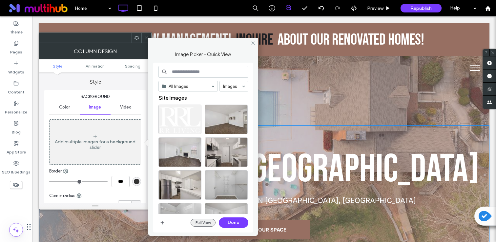
click at [207, 224] on button "Full View" at bounding box center [202, 223] width 25 height 8
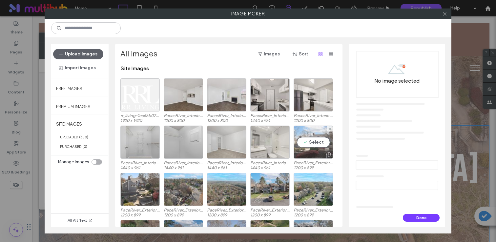
click at [304, 140] on div "Select" at bounding box center [312, 142] width 39 height 33
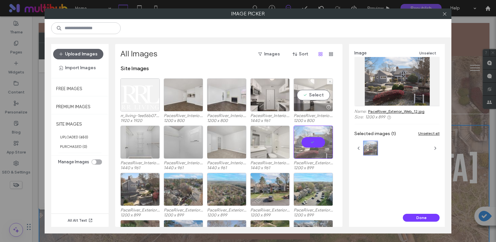
click at [311, 103] on div at bounding box center [313, 107] width 39 height 8
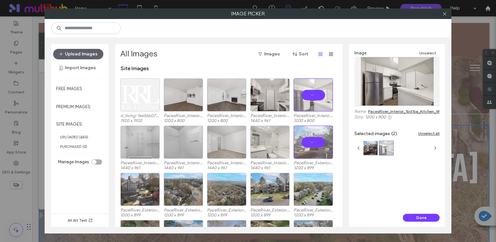
click at [407, 212] on div "Image Unselect Name: PacesRiver_Interior_1bd1ba_Kitchen_Web_01.jpg Size: 1200 x…" at bounding box center [397, 129] width 96 height 170
click at [408, 216] on button "Done" at bounding box center [421, 218] width 37 height 8
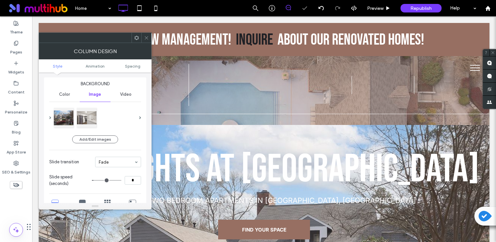
scroll to position [13, 0]
click at [144, 38] on icon at bounding box center [146, 37] width 5 height 5
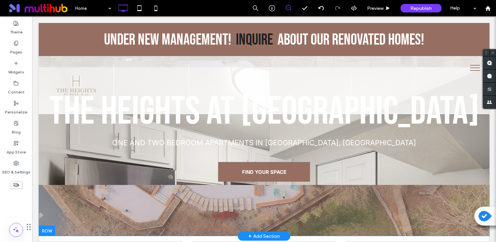
scroll to position [35, 0]
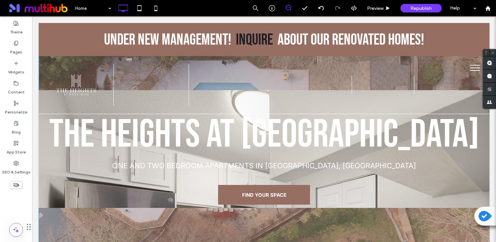
click at [90, 186] on div at bounding box center [264, 149] width 450 height 118
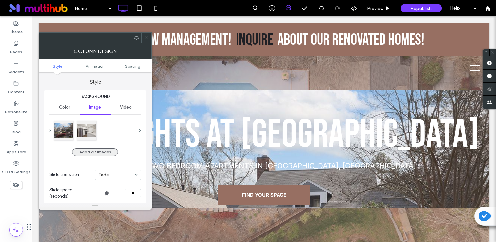
click at [106, 151] on button "Add/Edit images" at bounding box center [95, 152] width 46 height 8
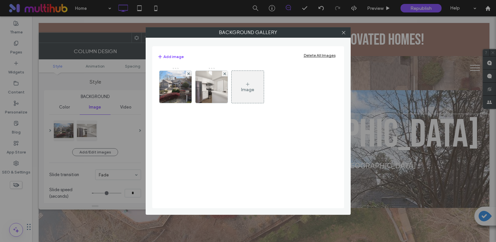
click at [325, 58] on div "Add image Delete All Images" at bounding box center [247, 57] width 181 height 8
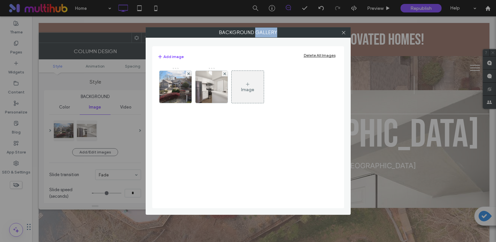
click at [326, 54] on div "Delete All Images" at bounding box center [320, 55] width 32 height 5
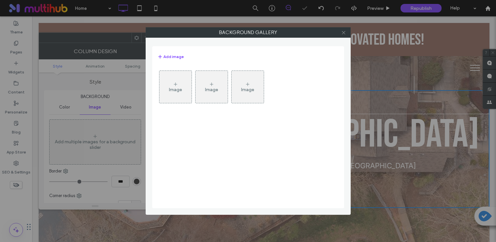
click at [343, 32] on icon at bounding box center [343, 32] width 5 height 5
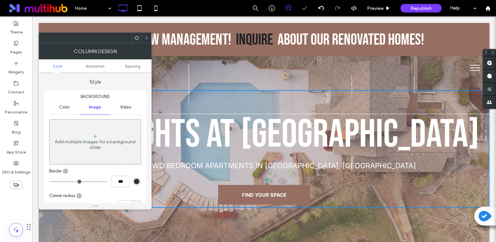
click at [145, 38] on icon at bounding box center [146, 37] width 5 height 5
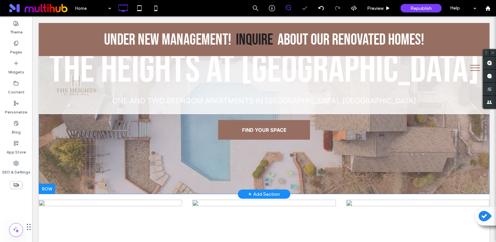
scroll to position [100, 0]
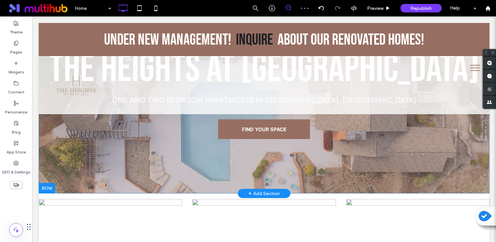
click at [131, 178] on div "The Heights at Rock Hill ONE AND TWO BEDROOM APARTMENTS IN ROCK HILL, SC FIND Y…" at bounding box center [264, 33] width 450 height 320
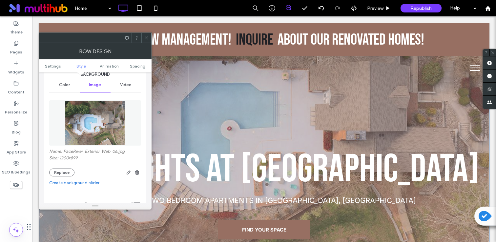
scroll to position [106, 0]
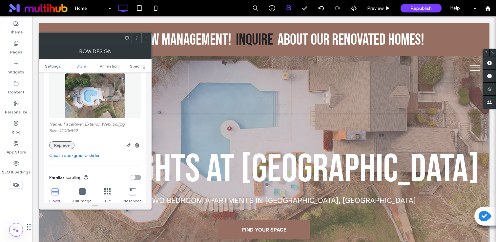
click at [64, 143] on button "Replace" at bounding box center [61, 145] width 25 height 8
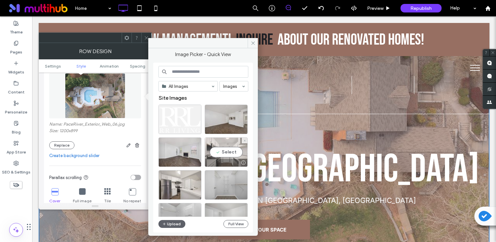
click at [225, 154] on div "Select" at bounding box center [226, 151] width 43 height 29
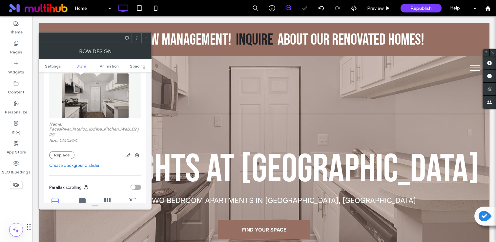
click at [79, 166] on link "Create background slider" at bounding box center [95, 165] width 92 height 7
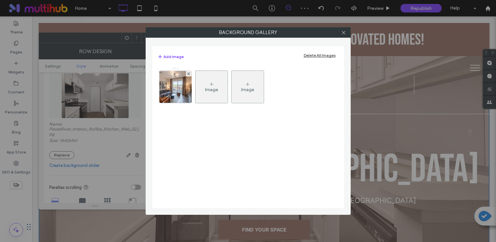
click at [206, 89] on div "Image" at bounding box center [211, 90] width 13 height 6
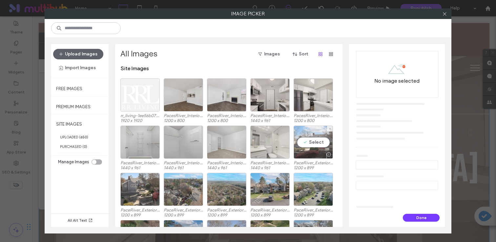
click at [305, 135] on div "Select" at bounding box center [312, 142] width 39 height 33
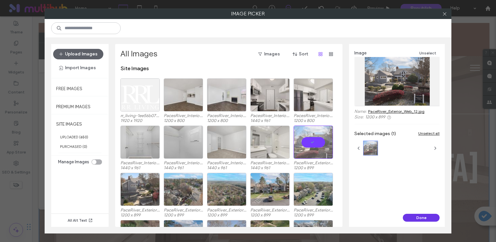
click at [423, 217] on button "Done" at bounding box center [421, 218] width 37 height 8
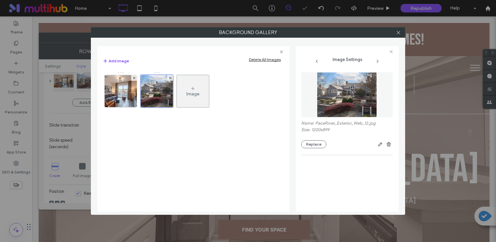
scroll to position [86, 0]
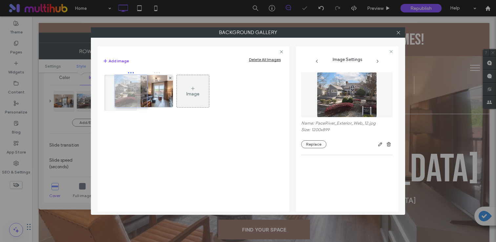
drag, startPoint x: 147, startPoint y: 97, endPoint x: 113, endPoint y: 97, distance: 34.4
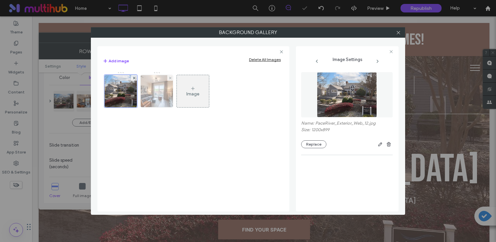
click at [156, 93] on img at bounding box center [156, 91] width 49 height 32
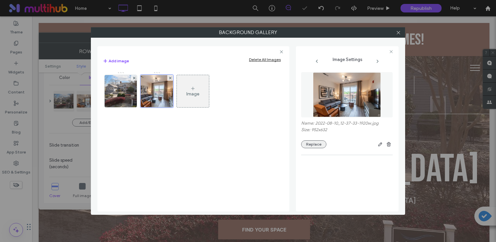
click at [315, 144] on button "Replace" at bounding box center [313, 144] width 25 height 8
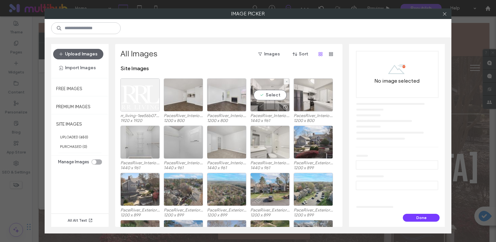
click at [276, 98] on div "Select" at bounding box center [269, 94] width 39 height 33
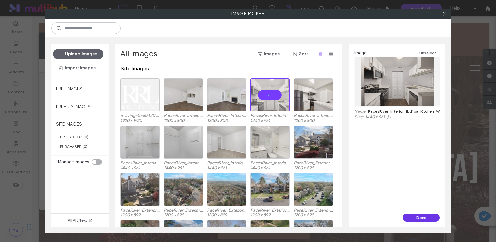
click at [413, 218] on button "Done" at bounding box center [421, 218] width 37 height 8
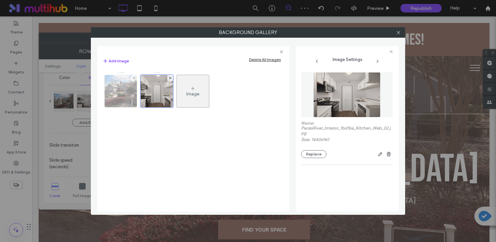
click at [128, 101] on img at bounding box center [120, 91] width 43 height 32
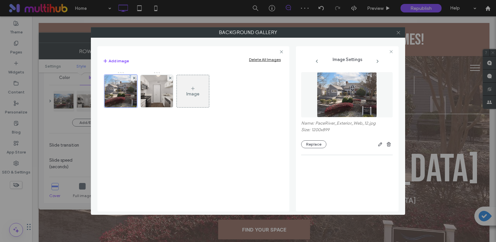
click at [398, 29] on span at bounding box center [398, 33] width 5 height 10
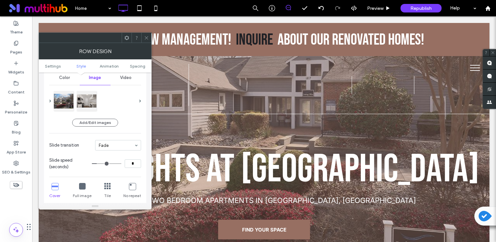
click at [150, 36] on div at bounding box center [146, 38] width 10 height 10
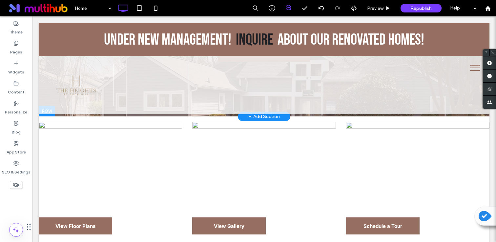
scroll to position [197, 0]
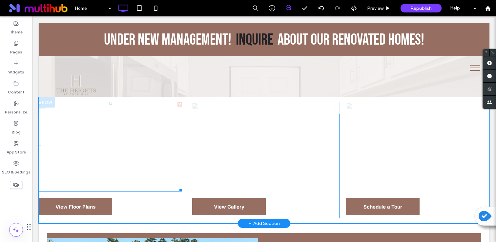
click at [141, 137] on img at bounding box center [110, 146] width 143 height 89
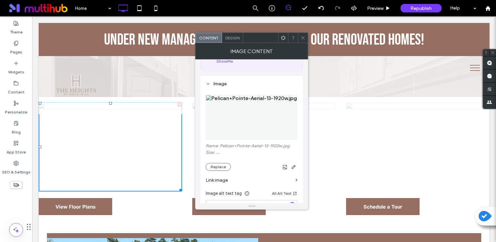
scroll to position [46, 0]
click at [221, 169] on button "Replace" at bounding box center [218, 167] width 25 height 8
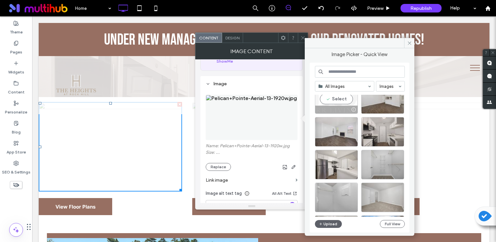
scroll to position [30, 0]
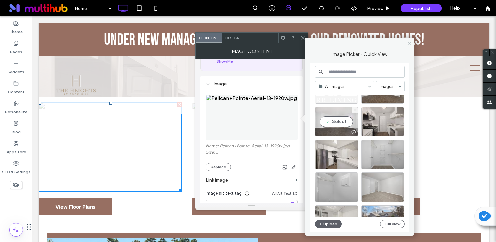
click at [335, 124] on div "Select" at bounding box center [336, 121] width 43 height 29
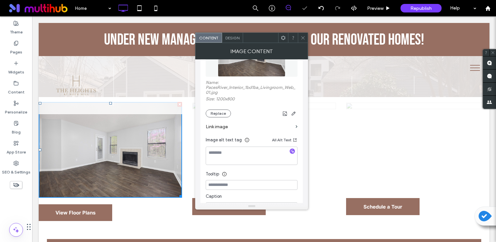
scroll to position [122, 0]
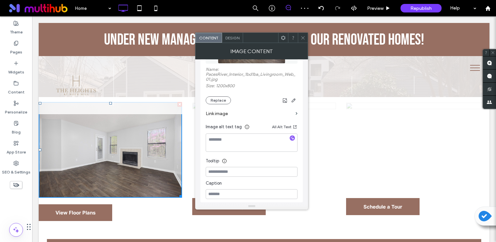
click at [292, 142] on div at bounding box center [291, 138] width 5 height 6
click at [292, 138] on icon "button" at bounding box center [292, 138] width 5 height 5
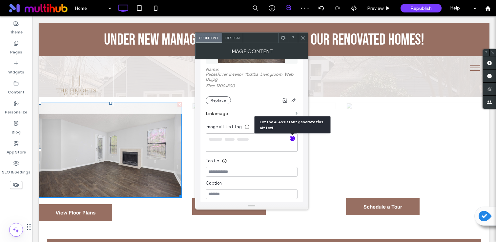
type textarea "**********"
click at [304, 38] on icon at bounding box center [302, 37] width 5 height 5
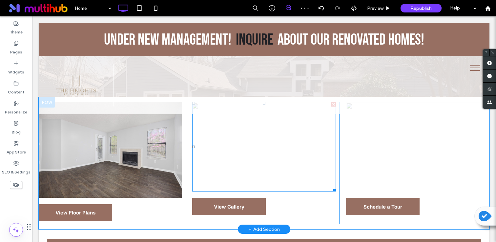
click at [275, 136] on img at bounding box center [263, 146] width 143 height 89
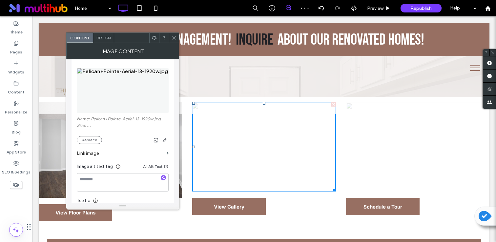
scroll to position [77, 0]
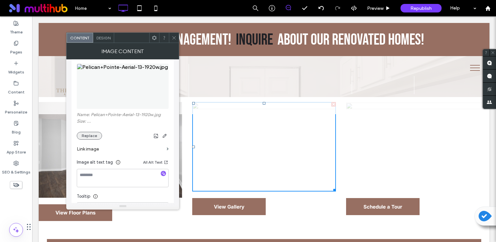
click at [87, 136] on button "Replace" at bounding box center [89, 136] width 25 height 8
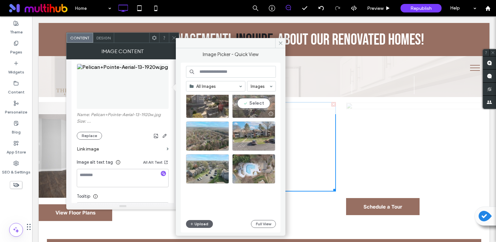
scroll to position [182, 0]
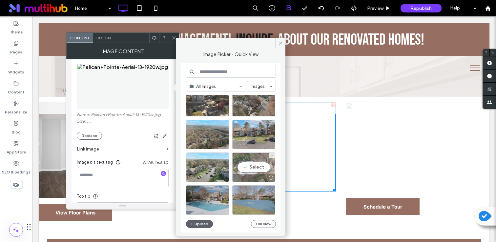
click at [251, 165] on div "Select" at bounding box center [253, 166] width 43 height 29
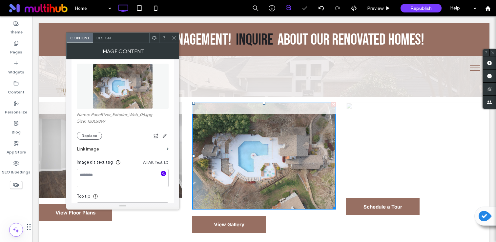
click at [162, 176] on icon "button" at bounding box center [163, 173] width 5 height 5
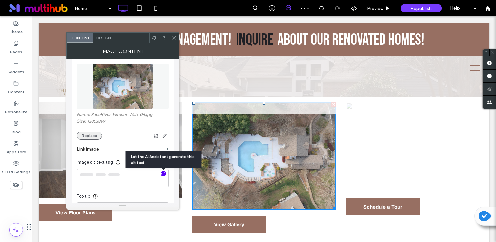
click at [87, 139] on button "Replace" at bounding box center [89, 136] width 25 height 8
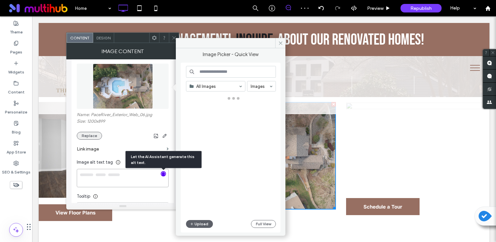
type textarea "**********"
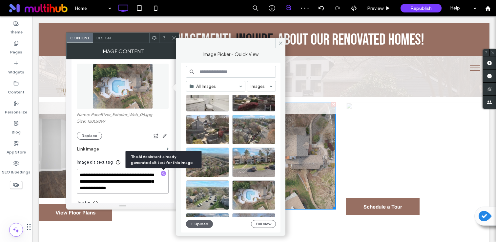
scroll to position [161, 0]
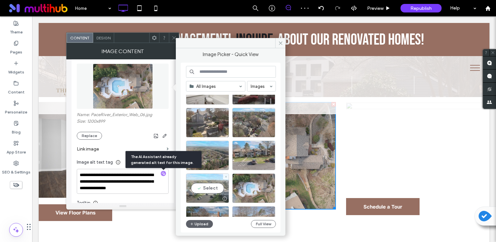
click at [204, 192] on div "Select" at bounding box center [207, 187] width 43 height 29
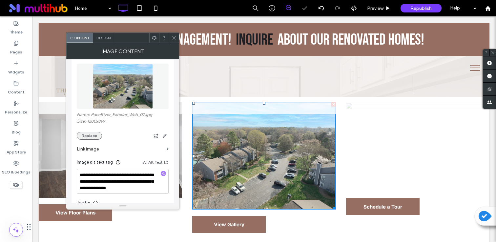
click at [93, 140] on button "Replace" at bounding box center [89, 136] width 25 height 8
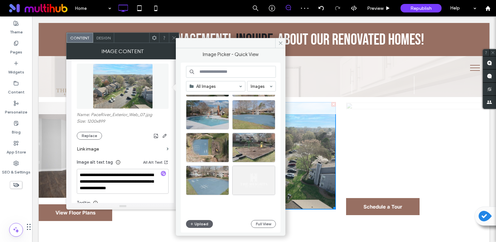
scroll to position [274, 0]
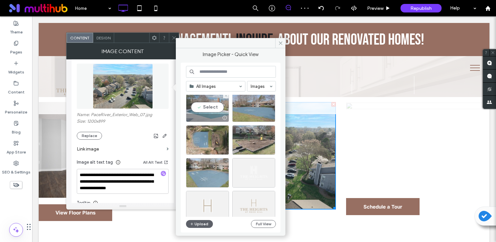
click at [214, 110] on div "Select" at bounding box center [207, 106] width 43 height 29
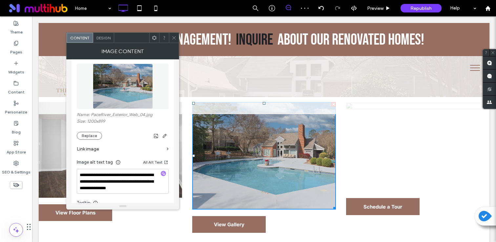
click at [173, 38] on icon at bounding box center [173, 37] width 5 height 5
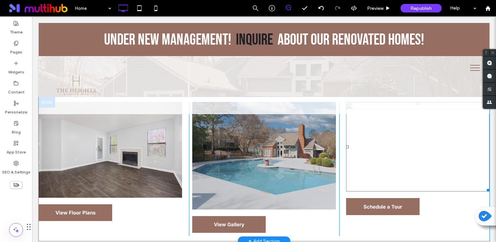
click at [414, 169] on img at bounding box center [417, 146] width 143 height 89
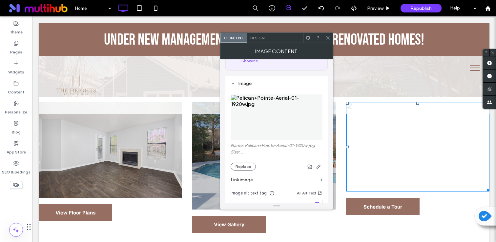
scroll to position [46, 0]
click at [244, 167] on button "Replace" at bounding box center [242, 167] width 25 height 8
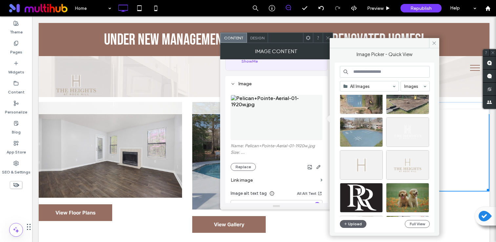
scroll to position [298, 0]
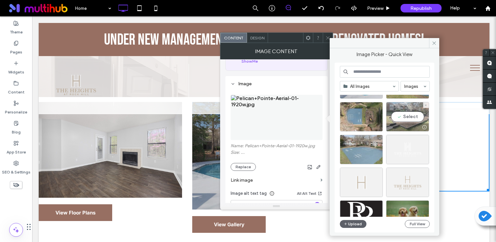
click at [411, 120] on div "Select" at bounding box center [407, 116] width 43 height 29
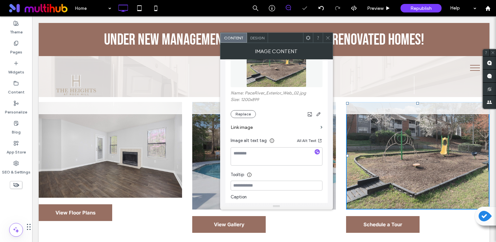
scroll to position [99, 0]
click at [316, 157] on textarea at bounding box center [276, 156] width 92 height 18
click at [317, 153] on icon "button" at bounding box center [317, 151] width 5 height 5
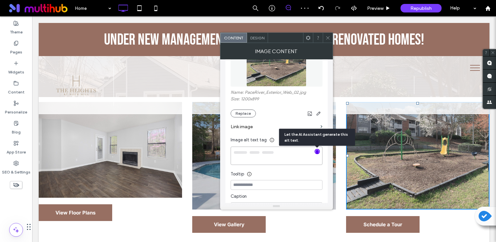
type textarea "**********"
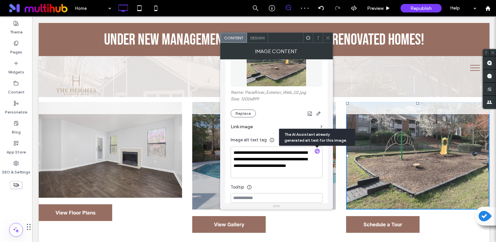
click at [326, 36] on icon at bounding box center [327, 37] width 5 height 5
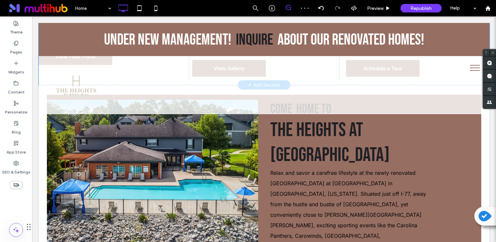
scroll to position [357, 0]
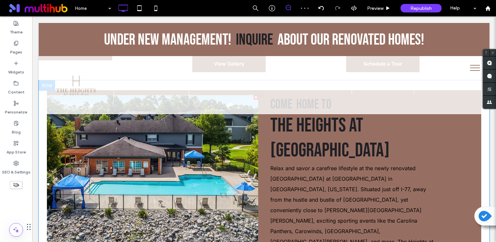
click at [195, 158] on li "Slide title Write your caption here Button" at bounding box center [152, 184] width 211 height 178
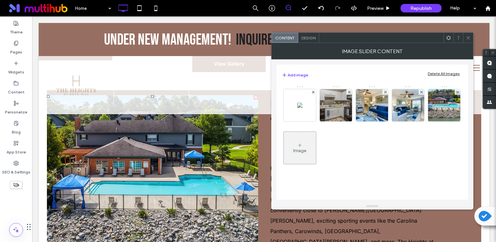
click at [444, 77] on div "Add image Delete All Images" at bounding box center [372, 75] width 181 height 8
click at [445, 74] on div "Delete All Images" at bounding box center [443, 73] width 32 height 5
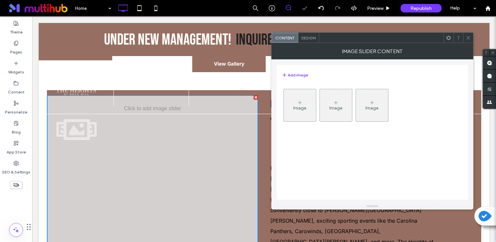
click at [297, 119] on div "Image" at bounding box center [300, 105] width 32 height 31
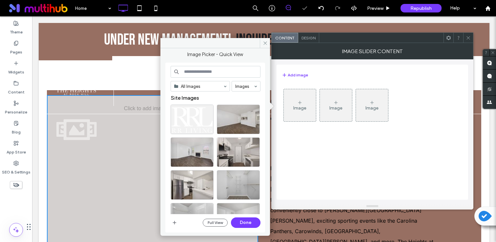
click at [308, 108] on div "Image" at bounding box center [300, 105] width 32 height 31
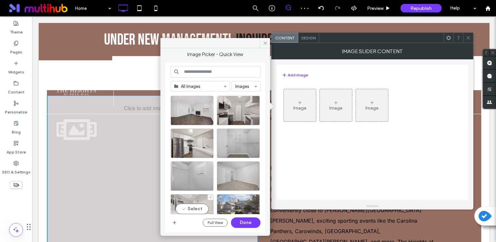
scroll to position [41, 0]
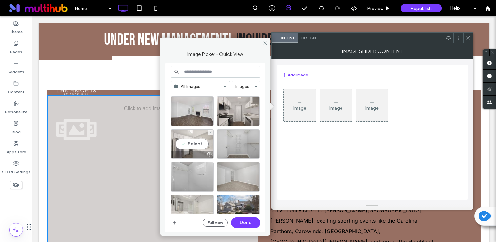
click at [203, 136] on div "Select" at bounding box center [191, 143] width 43 height 29
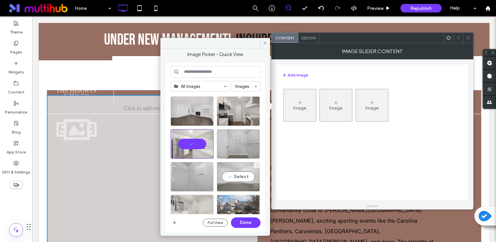
click at [242, 171] on div "Select" at bounding box center [238, 176] width 43 height 29
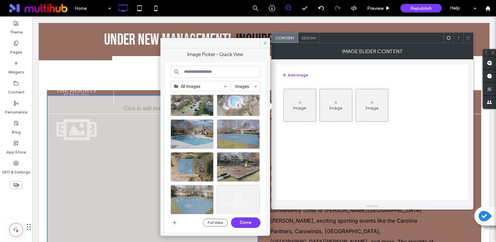
scroll to position [253, 0]
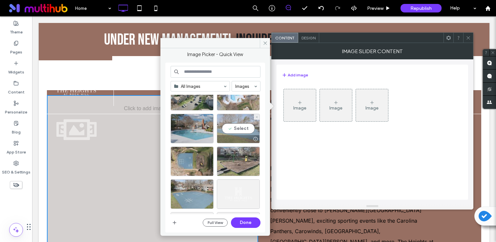
click at [237, 129] on div "Select" at bounding box center [238, 128] width 43 height 29
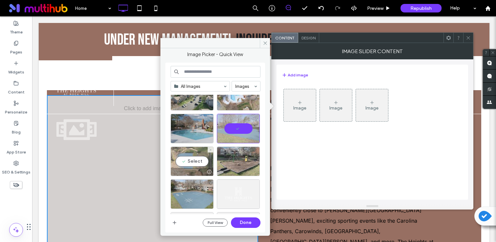
click at [200, 160] on div "Select" at bounding box center [191, 161] width 43 height 29
click at [248, 220] on button "Done" at bounding box center [245, 222] width 29 height 10
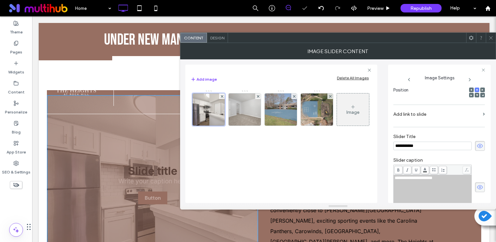
scroll to position [0, 0]
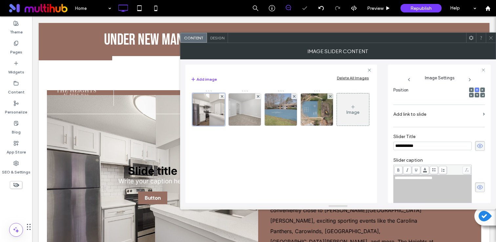
click at [475, 146] on span at bounding box center [480, 146] width 10 height 10
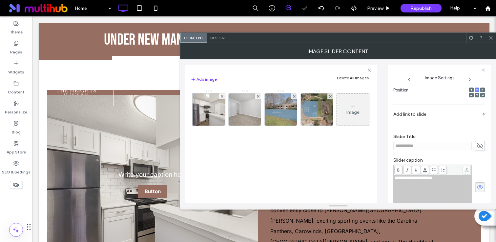
click at [476, 188] on icon at bounding box center [479, 187] width 7 height 7
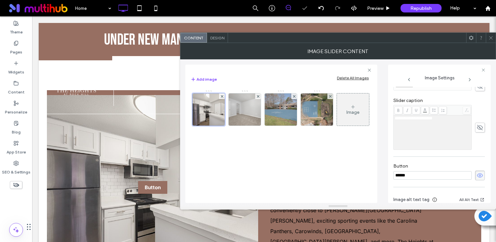
scroll to position [198, 0]
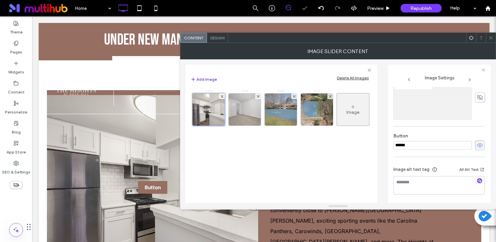
click at [478, 145] on use at bounding box center [480, 145] width 6 height 4
click at [477, 181] on icon "button" at bounding box center [479, 180] width 5 height 5
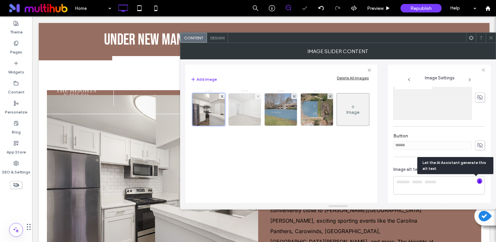
type textarea "**********"
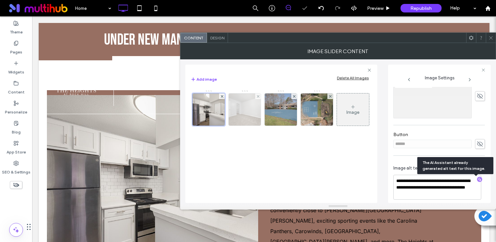
click at [246, 120] on img at bounding box center [245, 109] width 48 height 32
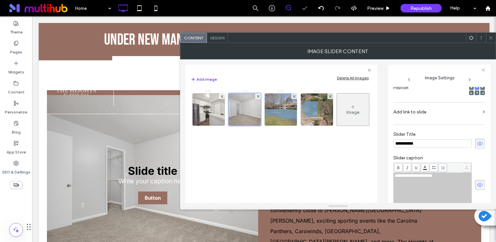
click at [477, 145] on use at bounding box center [480, 144] width 6 height 4
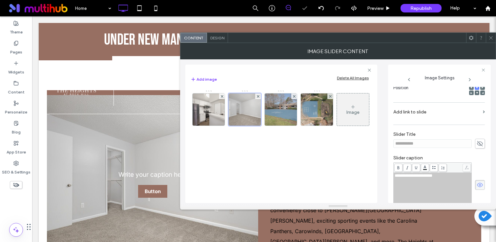
click at [477, 189] on span at bounding box center [480, 185] width 10 height 10
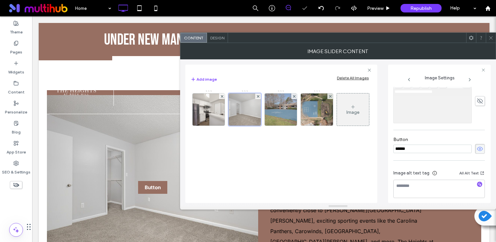
scroll to position [198, 0]
click at [477, 144] on icon at bounding box center [479, 145] width 7 height 7
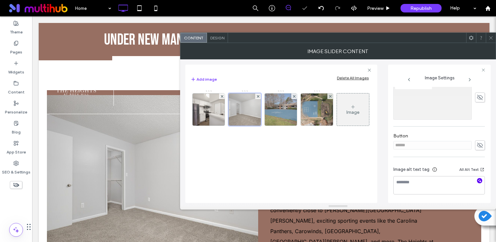
click at [477, 181] on icon "button" at bounding box center [479, 180] width 5 height 5
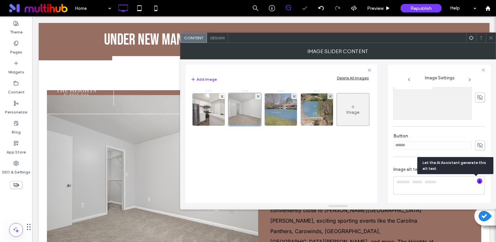
type textarea "**********"
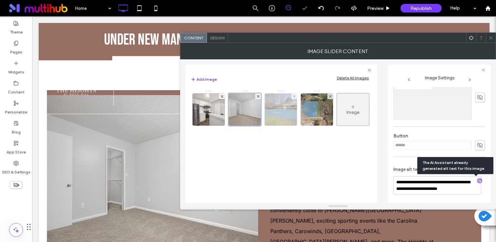
click at [280, 112] on img at bounding box center [280, 109] width 43 height 32
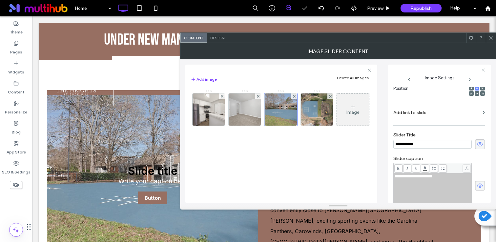
click at [481, 145] on span at bounding box center [480, 144] width 10 height 10
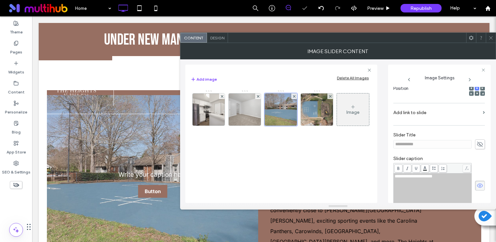
click at [476, 177] on div "**********" at bounding box center [438, 185] width 91 height 45
click at [476, 185] on icon at bounding box center [479, 185] width 7 height 7
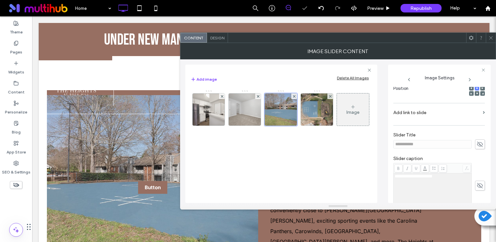
scroll to position [188, 0]
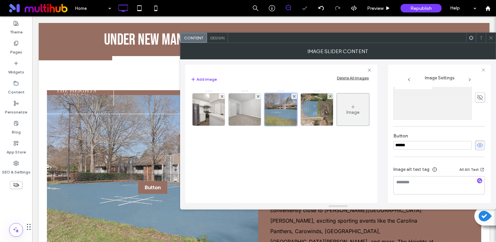
click at [477, 184] on div at bounding box center [479, 181] width 5 height 6
click at [477, 144] on use at bounding box center [480, 145] width 6 height 4
click at [477, 183] on icon "button" at bounding box center [479, 180] width 5 height 5
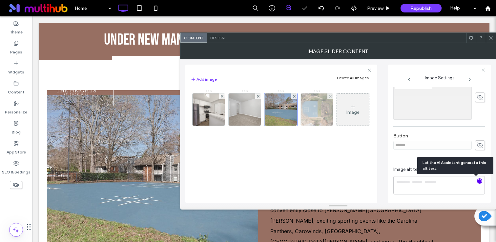
type textarea "**********"
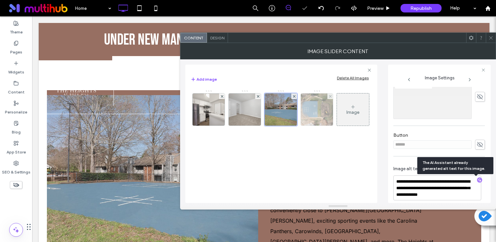
click at [316, 117] on img at bounding box center [316, 109] width 43 height 32
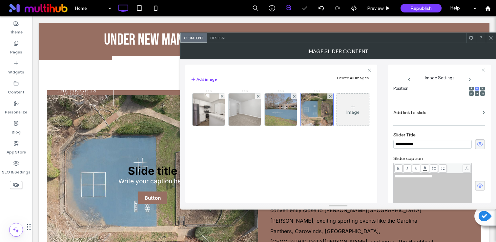
click at [477, 147] on use at bounding box center [480, 144] width 6 height 4
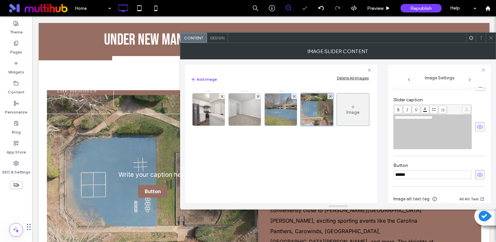
scroll to position [188, 0]
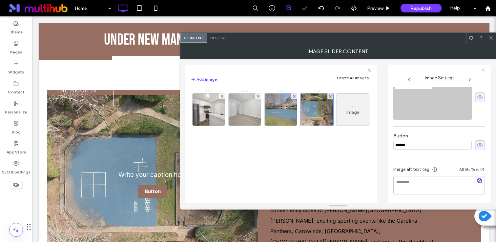
click at [478, 95] on icon at bounding box center [479, 97] width 7 height 7
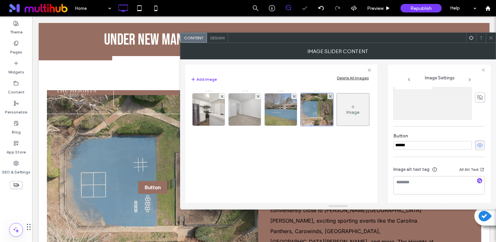
click at [477, 150] on div "Button ******" at bounding box center [438, 142] width 91 height 24
click at [477, 148] on icon at bounding box center [479, 145] width 7 height 7
click at [478, 182] on use "button" at bounding box center [480, 181] width 4 height 4
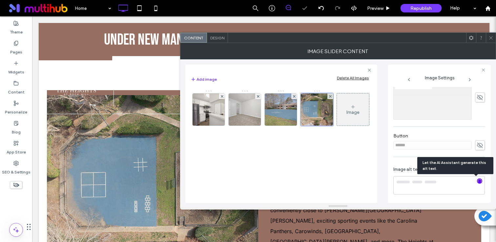
type textarea "**********"
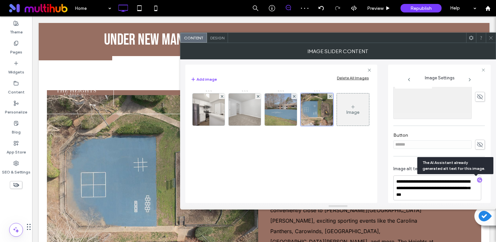
click at [490, 38] on icon at bounding box center [490, 37] width 5 height 5
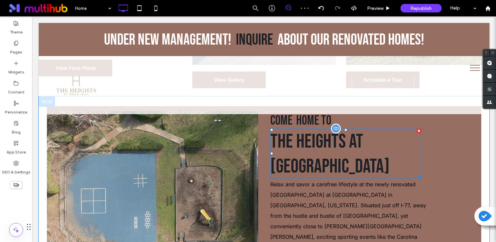
scroll to position [334, 0]
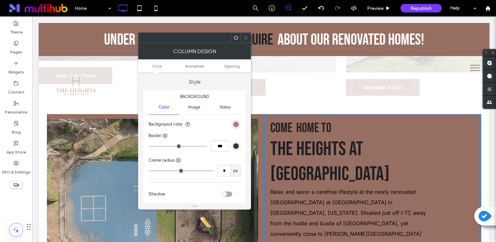
click at [234, 125] on div "rgb(151, 111, 98)" at bounding box center [236, 125] width 6 height 6
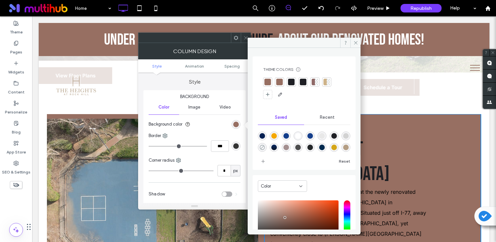
drag, startPoint x: 276, startPoint y: 157, endPoint x: 276, endPoint y: 147, distance: 9.5
click at [276, 156] on div "Reset" at bounding box center [304, 147] width 92 height 38
click at [265, 147] on use "rgba(0,0,0,0)" at bounding box center [262, 147] width 5 height 5
type input "*******"
type input "*"
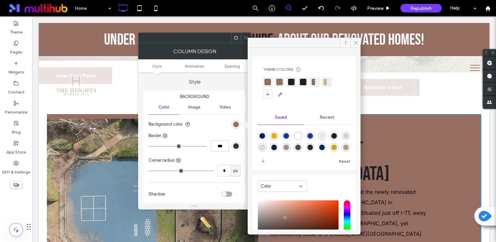
type input "**"
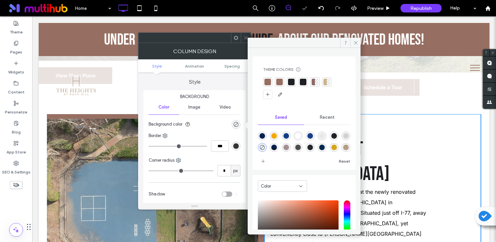
click at [245, 39] on icon at bounding box center [245, 37] width 5 height 5
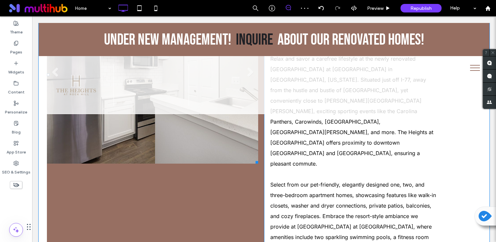
scroll to position [474, 0]
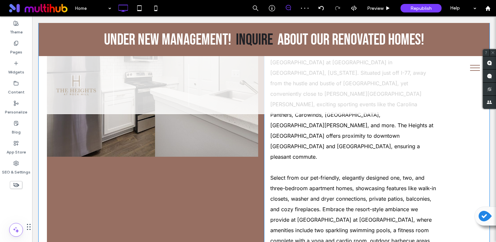
click at [213, 207] on div "Slide title Write your caption here Button Slide title Write your caption here …" at bounding box center [155, 137] width 217 height 327
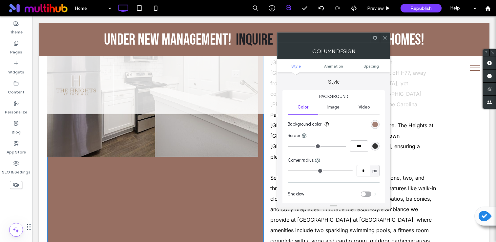
click at [376, 122] on div "rgb(151, 111, 98)" at bounding box center [375, 125] width 6 height 6
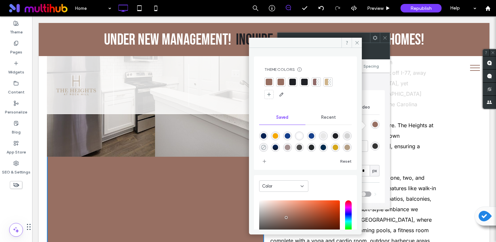
click at [266, 148] on icon "rgba(0,0,0,0)" at bounding box center [264, 148] width 6 height 6
type input "*******"
type input "*"
type input "**"
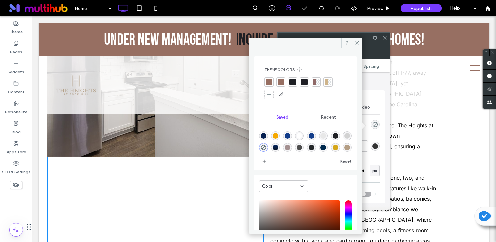
click at [386, 42] on span at bounding box center [384, 38] width 5 height 10
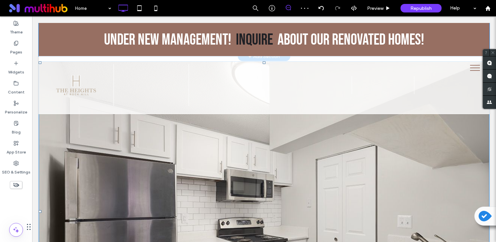
scroll to position [731, 0]
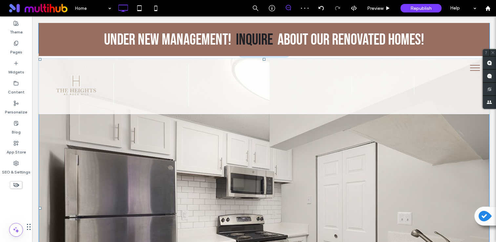
click at [295, 136] on img at bounding box center [264, 208] width 450 height 300
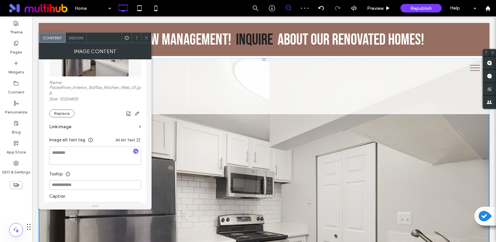
scroll to position [113, 0]
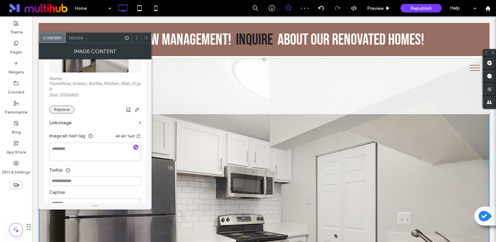
click at [64, 110] on button "Replace" at bounding box center [61, 110] width 25 height 8
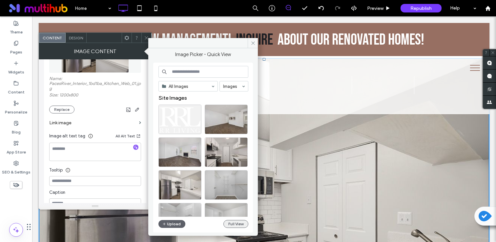
click at [235, 220] on button "Full View" at bounding box center [235, 224] width 25 height 8
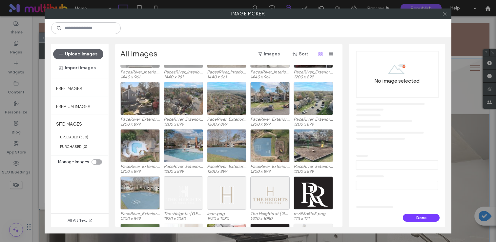
scroll to position [94, 0]
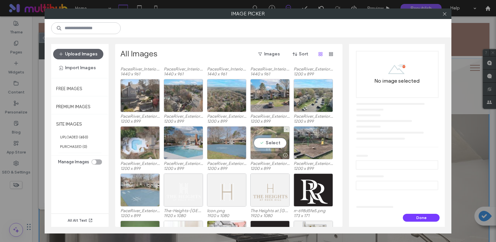
click at [282, 134] on div "Select" at bounding box center [269, 142] width 39 height 33
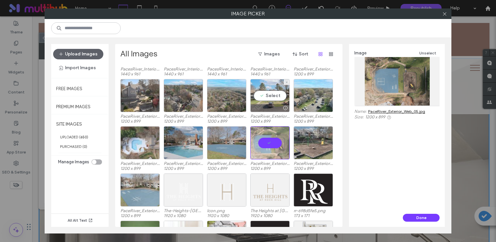
click at [269, 139] on div at bounding box center [269, 142] width 39 height 33
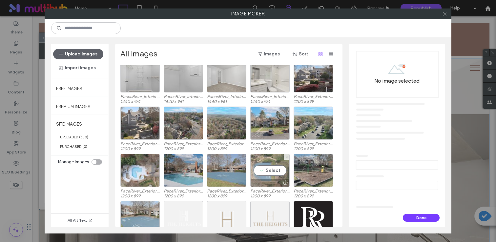
scroll to position [50, 0]
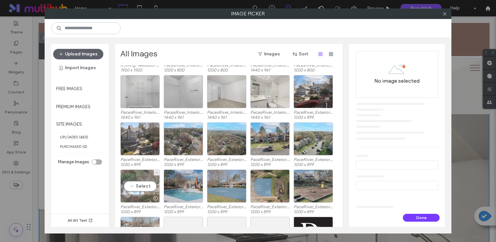
click at [158, 185] on div "Select" at bounding box center [139, 185] width 39 height 33
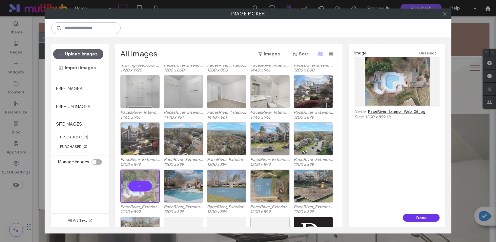
click at [412, 220] on button "Done" at bounding box center [421, 218] width 37 height 8
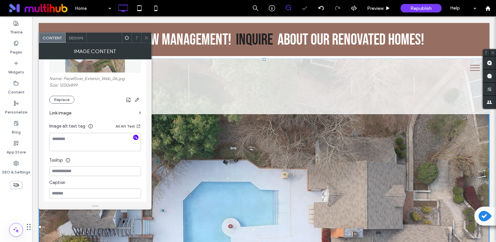
click at [136, 138] on icon "button" at bounding box center [135, 137] width 5 height 5
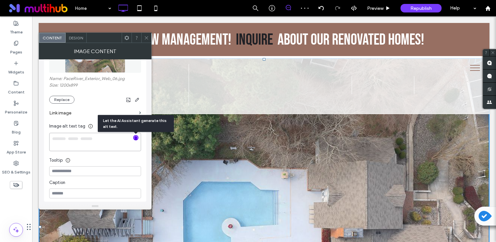
type textarea "**********"
click at [148, 35] on span at bounding box center [146, 38] width 5 height 10
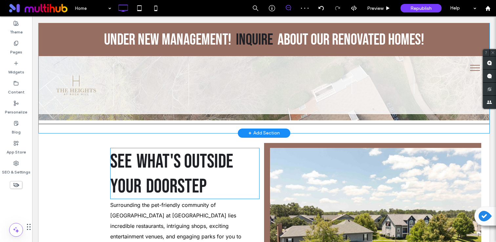
scroll to position [1026, 0]
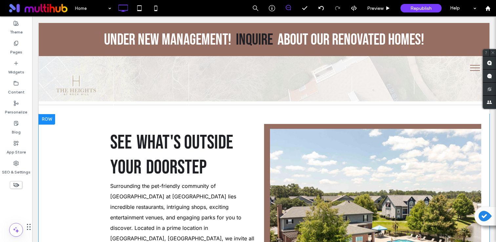
click at [267, 155] on div "Slide title Write your caption here Button Previous Next Click To Paste" at bounding box center [372, 217] width 217 height 187
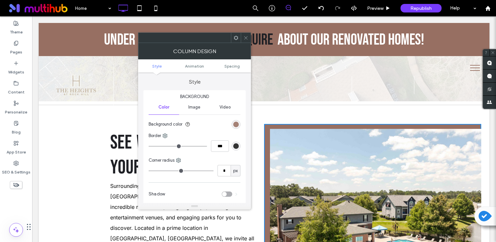
click at [235, 124] on div "rgb(151, 111, 98)" at bounding box center [236, 125] width 6 height 6
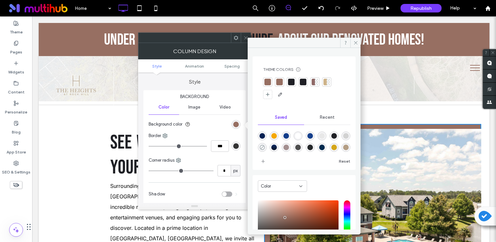
click at [265, 147] on icon "rgba(0,0,0,0)" at bounding box center [262, 148] width 6 height 6
type input "*******"
type input "*"
type input "**"
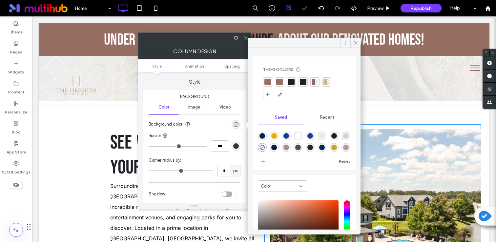
click at [245, 38] on icon at bounding box center [245, 37] width 5 height 5
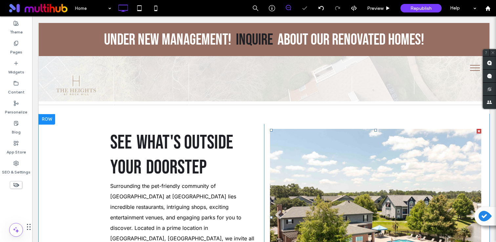
click at [310, 164] on li "Slide title Write your caption here Button" at bounding box center [375, 217] width 211 height 177
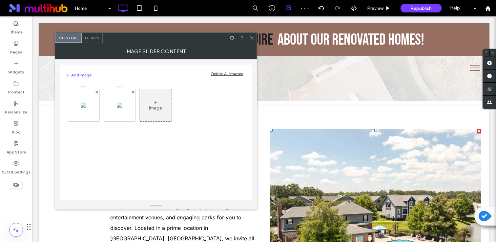
click at [231, 73] on div "Delete All Images" at bounding box center [227, 73] width 32 height 5
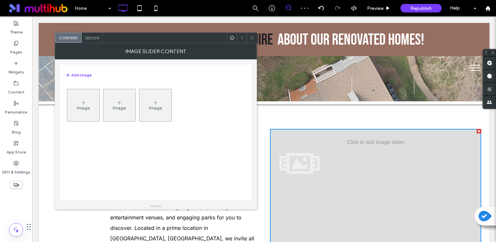
click at [92, 108] on div "Image" at bounding box center [83, 105] width 32 height 31
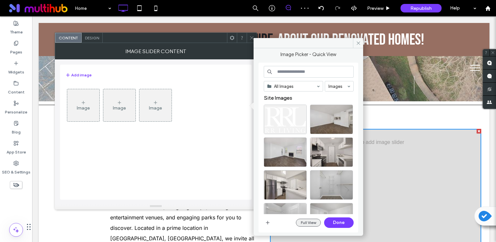
click at [304, 219] on button "Full View" at bounding box center [308, 223] width 25 height 8
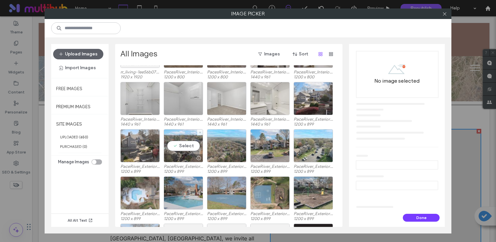
scroll to position [43, 0]
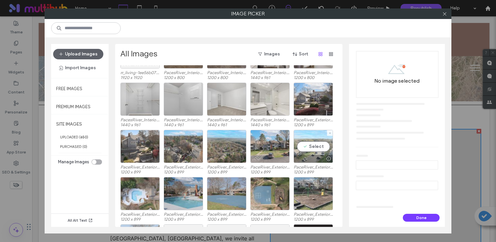
click at [320, 155] on div at bounding box center [313, 159] width 39 height 8
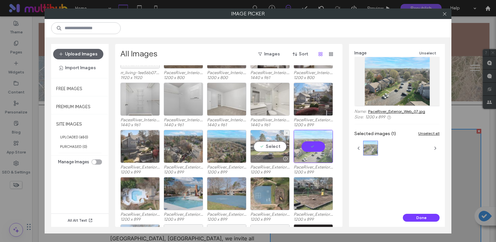
click at [263, 153] on div "Select" at bounding box center [269, 146] width 39 height 33
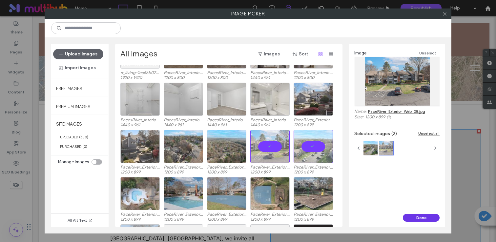
click at [429, 216] on button "Done" at bounding box center [421, 218] width 37 height 8
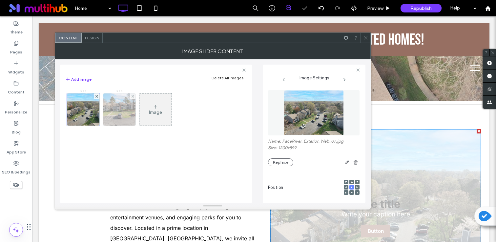
scroll to position [97, 0]
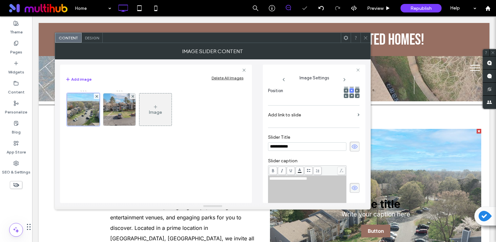
click at [351, 149] on icon at bounding box center [354, 146] width 7 height 7
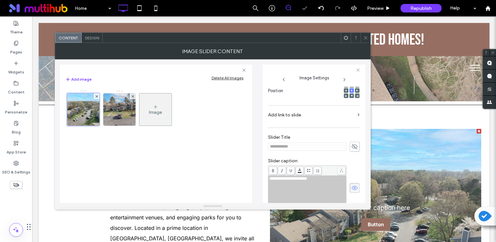
click at [351, 188] on use at bounding box center [354, 188] width 6 height 4
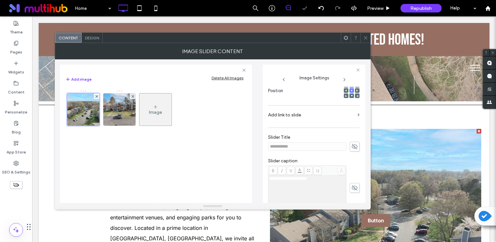
scroll to position [182, 0]
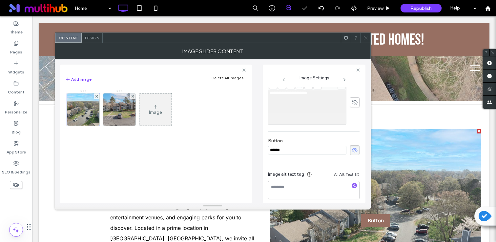
click at [353, 150] on use at bounding box center [354, 150] width 6 height 4
click at [351, 182] on textarea at bounding box center [313, 190] width 91 height 18
click at [352, 186] on icon "button" at bounding box center [354, 185] width 5 height 5
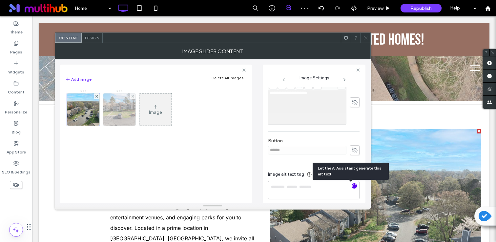
type textarea "**********"
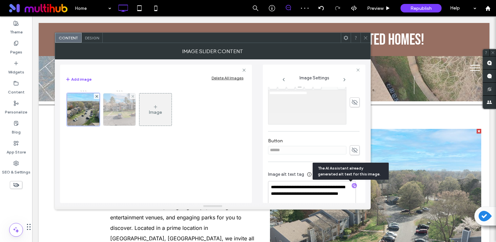
click at [107, 118] on img at bounding box center [119, 109] width 43 height 32
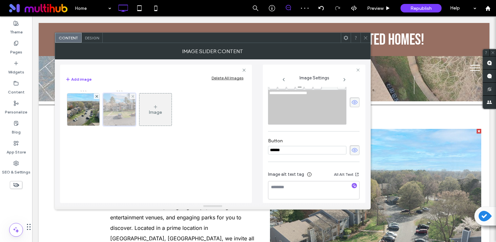
scroll to position [99, 0]
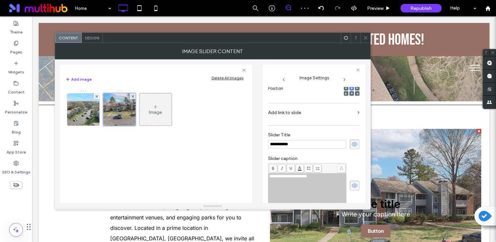
click at [351, 143] on icon at bounding box center [354, 144] width 7 height 7
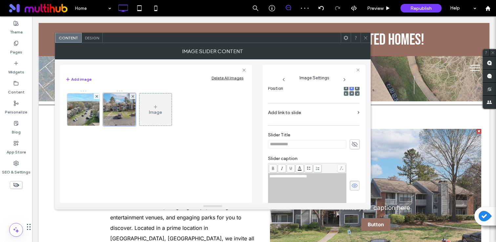
click at [351, 182] on icon at bounding box center [354, 185] width 7 height 7
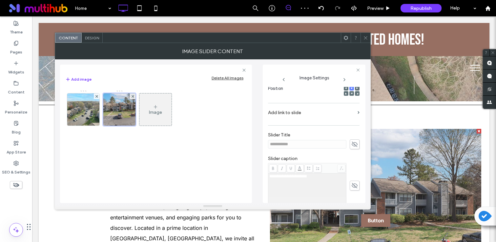
scroll to position [188, 0]
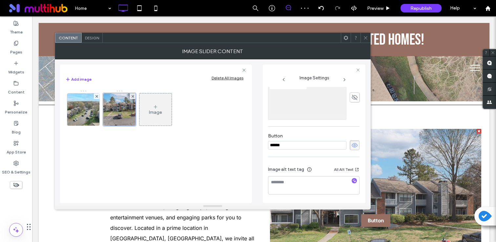
click at [352, 148] on icon at bounding box center [354, 145] width 7 height 7
click at [352, 179] on icon "button" at bounding box center [354, 180] width 5 height 5
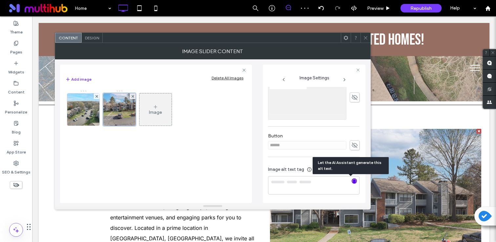
type textarea "**********"
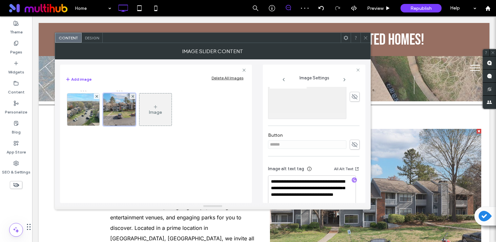
click at [365, 39] on icon at bounding box center [365, 37] width 5 height 5
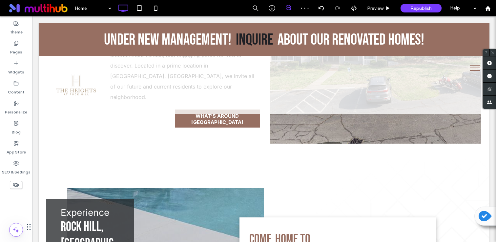
scroll to position [1182, 0]
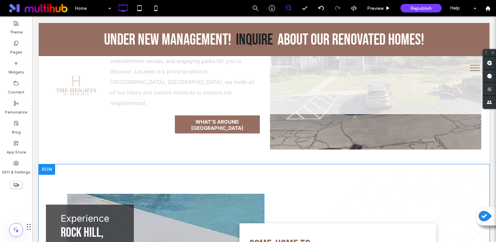
click at [46, 164] on div at bounding box center [47, 169] width 16 height 10
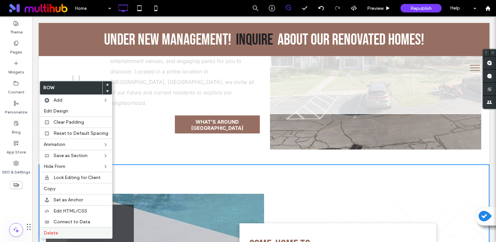
click at [92, 229] on div "Delete" at bounding box center [76, 232] width 72 height 11
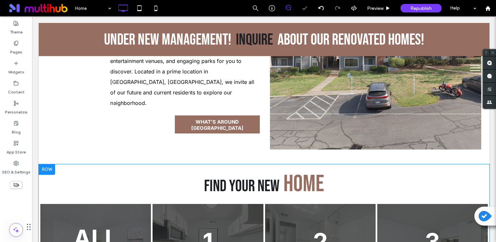
click at [49, 164] on div at bounding box center [47, 169] width 16 height 10
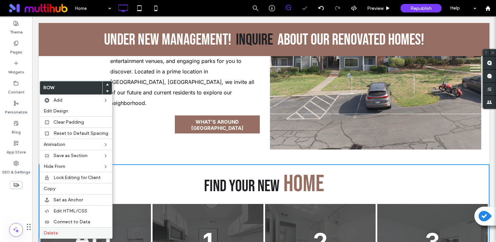
click at [86, 230] on div "Delete" at bounding box center [76, 232] width 72 height 11
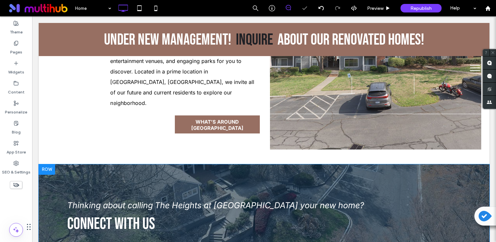
click at [48, 164] on div at bounding box center [47, 169] width 16 height 10
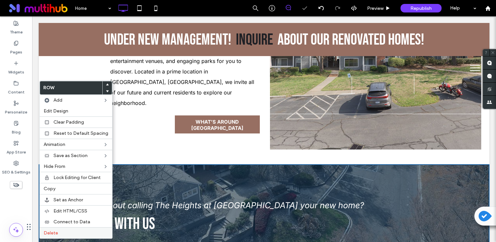
click at [82, 231] on label "Delete" at bounding box center [76, 233] width 65 height 6
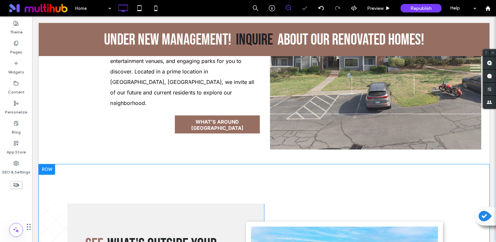
click at [51, 164] on div at bounding box center [47, 169] width 16 height 10
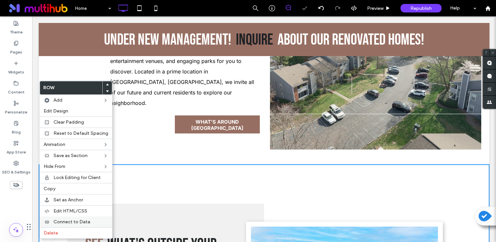
click at [93, 226] on div "Connect to Data" at bounding box center [76, 221] width 72 height 11
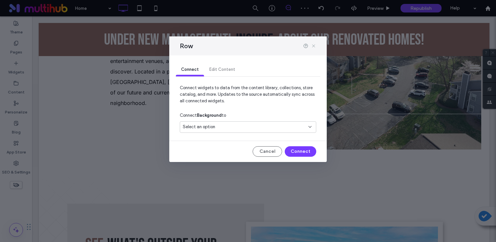
click at [313, 44] on icon at bounding box center [313, 45] width 5 height 5
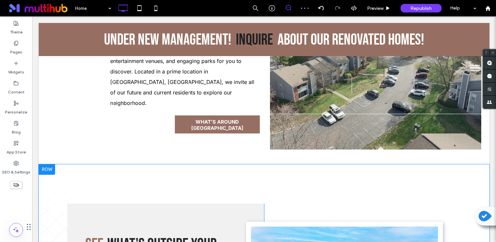
click at [42, 164] on div at bounding box center [47, 169] width 16 height 10
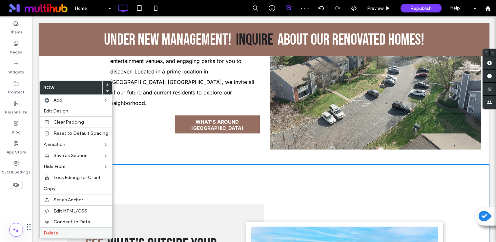
click at [91, 229] on div "Delete" at bounding box center [76, 232] width 72 height 11
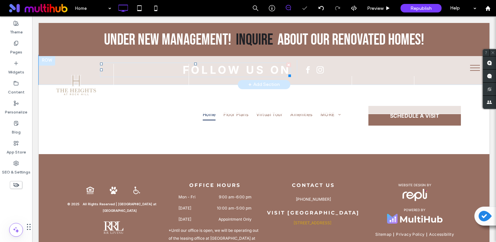
scroll to position [1331, 0]
click at [25, 22] on div "Theme" at bounding box center [16, 28] width 32 height 20
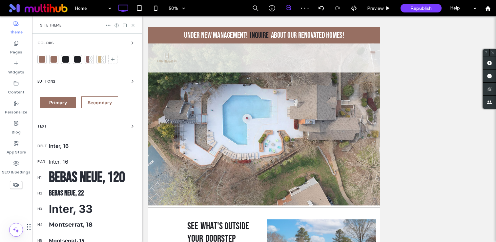
scroll to position [1241, 0]
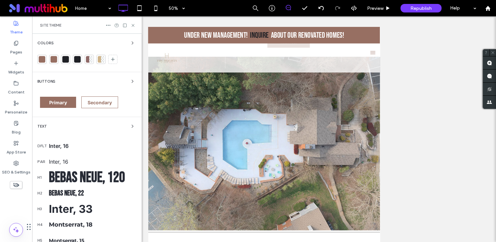
click at [38, 123] on div "Text" at bounding box center [86, 126] width 99 height 8
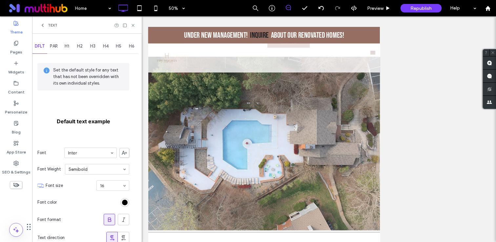
scroll to position [84, 0]
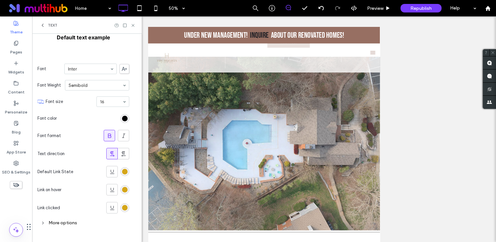
click at [128, 178] on section "Default Link State" at bounding box center [83, 172] width 92 height 18
click at [128, 176] on section "Default Link State" at bounding box center [83, 172] width 92 height 18
click at [127, 175] on section "Default Link State" at bounding box center [83, 172] width 92 height 18
click at [127, 172] on div "rgb(213, 166, 25)" at bounding box center [125, 172] width 6 height 6
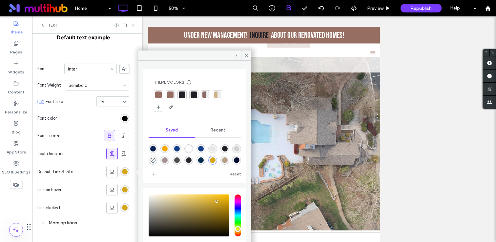
click at [191, 96] on div at bounding box center [193, 94] width 7 height 7
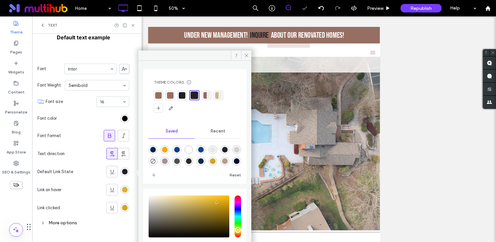
click at [126, 189] on div "rgb(213, 166, 25)" at bounding box center [125, 190] width 6 height 6
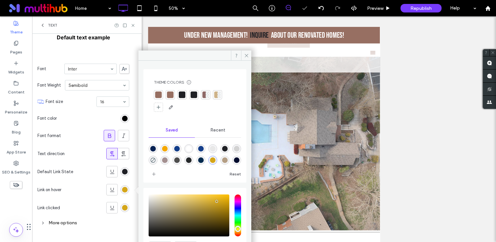
click at [188, 96] on div at bounding box center [195, 101] width 82 height 22
click at [194, 94] on div at bounding box center [193, 94] width 7 height 7
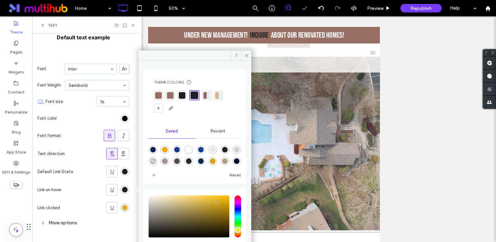
click at [123, 208] on div "rgb(213, 166, 25)" at bounding box center [125, 208] width 6 height 6
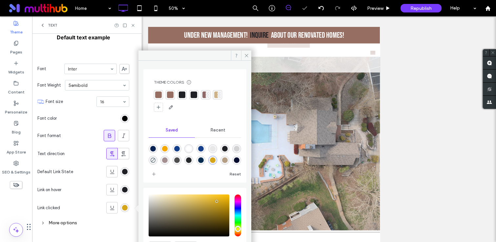
click at [195, 94] on div at bounding box center [193, 94] width 7 height 7
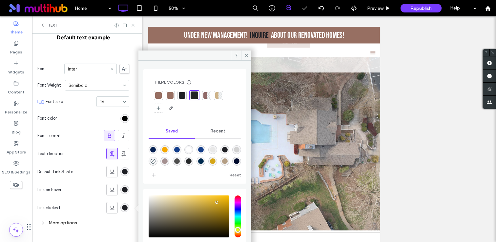
click at [421, 2] on div "Republish" at bounding box center [420, 8] width 41 height 16
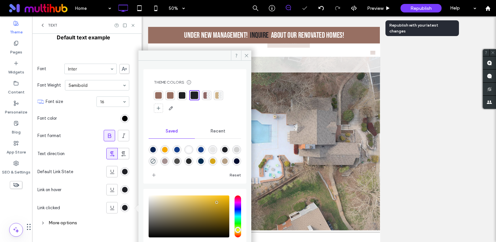
click at [419, 8] on span "Republish" at bounding box center [420, 9] width 21 height 6
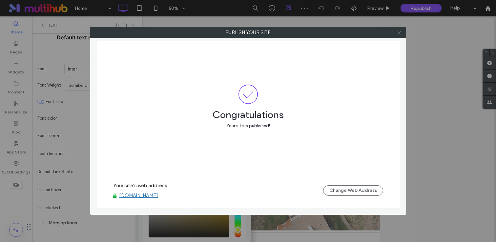
click at [397, 31] on icon at bounding box center [398, 32] width 5 height 5
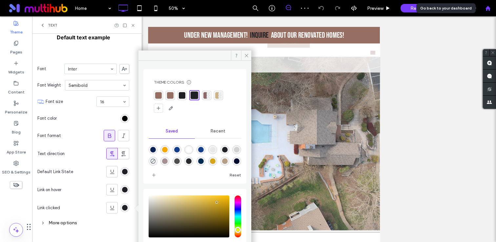
click at [488, 9] on use at bounding box center [487, 8] width 5 height 5
